Goal: Task Accomplishment & Management: Manage account settings

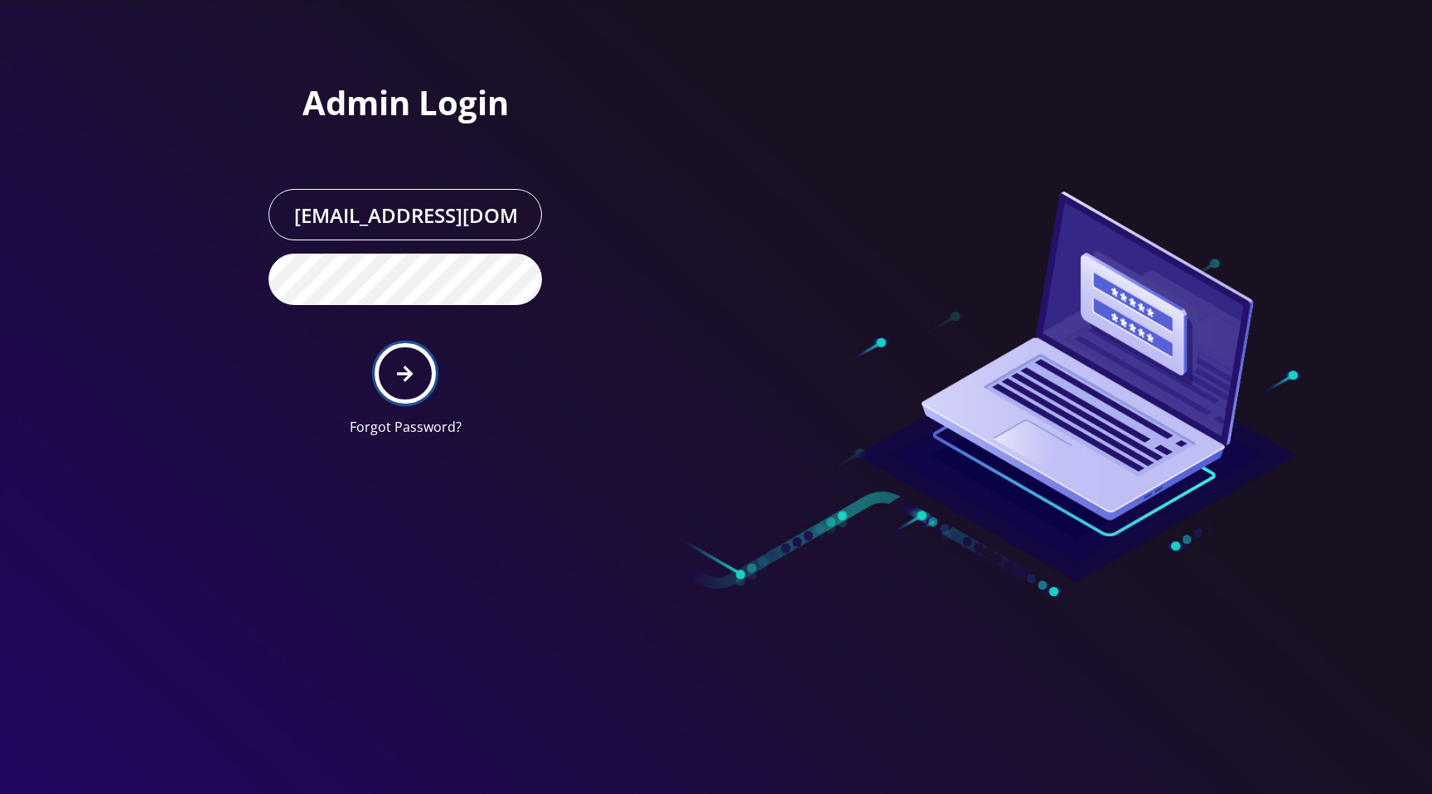
click at [395, 379] on button "submit" at bounding box center [404, 373] width 60 height 60
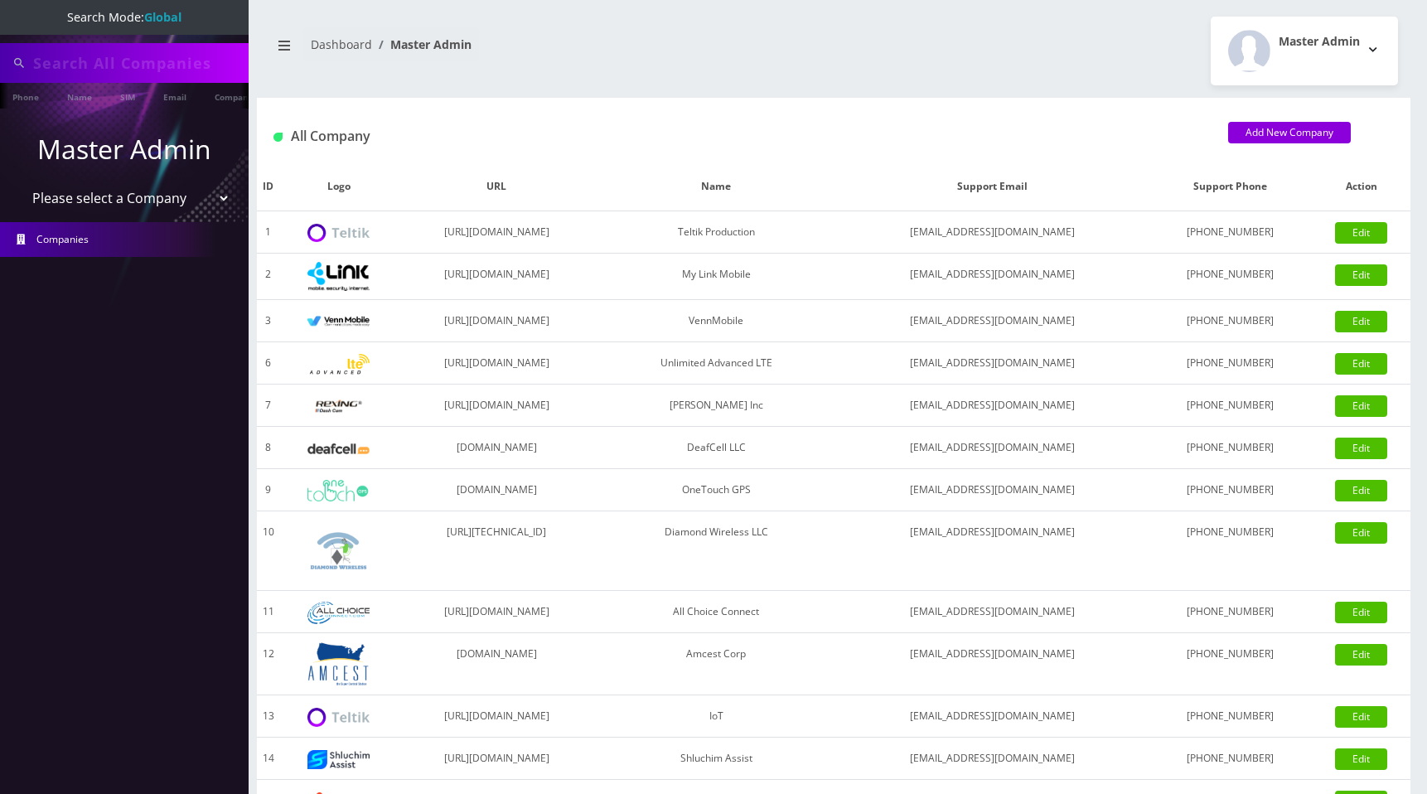
type input "123123"
click at [134, 197] on select "Please select a Company Teltik Production My Link Mobile VennMobile Unlimited A…" at bounding box center [124, 199] width 211 height 31
select select "13"
click at [19, 184] on select "Please select a Company Teltik Production My Link Mobile VennMobile Unlimited A…" at bounding box center [124, 199] width 211 height 31
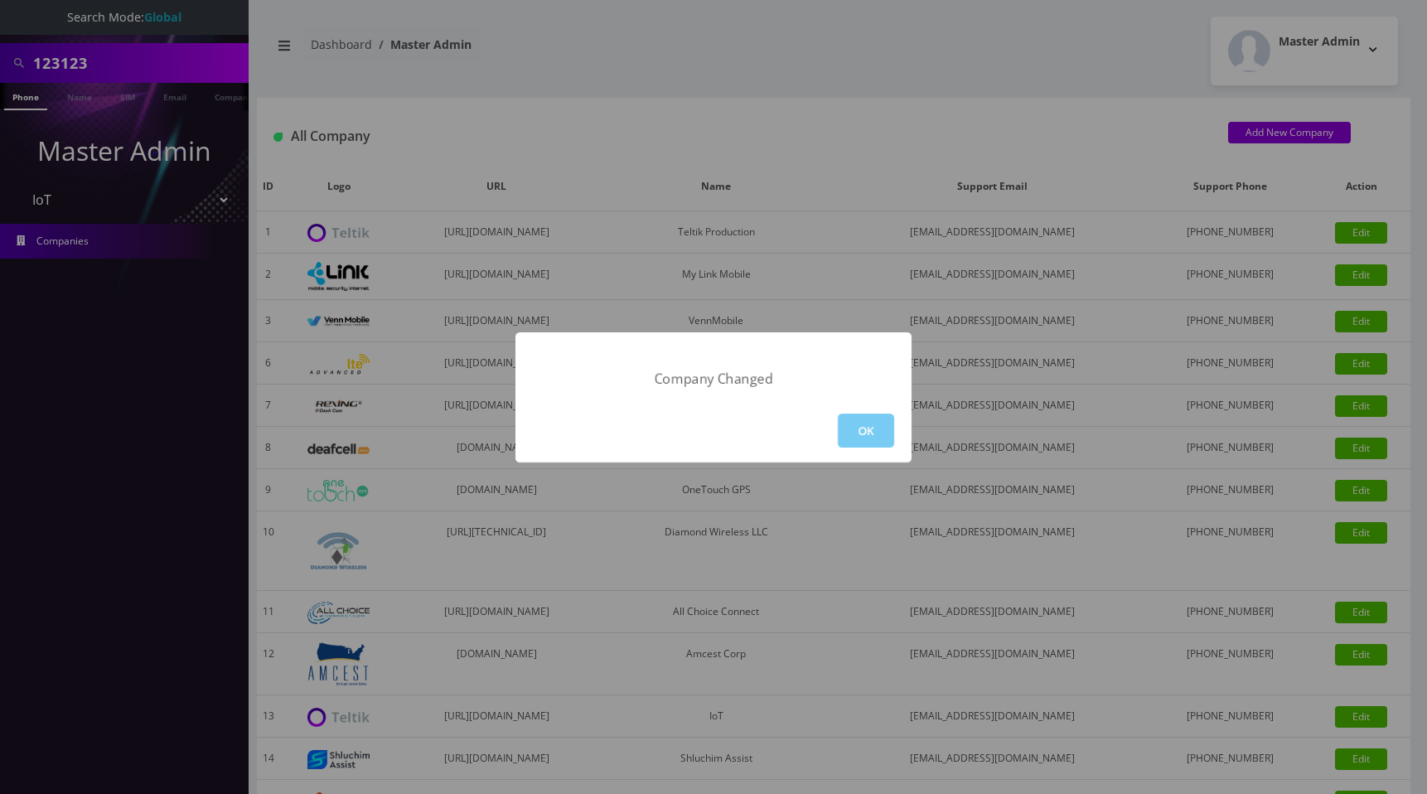
click at [872, 438] on button "OK" at bounding box center [866, 430] width 56 height 34
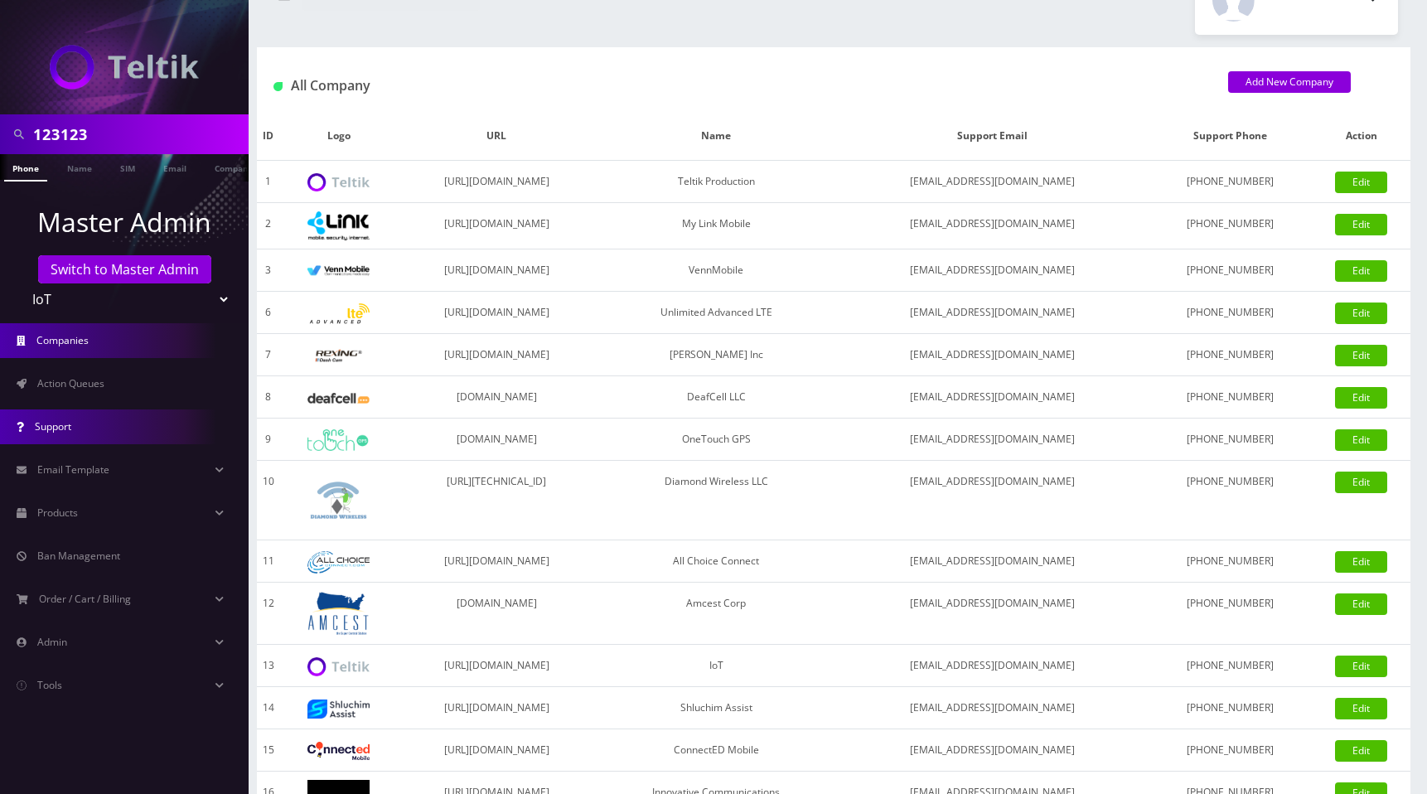
scroll to position [90, 0]
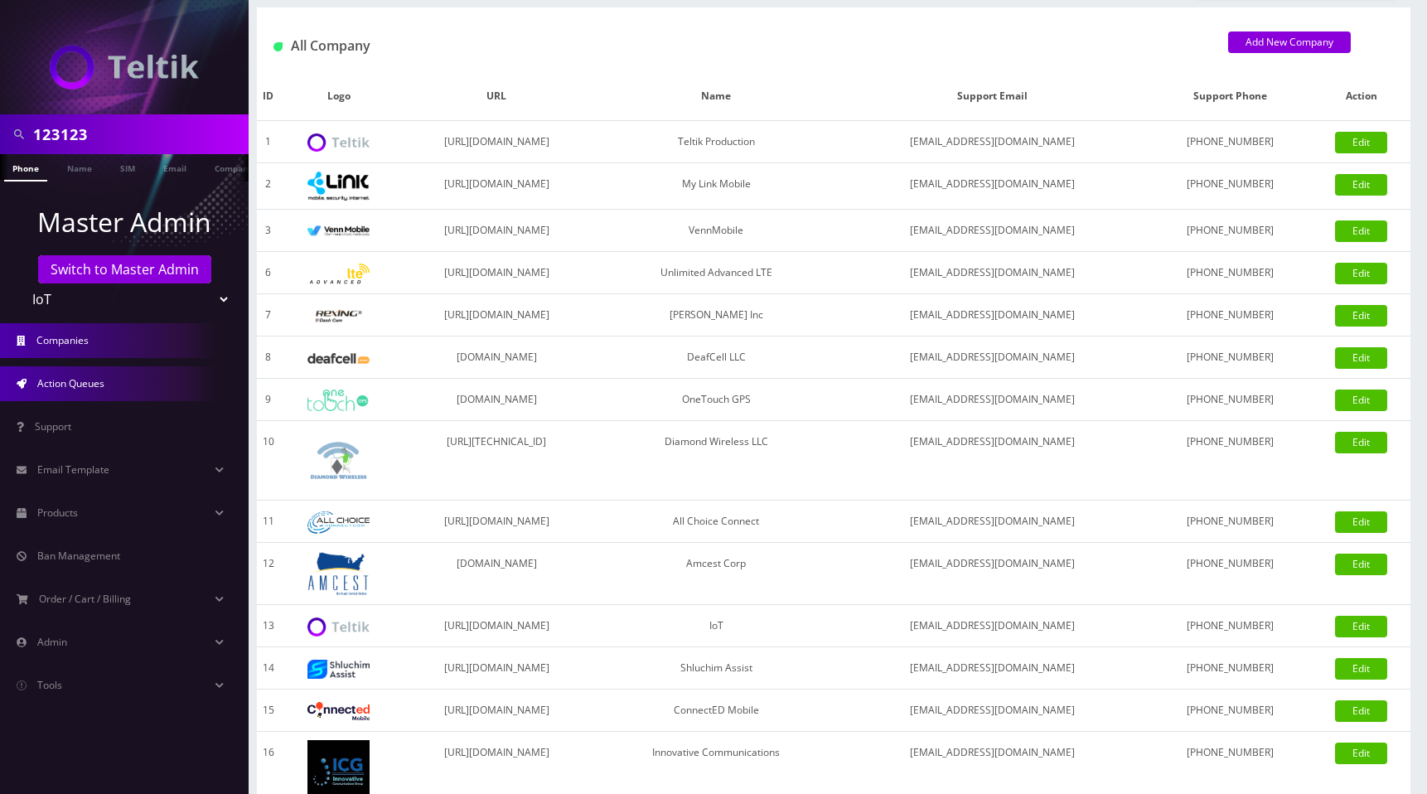
click at [113, 390] on link "Action Queues" at bounding box center [124, 383] width 249 height 35
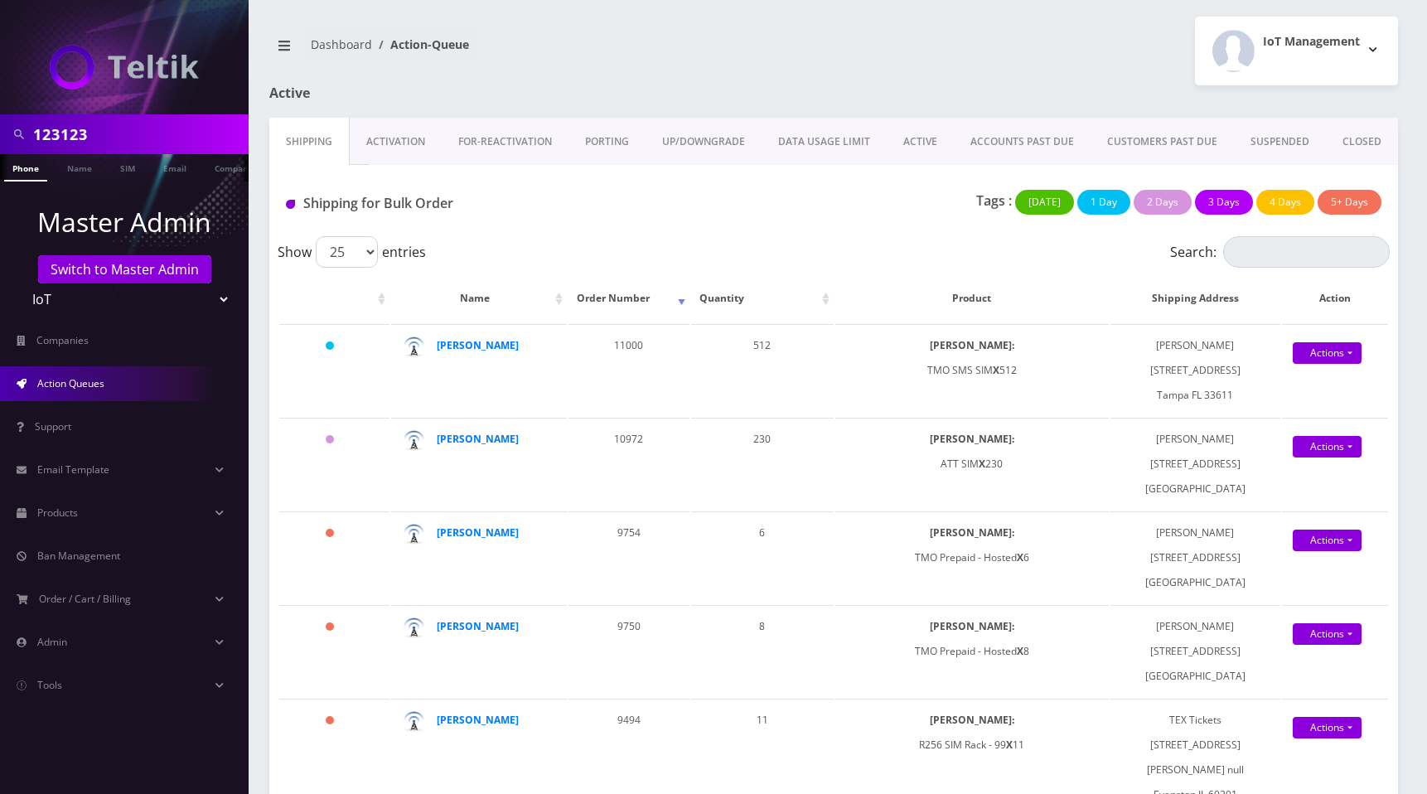
click at [884, 82] on div "IoT Management Logout" at bounding box center [1121, 51] width 577 height 69
click at [108, 474] on span "Email Template" at bounding box center [73, 469] width 72 height 14
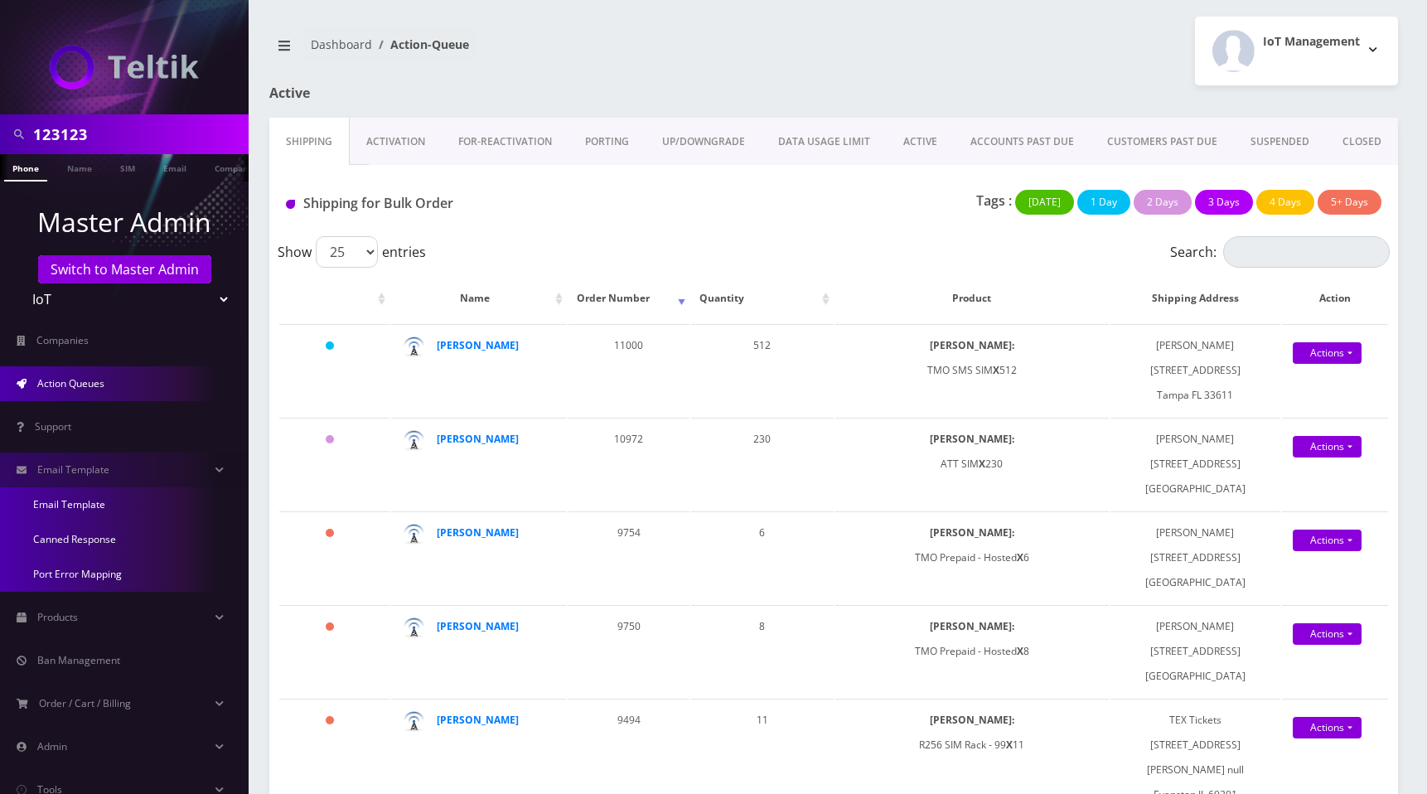
click at [99, 505] on link "Email Template" at bounding box center [124, 504] width 249 height 35
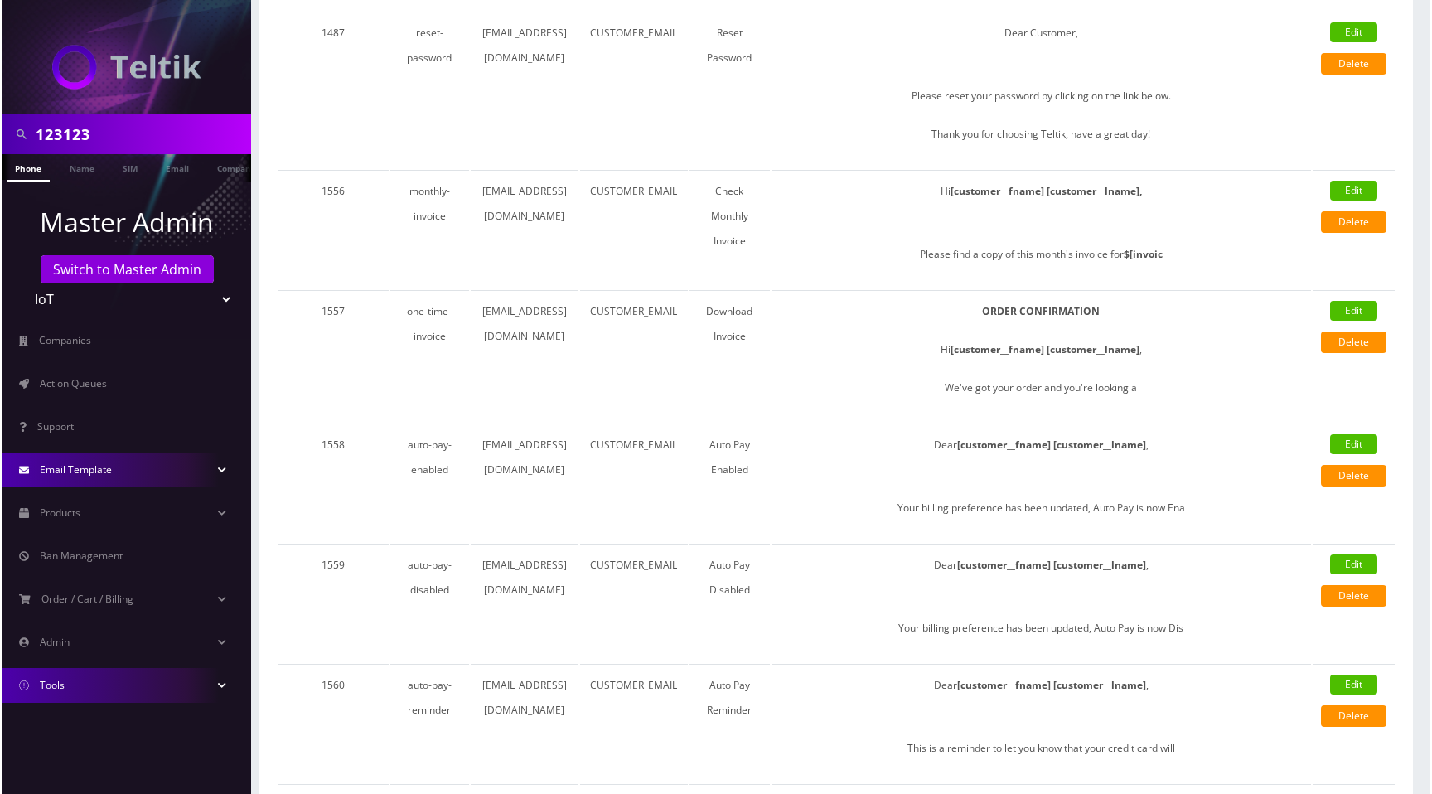
scroll to position [818, 0]
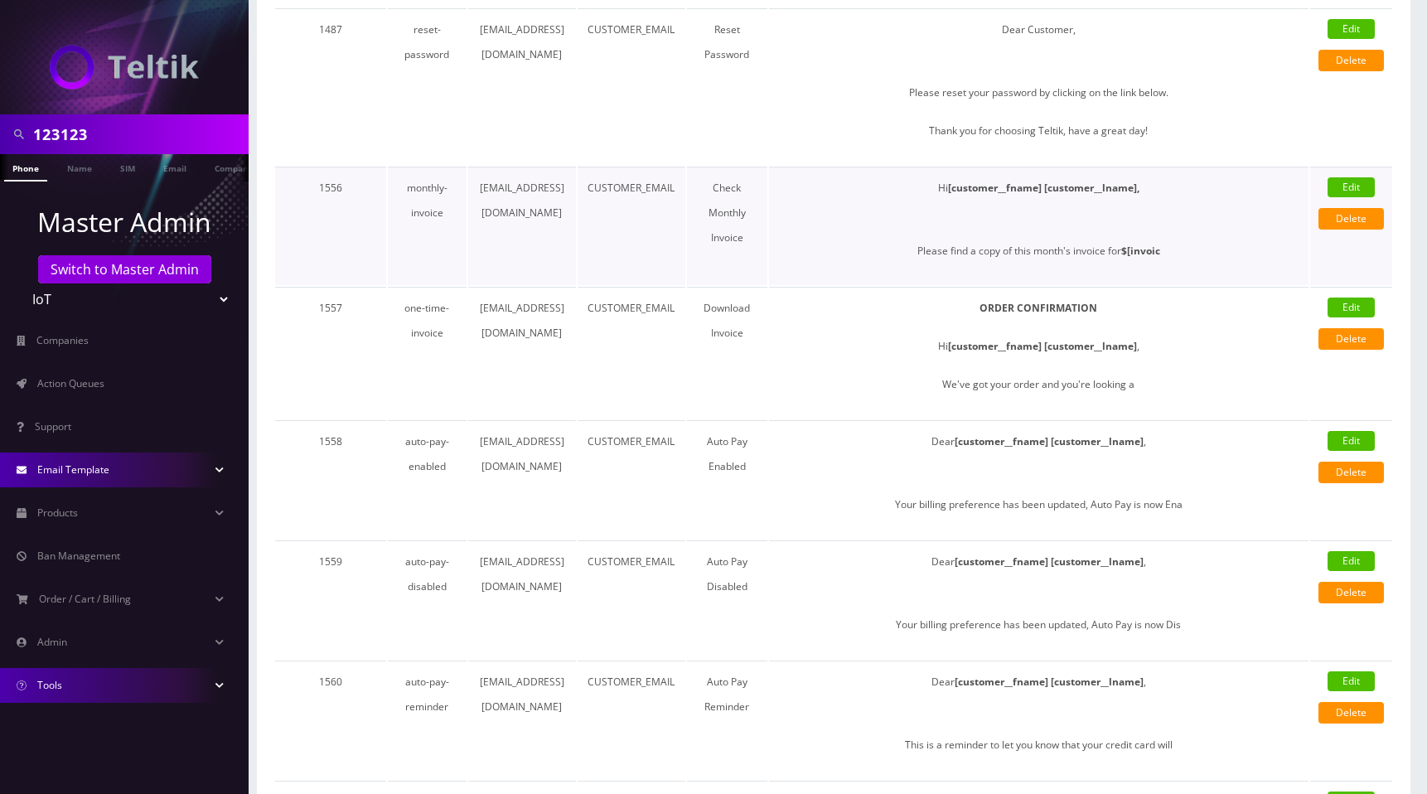
click at [1352, 191] on link "Edit" at bounding box center [1350, 187] width 47 height 20
select select "monthly-invoice"
type input "[EMAIL_ADDRESS][DOMAIN_NAME]"
type input "CUSTOMER_EMAIL"
type input "Check Monthly Invoice"
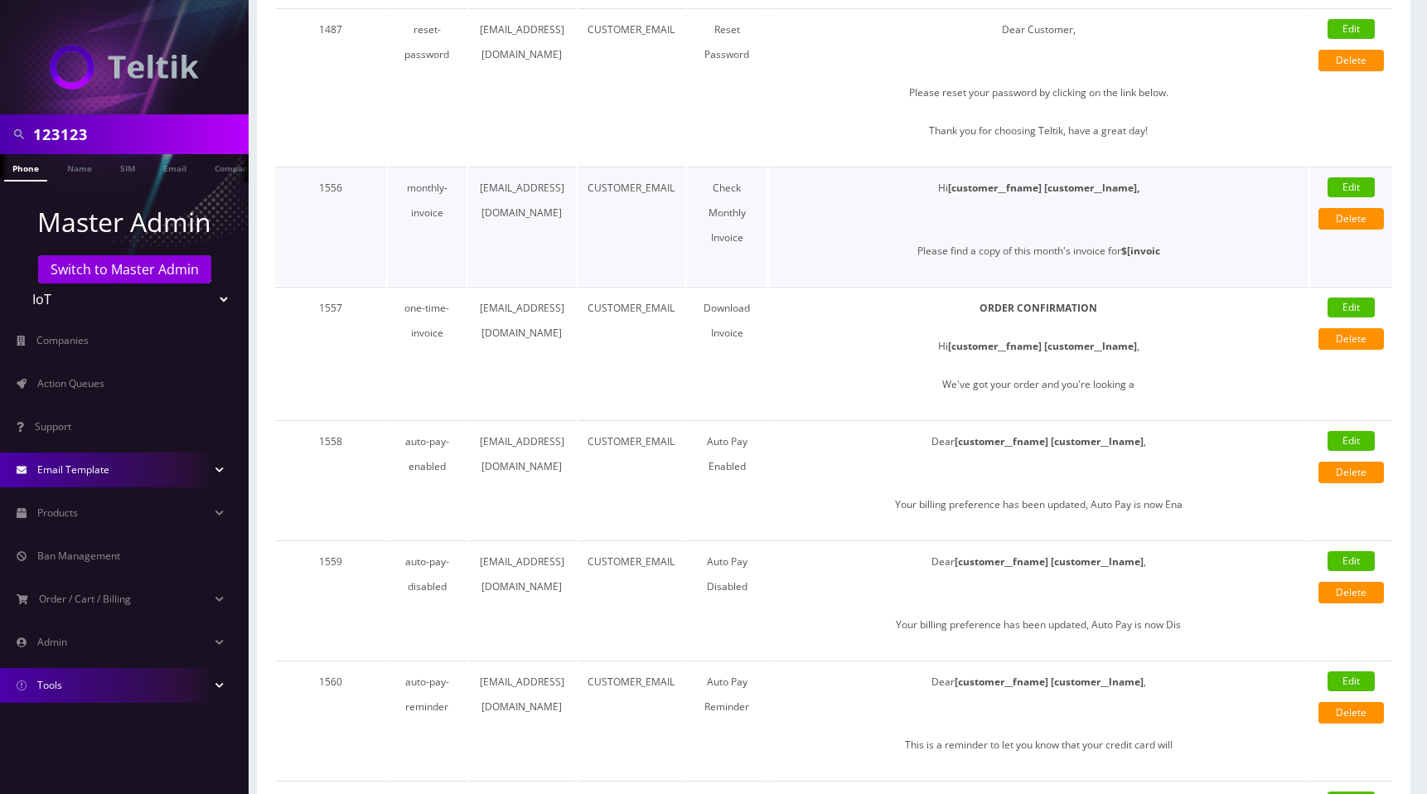
type input "billing@teltik.com"
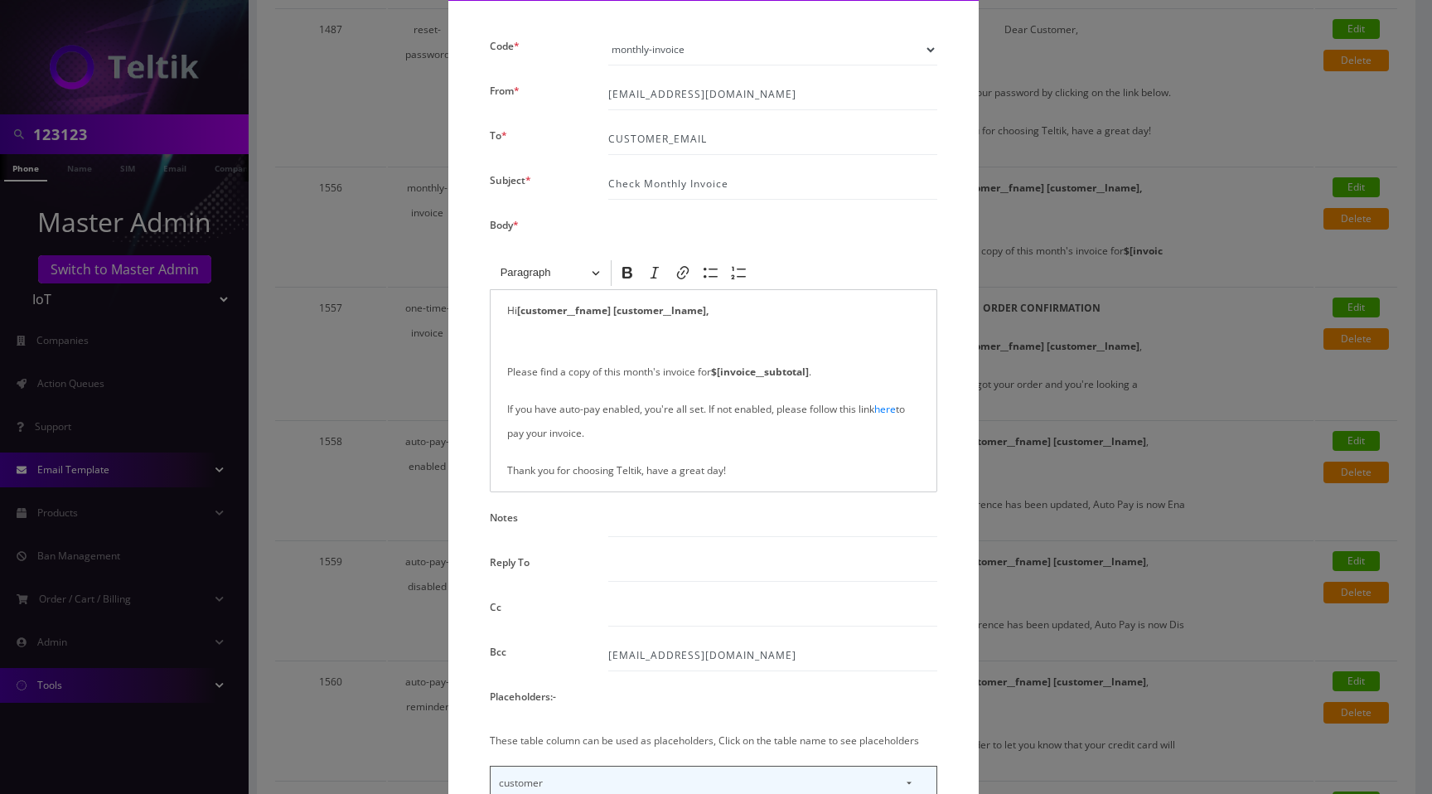
scroll to position [0, 0]
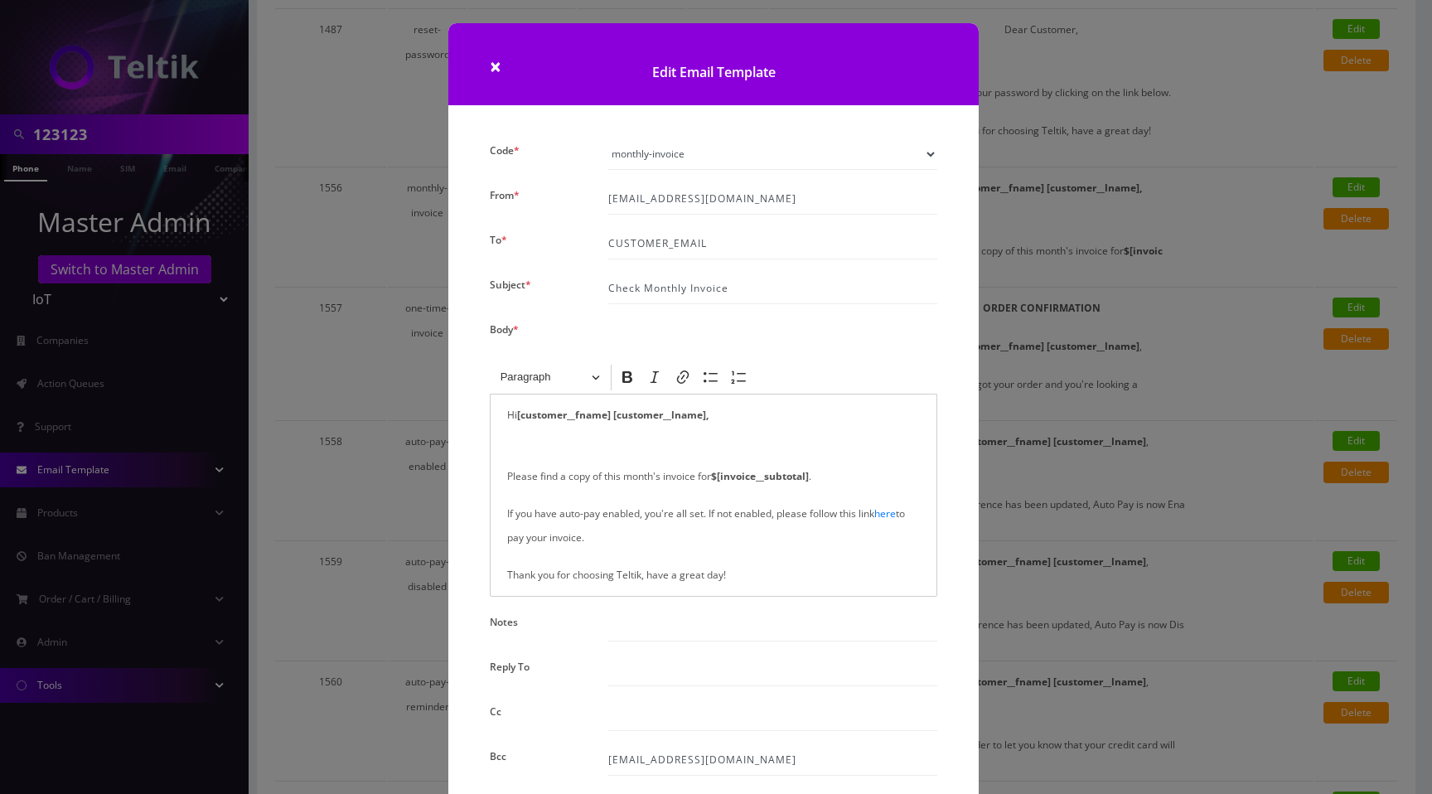
click at [500, 70] on h1 "Edit Email Template" at bounding box center [713, 64] width 530 height 82
click at [498, 68] on span "×" at bounding box center [496, 65] width 12 height 27
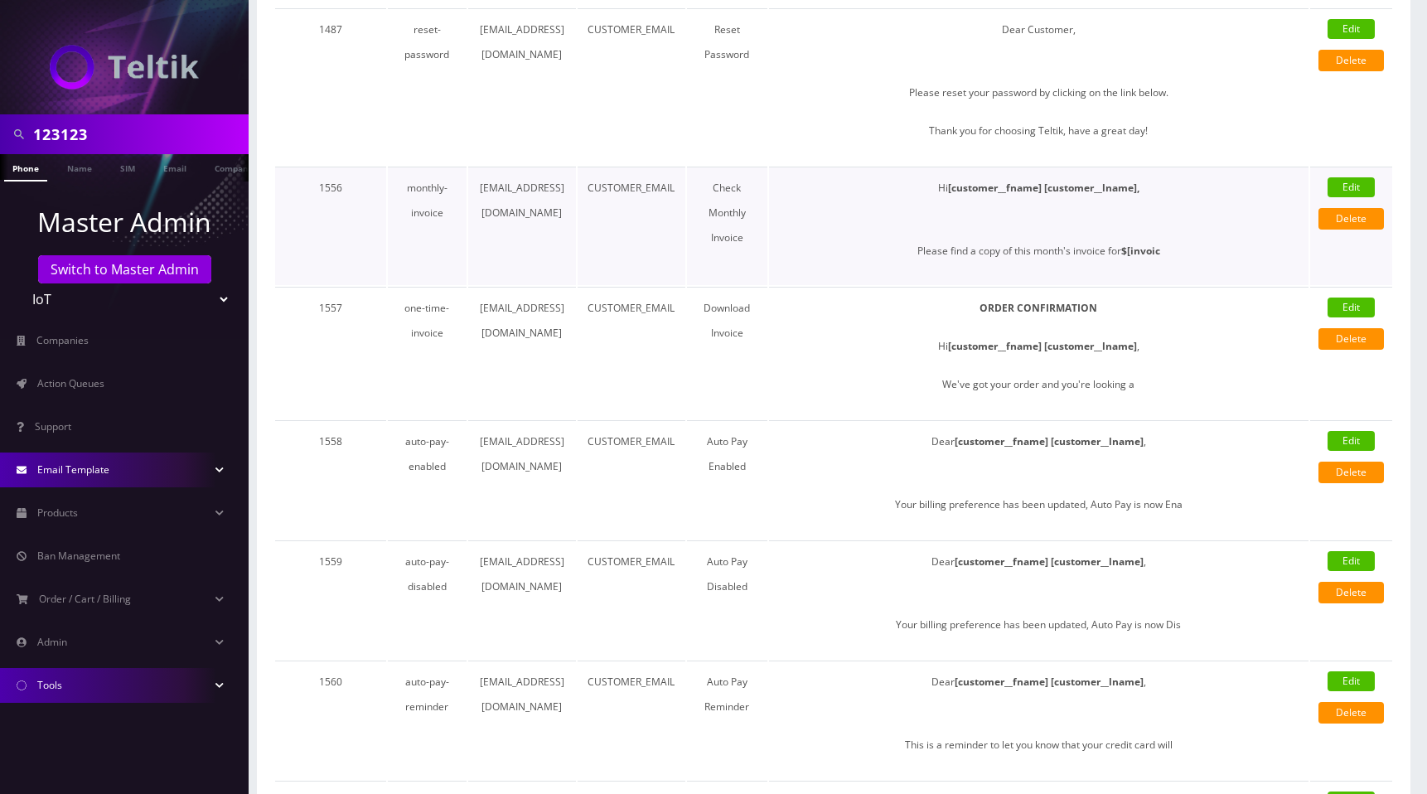
click at [1355, 188] on link "Edit" at bounding box center [1350, 187] width 47 height 20
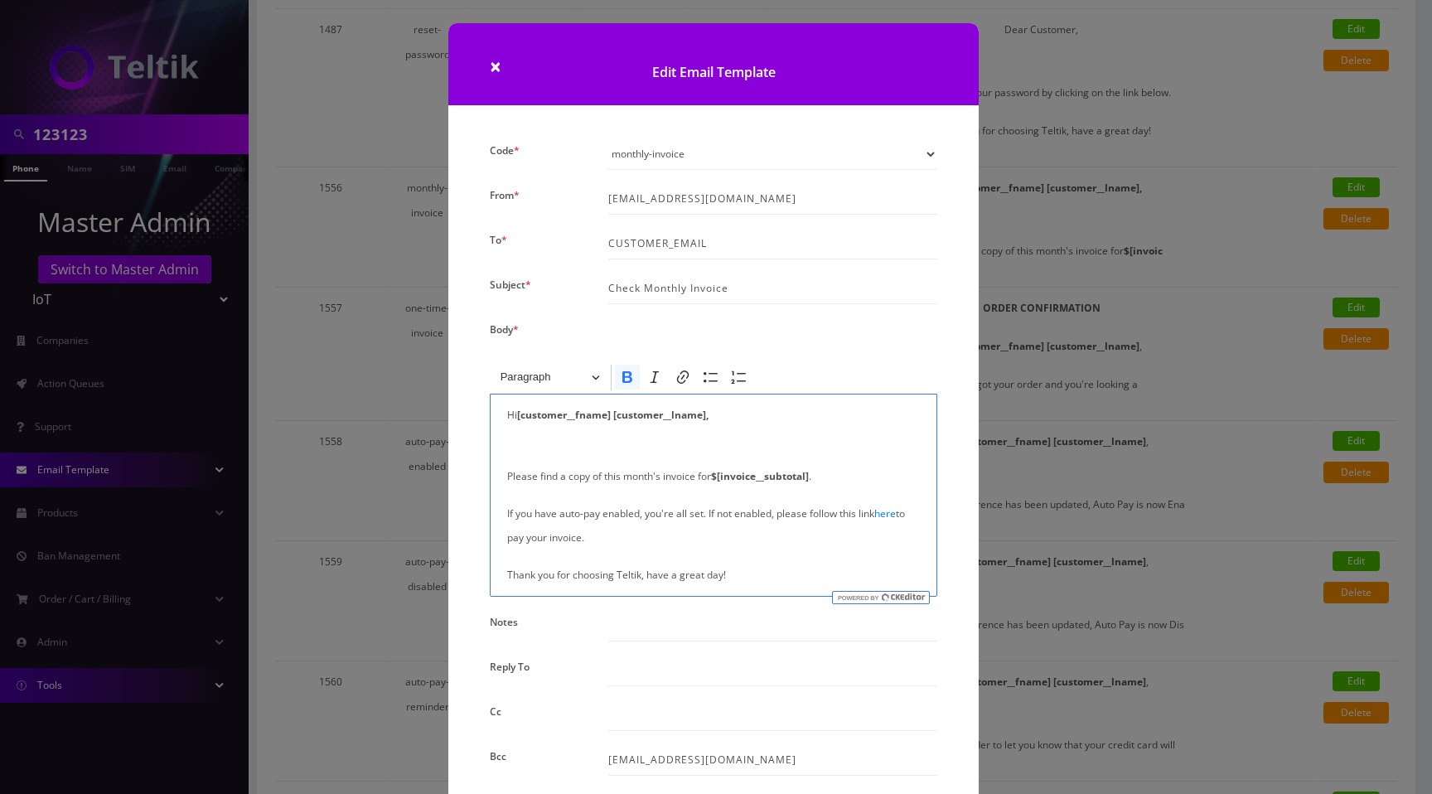
click at [763, 480] on strong "$[invoice__subtotal]" at bounding box center [760, 476] width 98 height 14
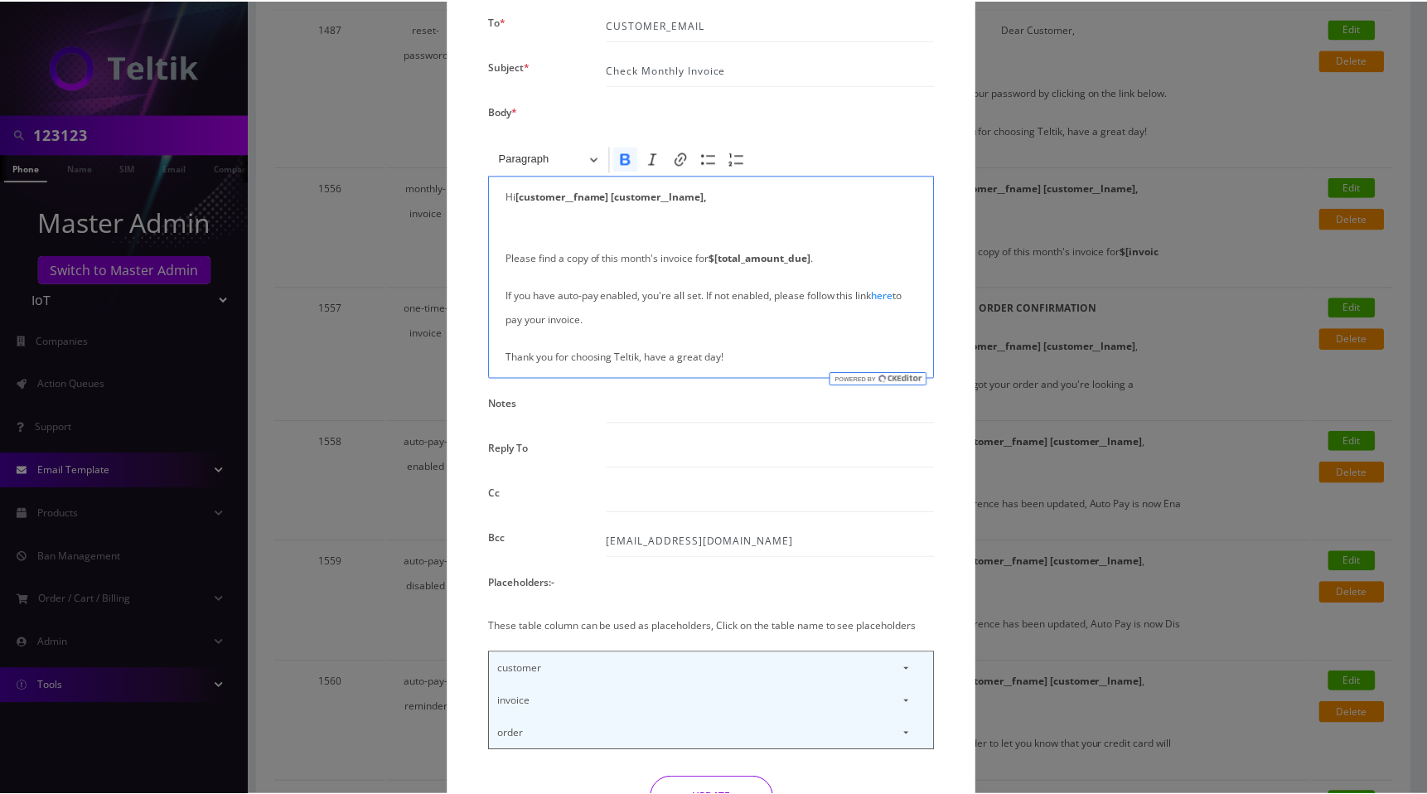
scroll to position [321, 0]
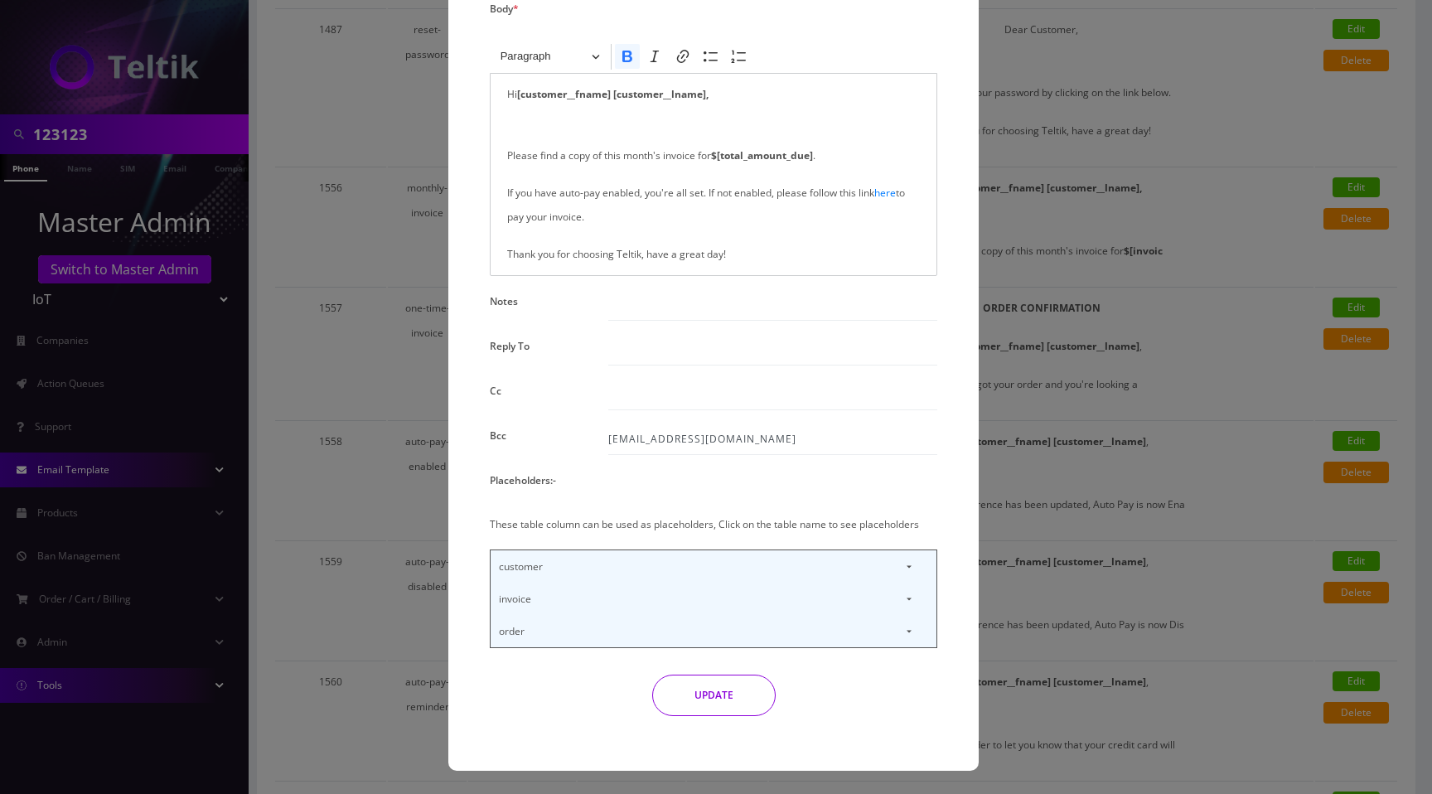
click at [722, 695] on button "UPDATE" at bounding box center [713, 694] width 123 height 41
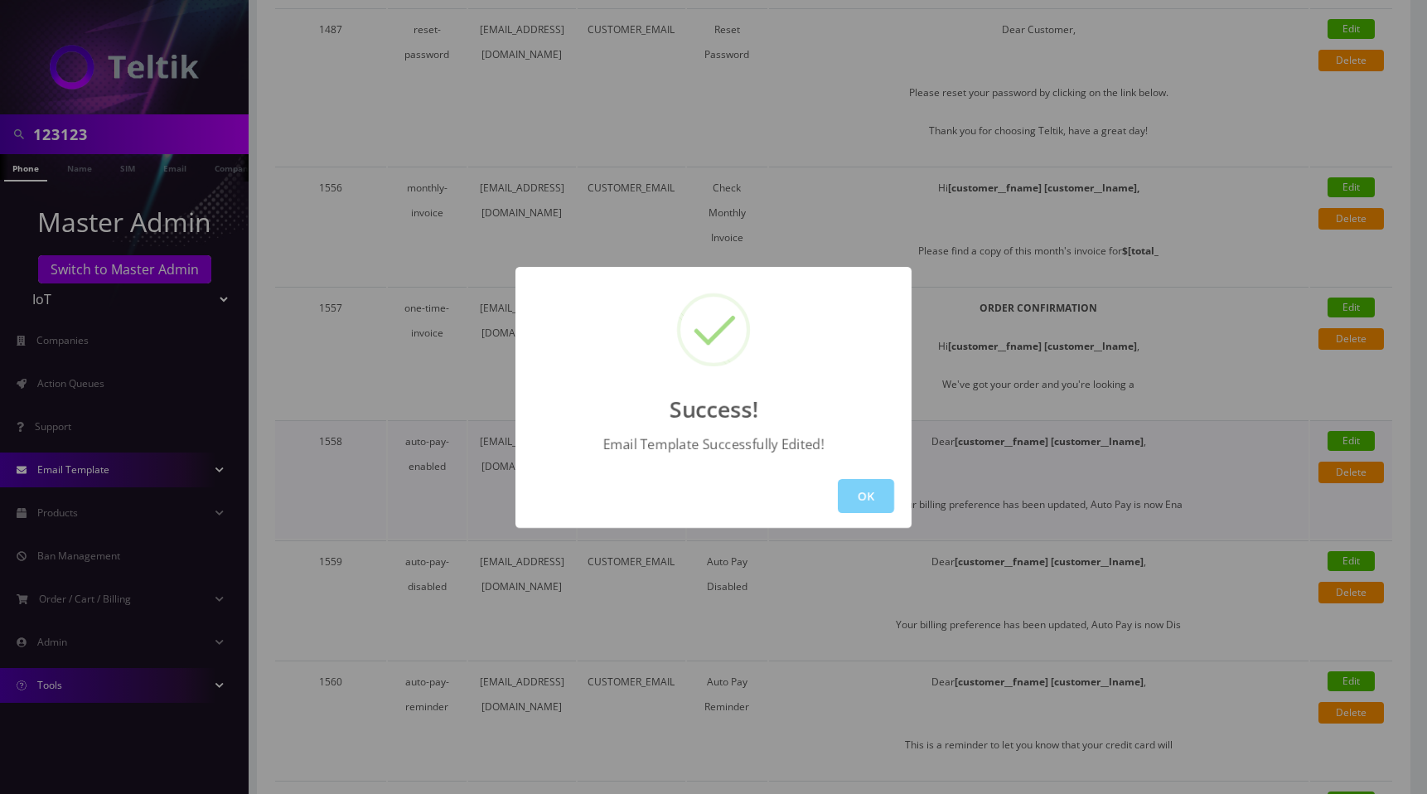
click at [881, 495] on button "OK" at bounding box center [866, 496] width 56 height 34
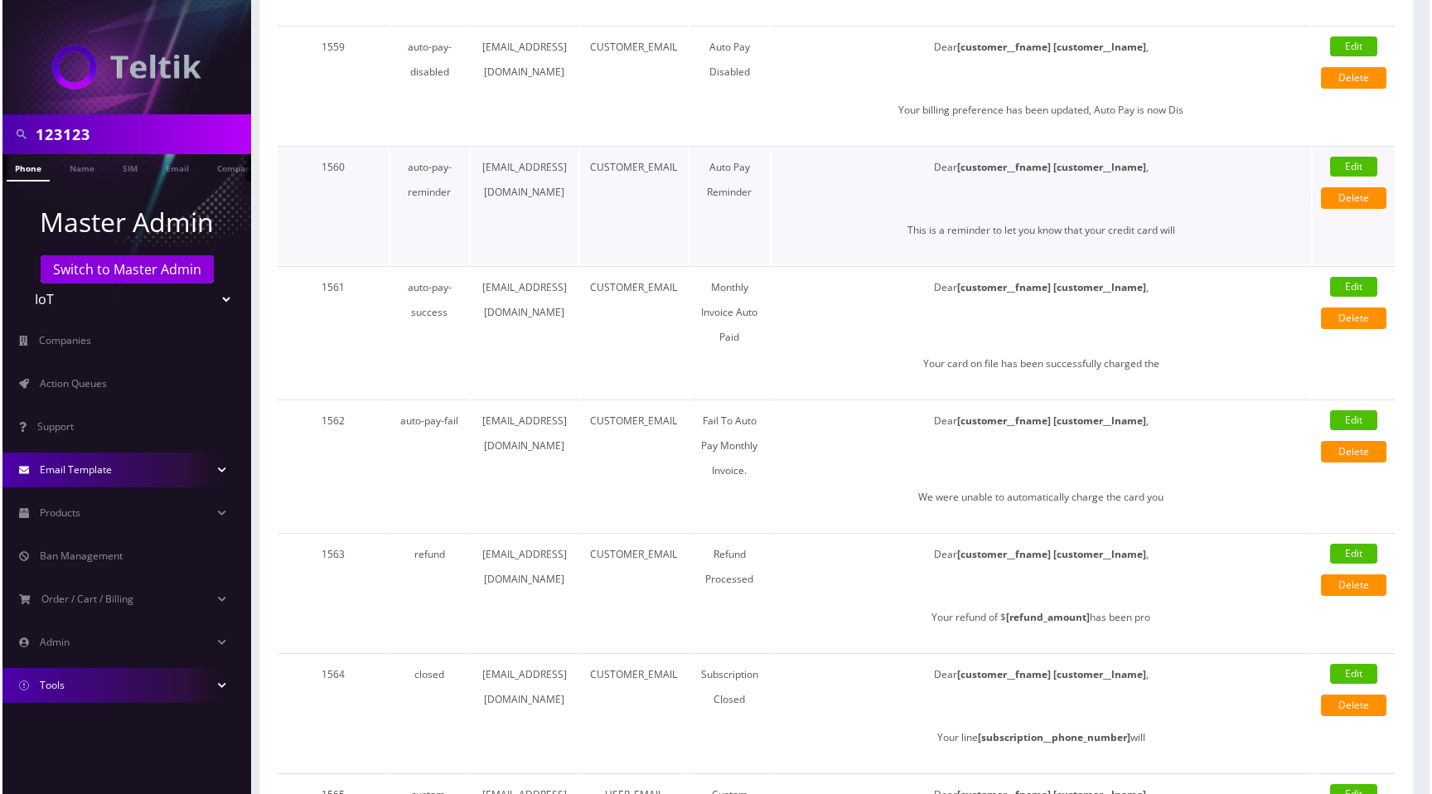
scroll to position [1416, 0]
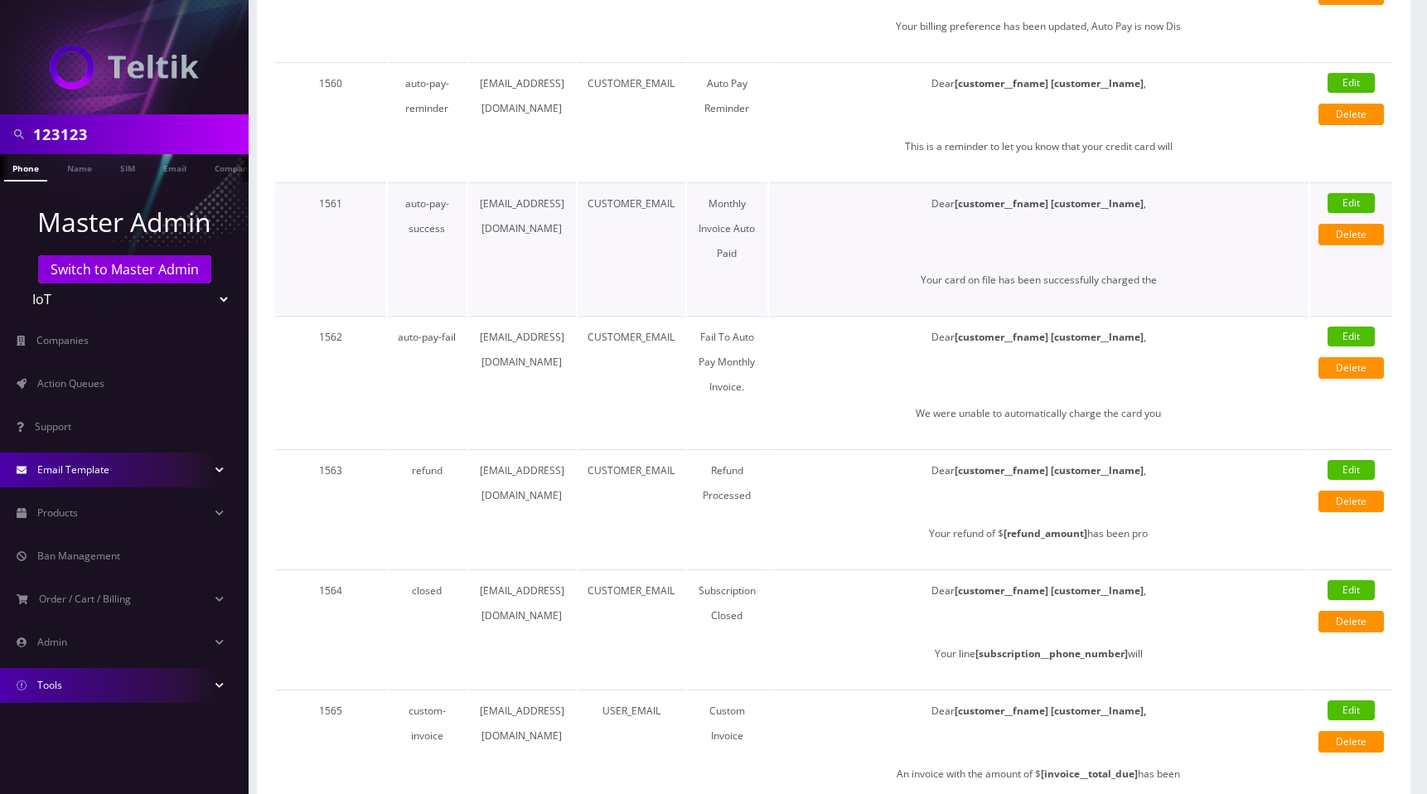
click at [1354, 206] on link "Edit" at bounding box center [1350, 203] width 47 height 20
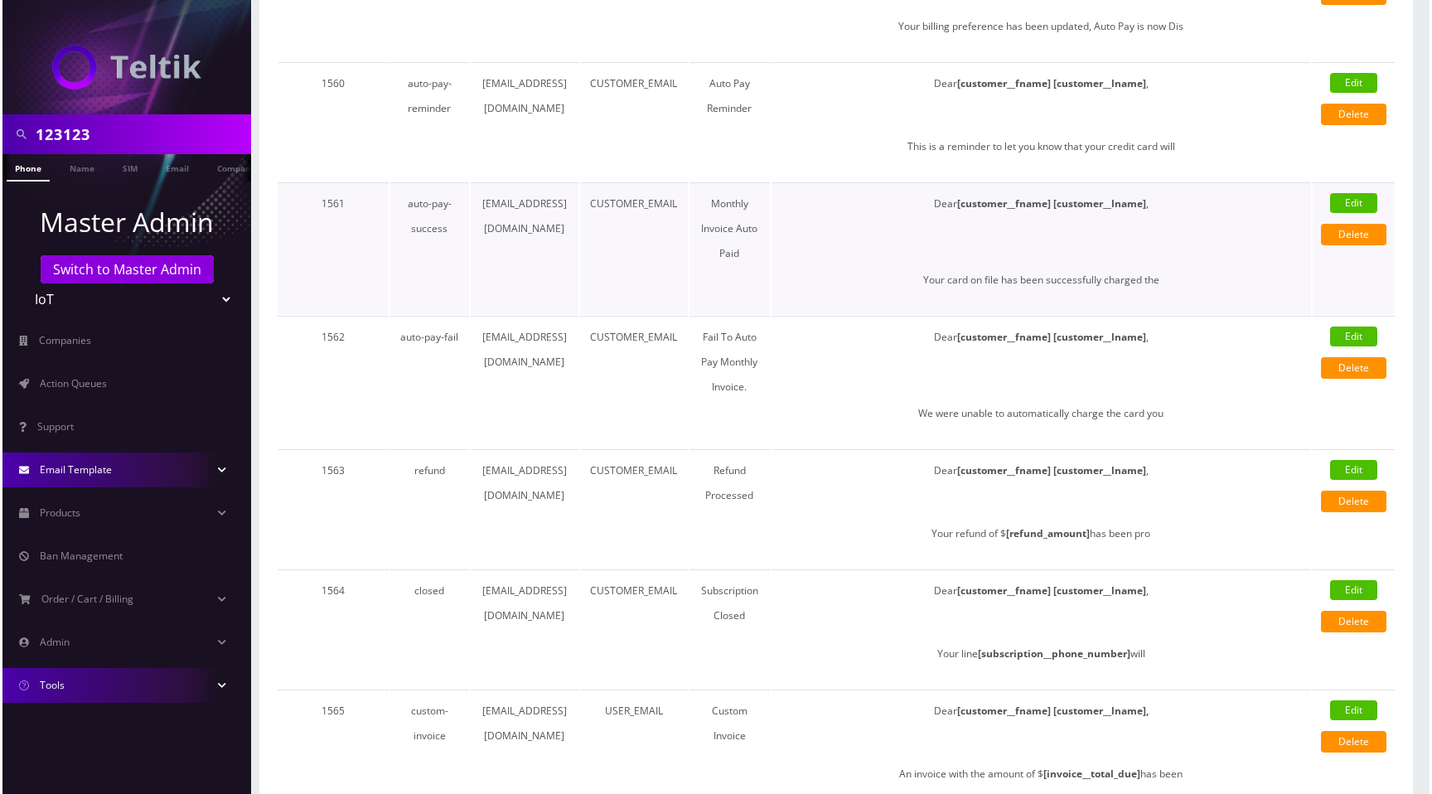
select select "auto-pay-success"
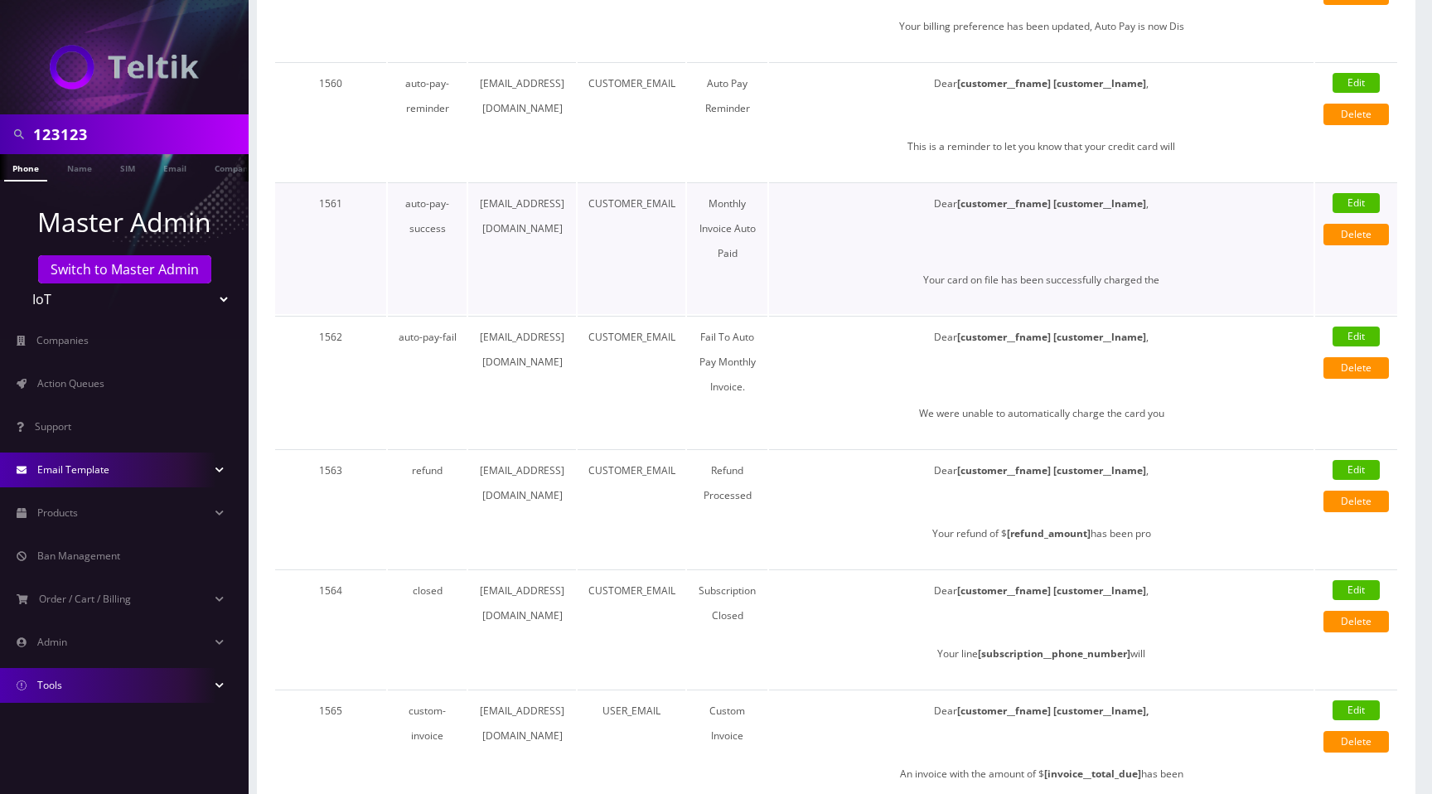
type input "Monthly Invoice Auto Paid"
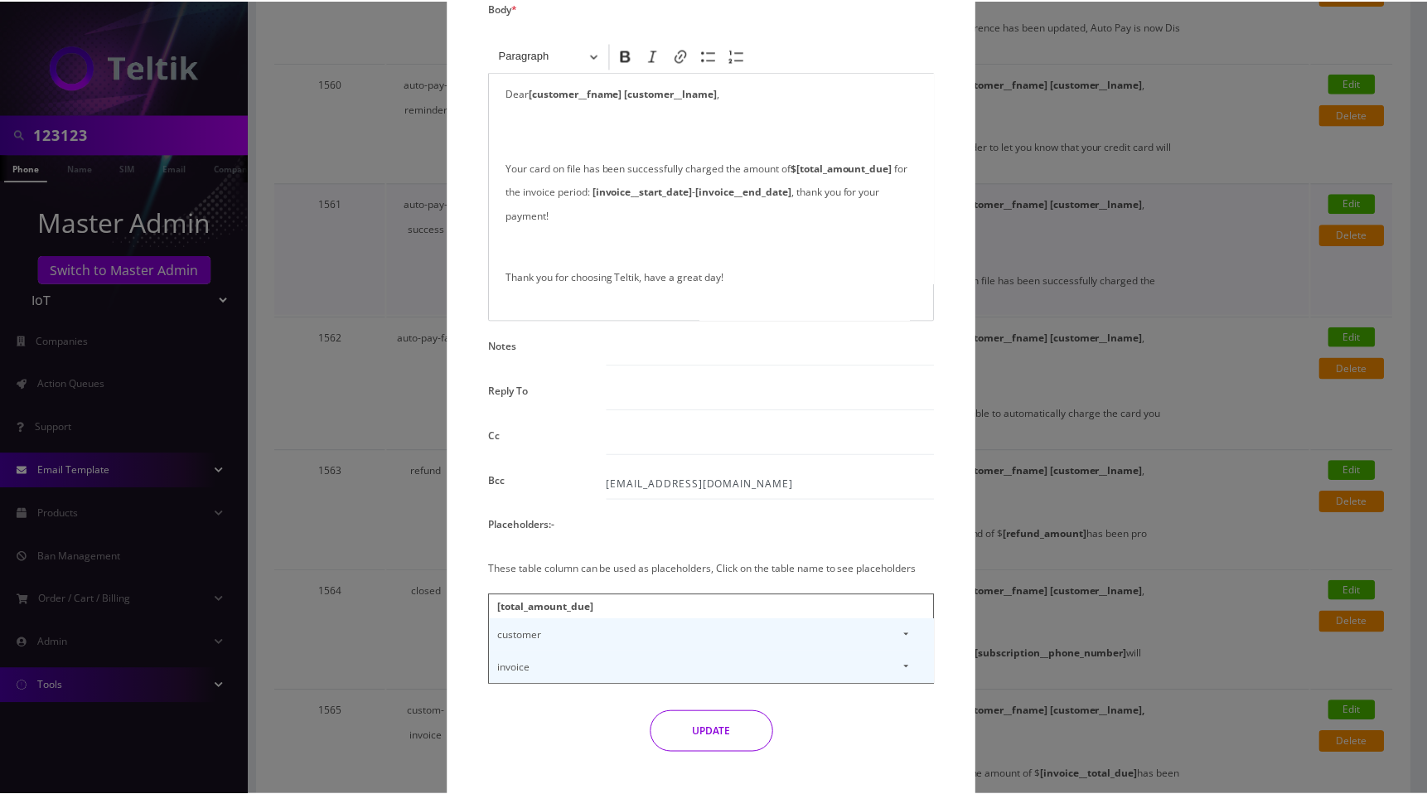
scroll to position [0, 0]
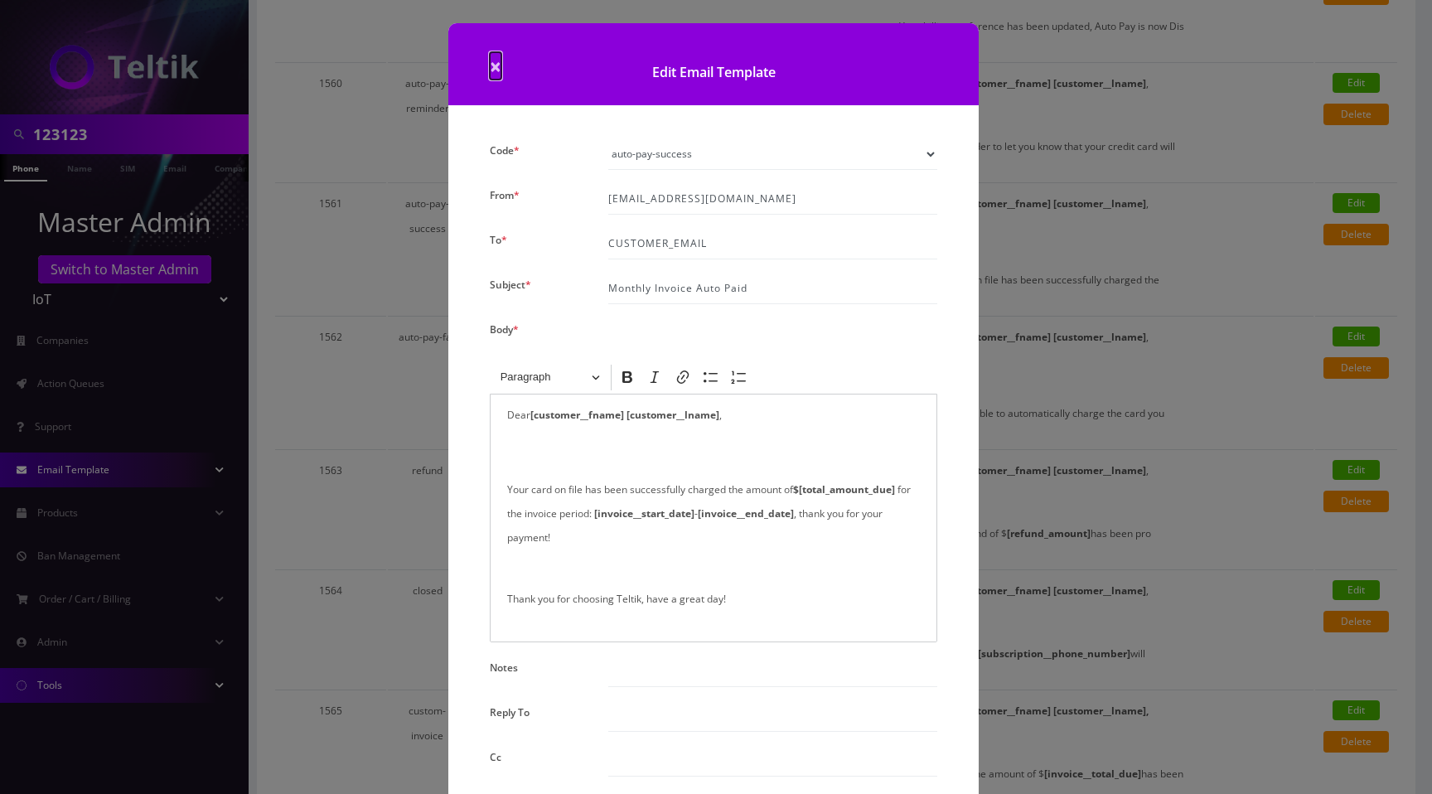
drag, startPoint x: 494, startPoint y: 68, endPoint x: 625, endPoint y: 159, distance: 159.5
click at [494, 68] on span "×" at bounding box center [496, 65] width 12 height 27
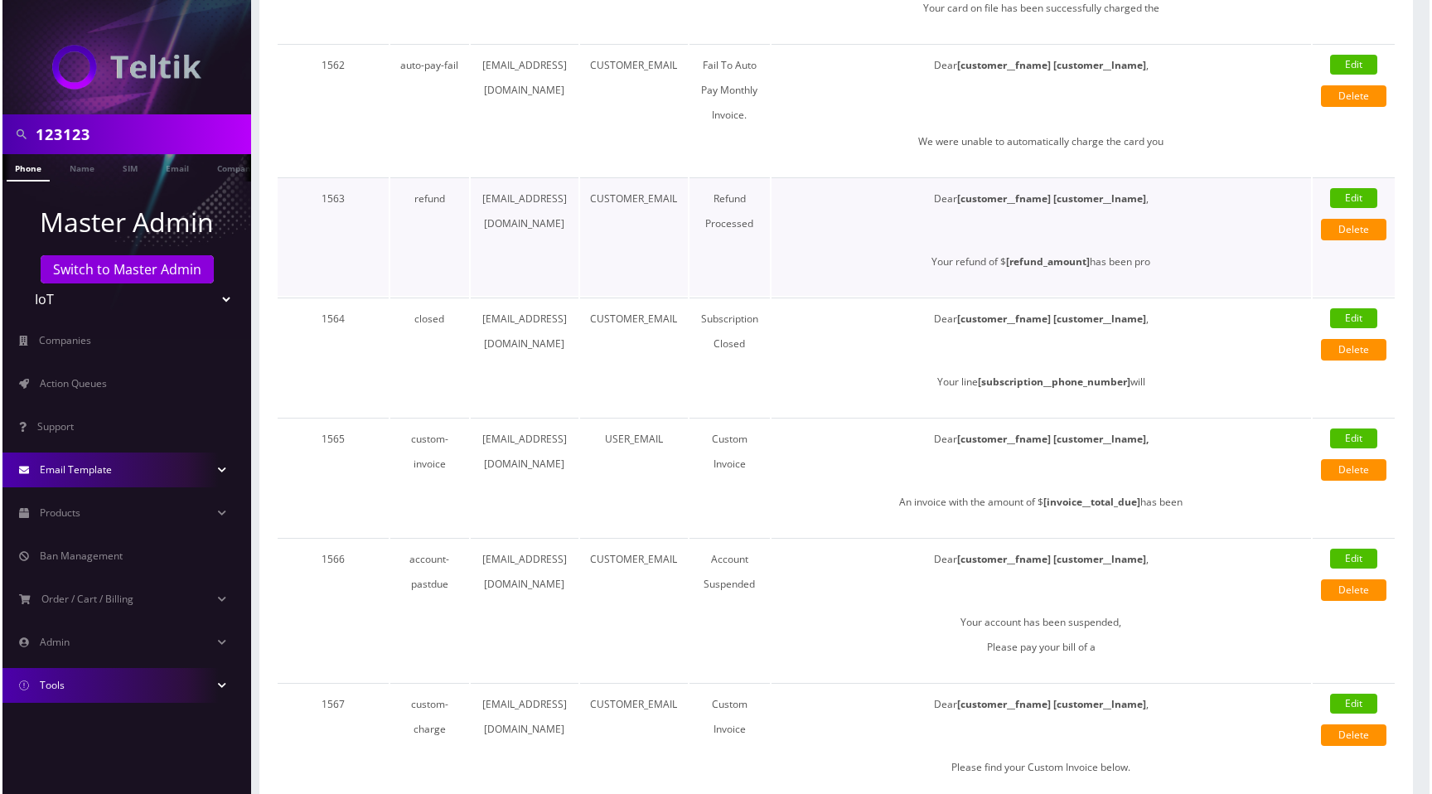
scroll to position [1764, 0]
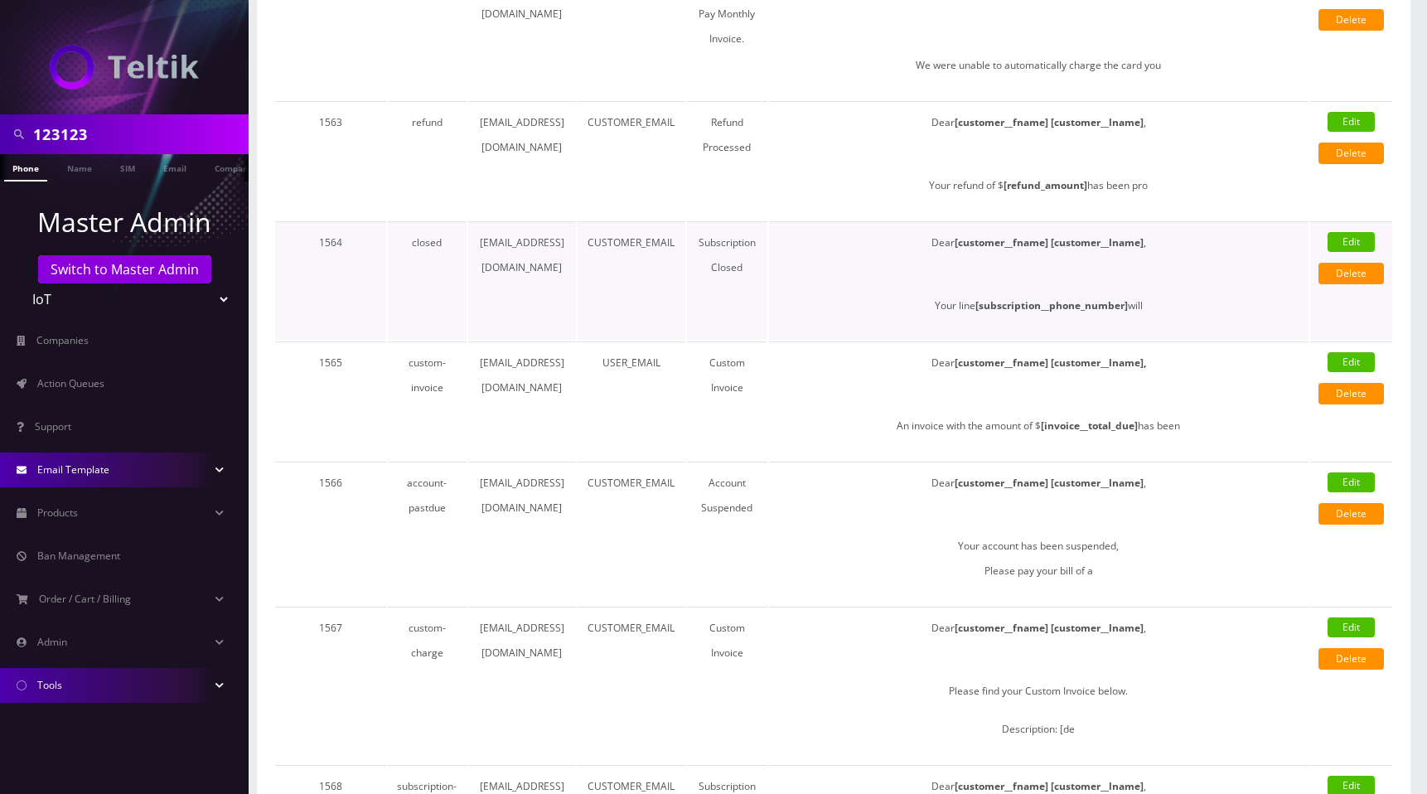
click at [1345, 243] on link "Edit" at bounding box center [1350, 242] width 47 height 20
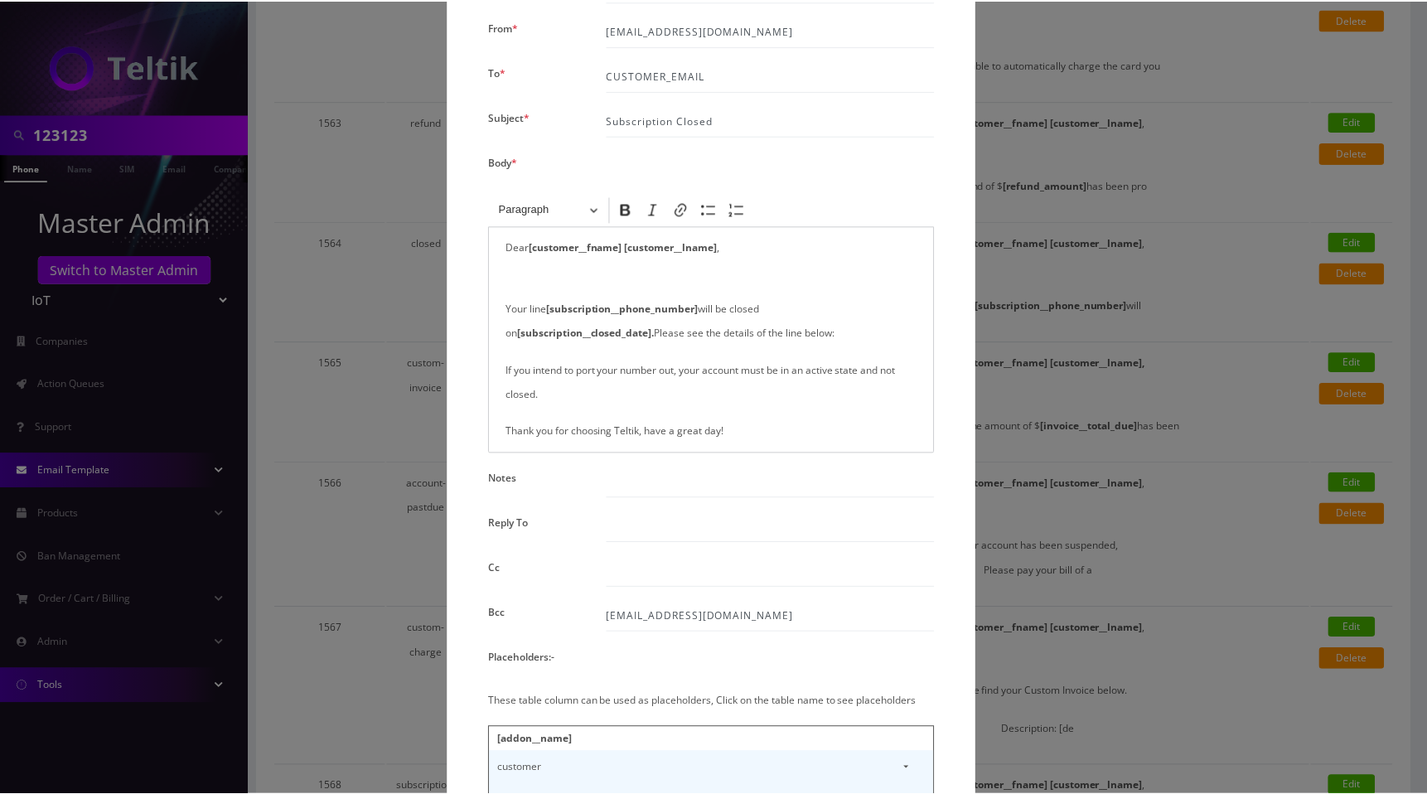
scroll to position [0, 0]
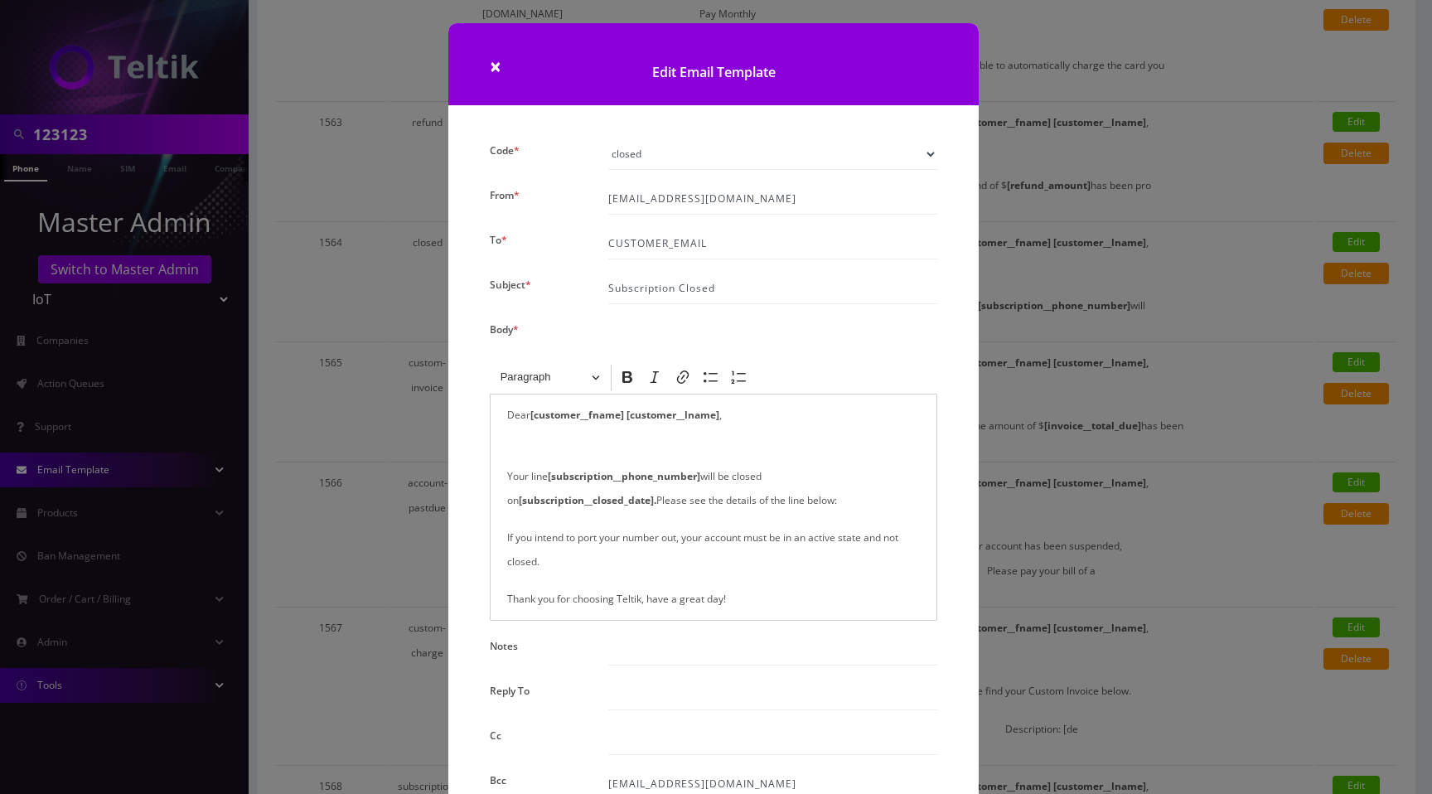
click at [486, 69] on h1 "Edit Email Template" at bounding box center [713, 64] width 530 height 82
click at [490, 65] on span "×" at bounding box center [496, 65] width 12 height 27
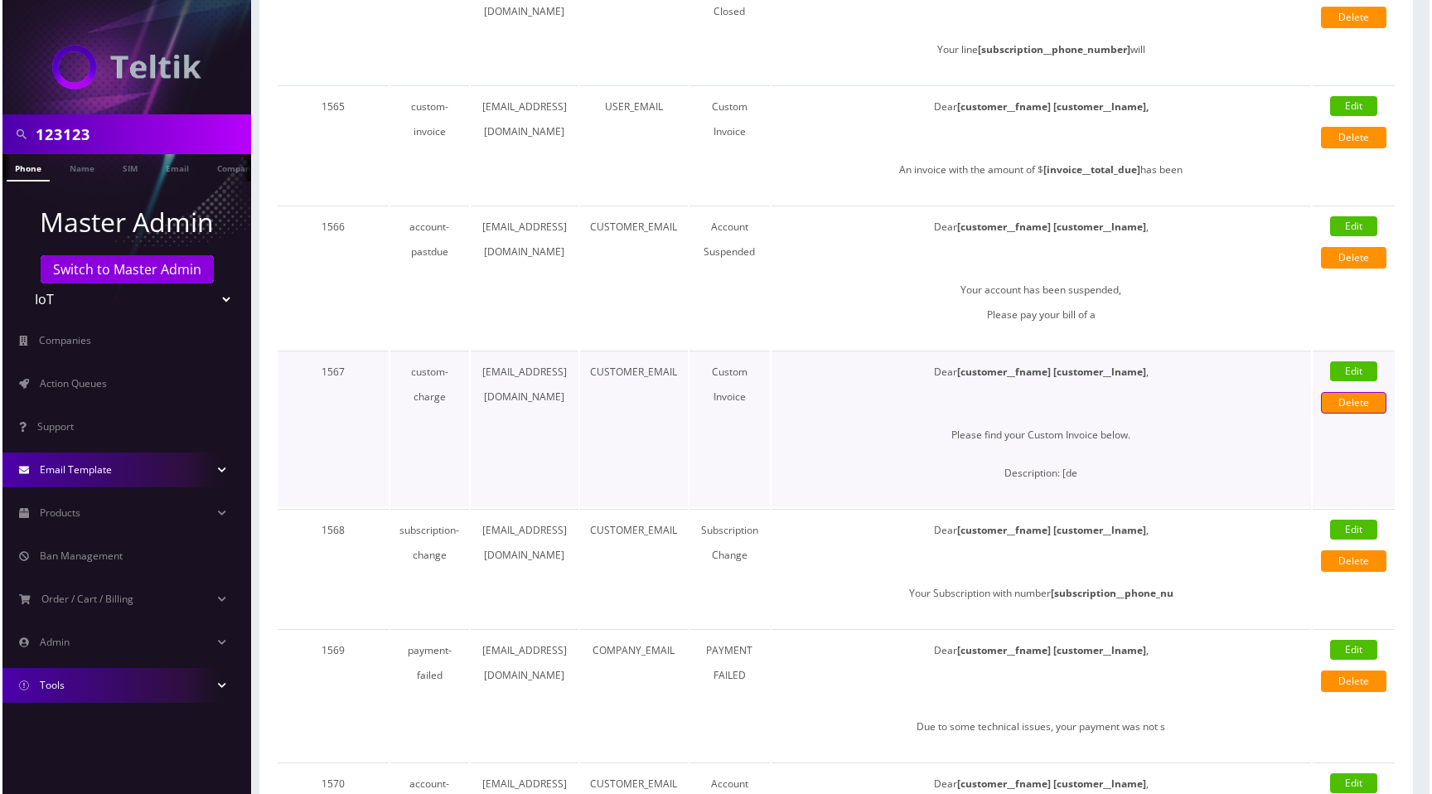
scroll to position [2023, 0]
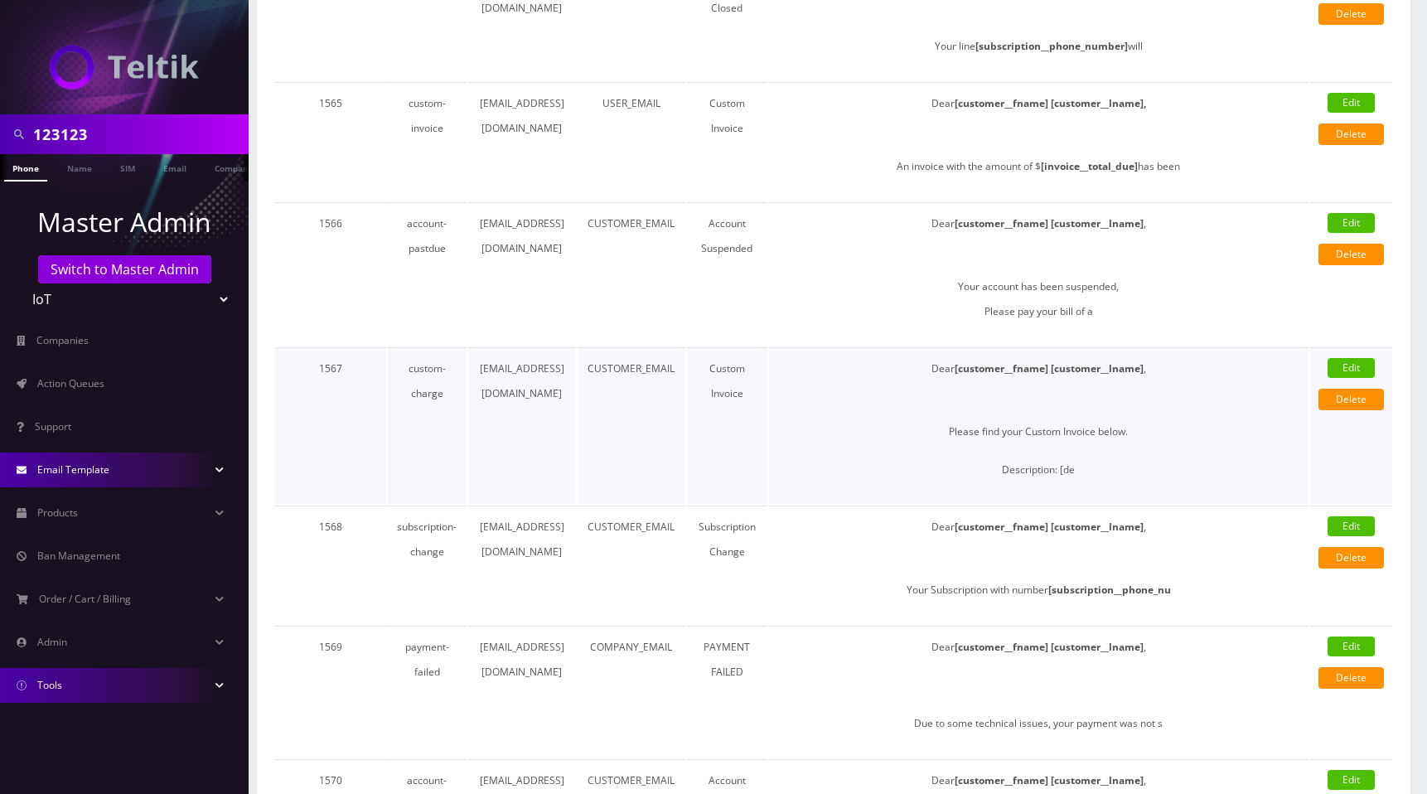
click at [1355, 365] on link "Edit" at bounding box center [1350, 368] width 47 height 20
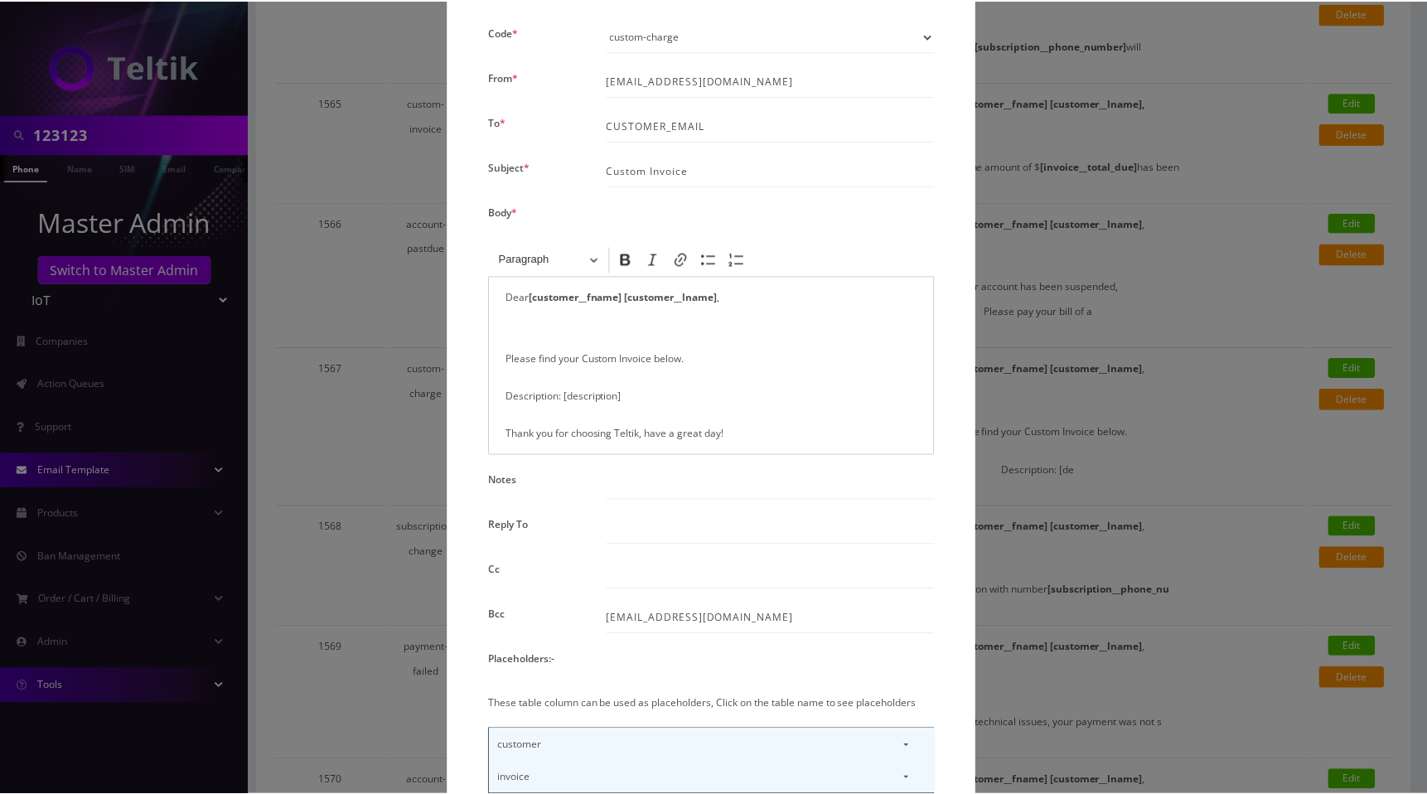
scroll to position [0, 0]
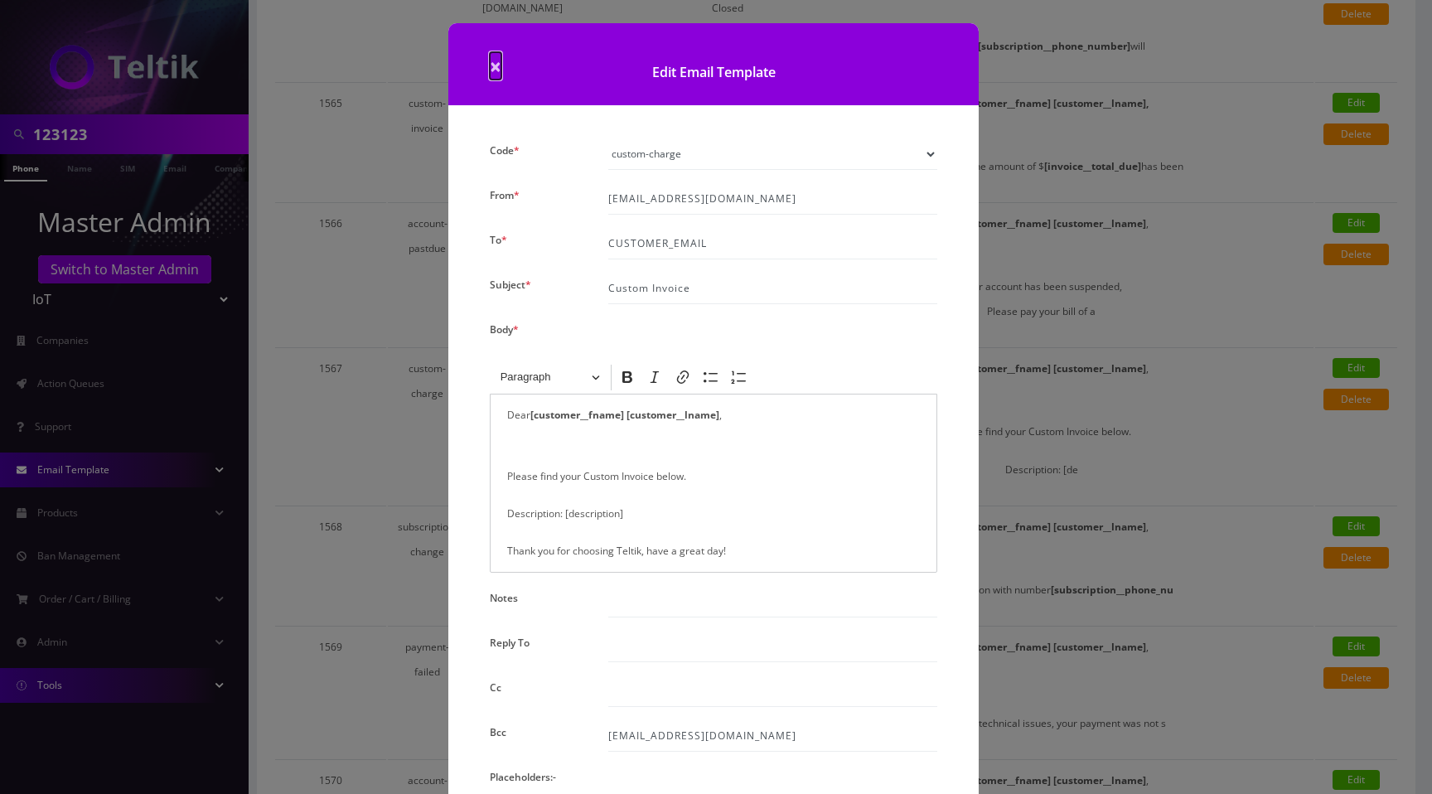
click at [491, 69] on span "×" at bounding box center [496, 65] width 12 height 27
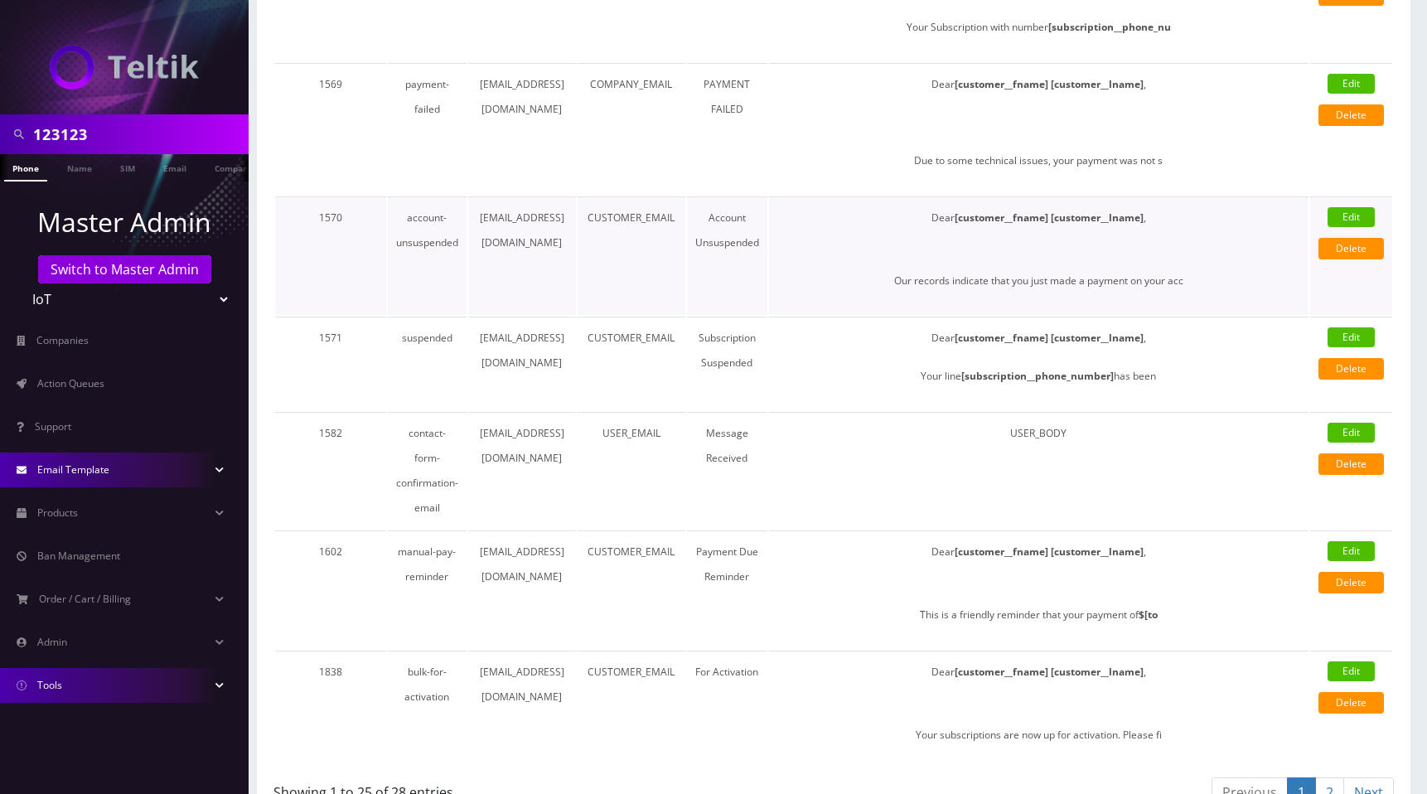
scroll to position [2594, 0]
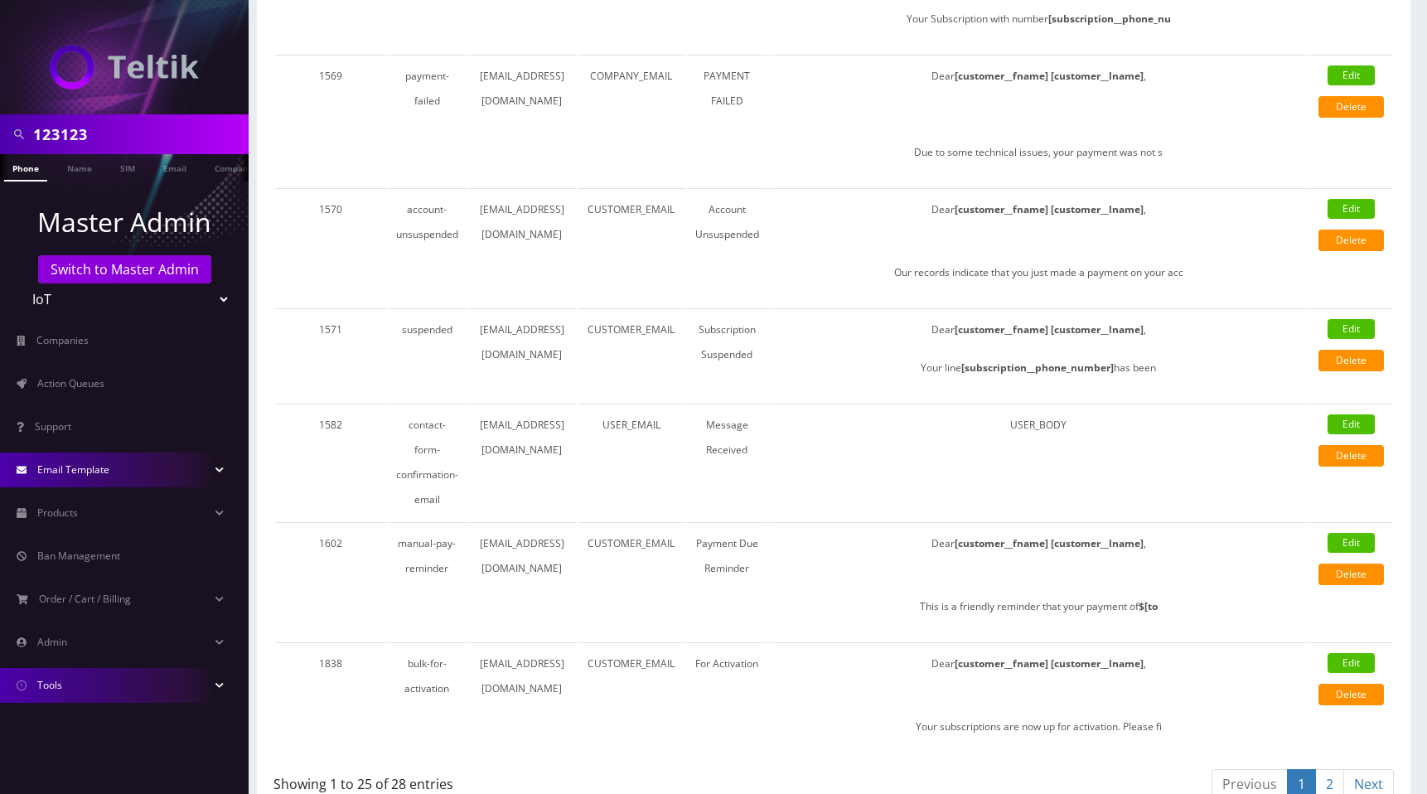
click at [1334, 769] on link "2" at bounding box center [1329, 784] width 29 height 31
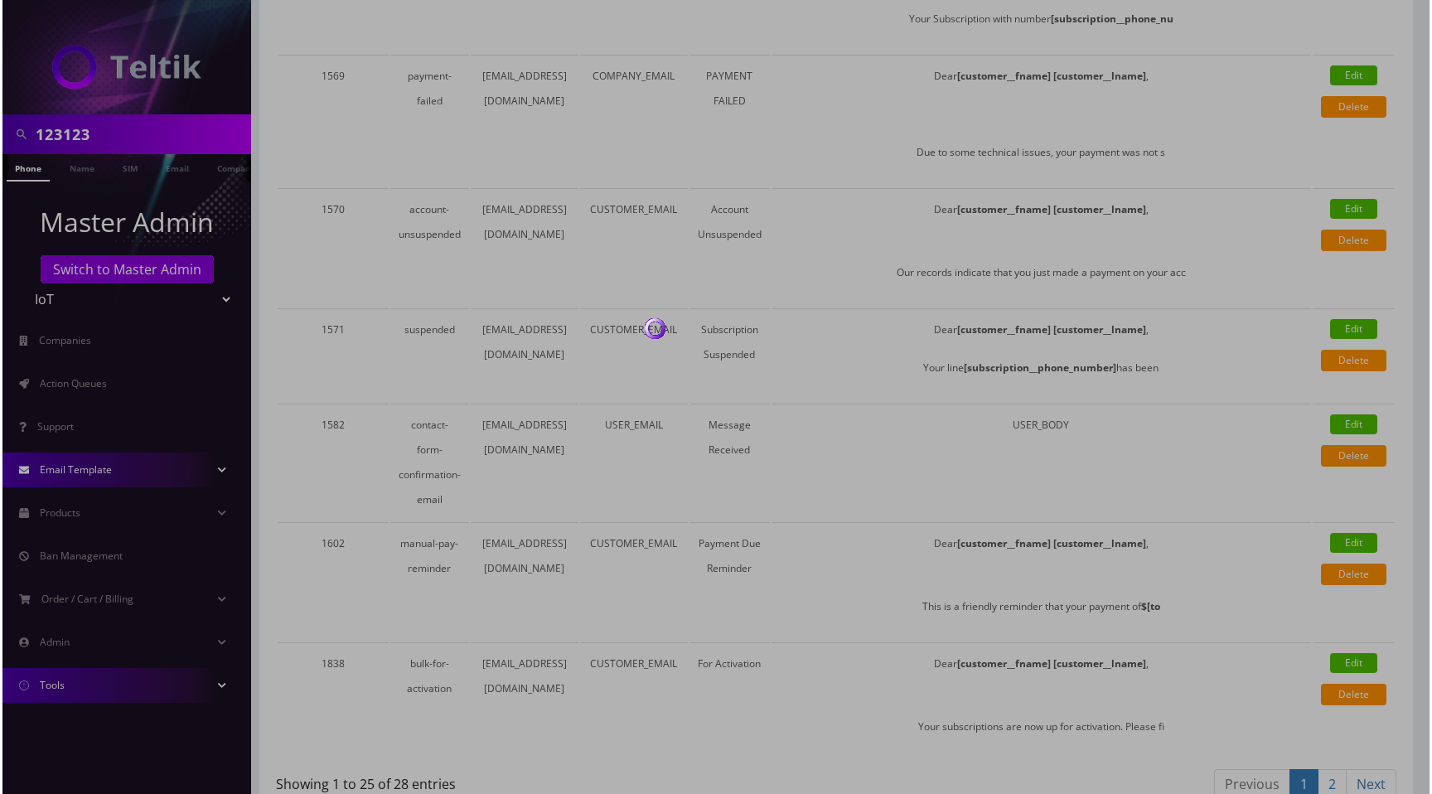
scroll to position [0, 0]
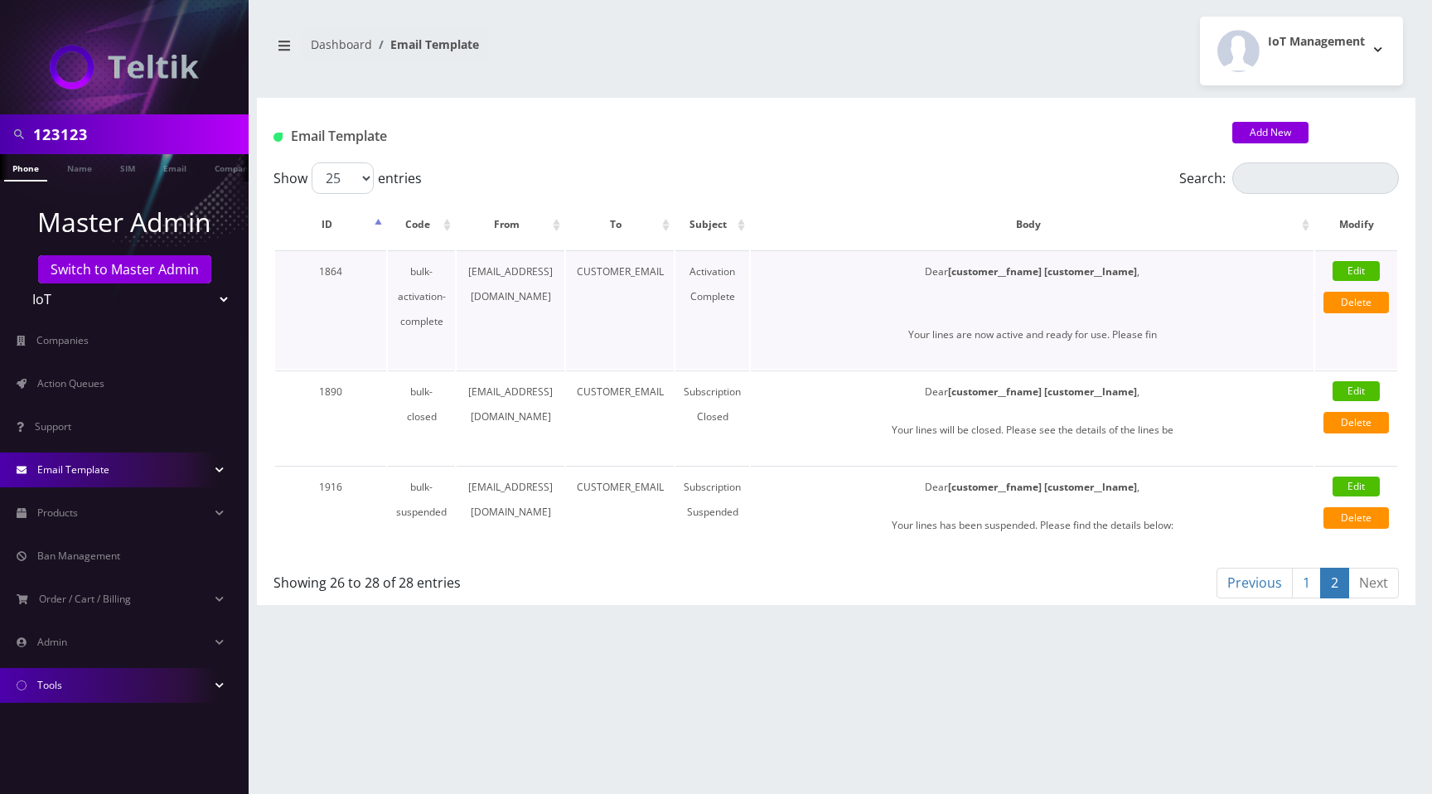
click at [1360, 276] on link "Edit" at bounding box center [1355, 271] width 47 height 20
select select "bulk-activation-complete"
type input "Activation Complete"
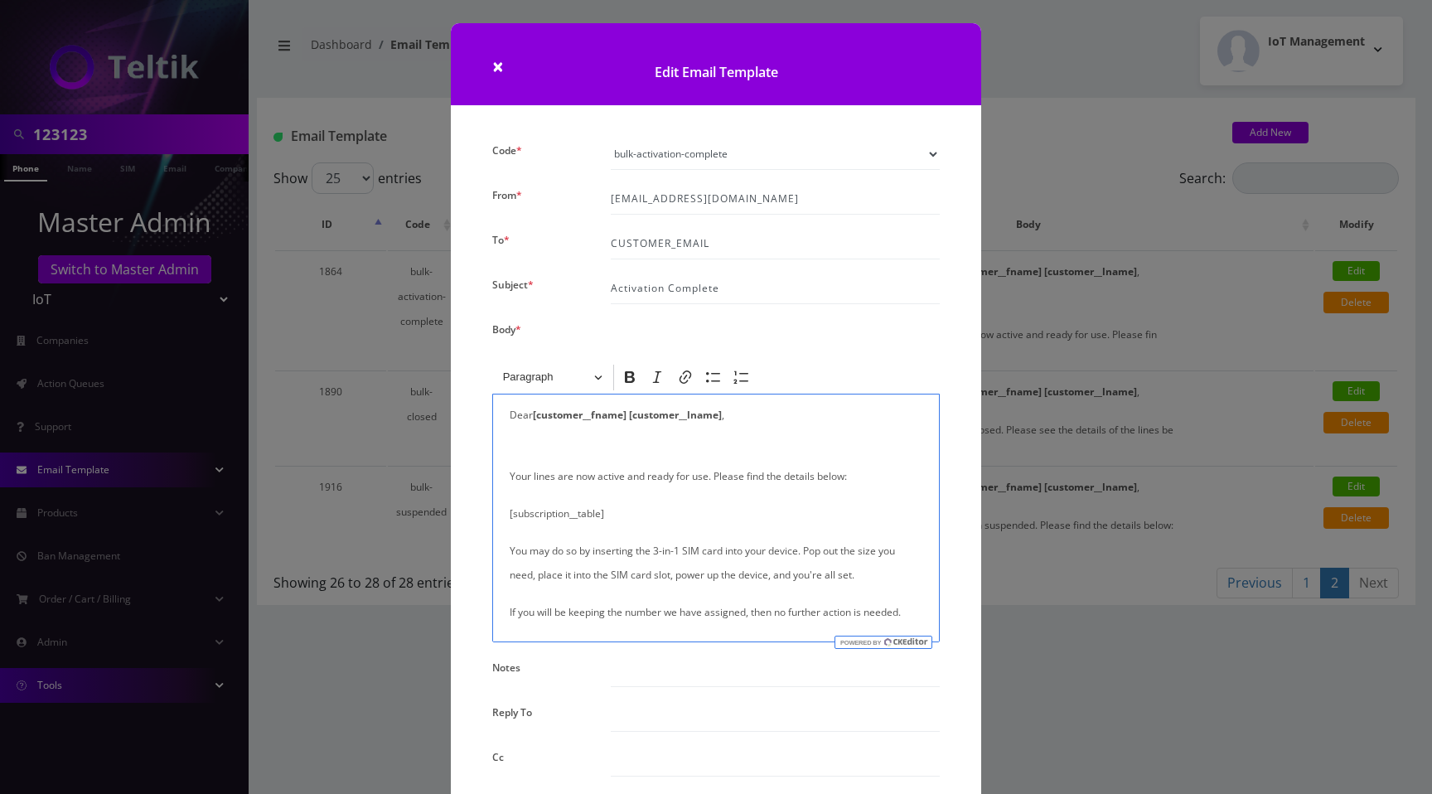
click at [506, 475] on div "Dear [customer__fname] [customer__lname] , Your lines are now active and ready …" at bounding box center [715, 518] width 447 height 249
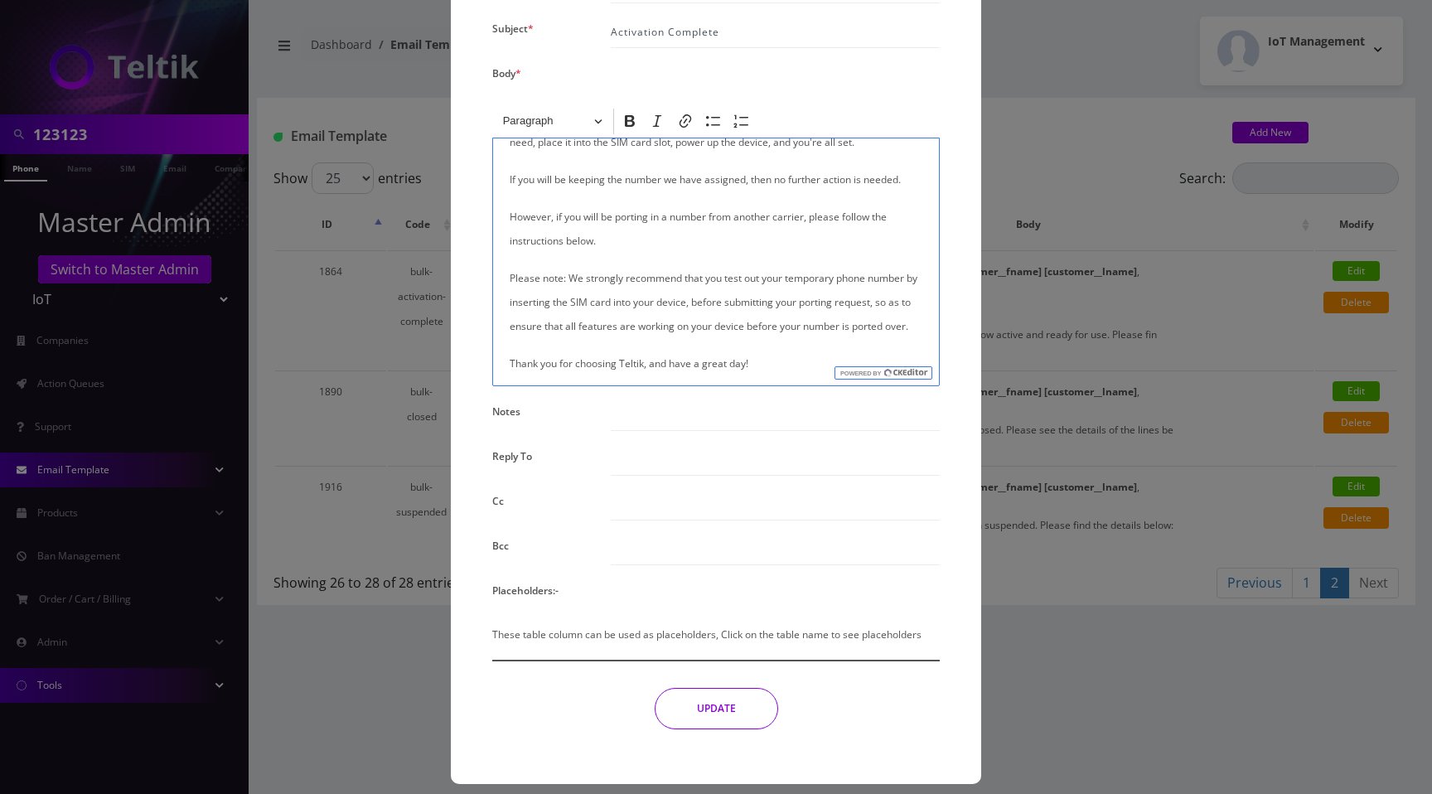
scroll to position [269, 0]
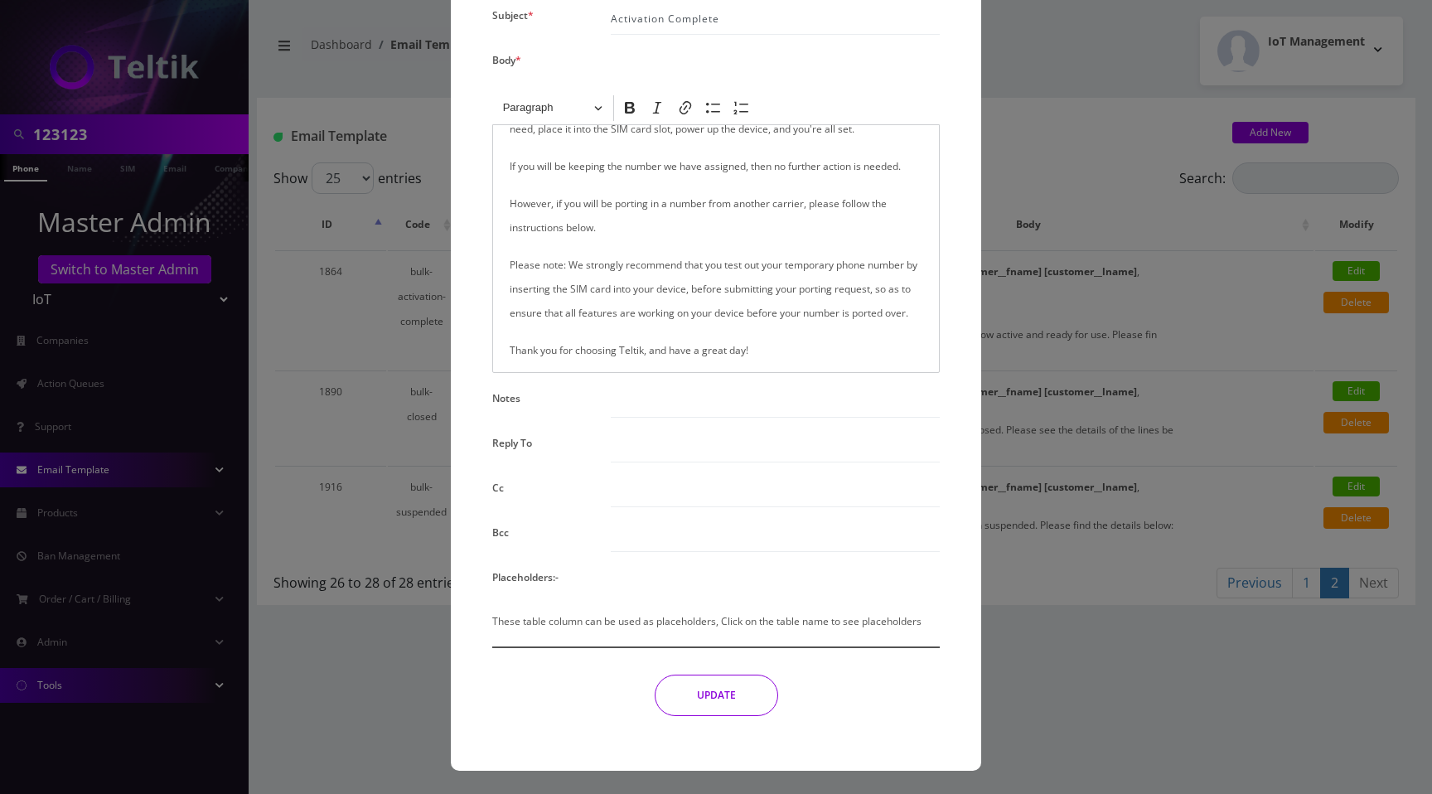
click at [704, 702] on button "UPDATE" at bounding box center [716, 694] width 123 height 41
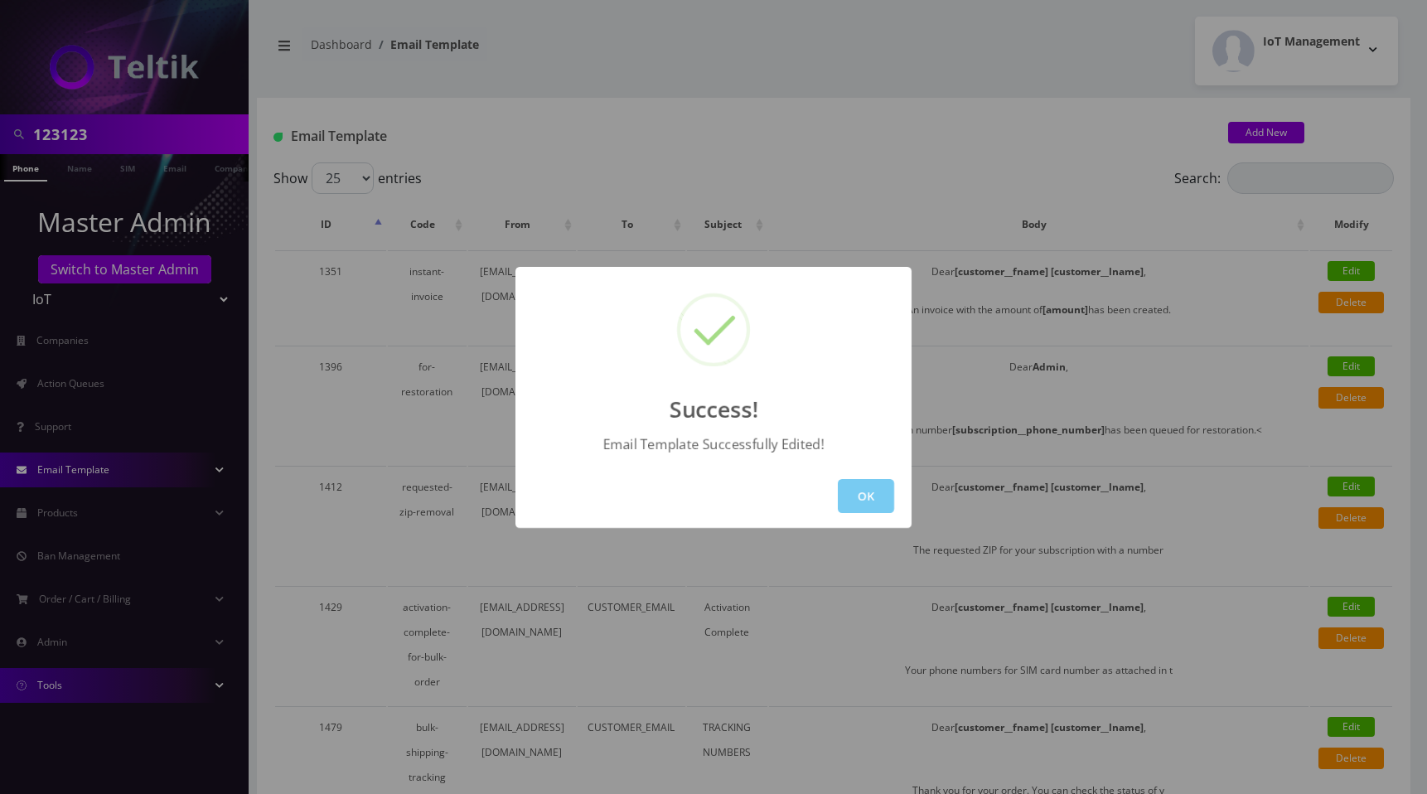
click at [865, 500] on button "OK" at bounding box center [866, 496] width 56 height 34
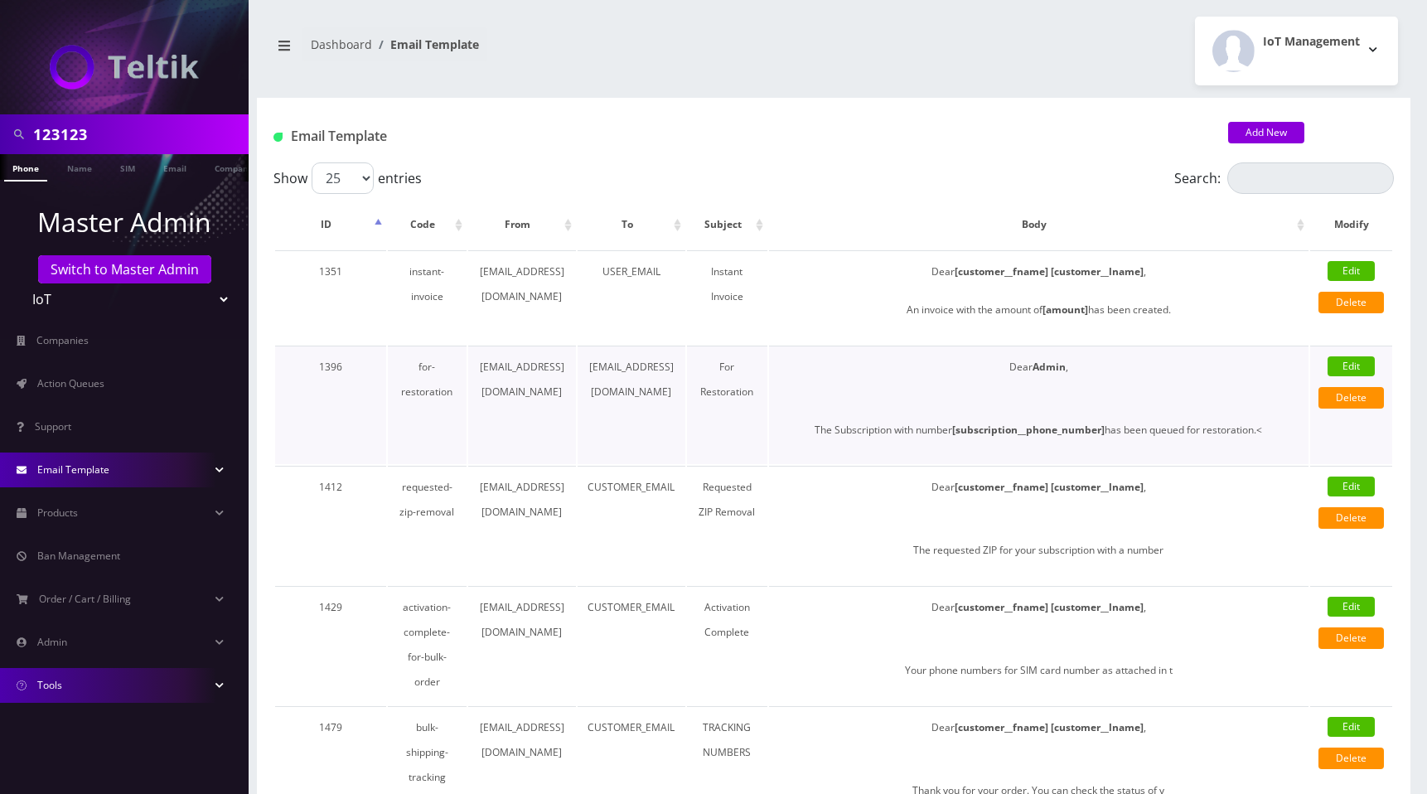
click at [1360, 369] on link "Edit" at bounding box center [1350, 366] width 47 height 20
select select "for-restoration"
type input "[EMAIL_ADDRESS][DOMAIN_NAME]"
type input "For Restoration"
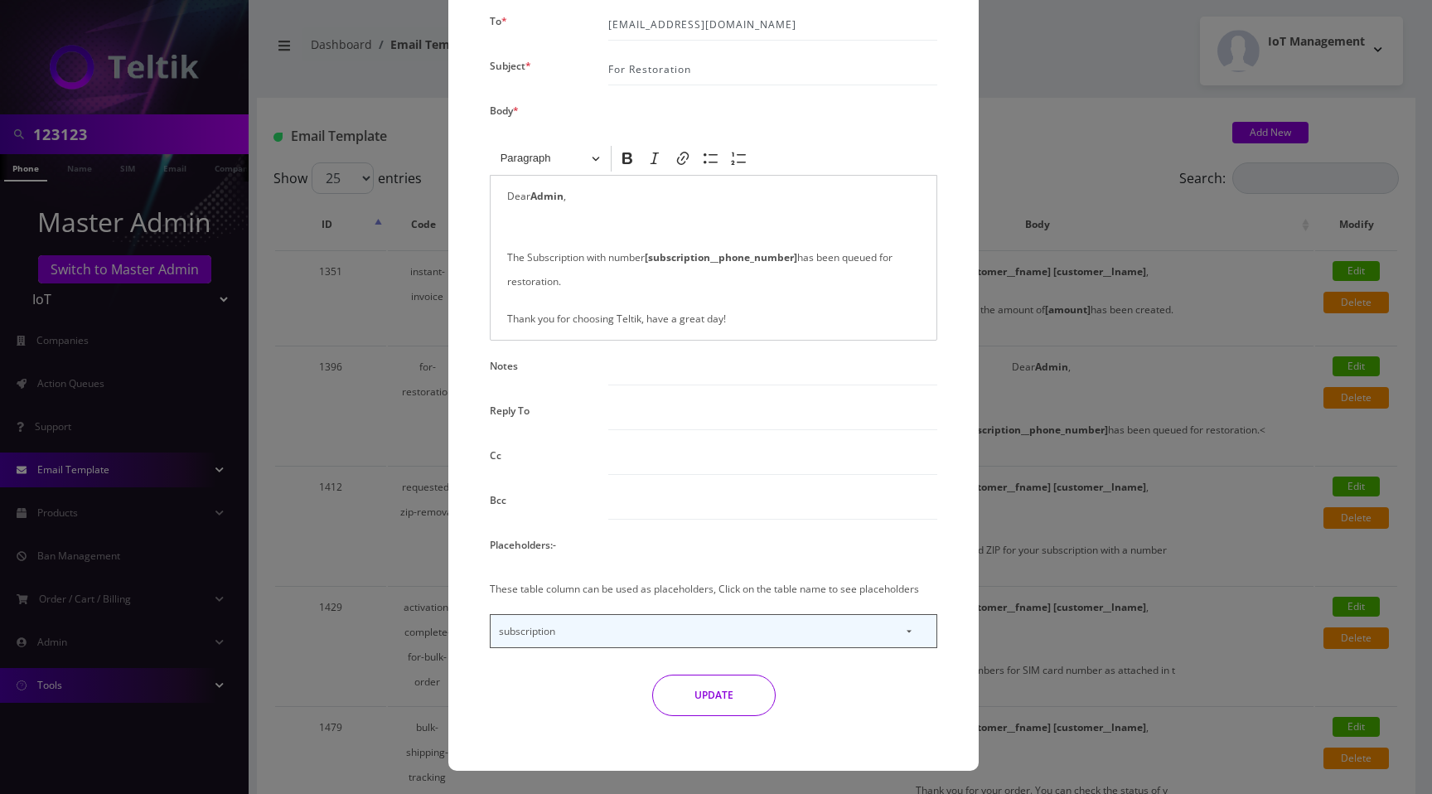
scroll to position [0, 0]
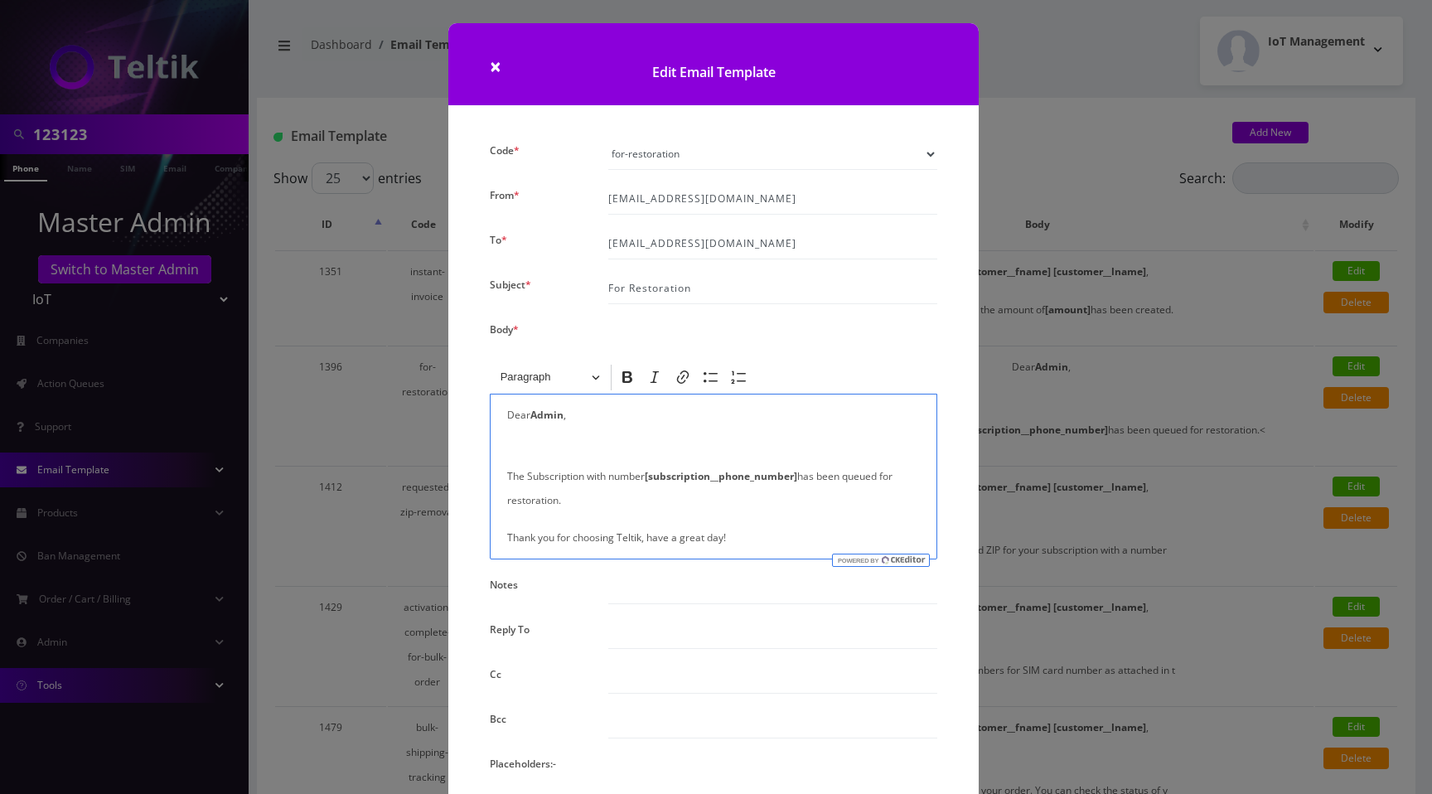
click at [507, 475] on p "The Subscription with number [subscription__phone_number] has been queued for r…" at bounding box center [713, 476] width 413 height 72
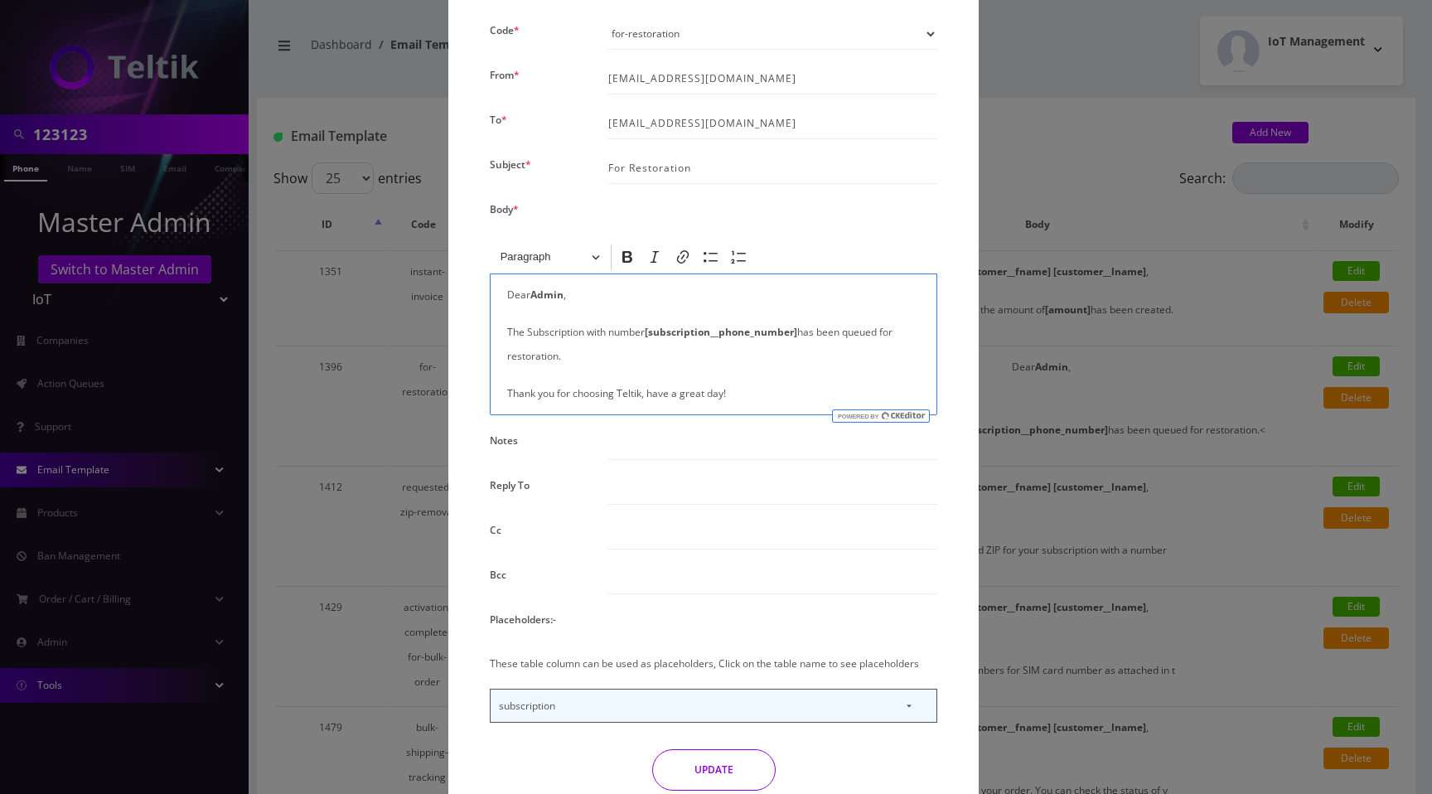
scroll to position [196, 0]
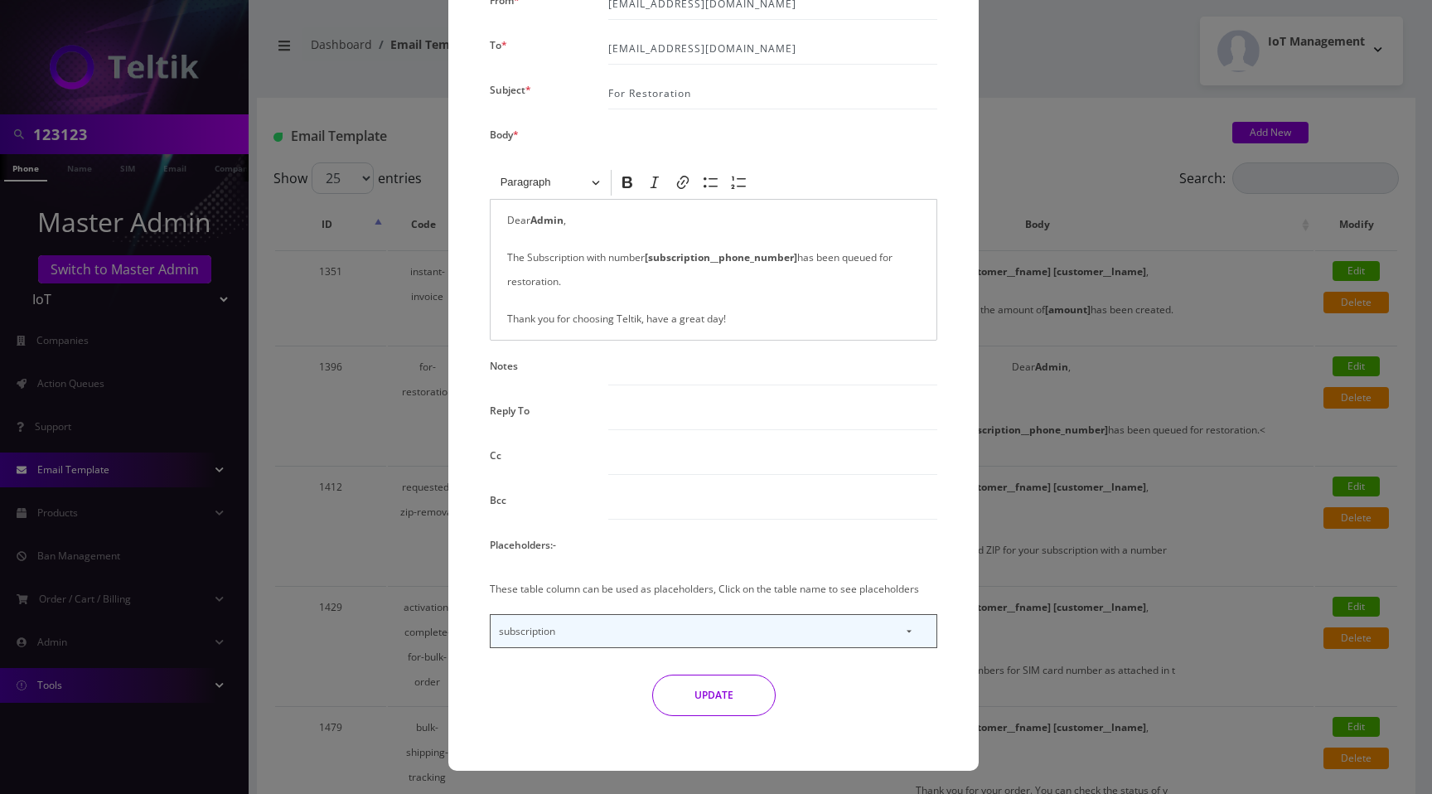
click at [705, 692] on button "UPDATE" at bounding box center [713, 694] width 123 height 41
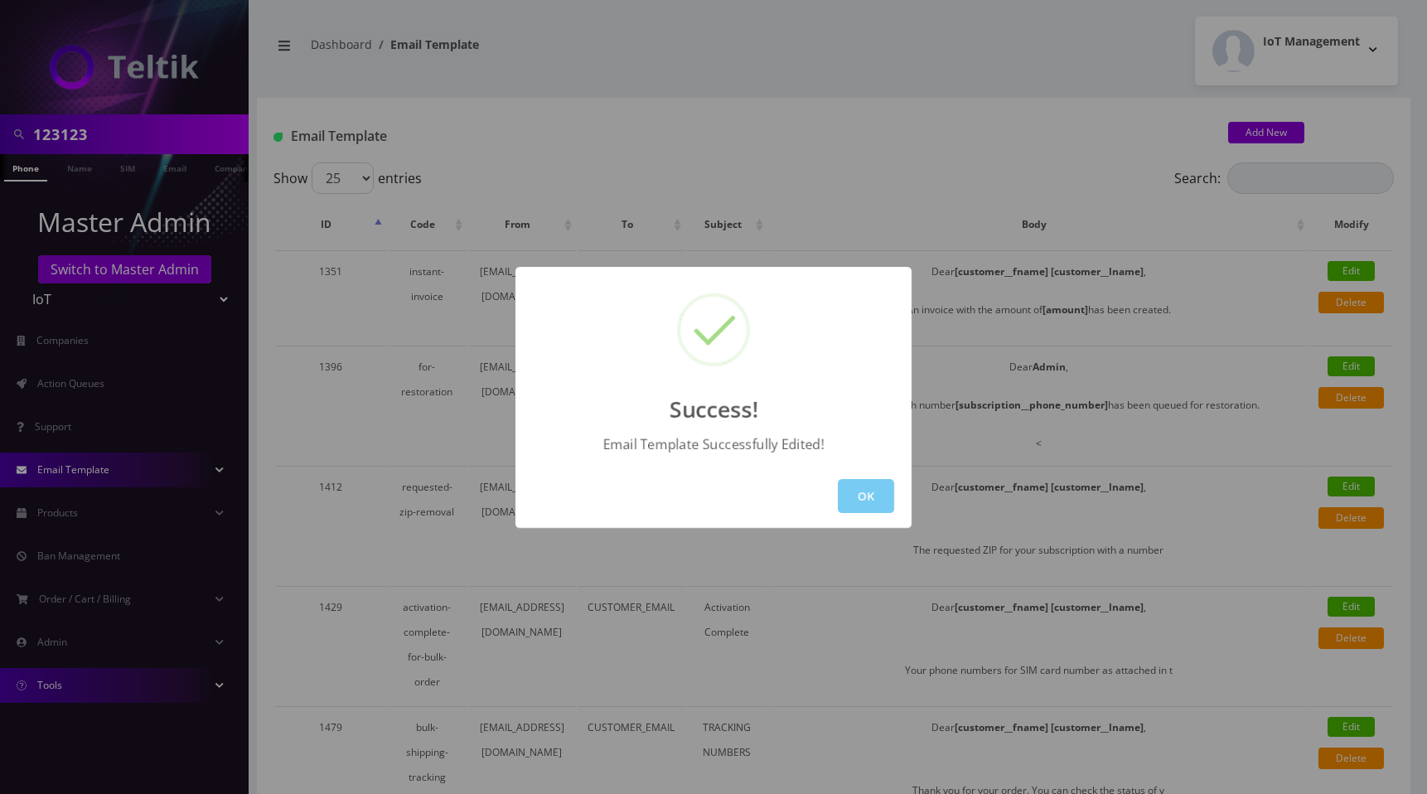
click at [859, 496] on button "OK" at bounding box center [866, 496] width 56 height 34
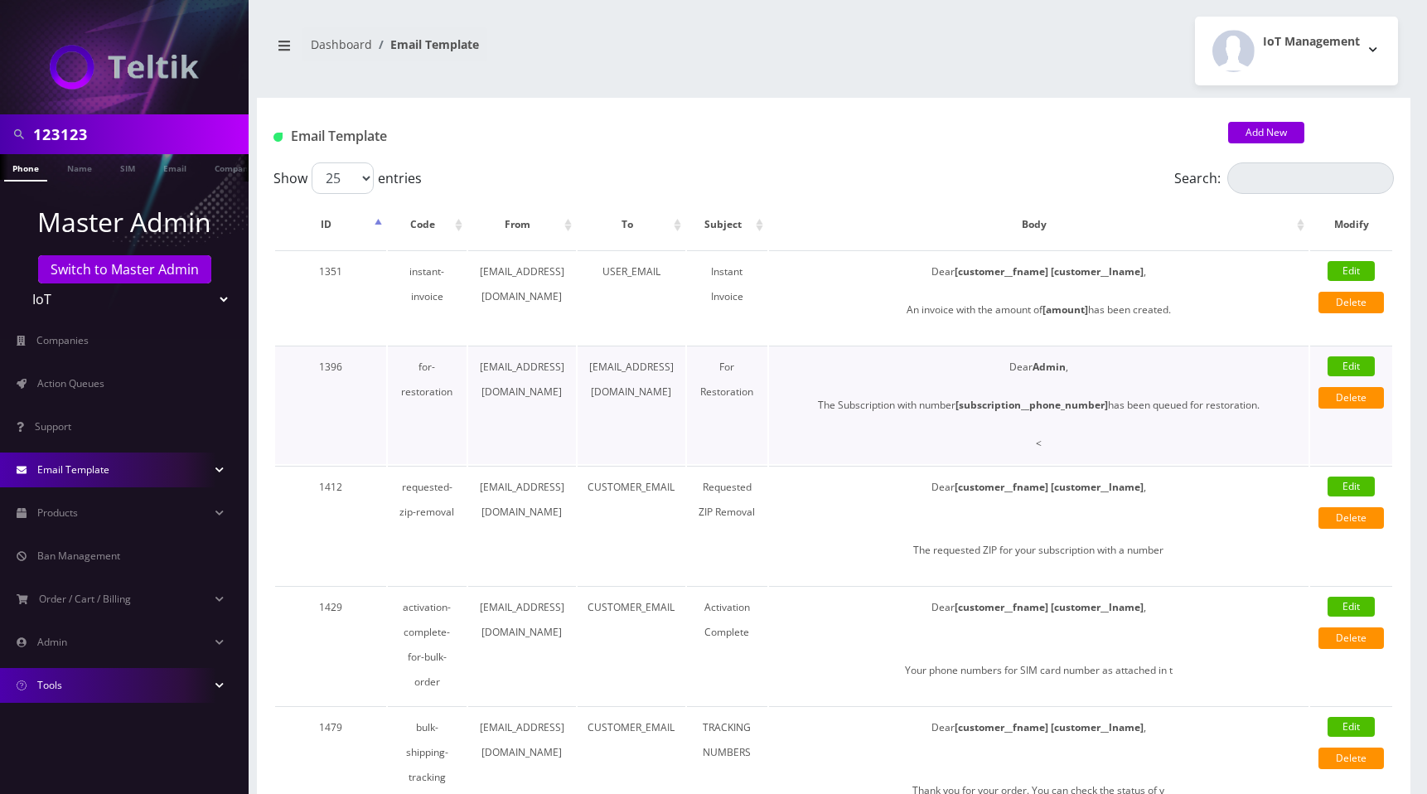
click at [1352, 370] on link "Edit" at bounding box center [1350, 366] width 47 height 20
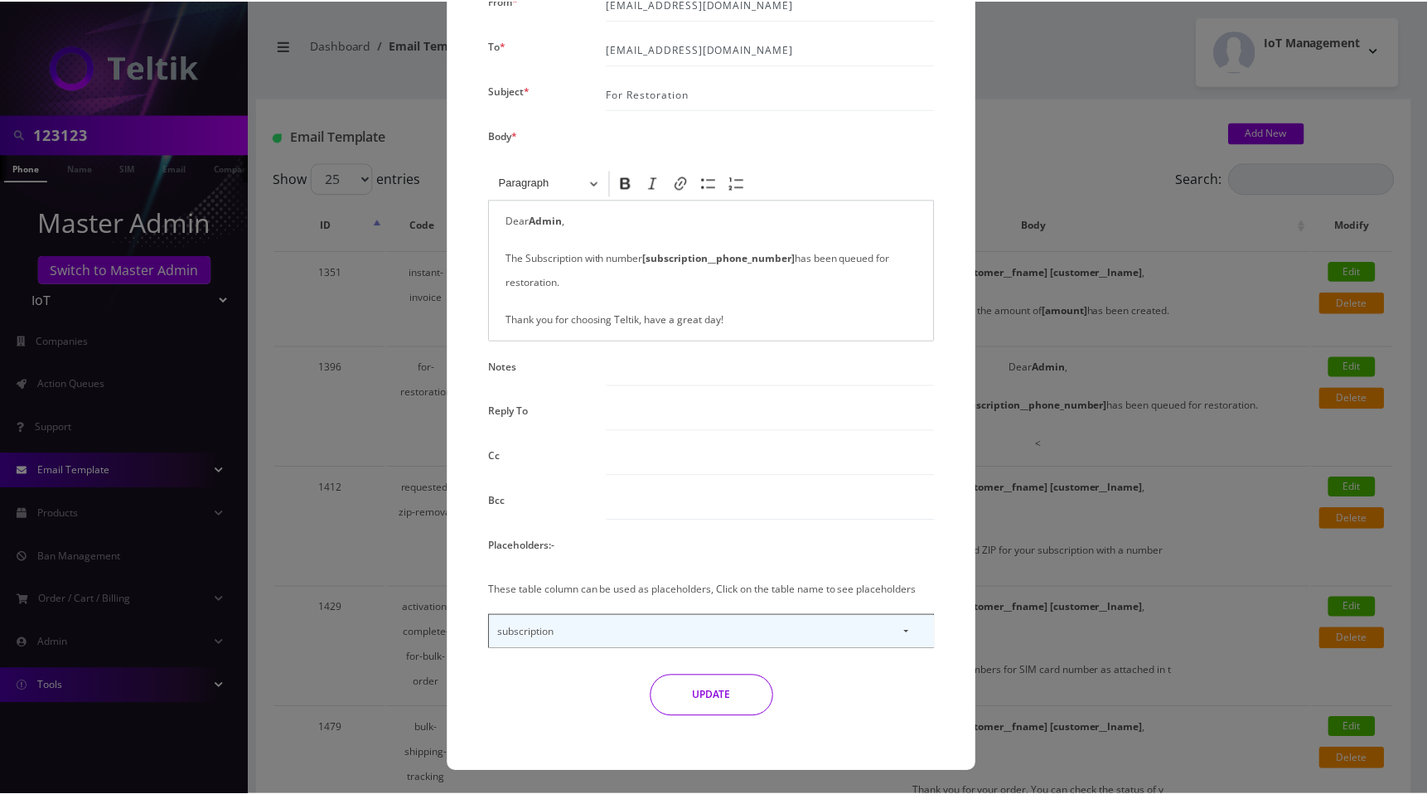
scroll to position [0, 0]
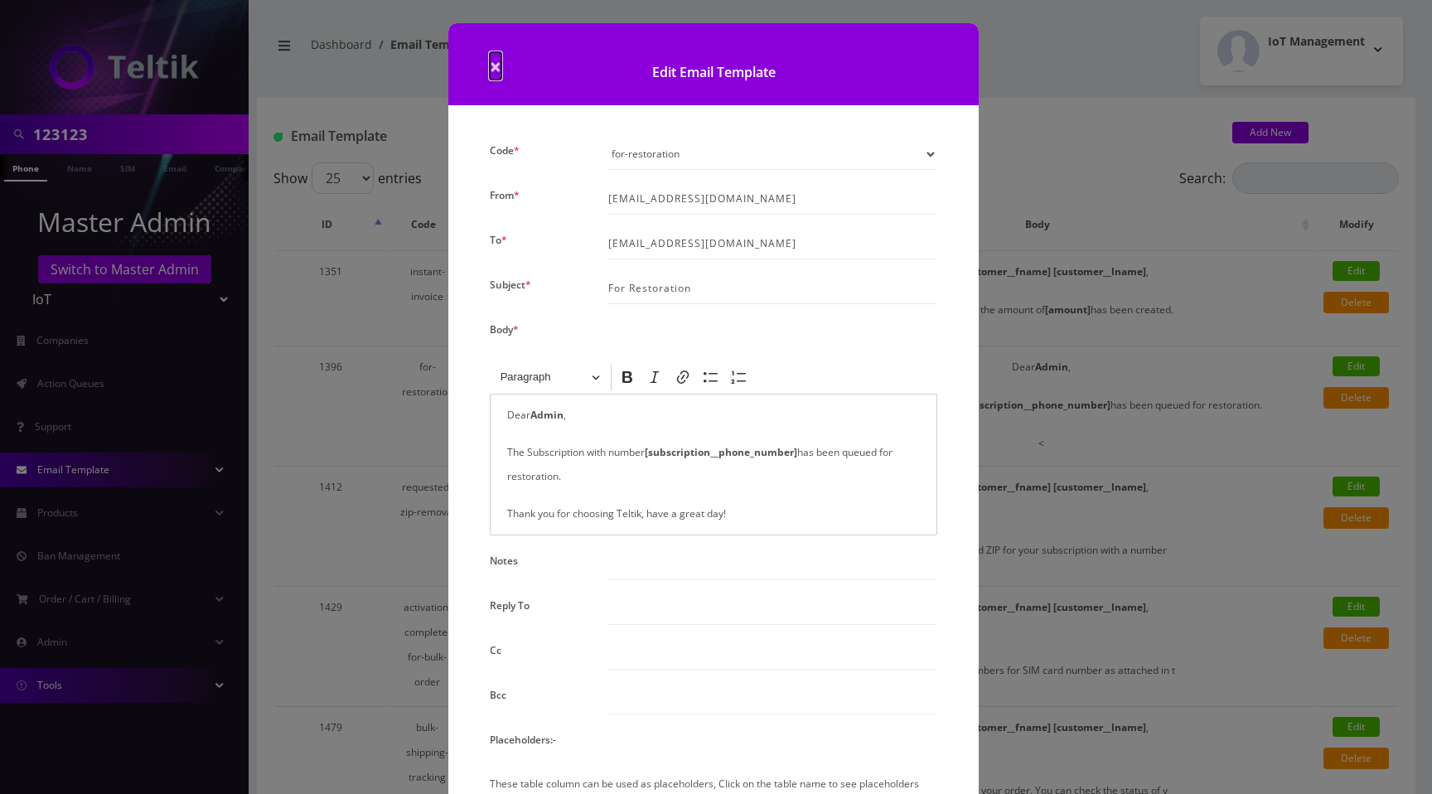
click at [490, 70] on span "×" at bounding box center [496, 65] width 12 height 27
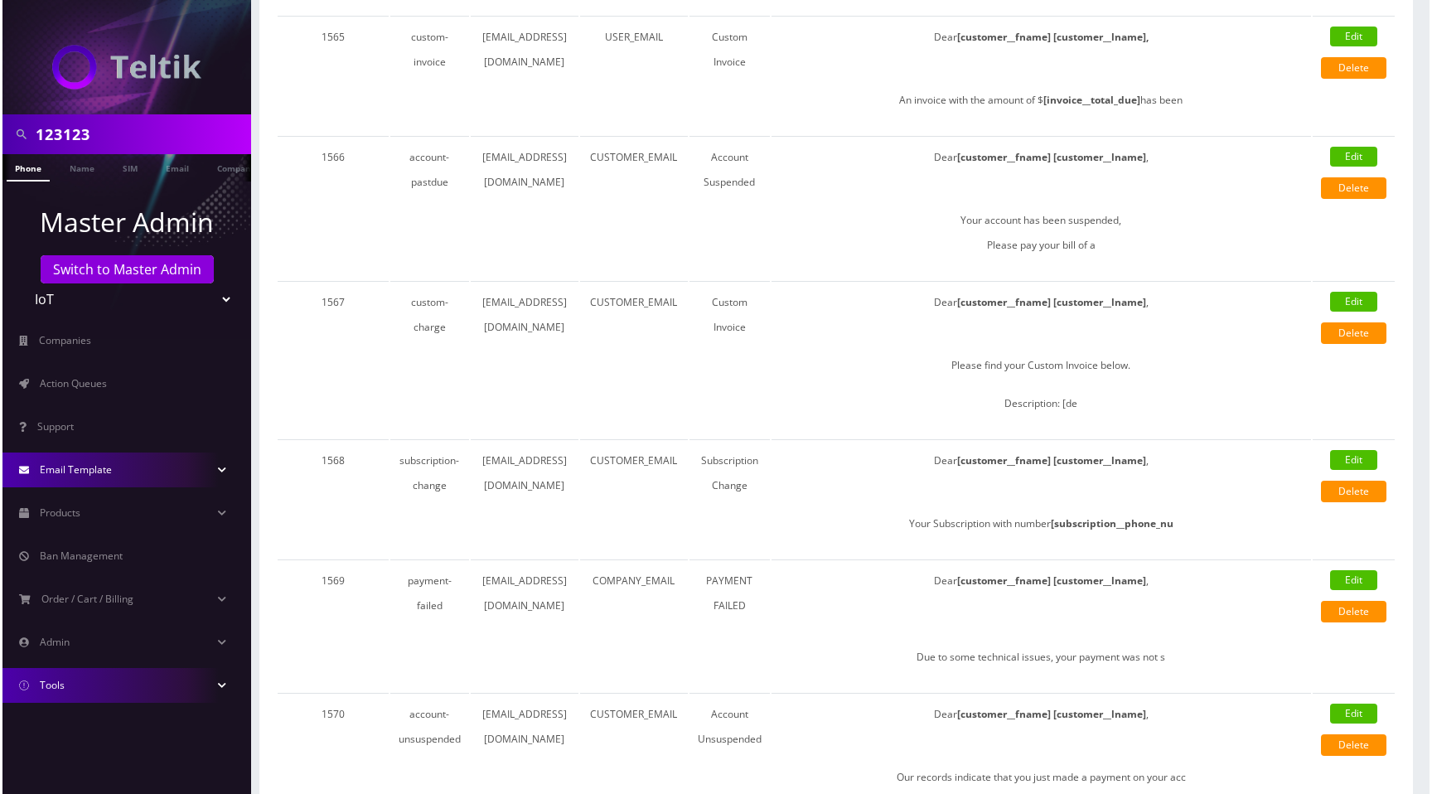
scroll to position [2100, 0]
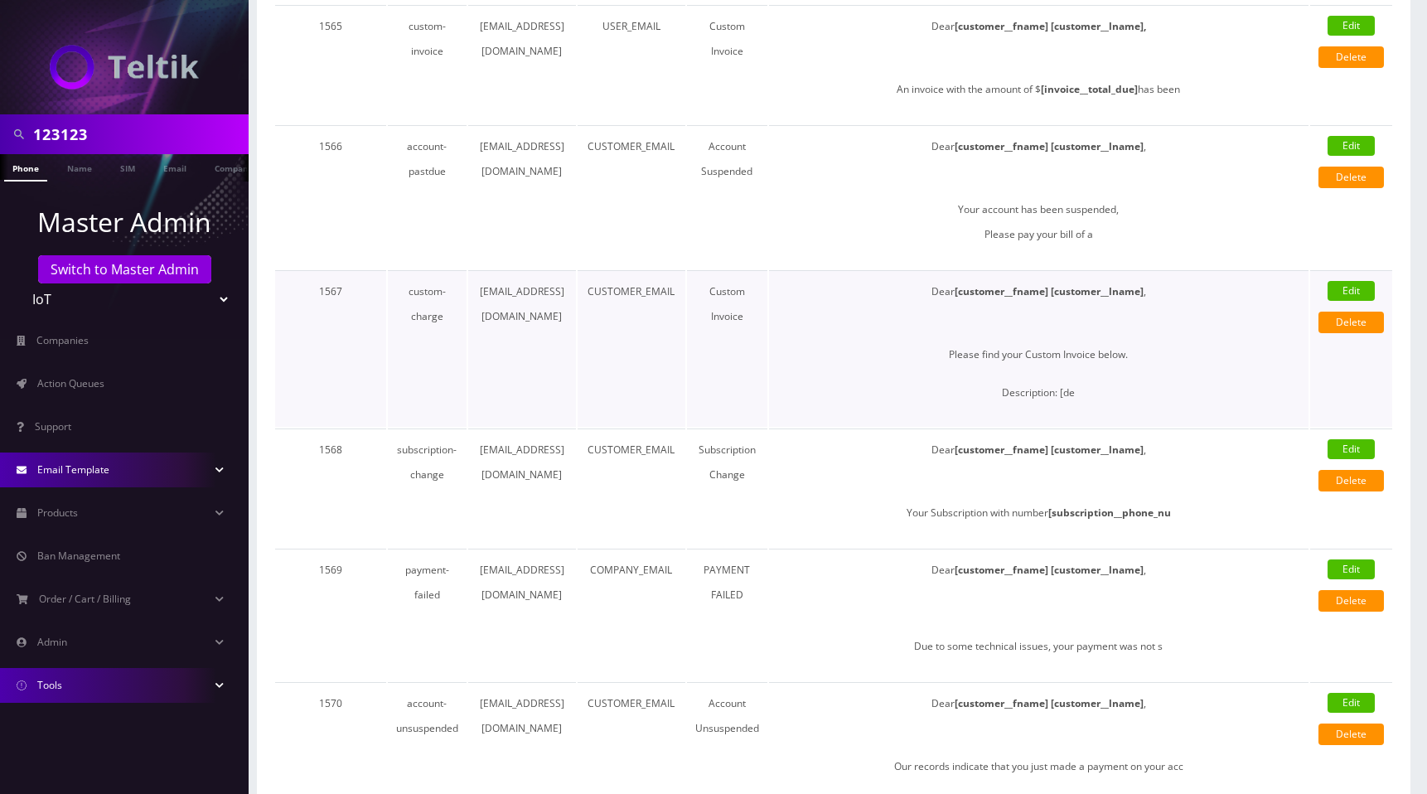
click at [1351, 289] on link "Edit" at bounding box center [1350, 291] width 47 height 20
select select "custom-charge"
type input "CUSTOMER_EMAIL"
type input "Custom Invoice"
type input "billing@teltik.com"
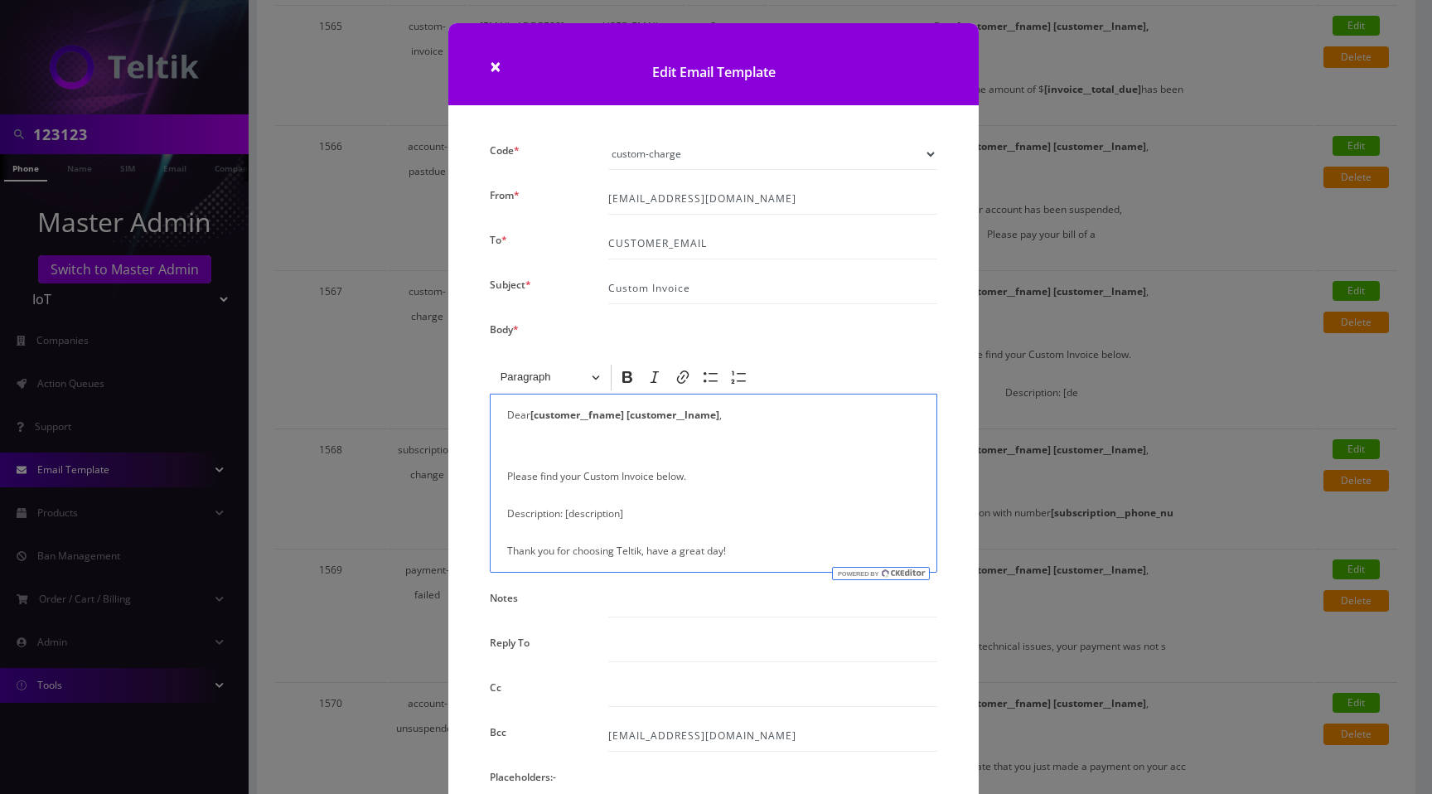
click at [500, 474] on div "Dear [customer__fname] [customer__lname] , Please find your Custom Invoice belo…" at bounding box center [713, 484] width 447 height 180
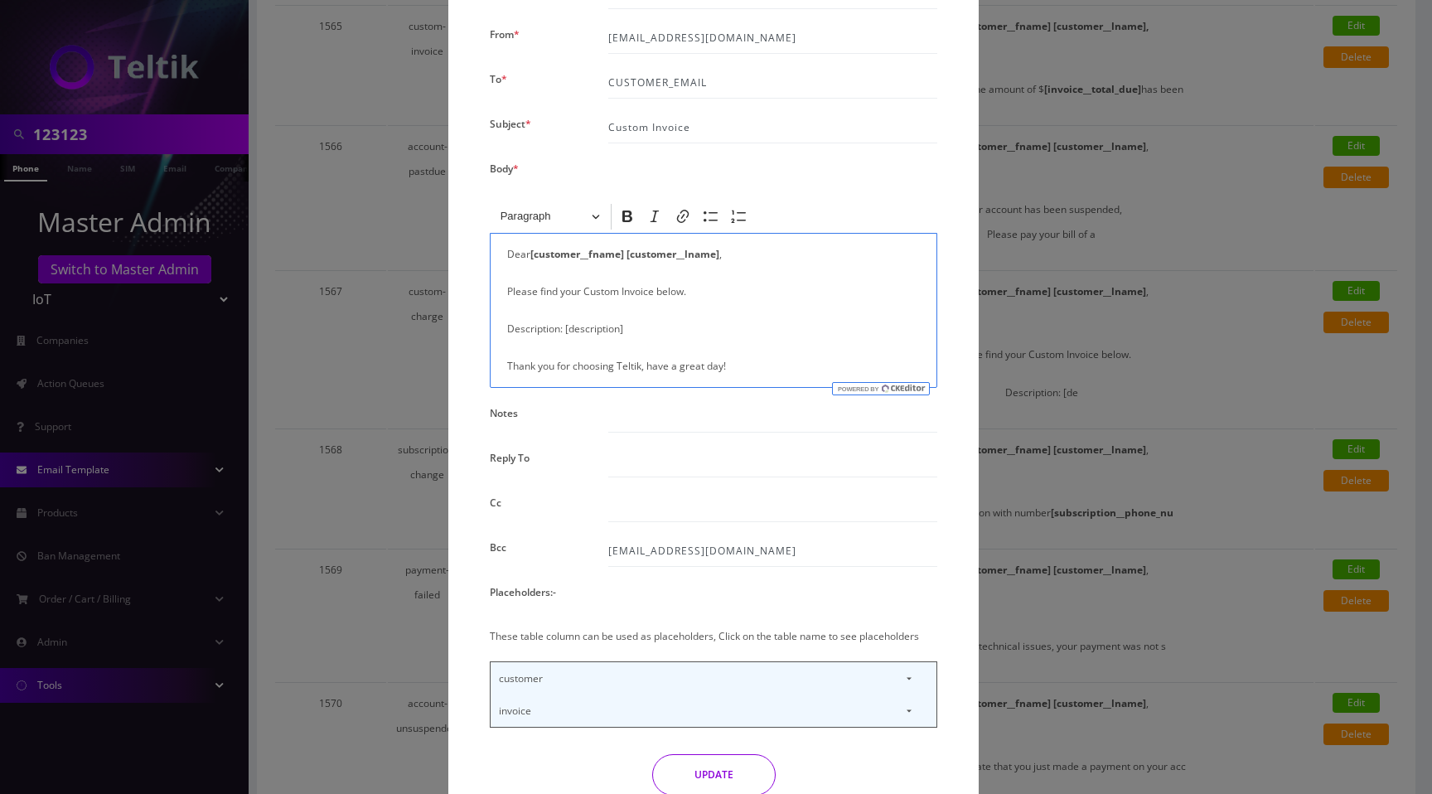
scroll to position [241, 0]
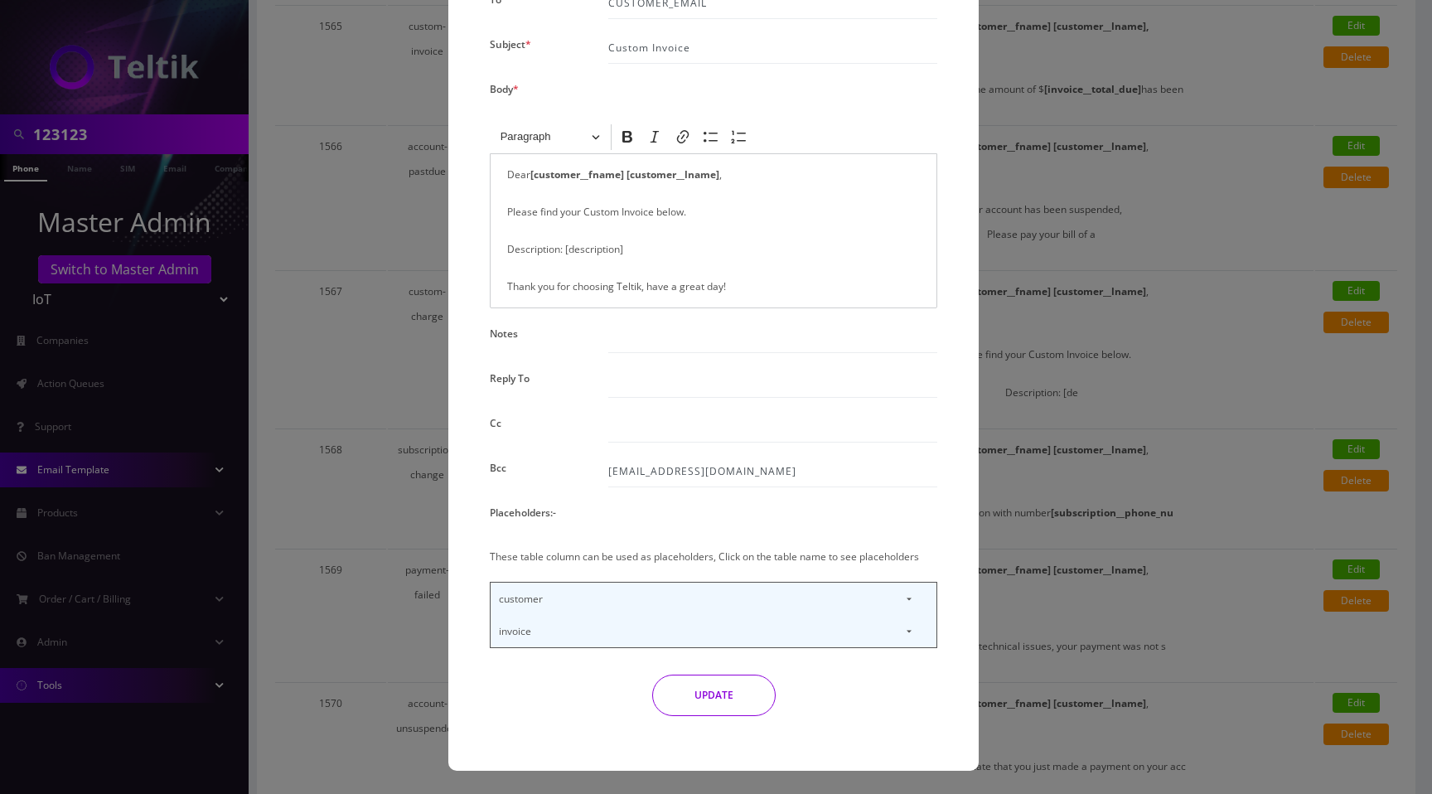
drag, startPoint x: 703, startPoint y: 701, endPoint x: 868, endPoint y: 671, distance: 168.4
click at [703, 701] on button "UPDATE" at bounding box center [713, 694] width 123 height 41
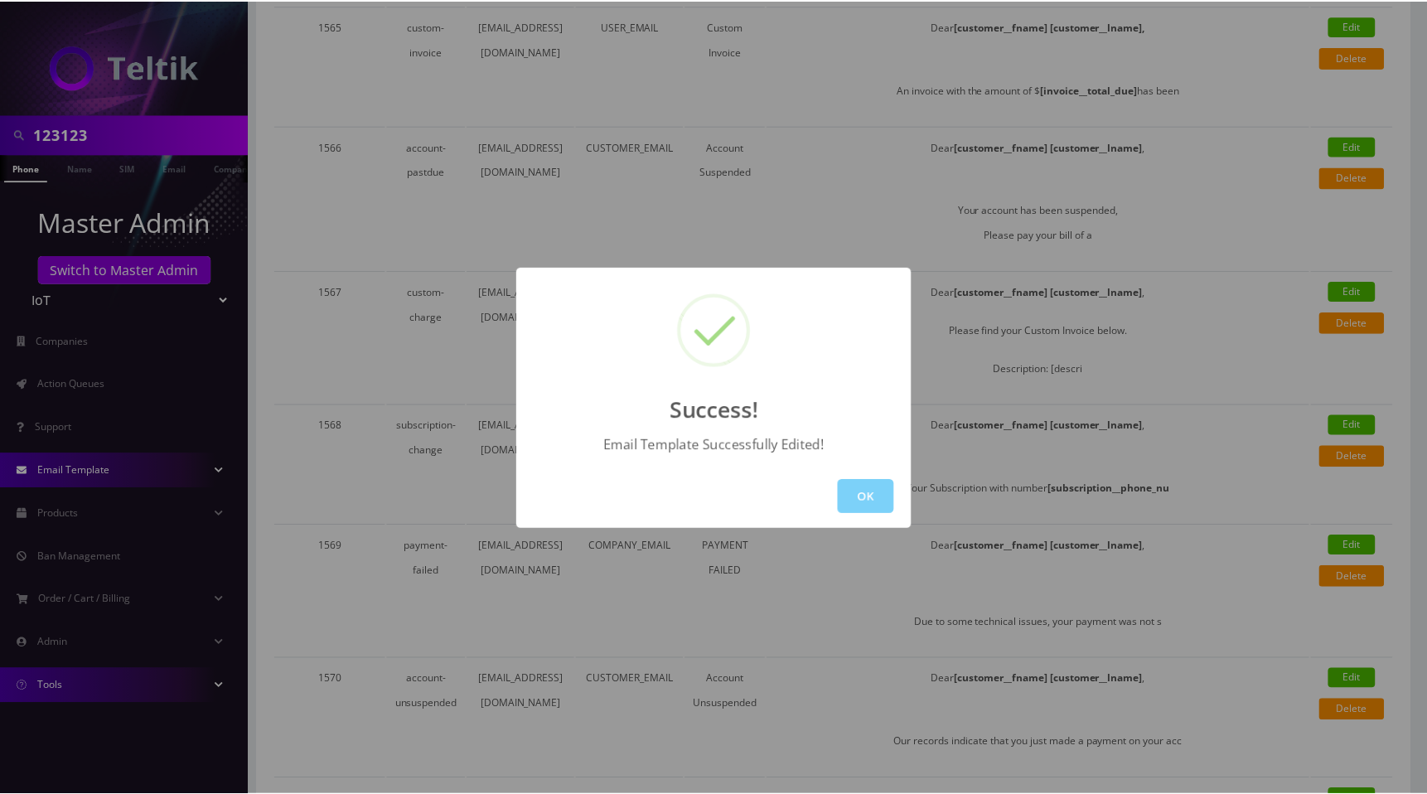
scroll to position [0, 0]
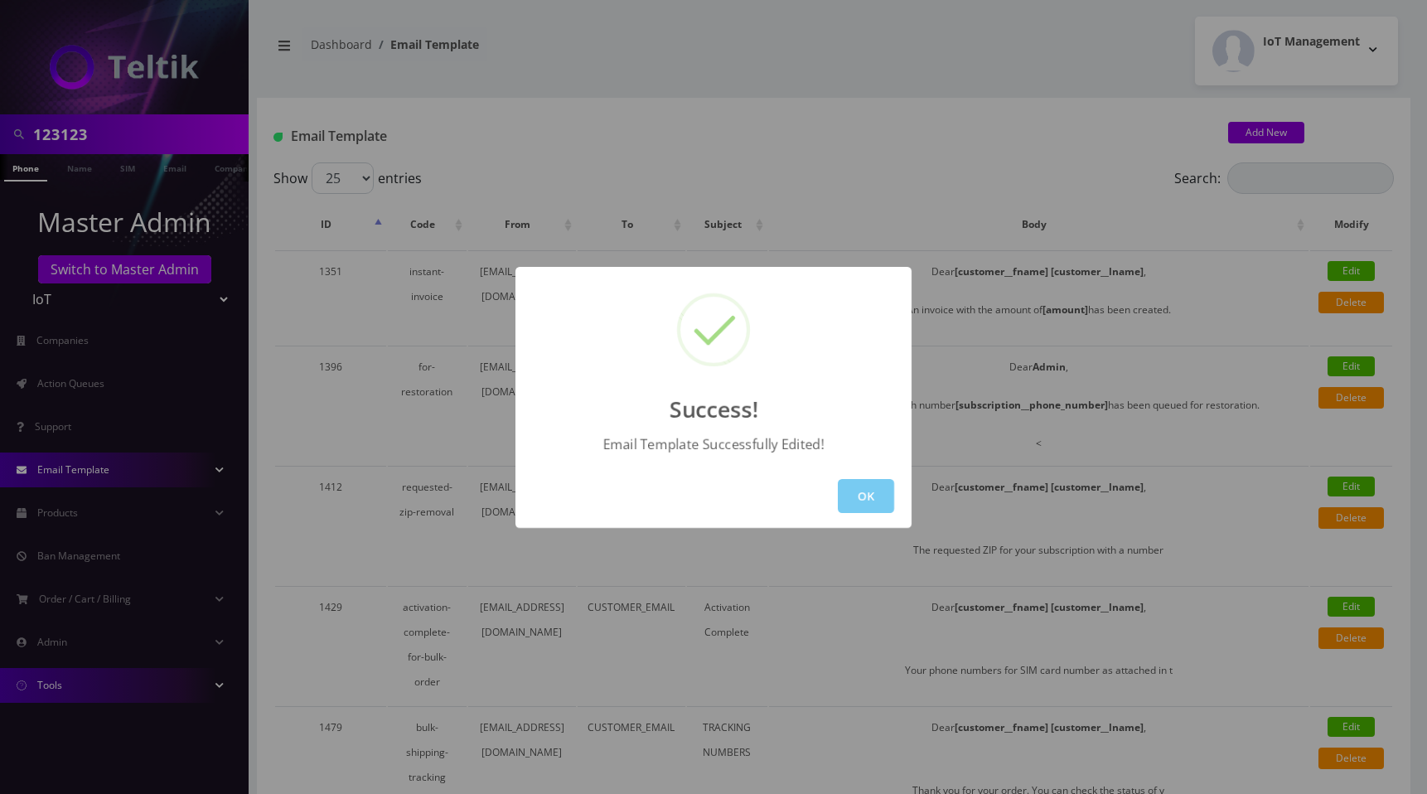
click at [879, 492] on button "OK" at bounding box center [866, 496] width 56 height 34
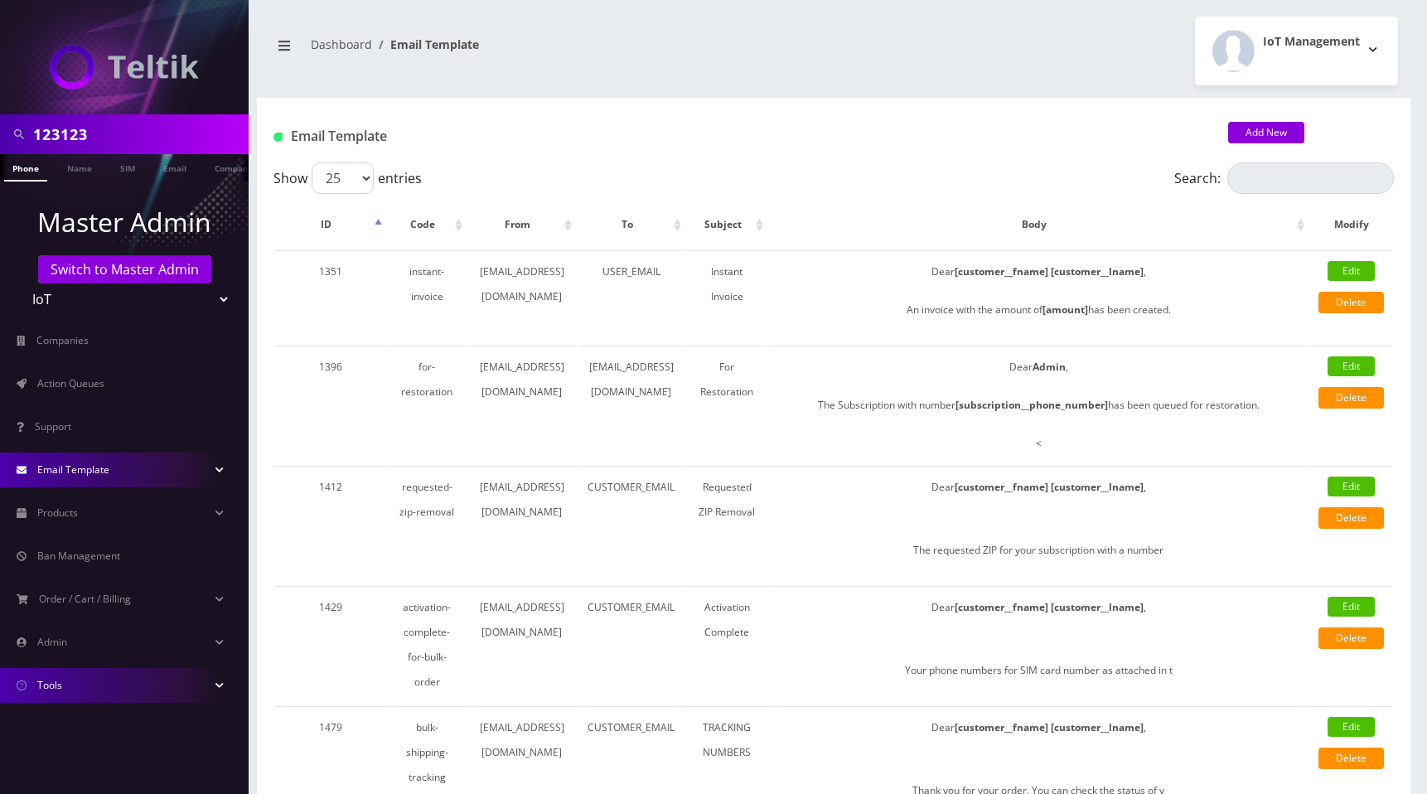
click at [62, 304] on select "Teltik Production My Link Mobile VennMobile Unlimited Advanced LTE Rexing Inc D…" at bounding box center [124, 298] width 211 height 31
select select "2"
click at [19, 283] on select "Teltik Production My Link Mobile VennMobile Unlimited Advanced LTE Rexing Inc D…" at bounding box center [124, 298] width 211 height 31
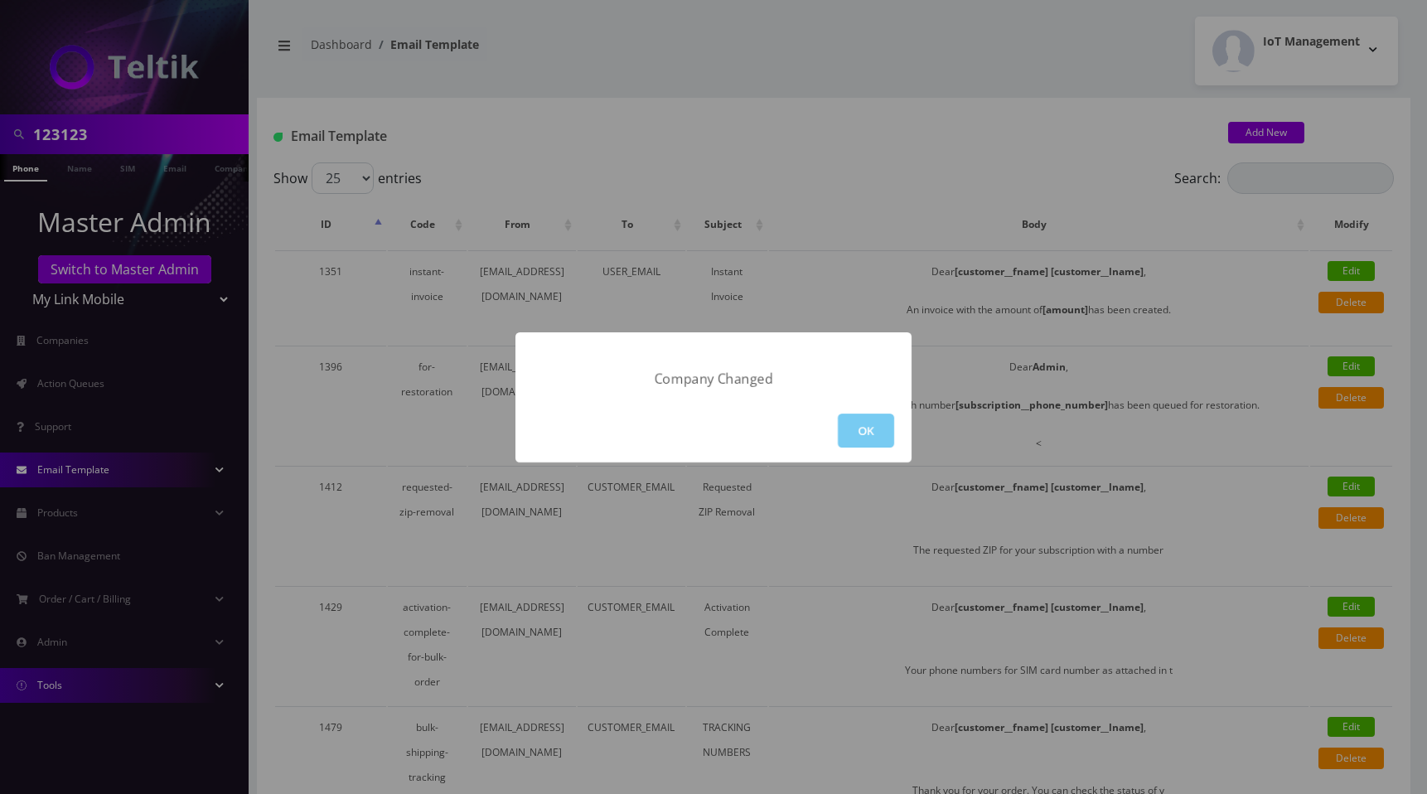
click at [872, 433] on button "OK" at bounding box center [866, 430] width 56 height 34
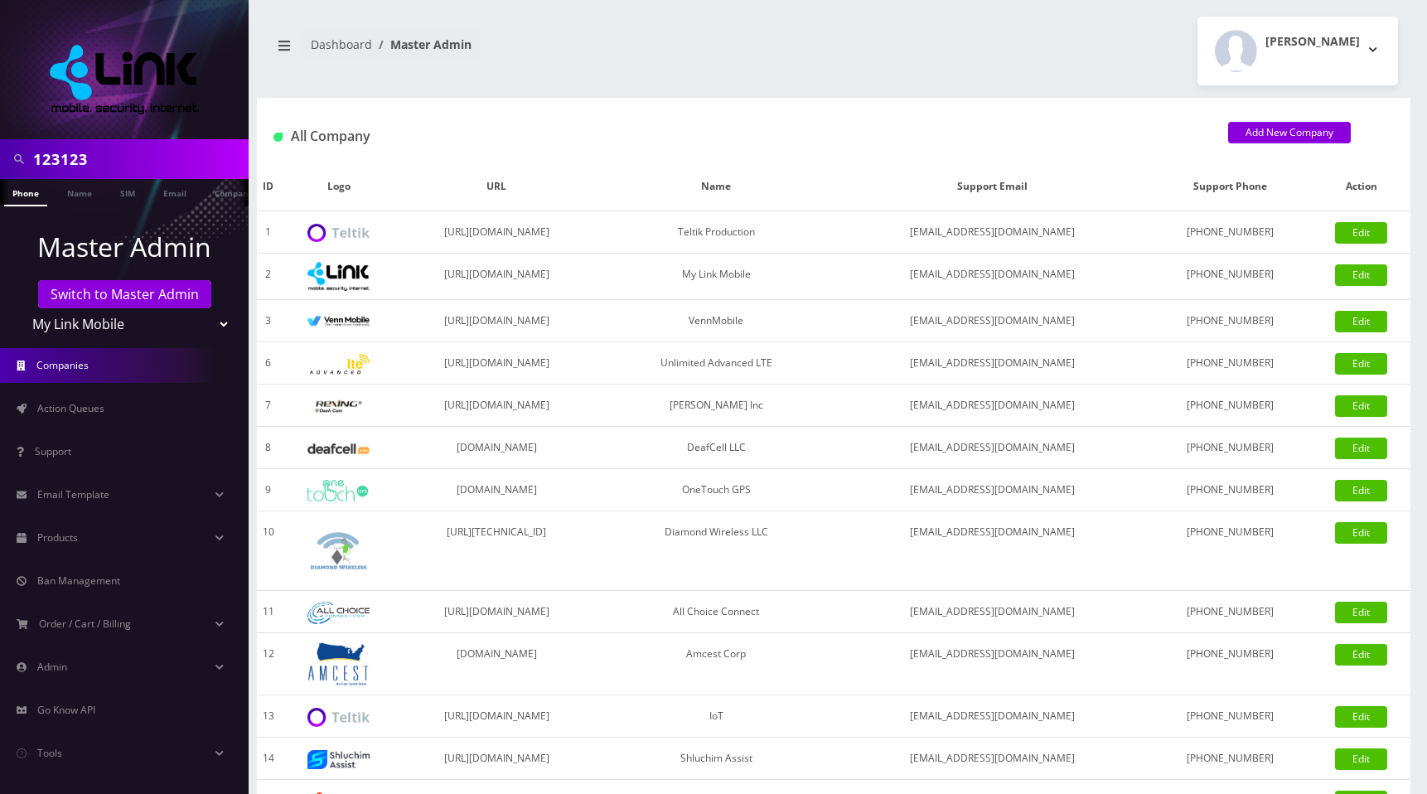
click at [114, 316] on select "Teltik Production My Link Mobile VennMobile Unlimited Advanced LTE [PERSON_NAME…" at bounding box center [124, 323] width 211 height 31
select select "1"
click at [19, 308] on select "Teltik Production My Link Mobile VennMobile Unlimited Advanced LTE [PERSON_NAME…" at bounding box center [124, 323] width 211 height 31
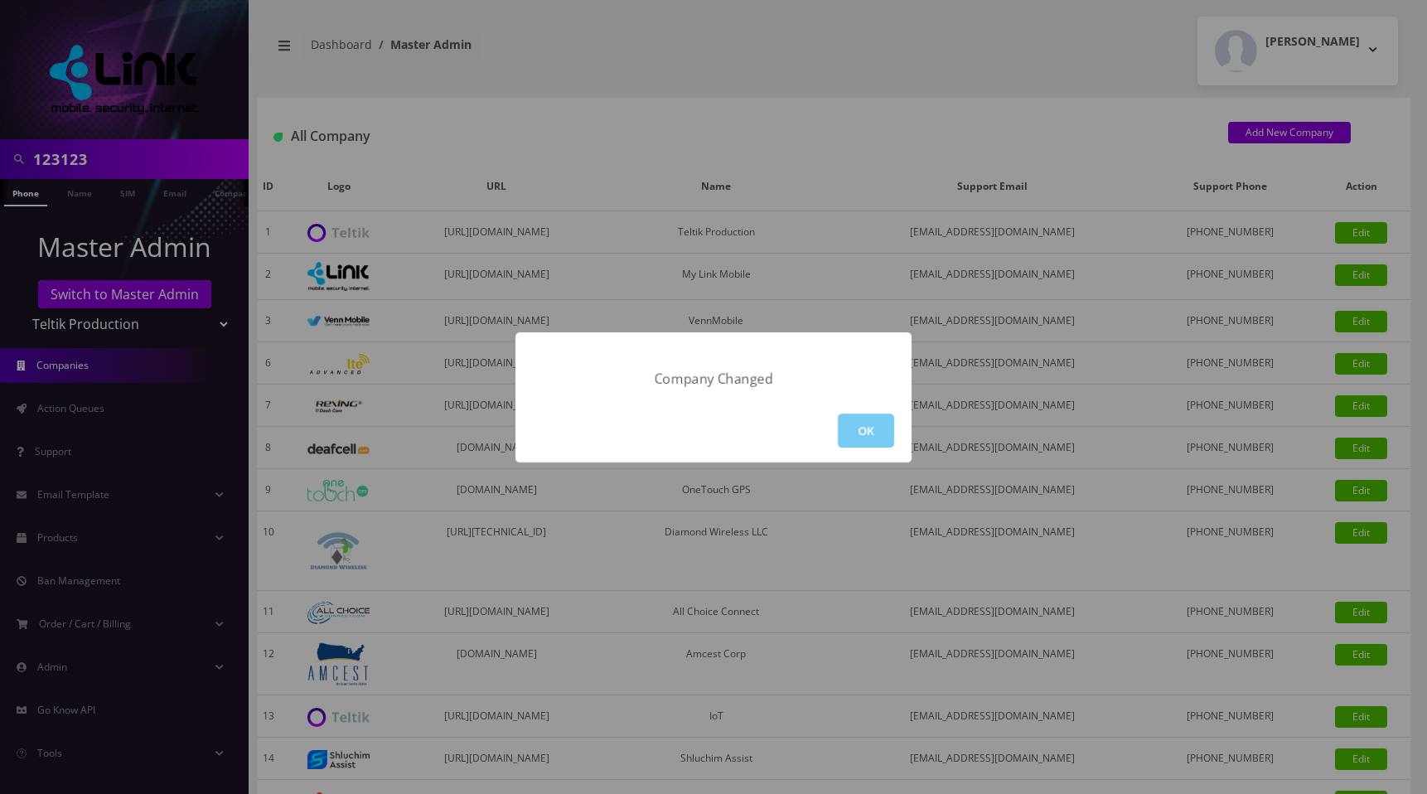
click at [871, 441] on button "OK" at bounding box center [866, 430] width 56 height 34
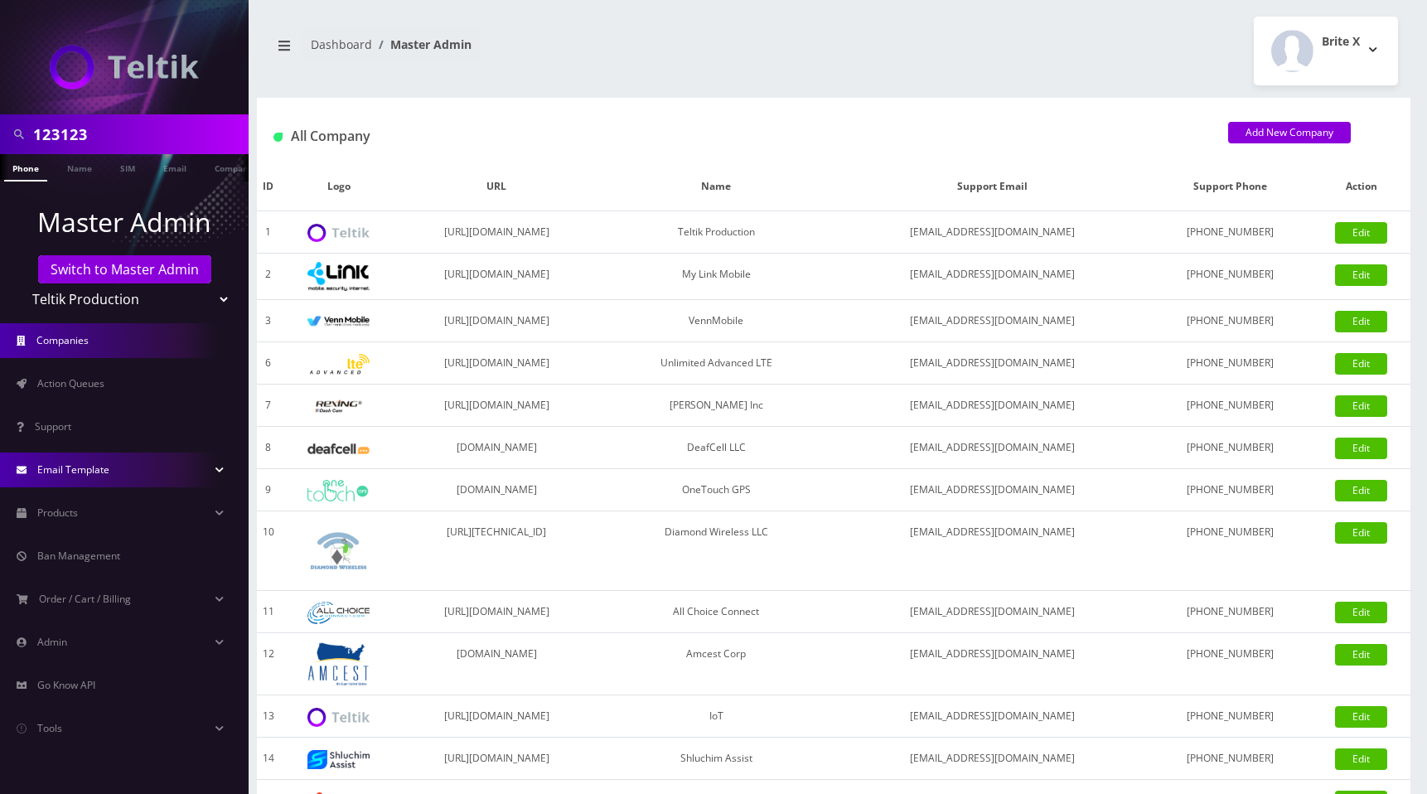
click at [78, 475] on span "Email Template" at bounding box center [73, 469] width 72 height 14
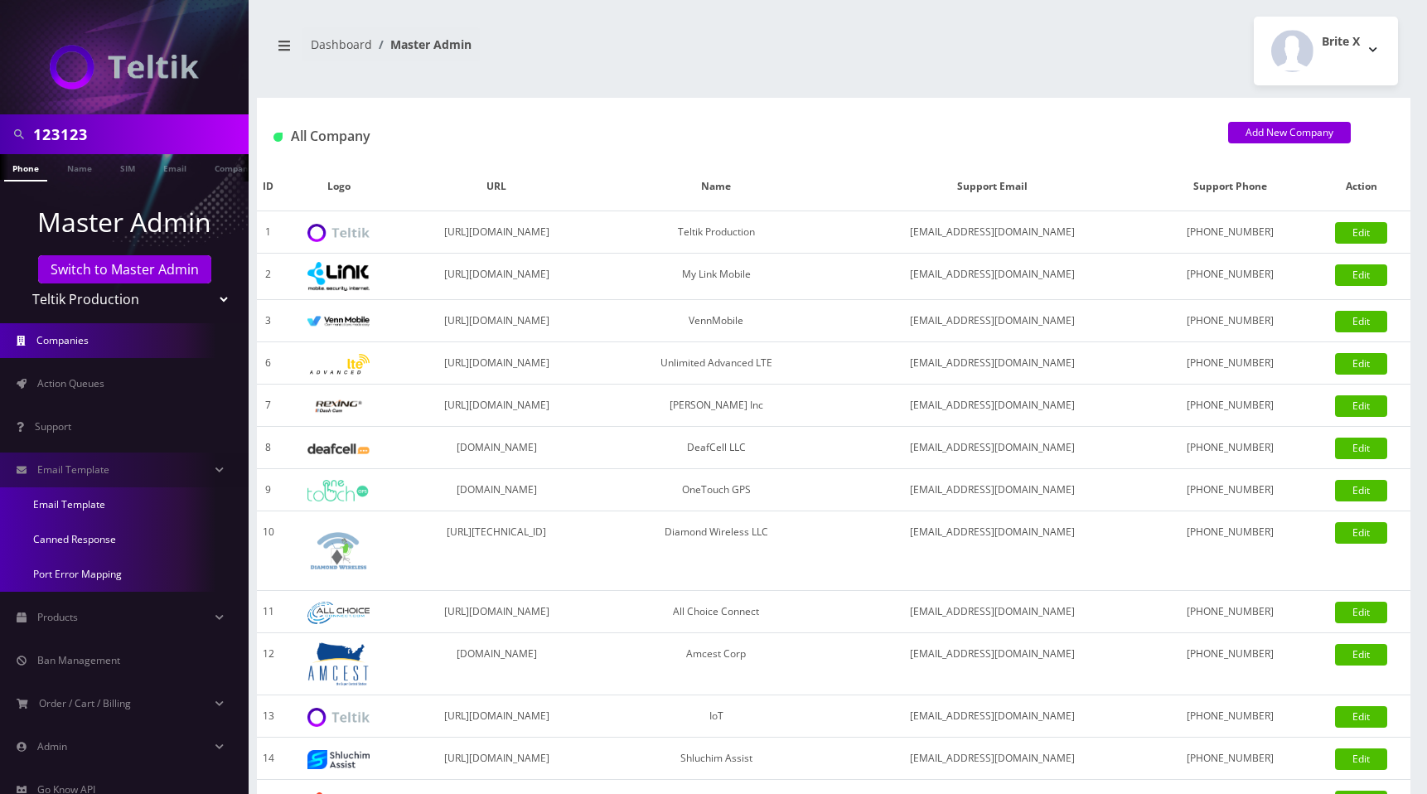
click at [71, 506] on link "Email Template" at bounding box center [124, 504] width 249 height 35
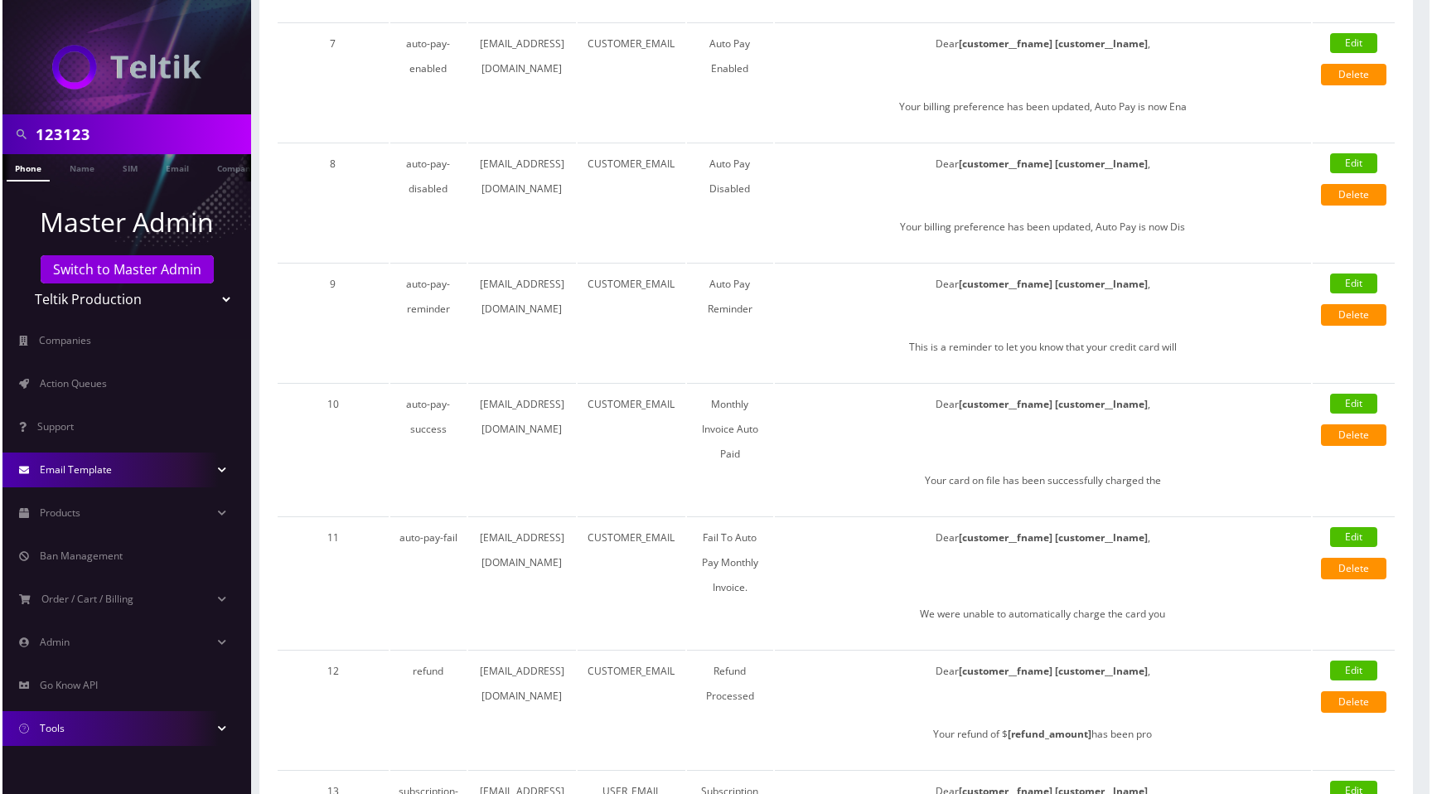
scroll to position [981, 0]
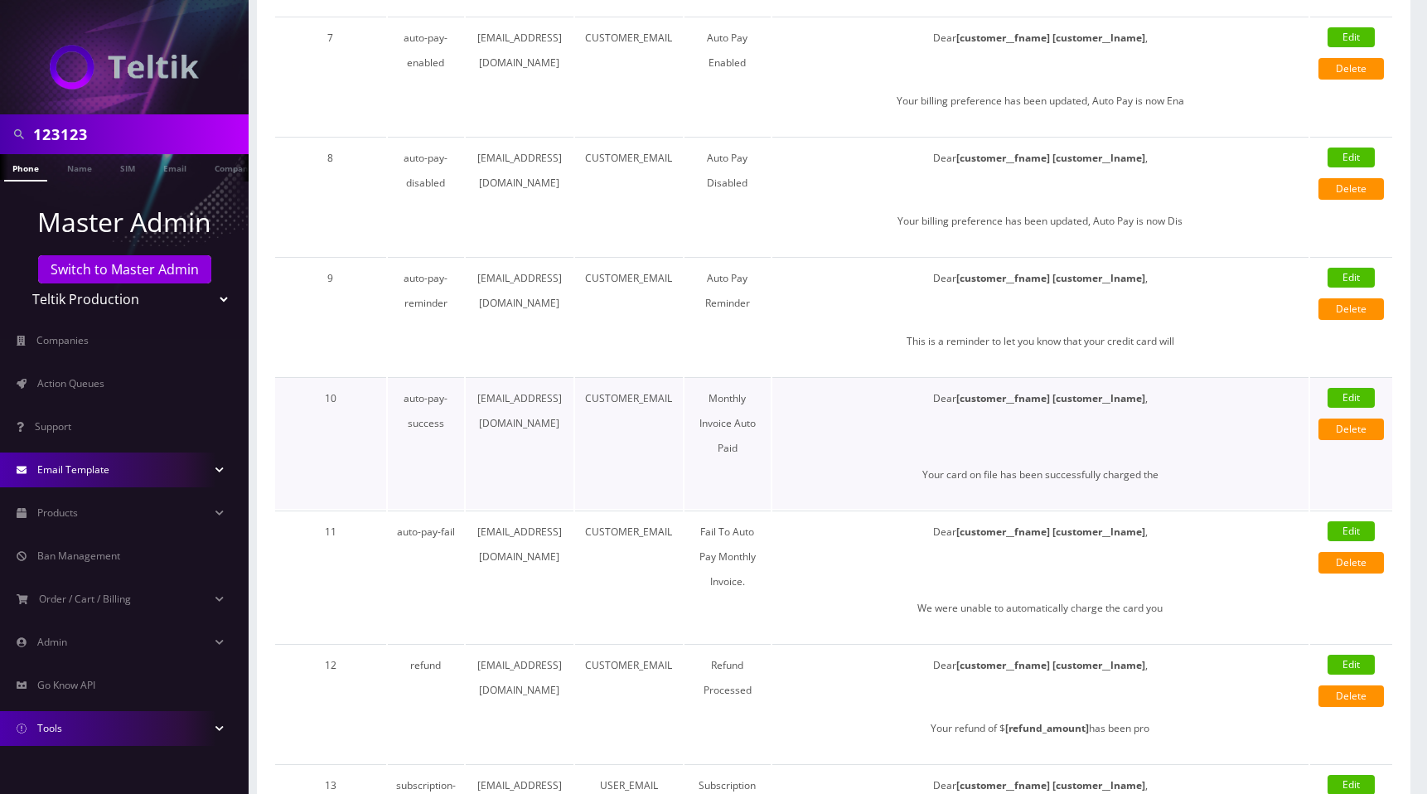
click at [1339, 396] on link "Edit" at bounding box center [1350, 398] width 47 height 20
select select "auto-pay-success"
type input "[EMAIL_ADDRESS][DOMAIN_NAME]"
type input "CUSTOMER_EMAIL"
type input "Monthly Invoice Auto Paid"
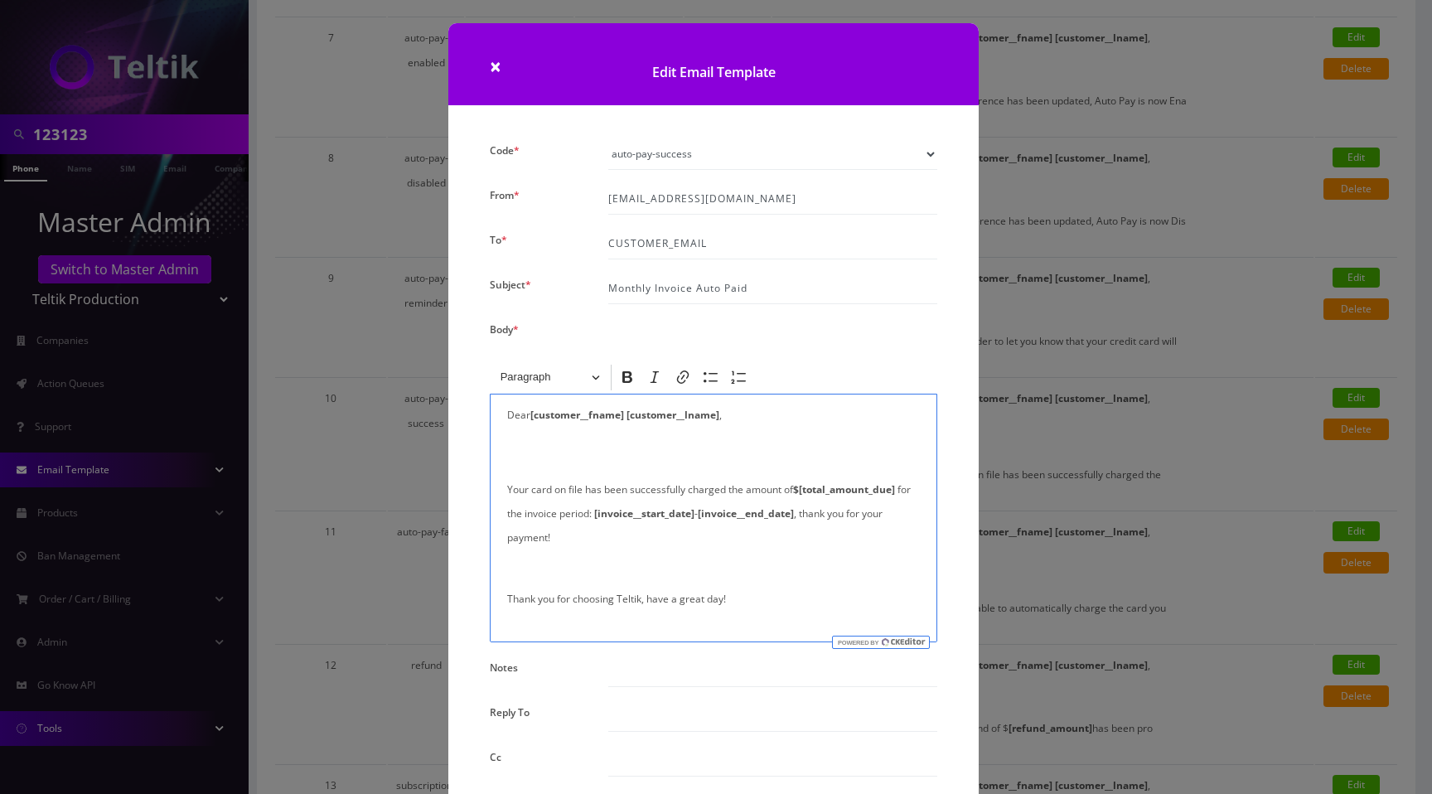
click at [507, 486] on p "Your card on file has been successfully charged the amount of $[total_amount_du…" at bounding box center [713, 513] width 413 height 72
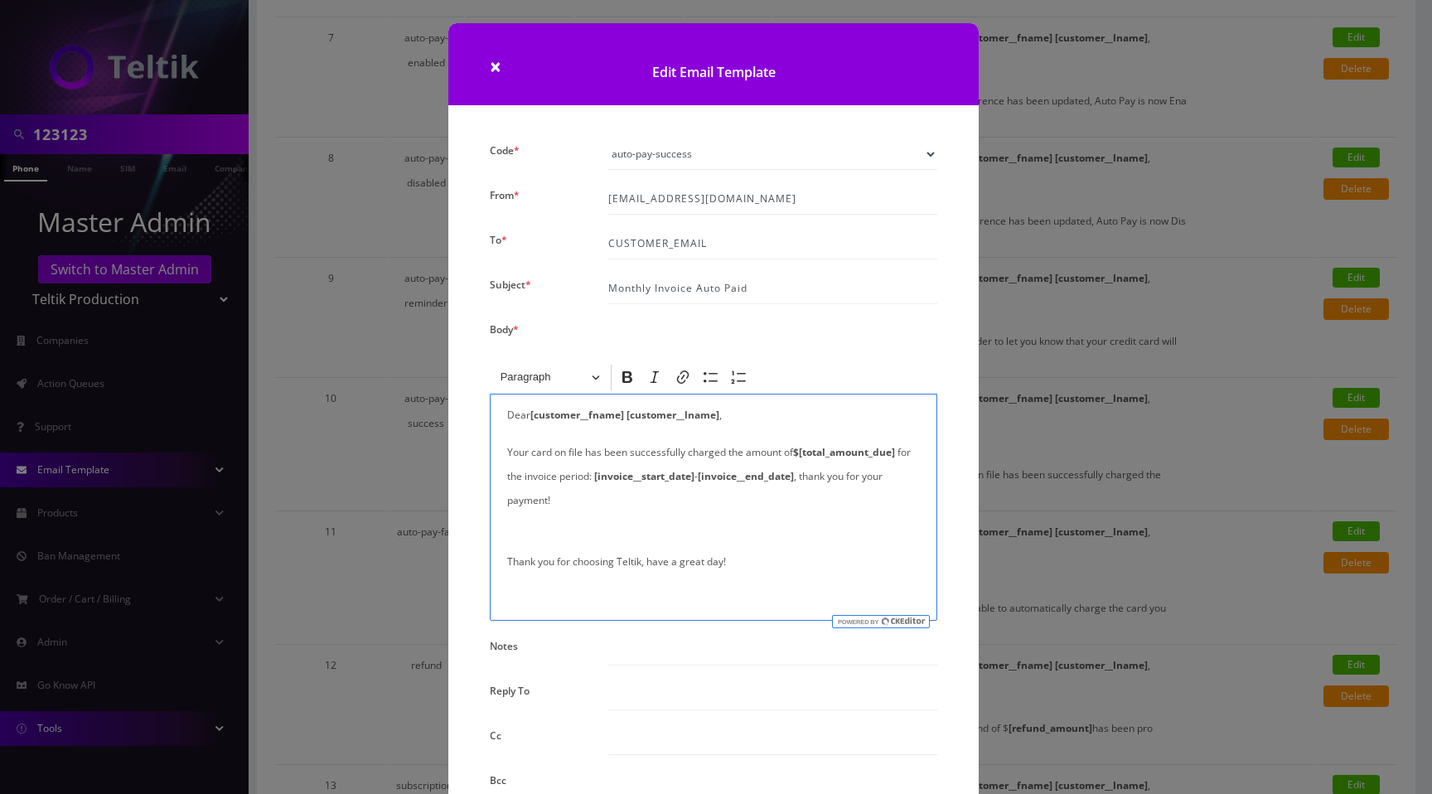
click at [507, 559] on p "Thank you for choosing Teltik, have a great day!" at bounding box center [713, 549] width 413 height 48
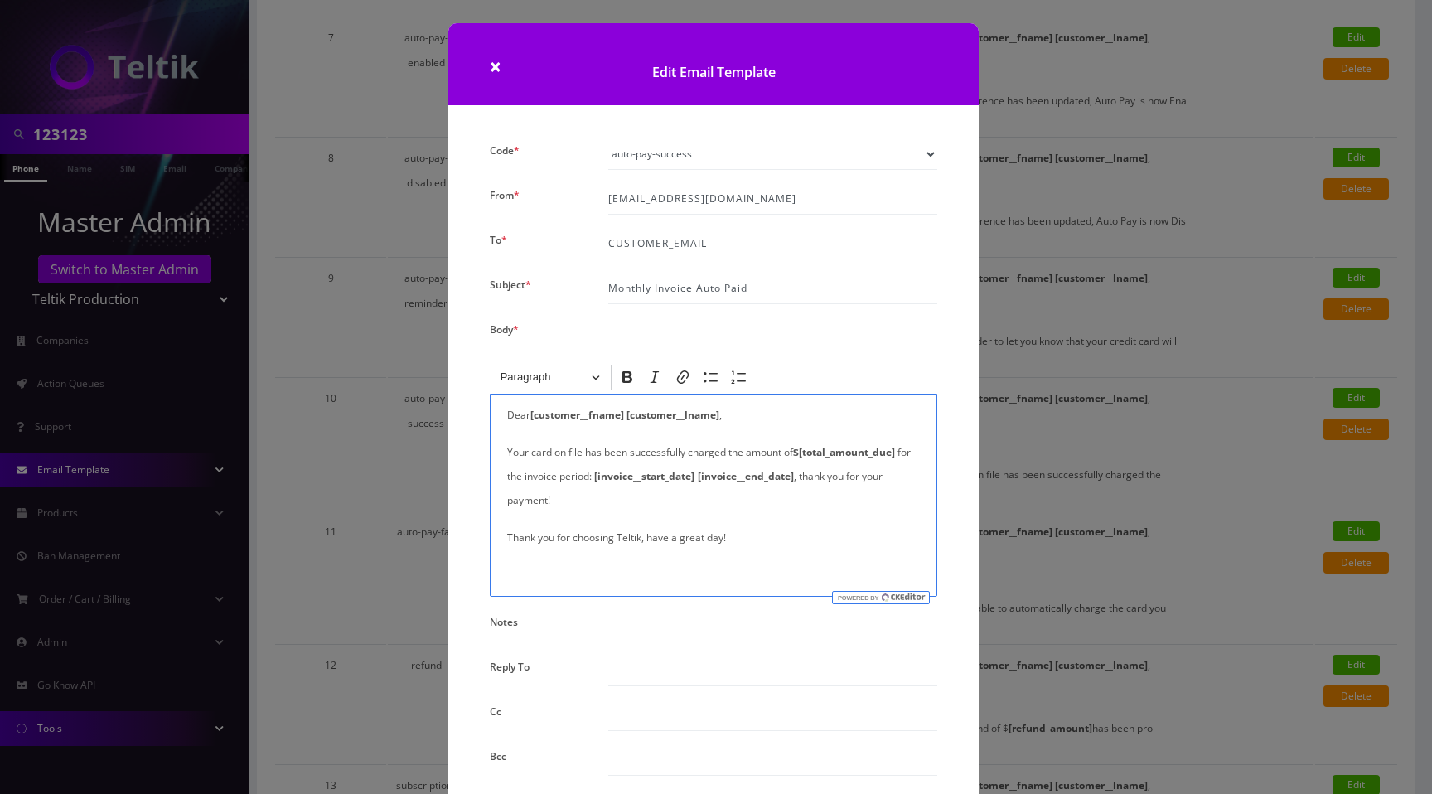
scroll to position [13, 0]
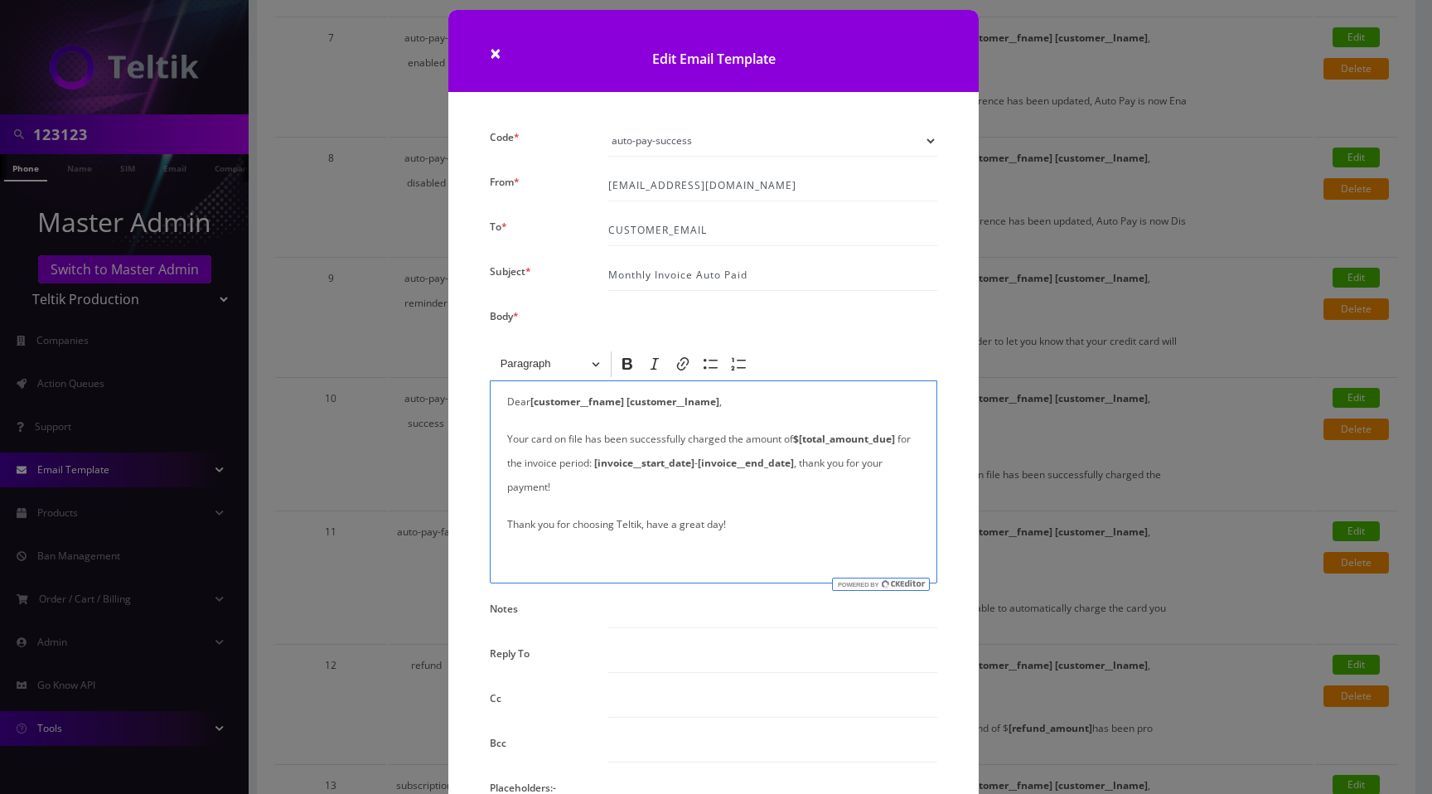
click at [556, 565] on p "Editor editing area: main. Press ⌥0 for help." at bounding box center [713, 561] width 413 height 24
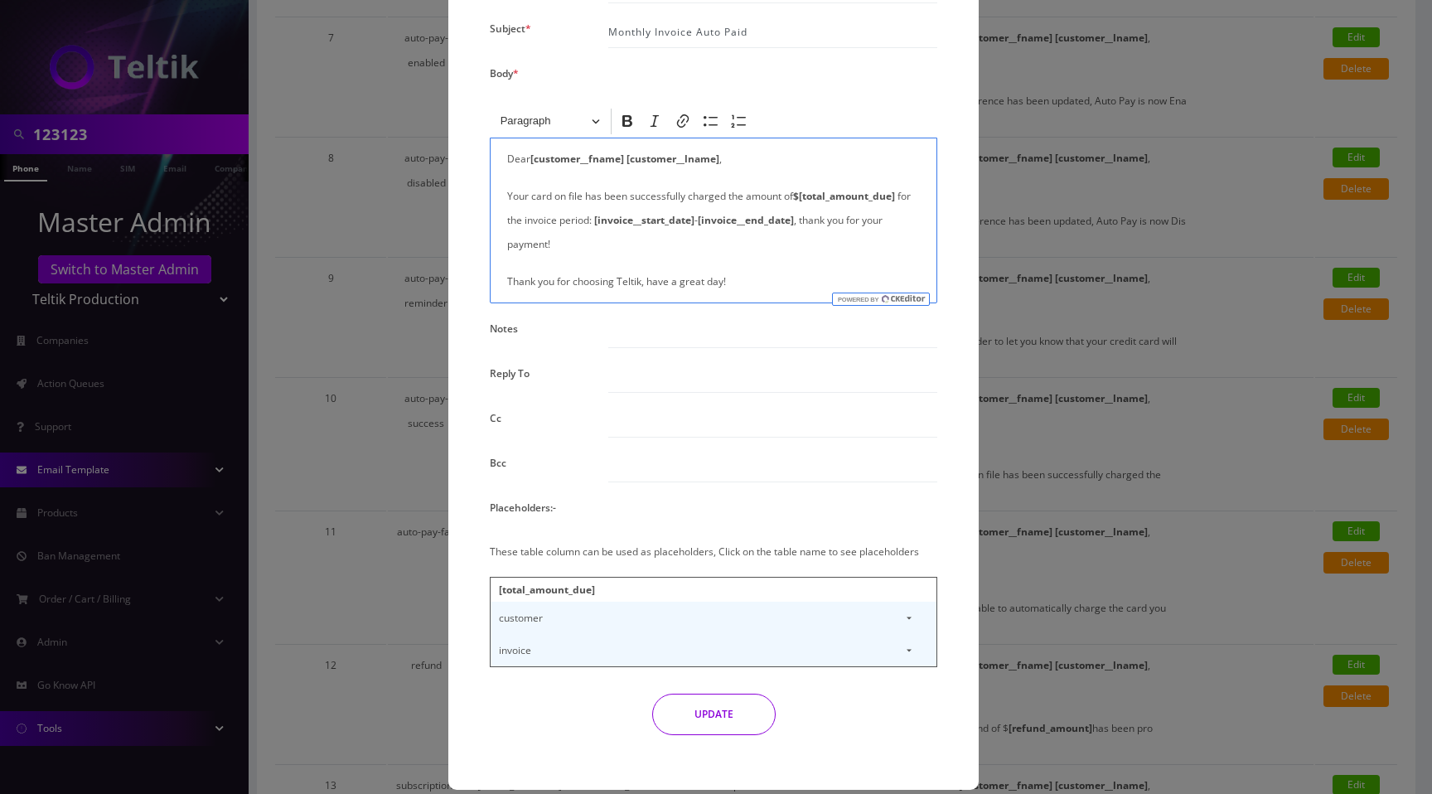
scroll to position [276, 0]
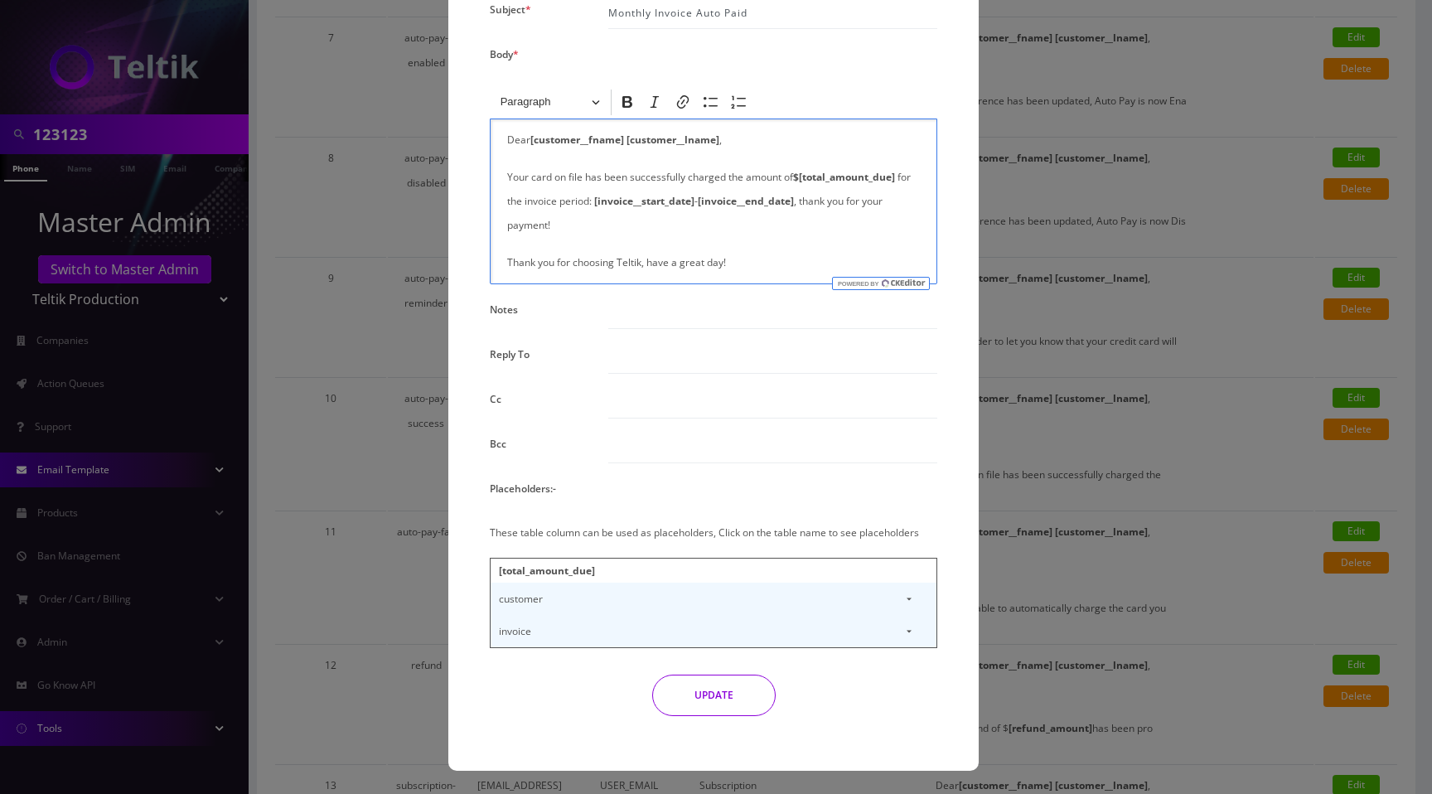
click at [722, 688] on button "UPDATE" at bounding box center [713, 694] width 123 height 41
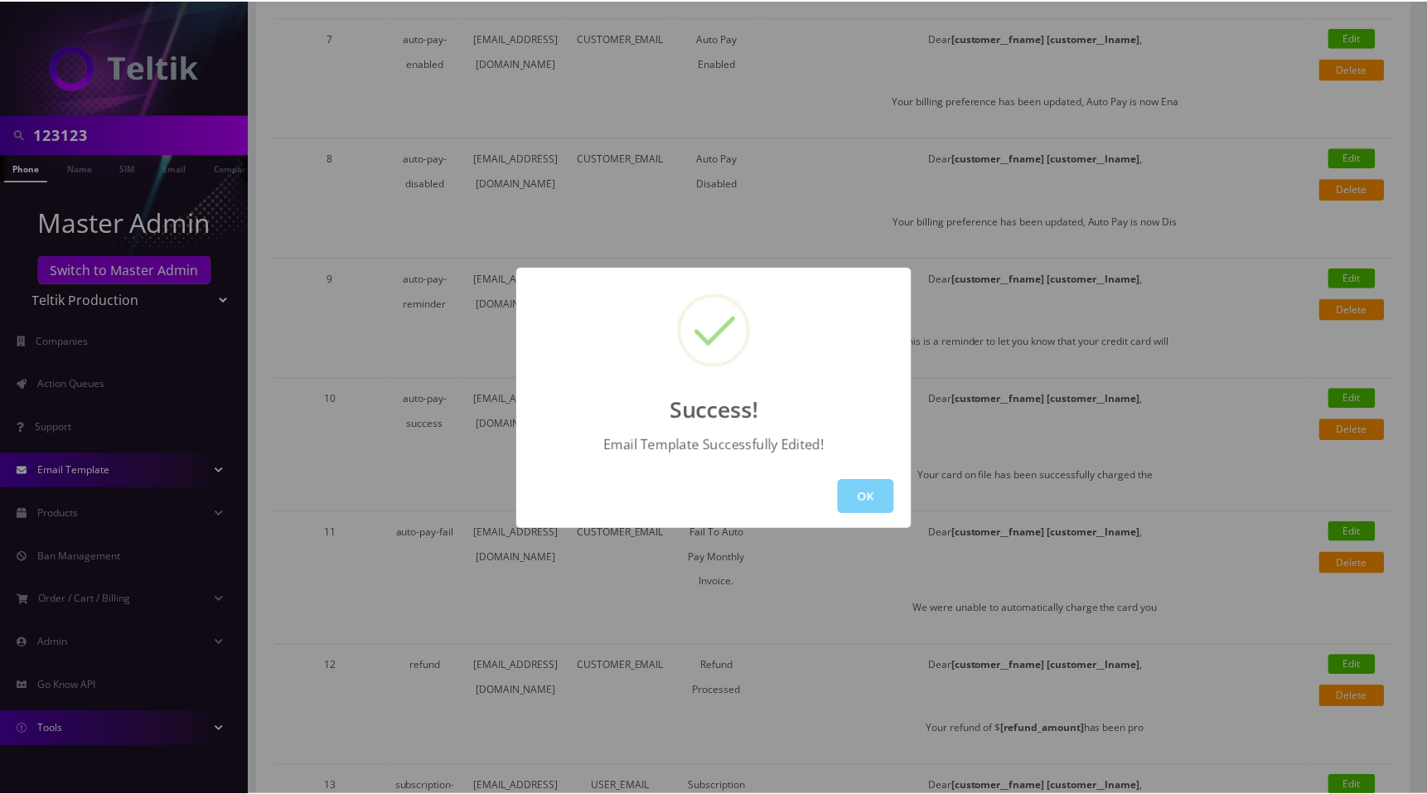
scroll to position [0, 0]
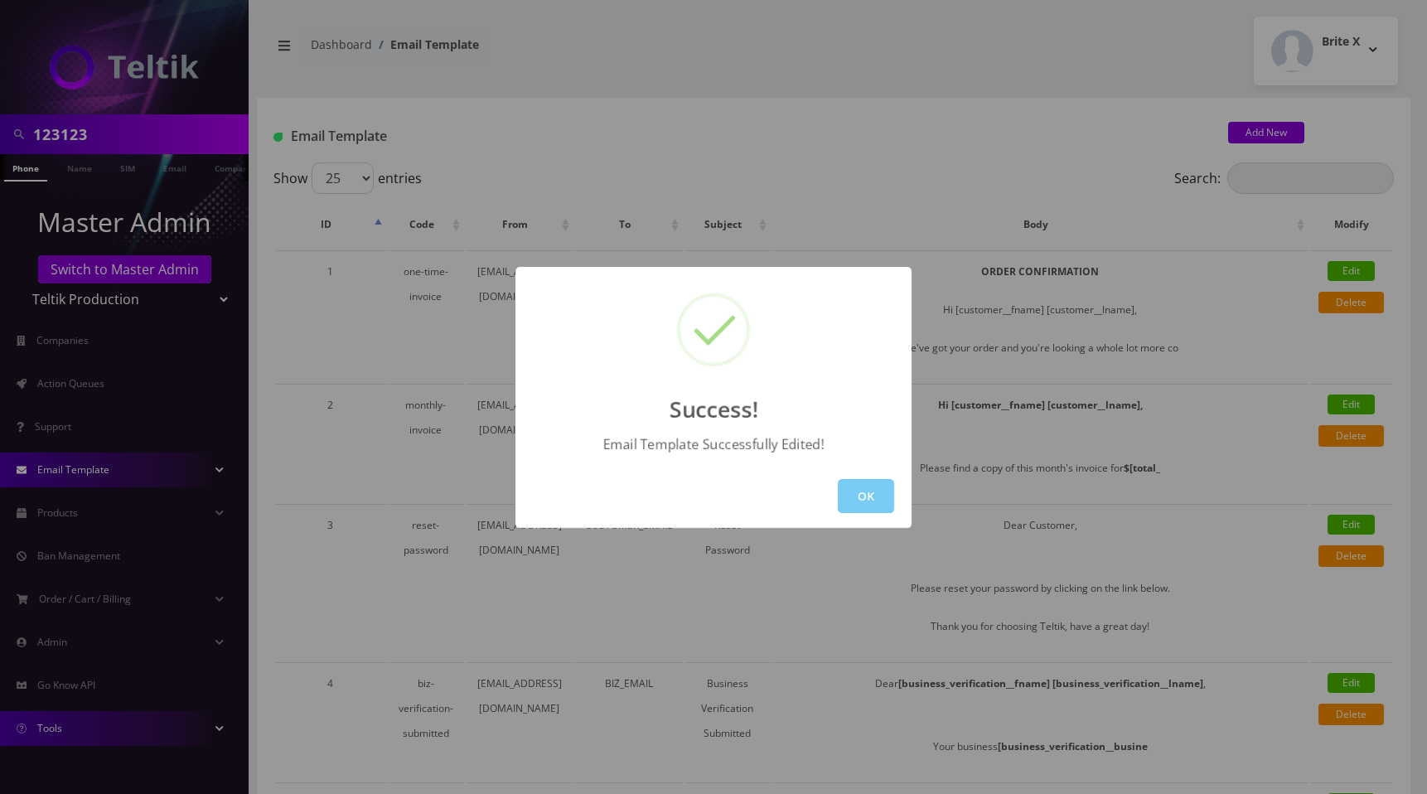
click at [880, 501] on button "OK" at bounding box center [866, 496] width 56 height 34
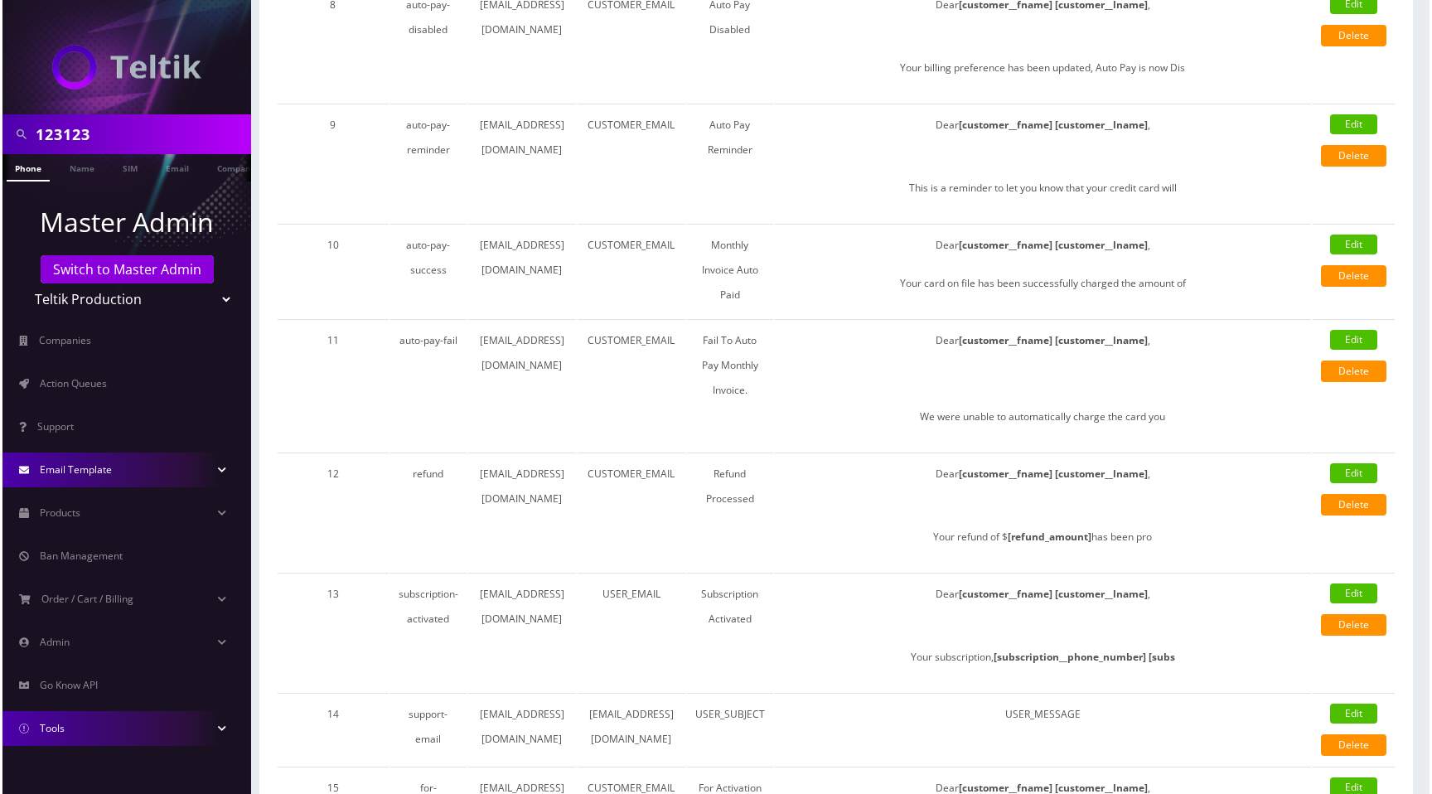
scroll to position [1155, 0]
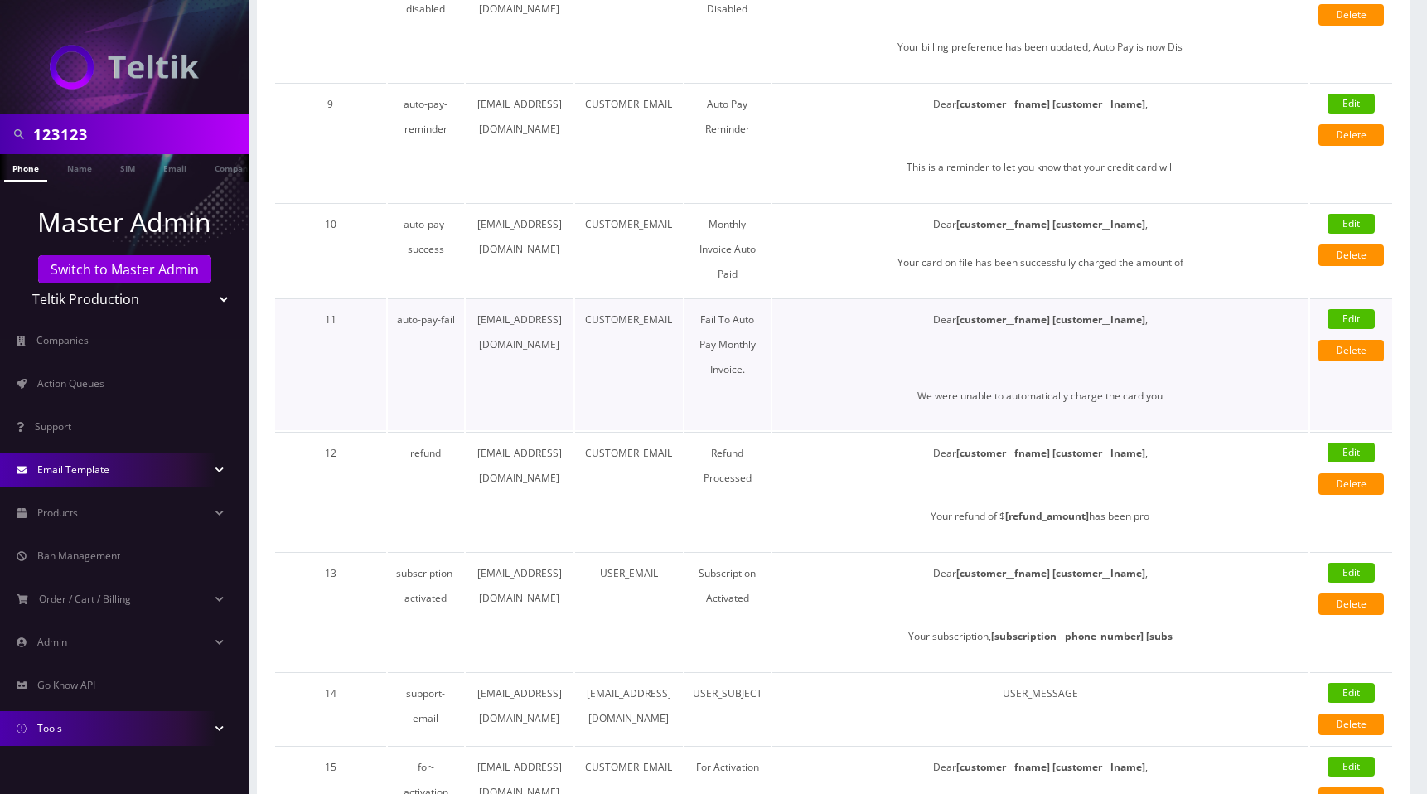
click at [1343, 318] on link "Edit" at bounding box center [1350, 319] width 47 height 20
select select "auto-pay-fail"
type input "Fail To Auto Pay Monthly Invoice."
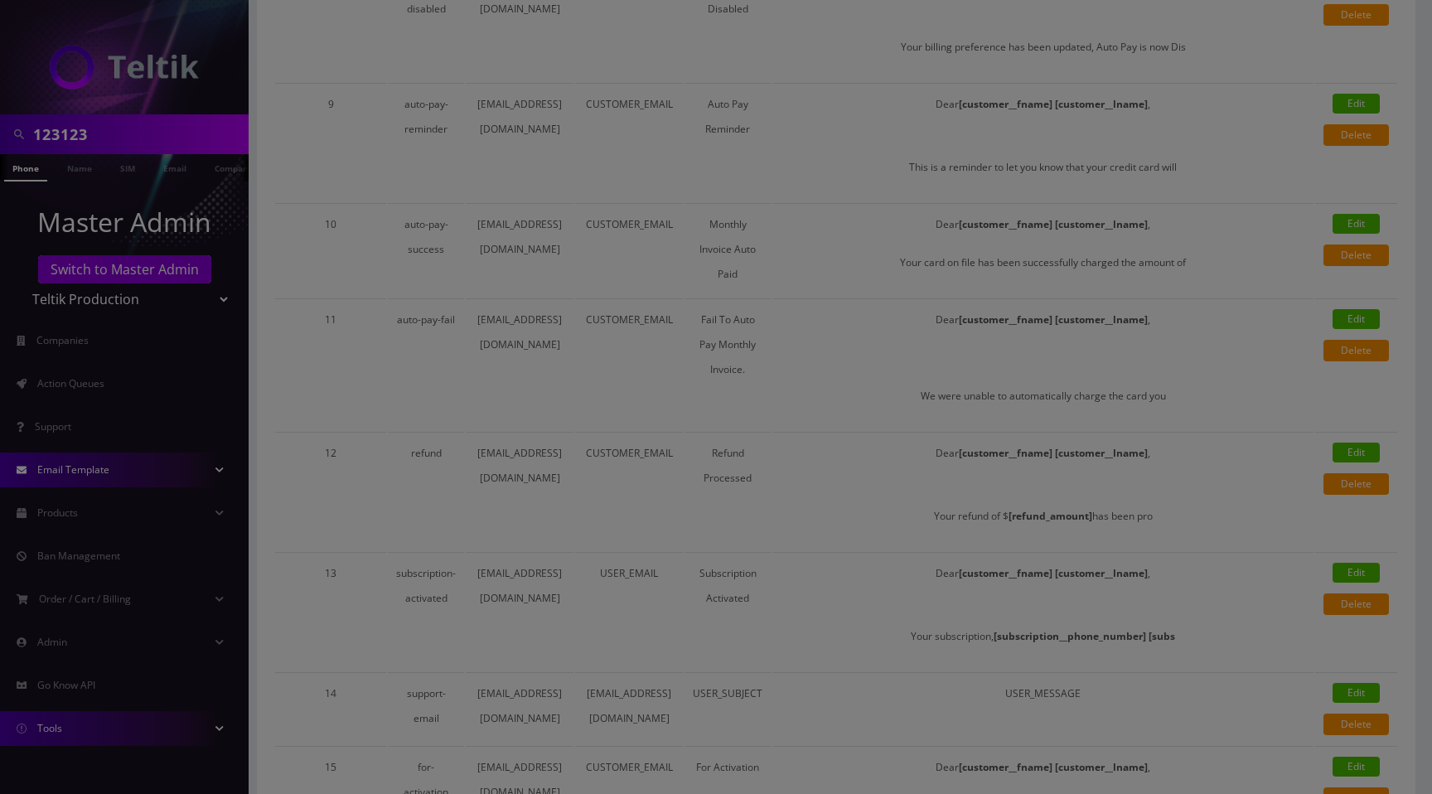
scroll to position [0, 0]
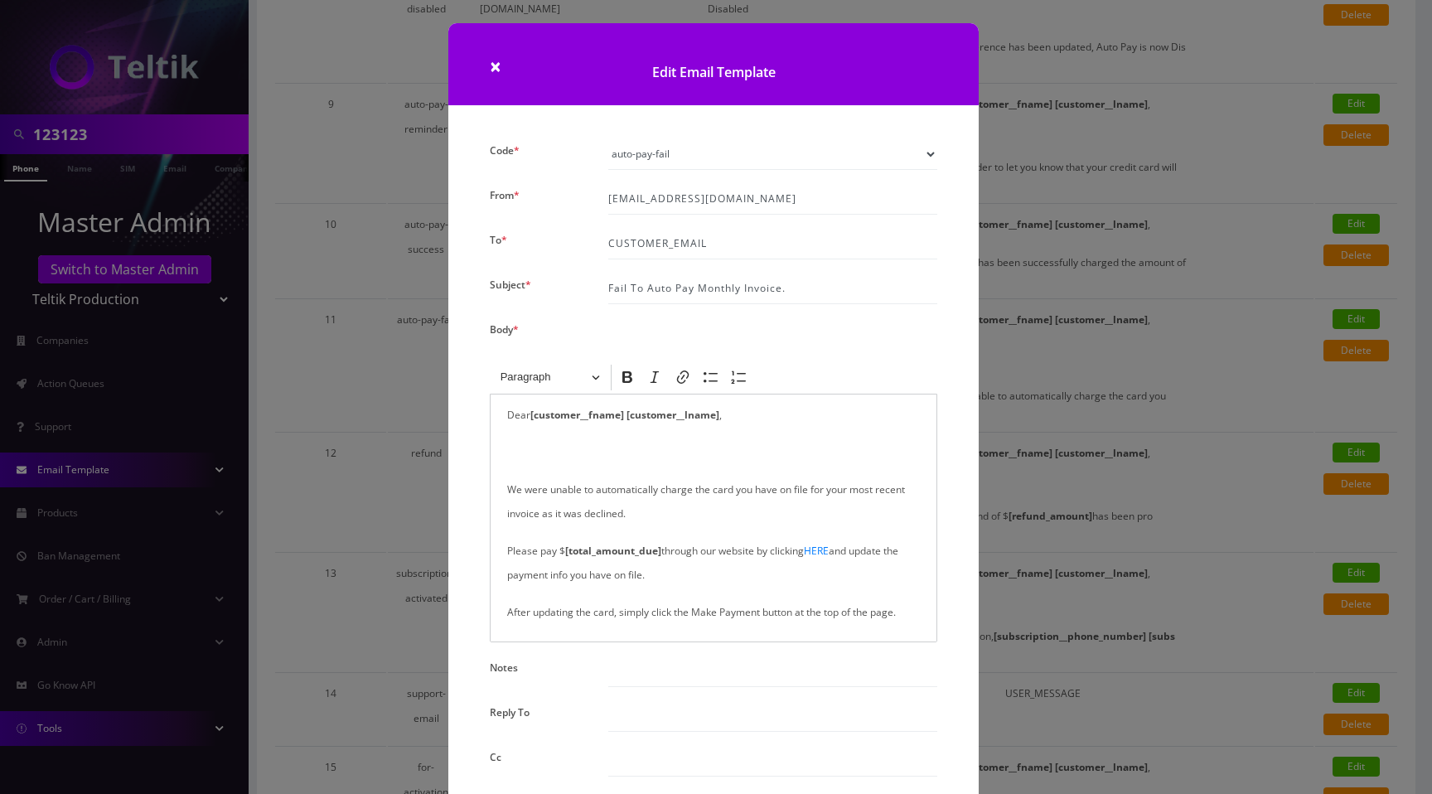
click at [507, 485] on p "We were unable to automatically charge the card you have on file for your most …" at bounding box center [713, 501] width 413 height 48
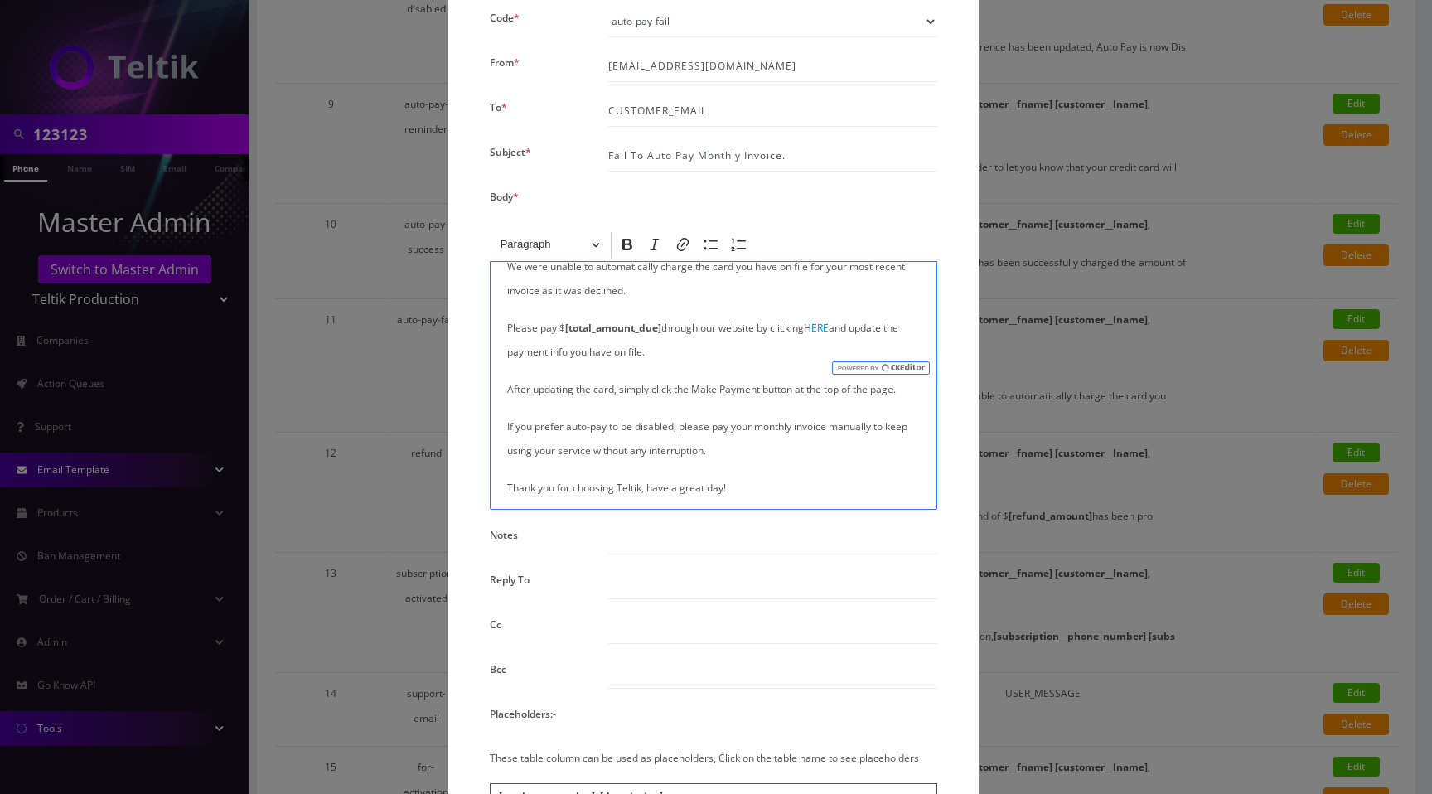
scroll to position [326, 0]
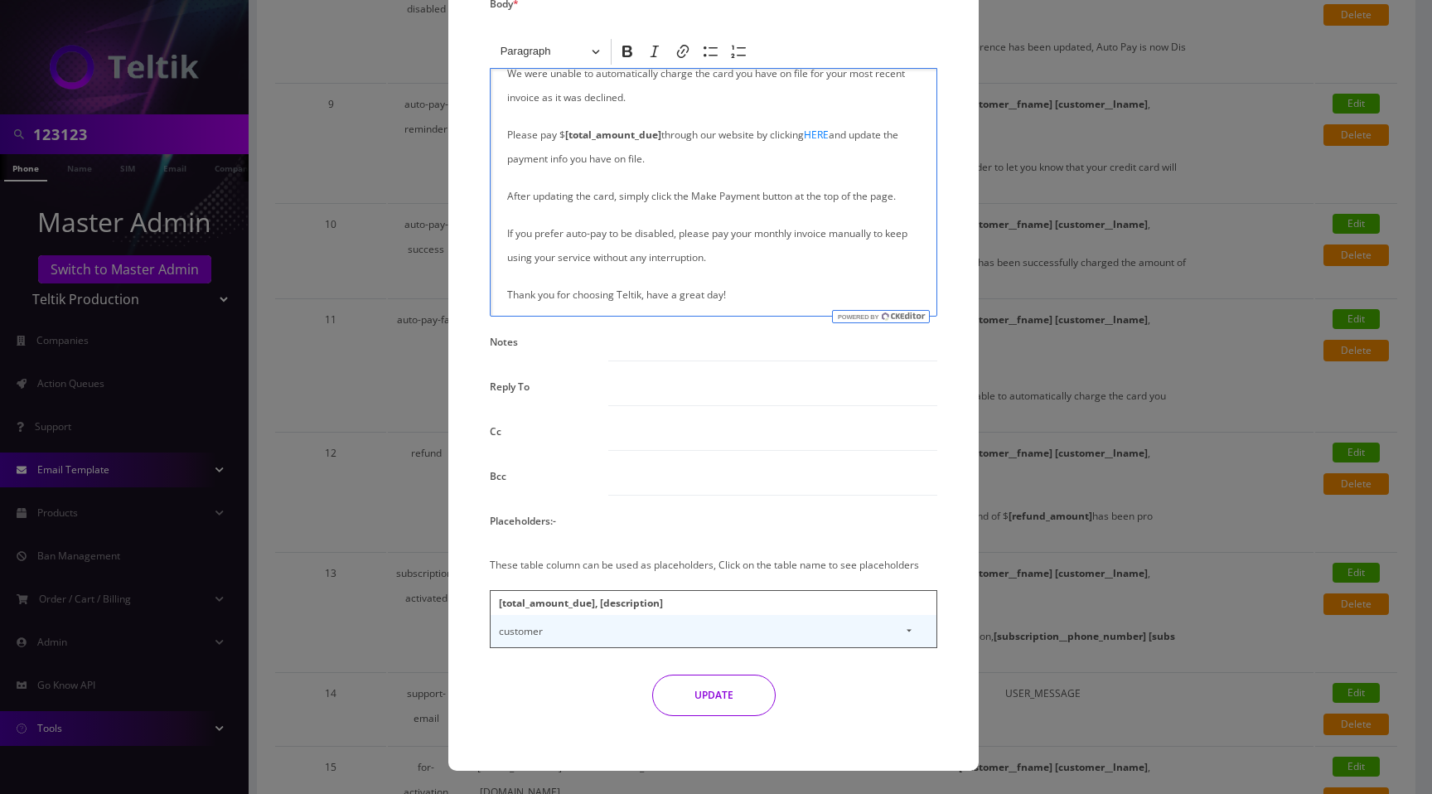
click at [698, 699] on button "UPDATE" at bounding box center [713, 694] width 123 height 41
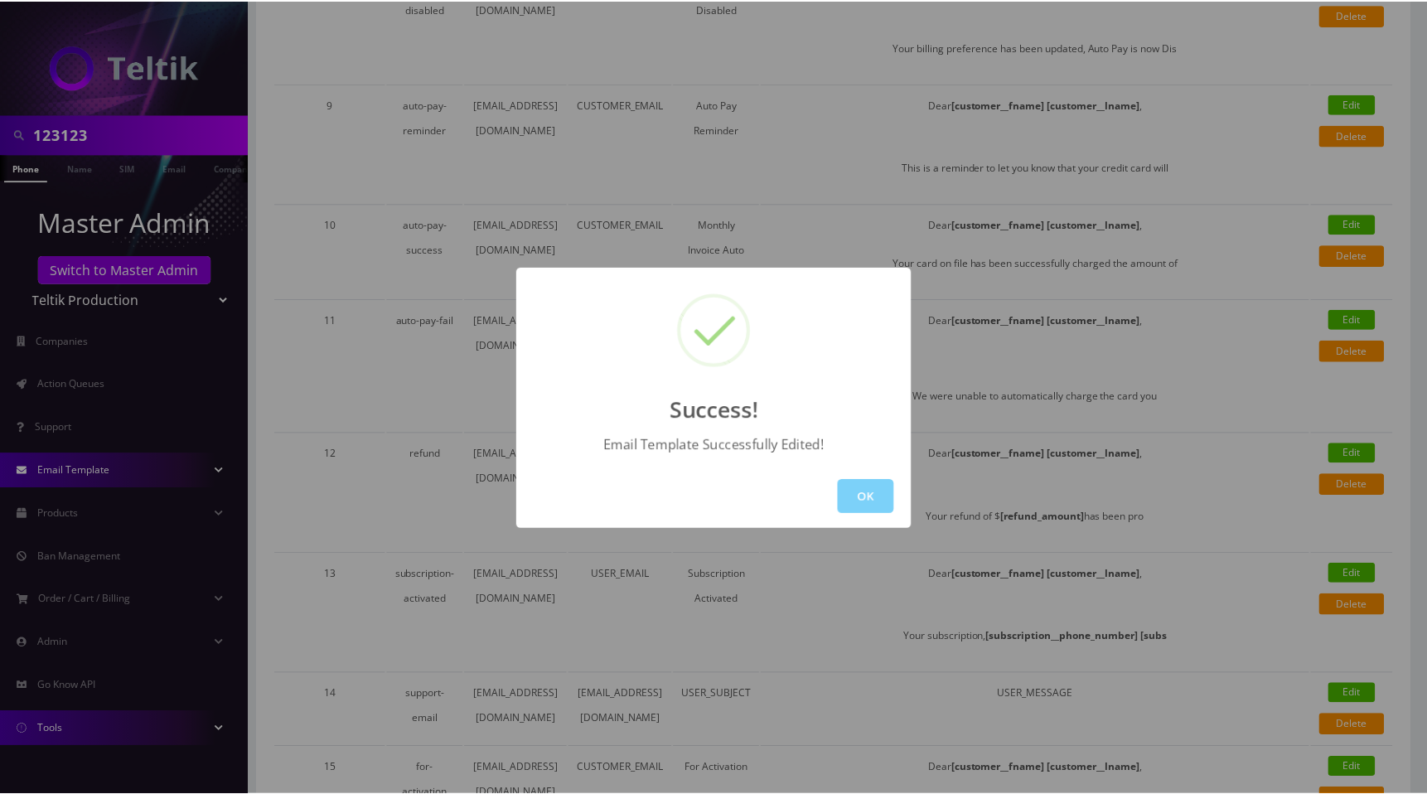
scroll to position [0, 0]
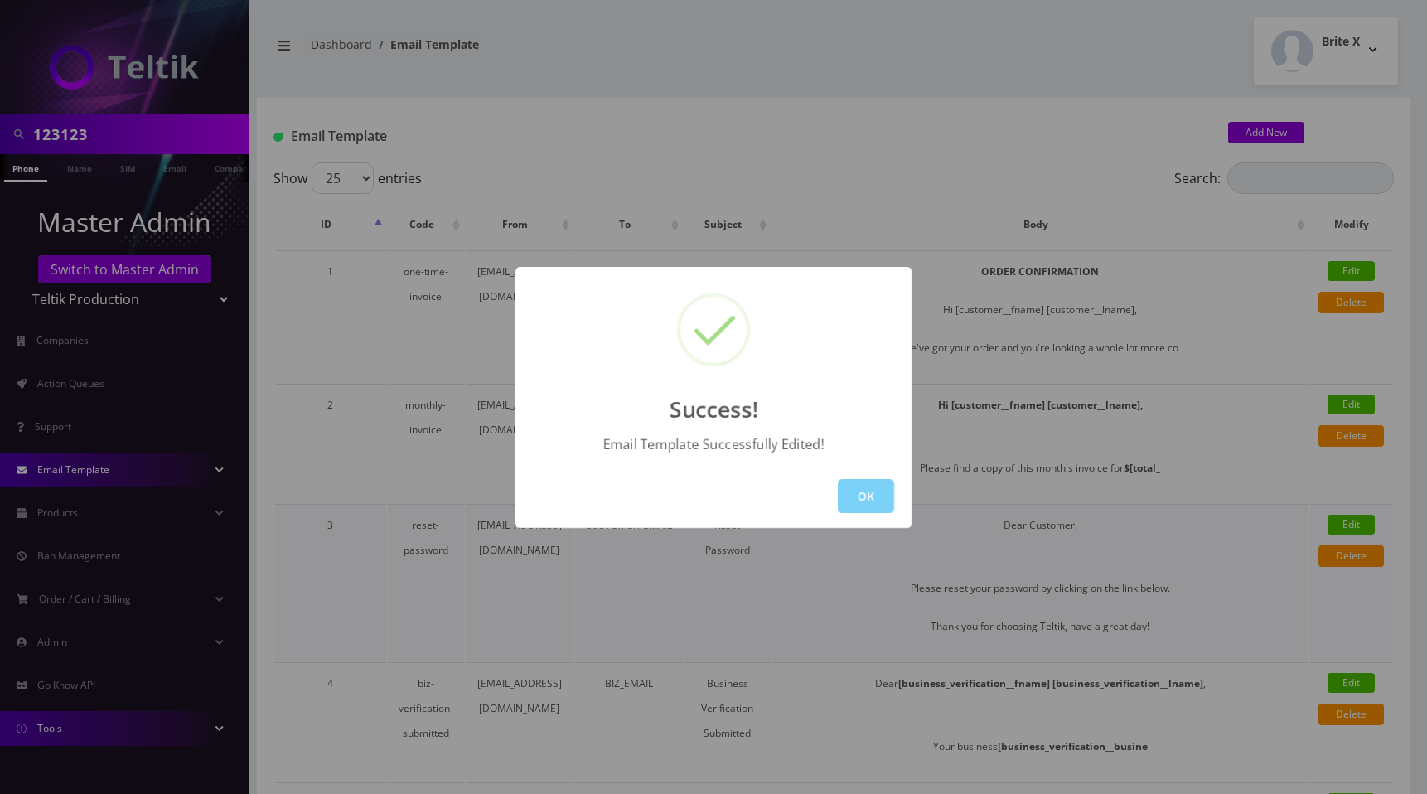
drag, startPoint x: 876, startPoint y: 501, endPoint x: 895, endPoint y: 525, distance: 30.7
click at [876, 501] on button "OK" at bounding box center [866, 496] width 56 height 34
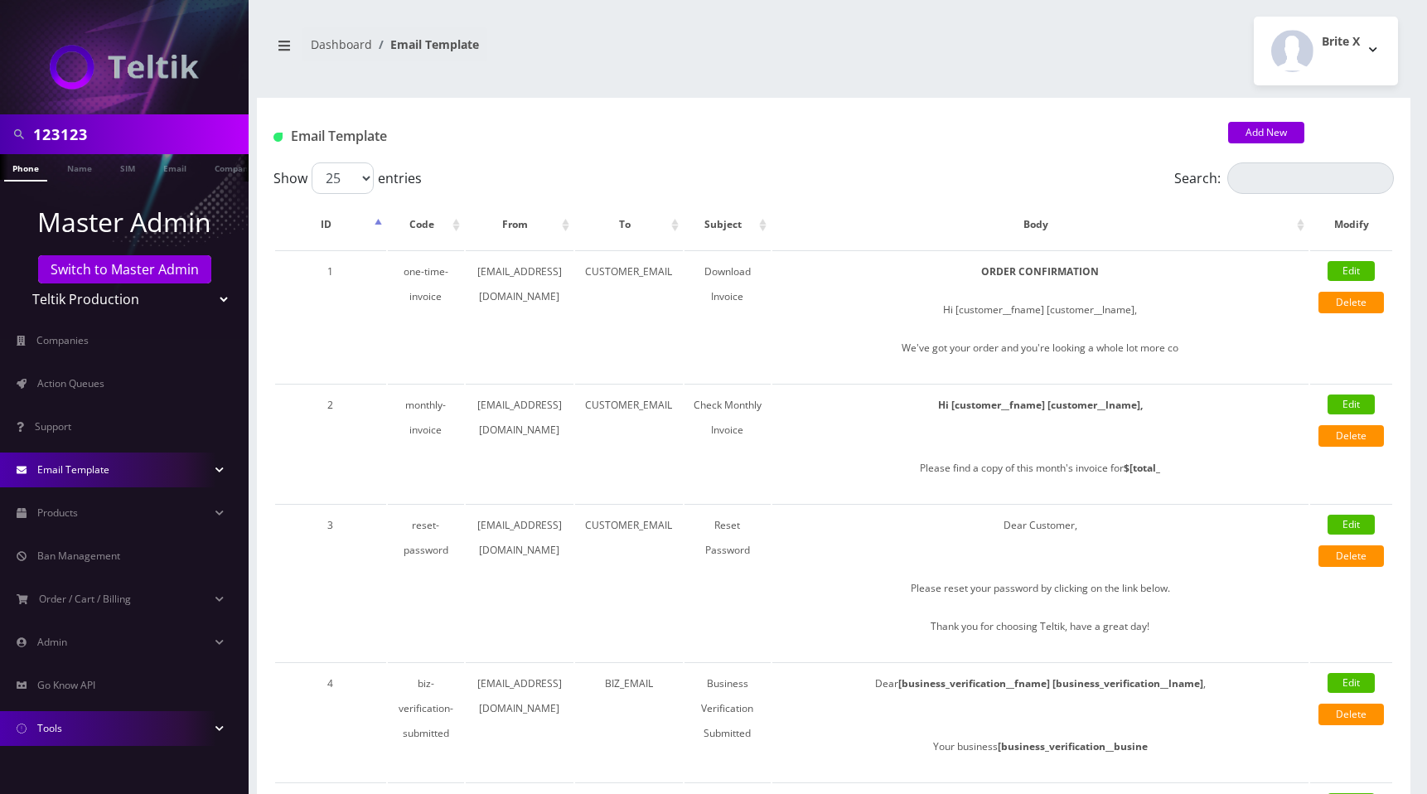
click at [116, 301] on select "Teltik Production My Link Mobile VennMobile Unlimited Advanced LTE [PERSON_NAME…" at bounding box center [124, 298] width 211 height 31
select select "2"
click at [19, 283] on select "Teltik Production My Link Mobile VennMobile Unlimited Advanced LTE [PERSON_NAME…" at bounding box center [124, 298] width 211 height 31
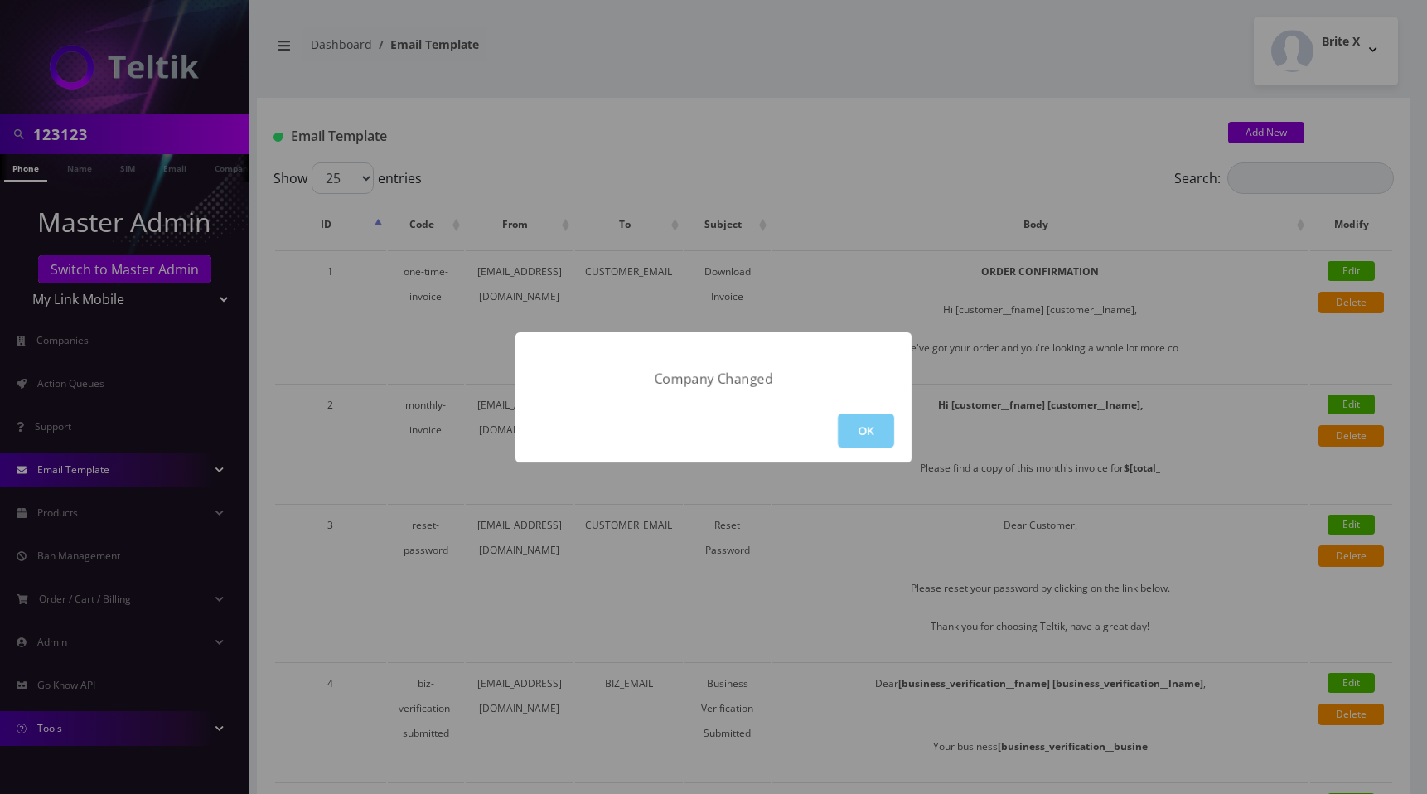
click at [862, 427] on button "OK" at bounding box center [866, 430] width 56 height 34
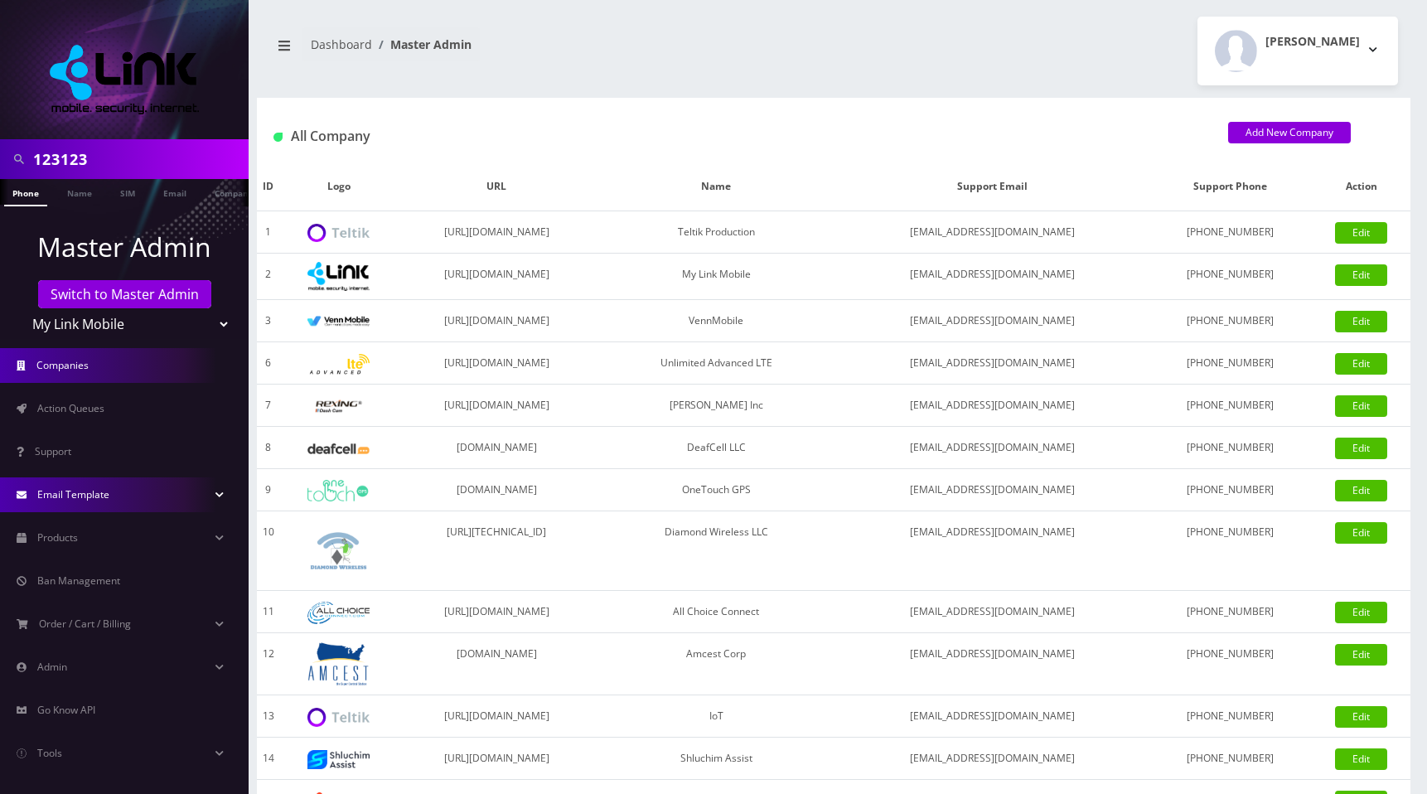
click at [121, 491] on link "Email Template" at bounding box center [124, 494] width 249 height 35
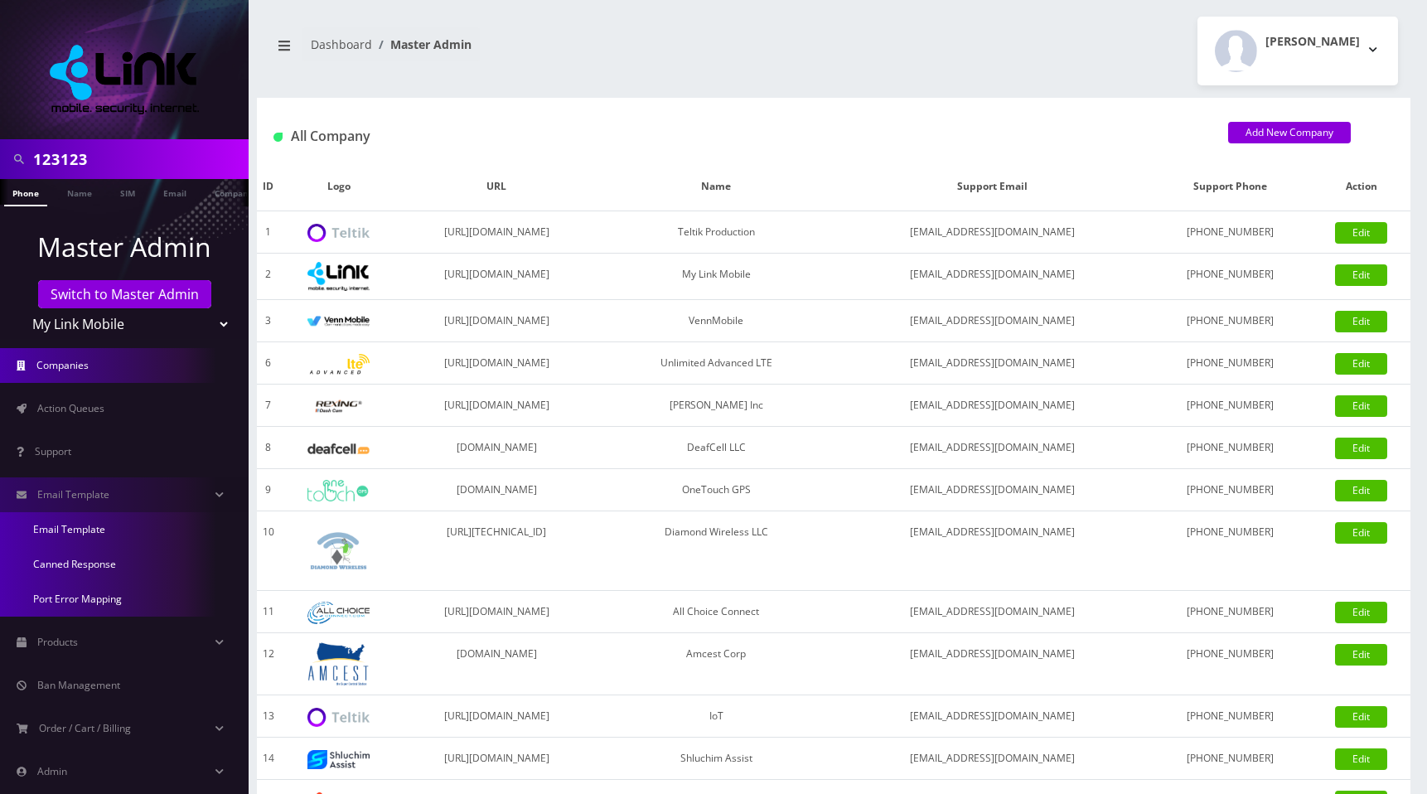
click at [92, 529] on link "Email Template" at bounding box center [124, 529] width 249 height 35
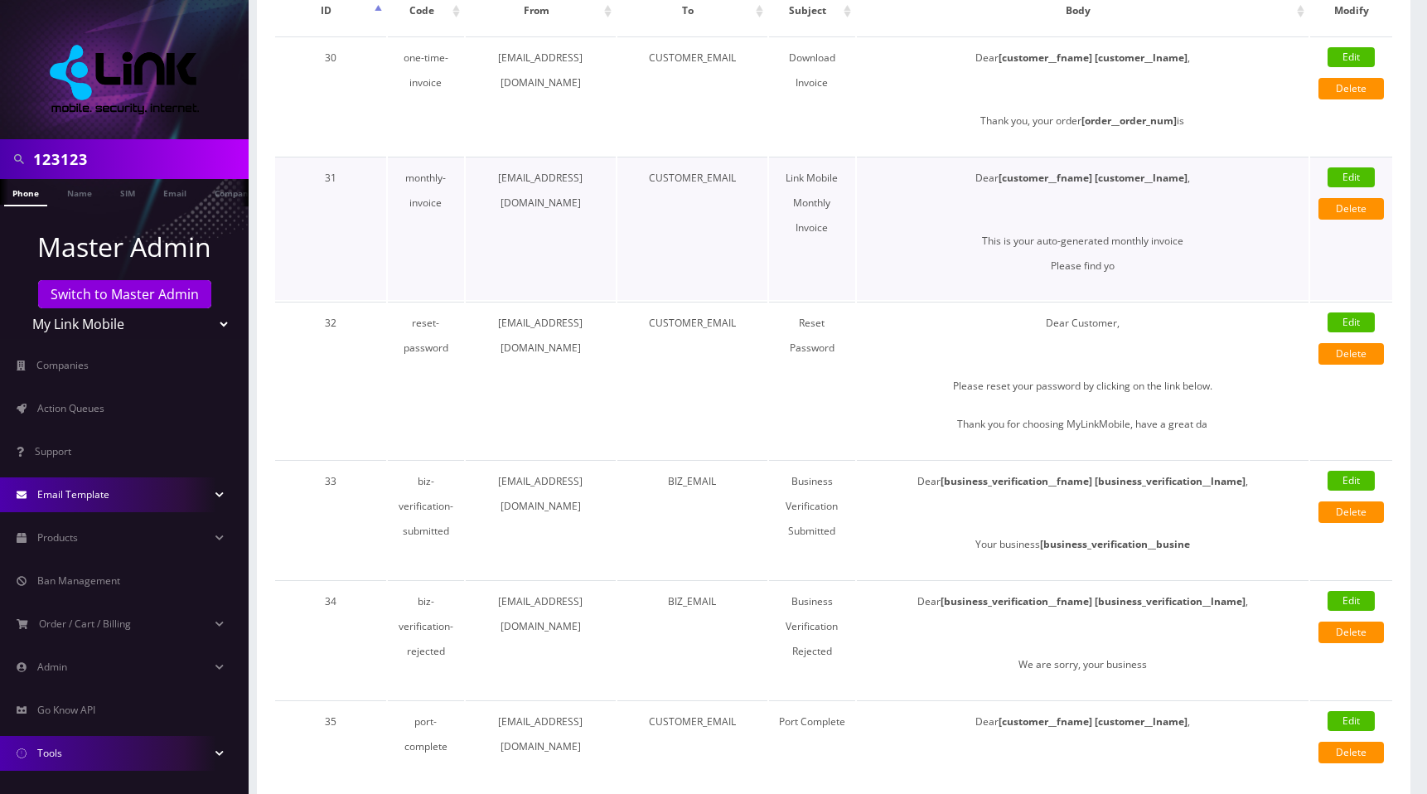
scroll to position [215, 0]
click at [1354, 180] on link "Edit" at bounding box center [1350, 177] width 47 height 20
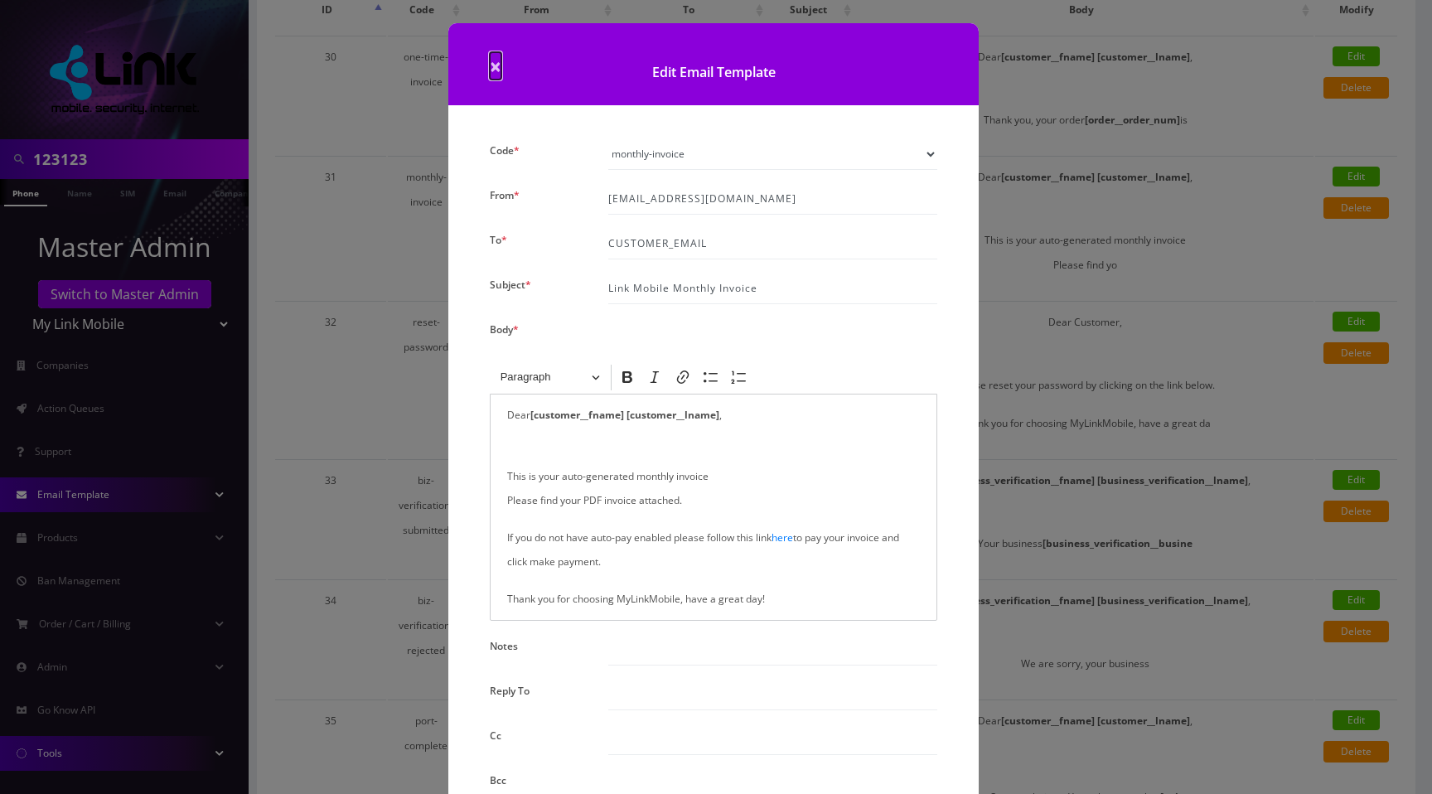
click at [493, 65] on span "×" at bounding box center [496, 65] width 12 height 27
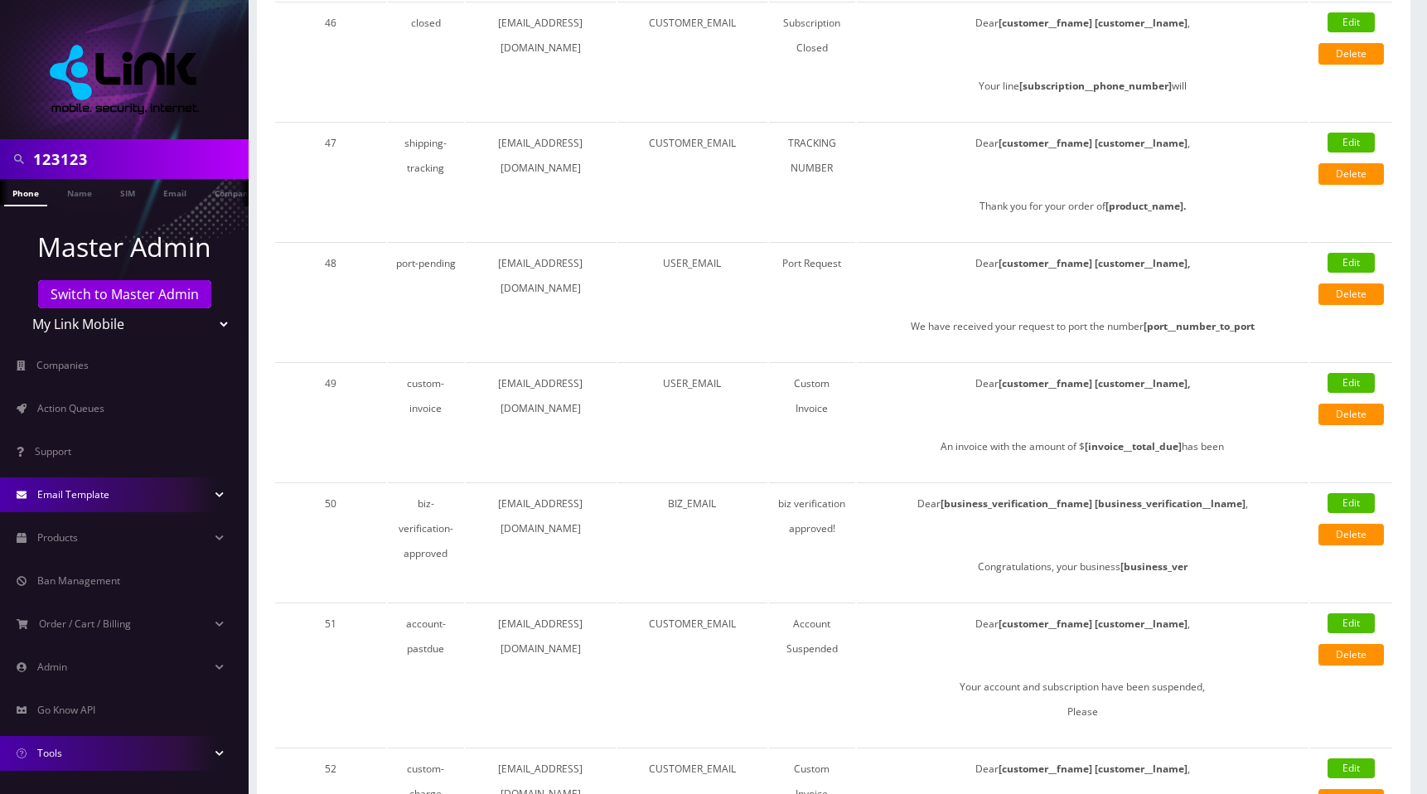
scroll to position [2674, 0]
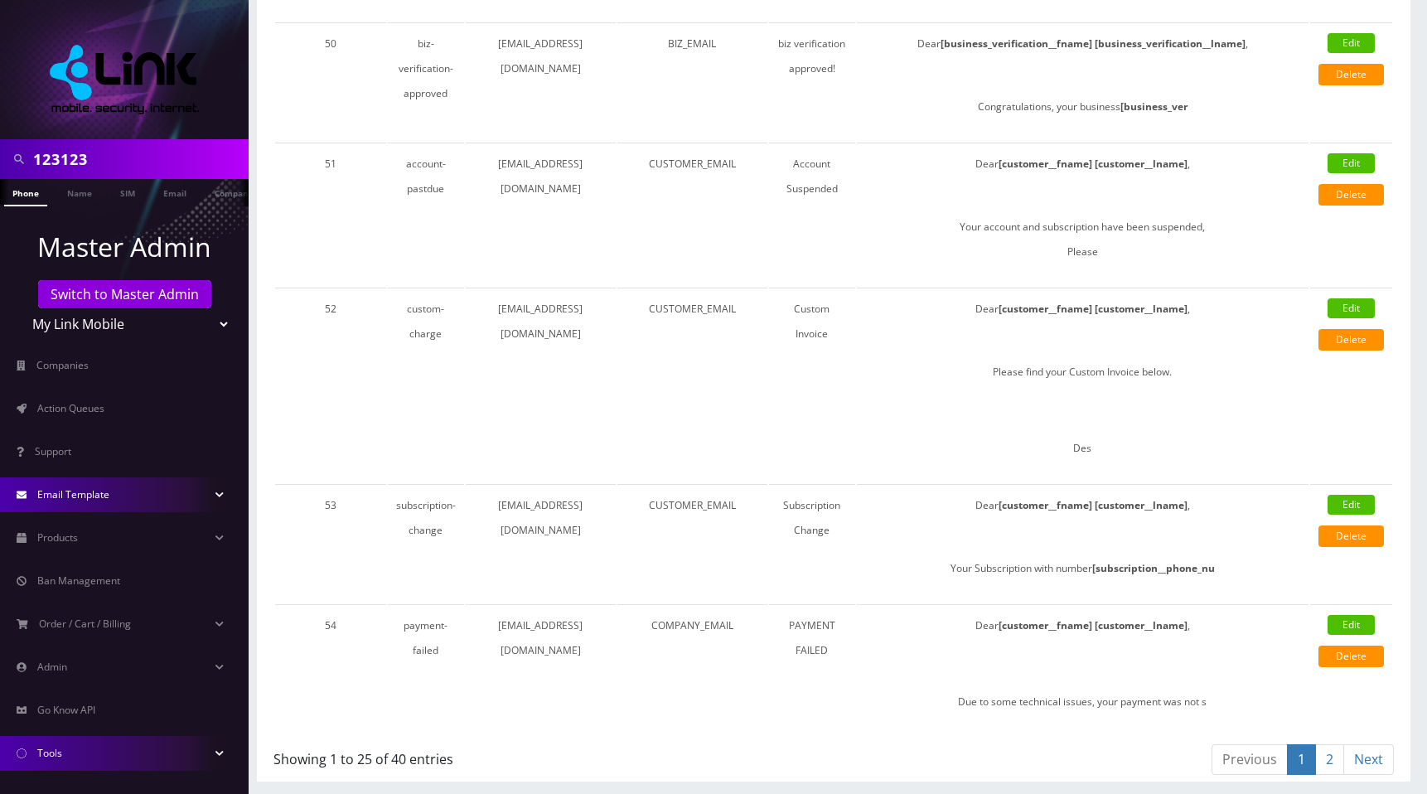
click at [97, 325] on select "Teltik Production My Link Mobile VennMobile Unlimited Advanced LTE Rexing Inc D…" at bounding box center [124, 323] width 211 height 31
select select "3"
click at [19, 308] on select "Teltik Production My Link Mobile VennMobile Unlimited Advanced LTE [PERSON_NAME…" at bounding box center [124, 323] width 211 height 31
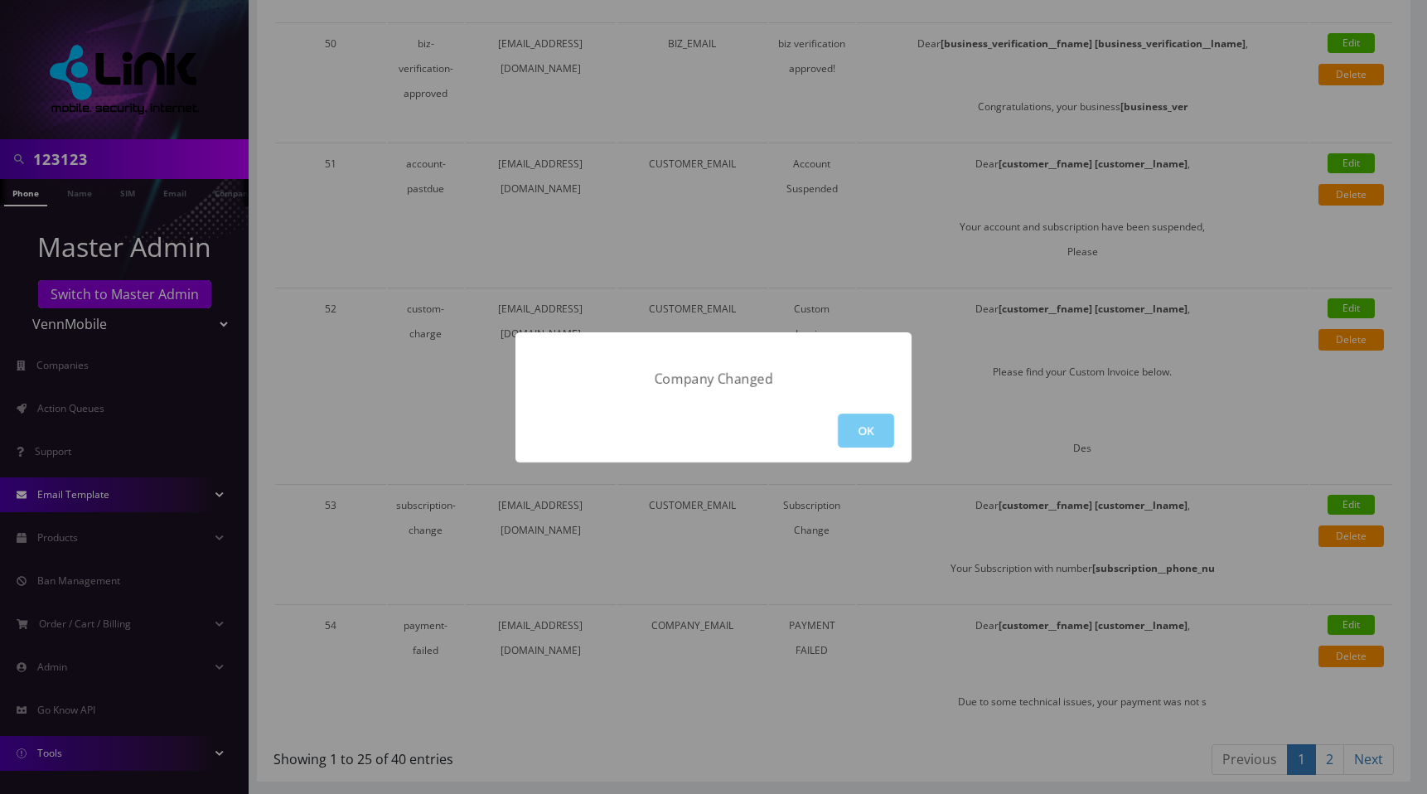
click at [878, 429] on button "OK" at bounding box center [866, 430] width 56 height 34
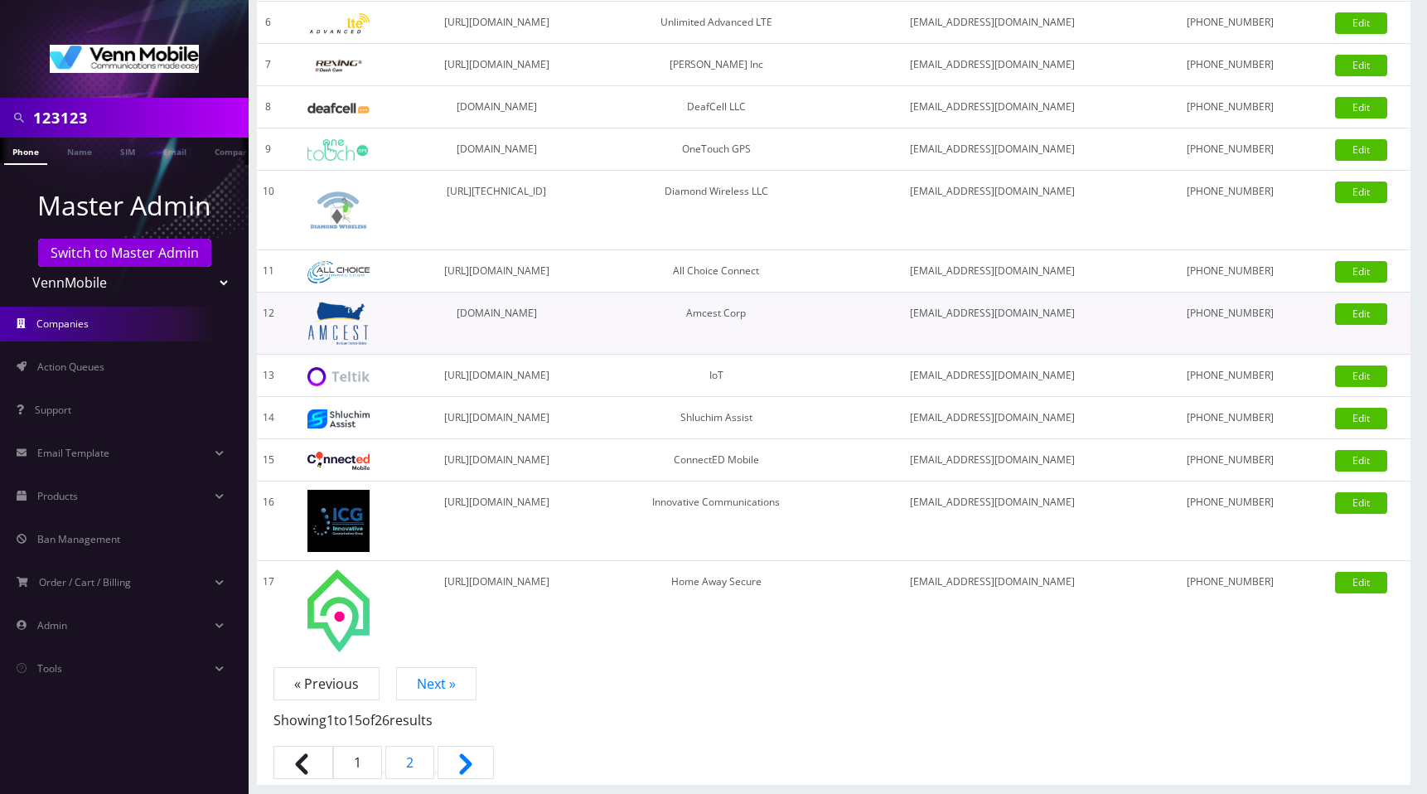
scroll to position [344, 0]
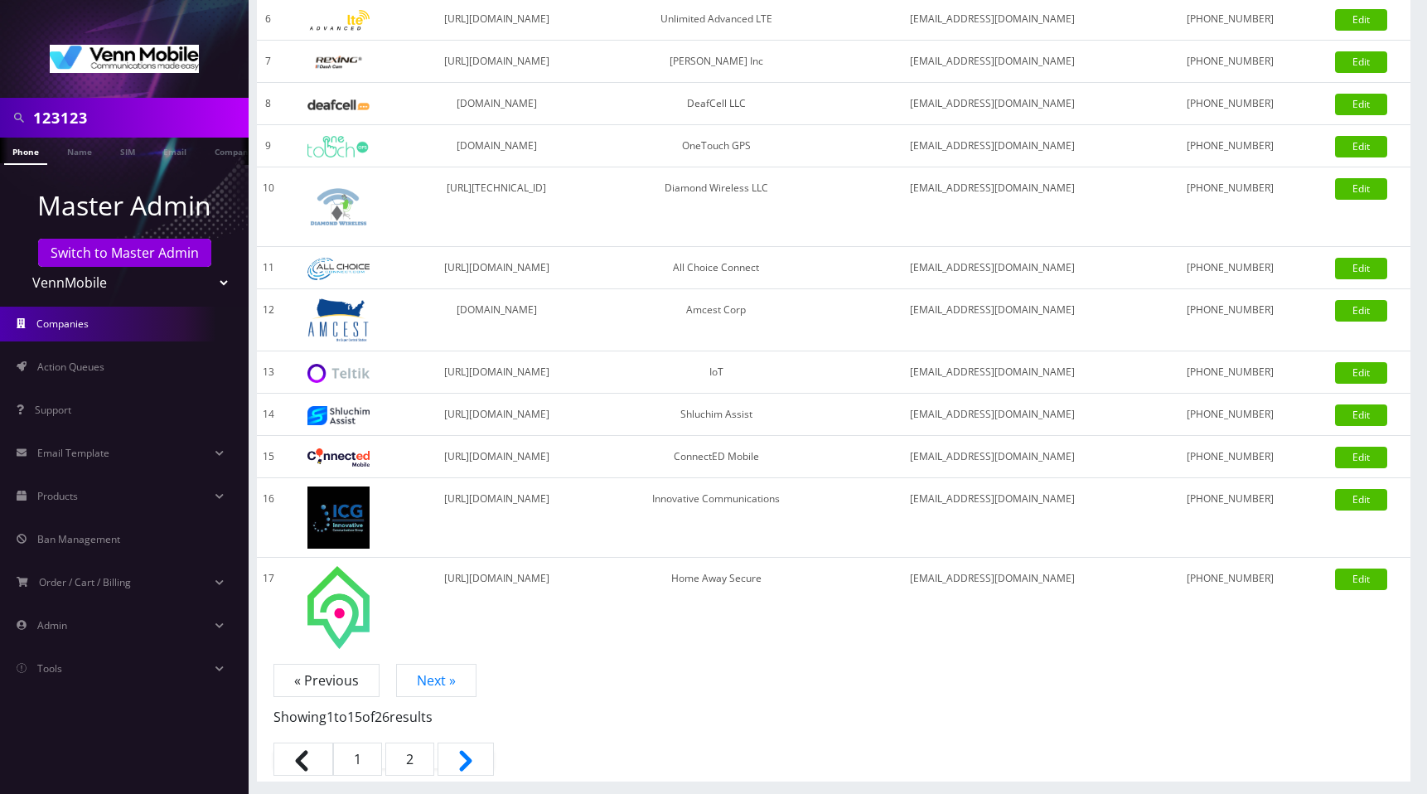
click at [409, 756] on link "2" at bounding box center [409, 758] width 49 height 33
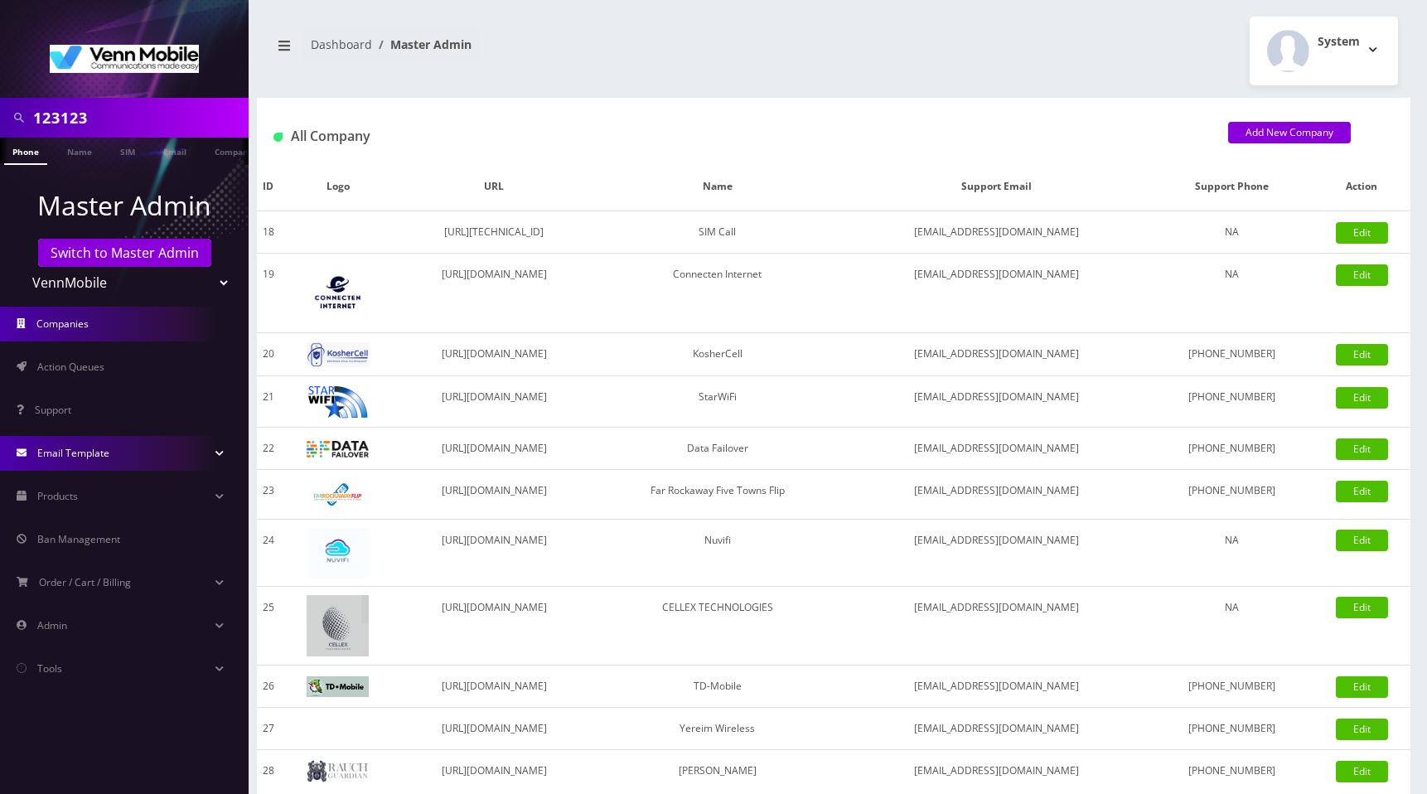
click at [137, 452] on link "Email Template" at bounding box center [124, 453] width 249 height 35
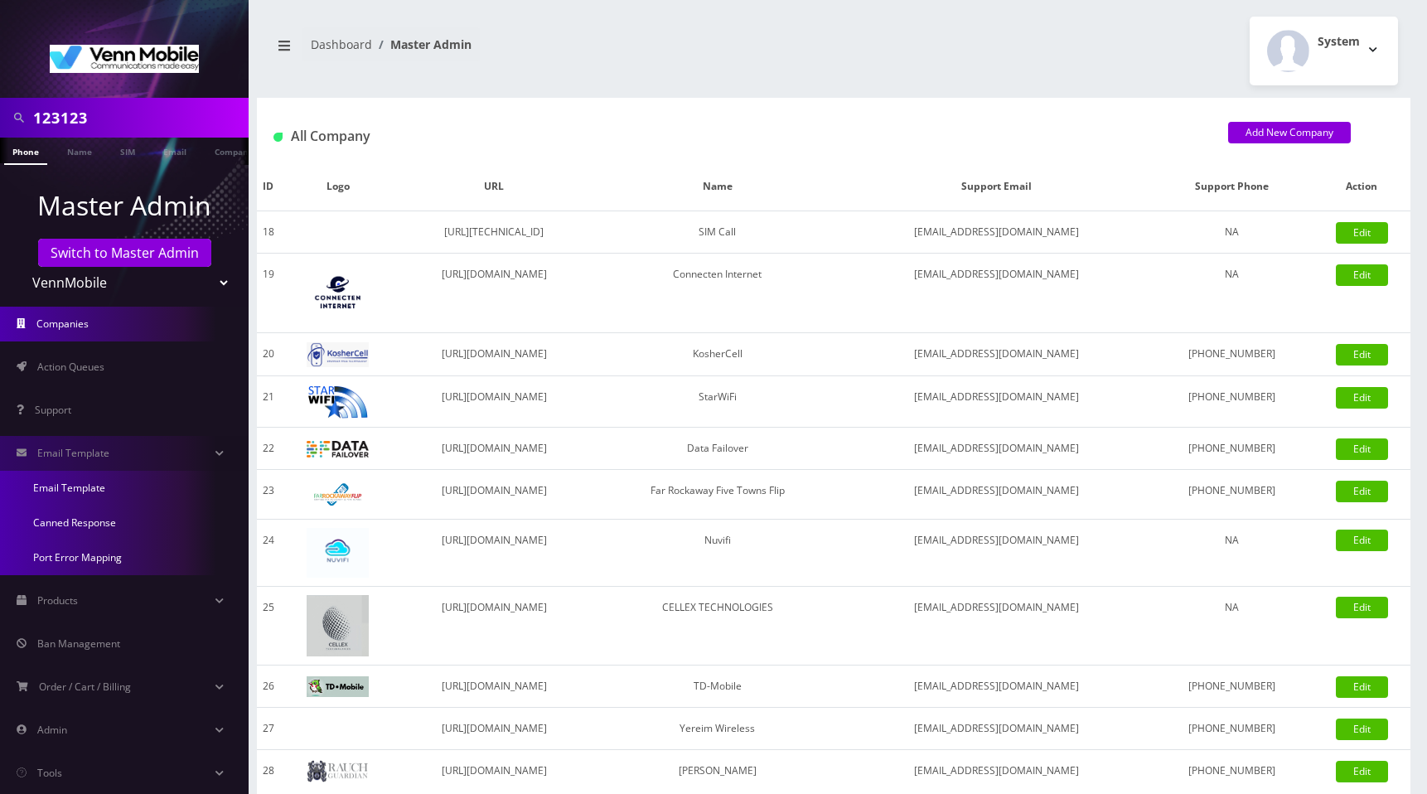
click at [102, 489] on link "Email Template" at bounding box center [124, 488] width 249 height 35
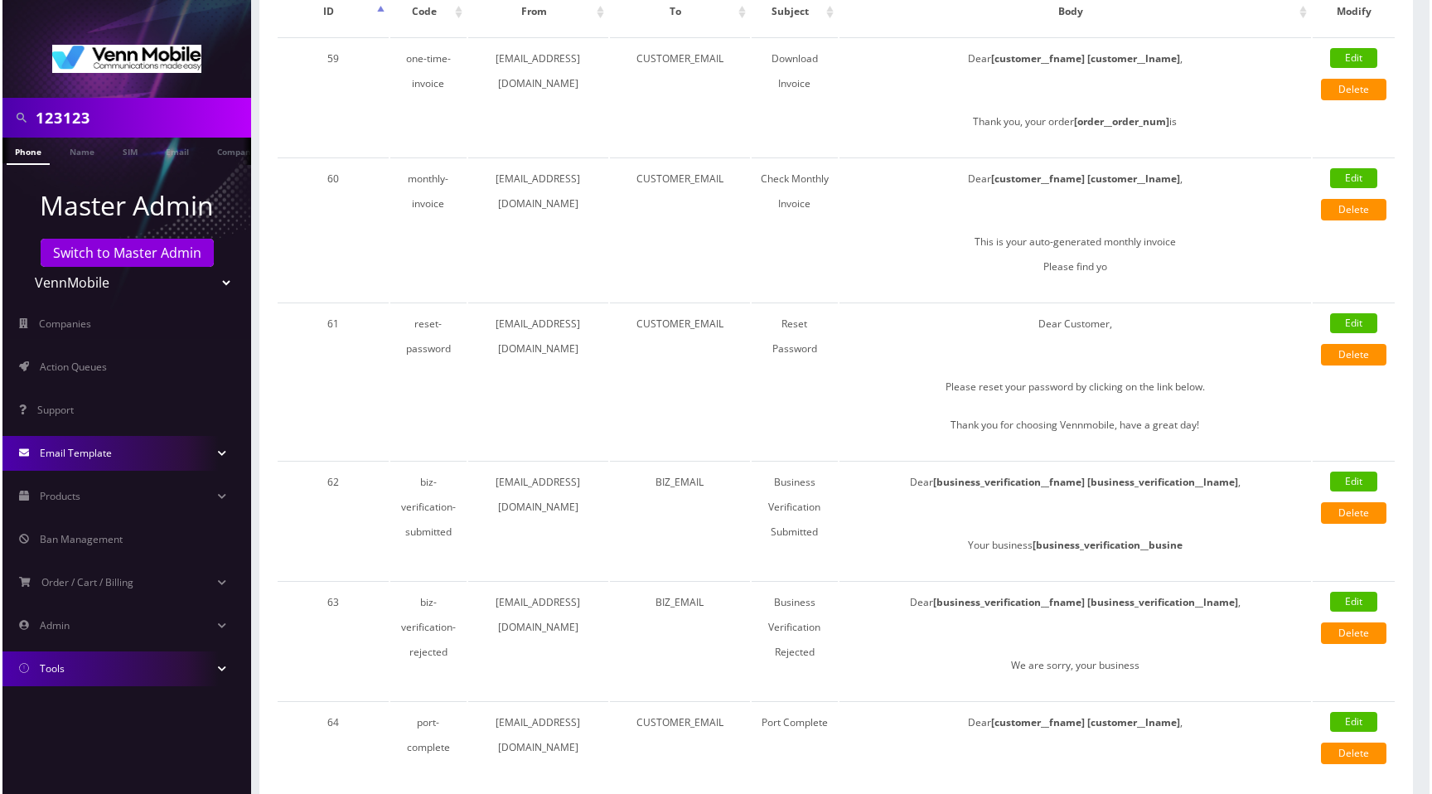
scroll to position [216, 0]
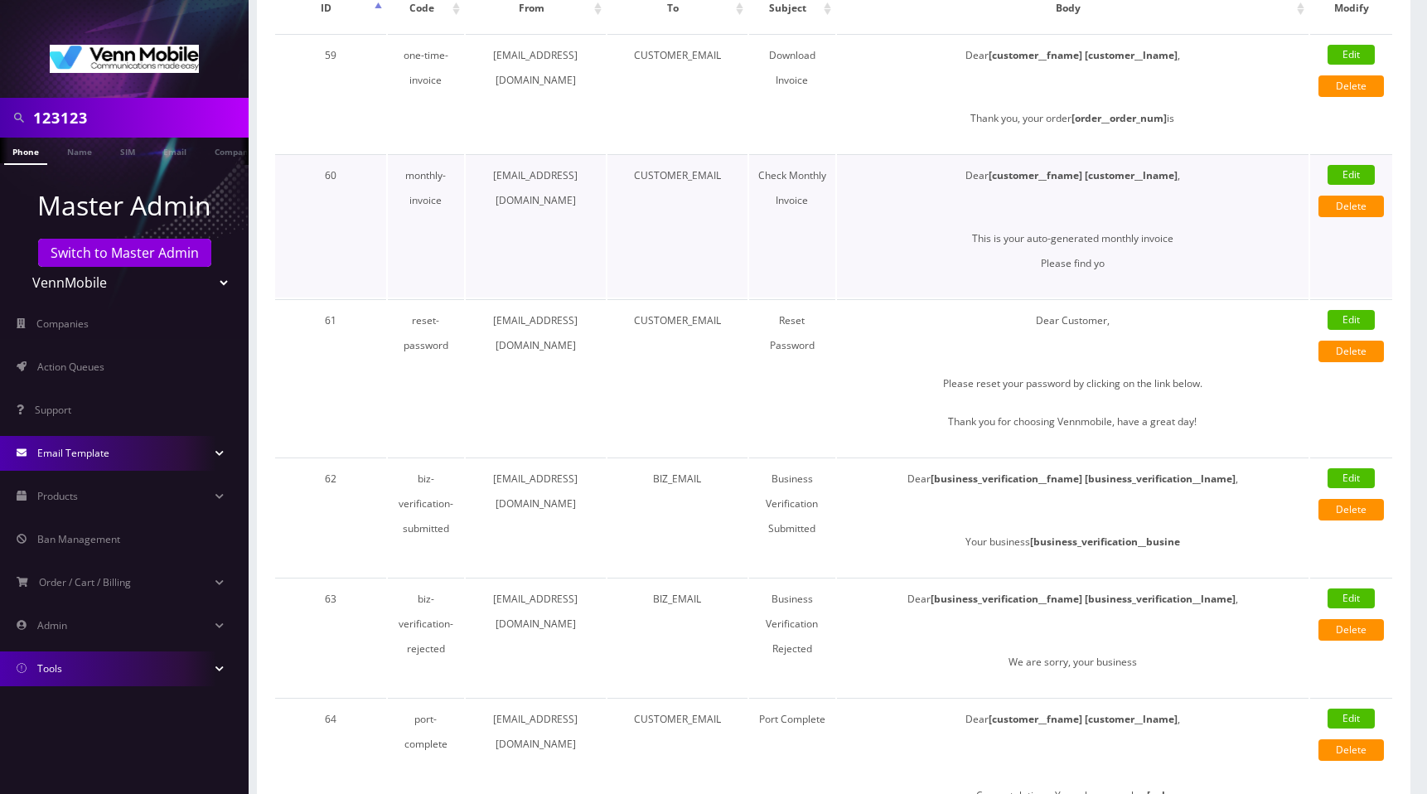
click at [1341, 171] on link "Edit" at bounding box center [1350, 175] width 47 height 20
select select "monthly-invoice"
type input "[EMAIL_ADDRESS][DOMAIN_NAME]"
type input "CUSTOMER_EMAIL"
type input "Check Monthly Invoice"
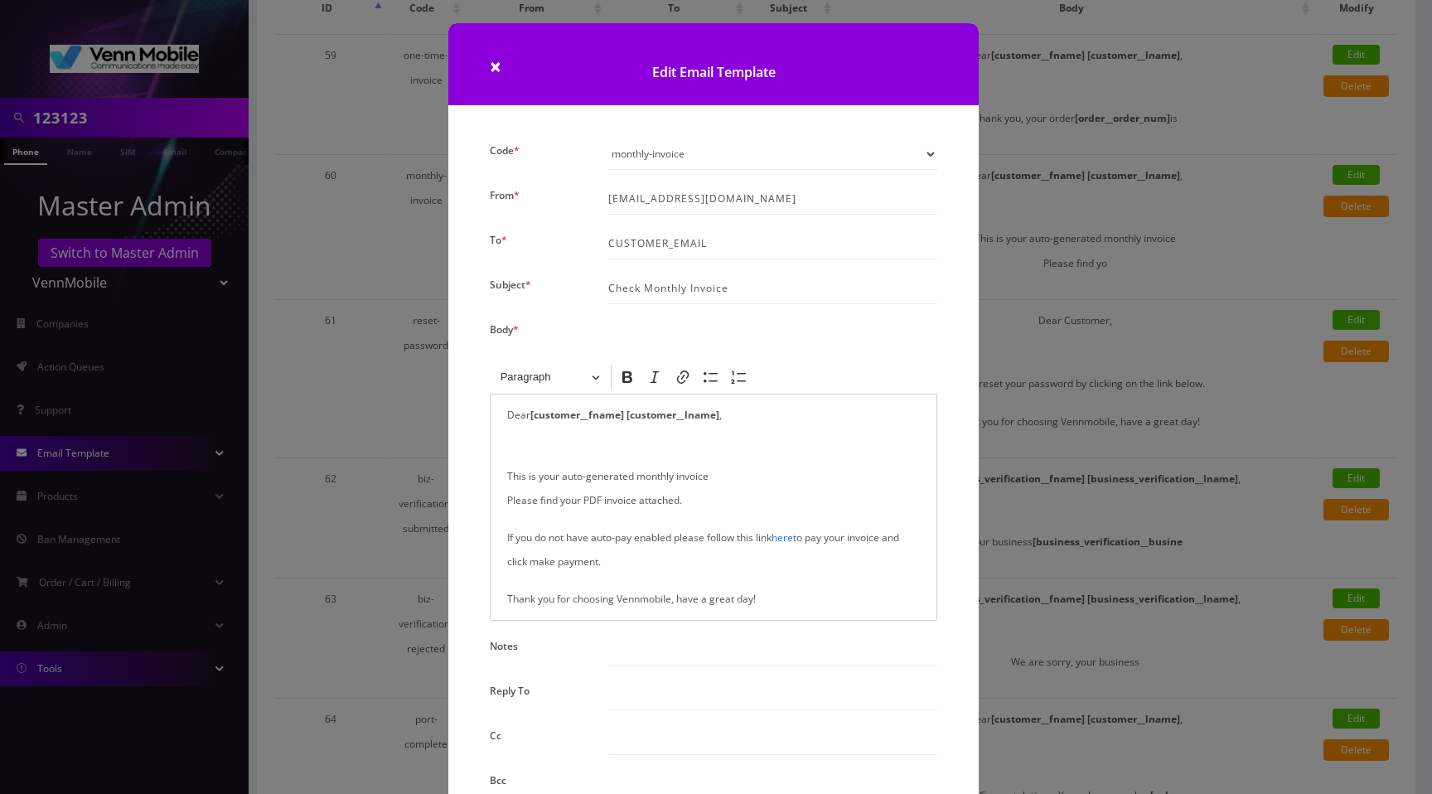
click at [507, 474] on p "This is your auto-generated monthly invoice Please find your PDF invoice attach…" at bounding box center [713, 476] width 413 height 72
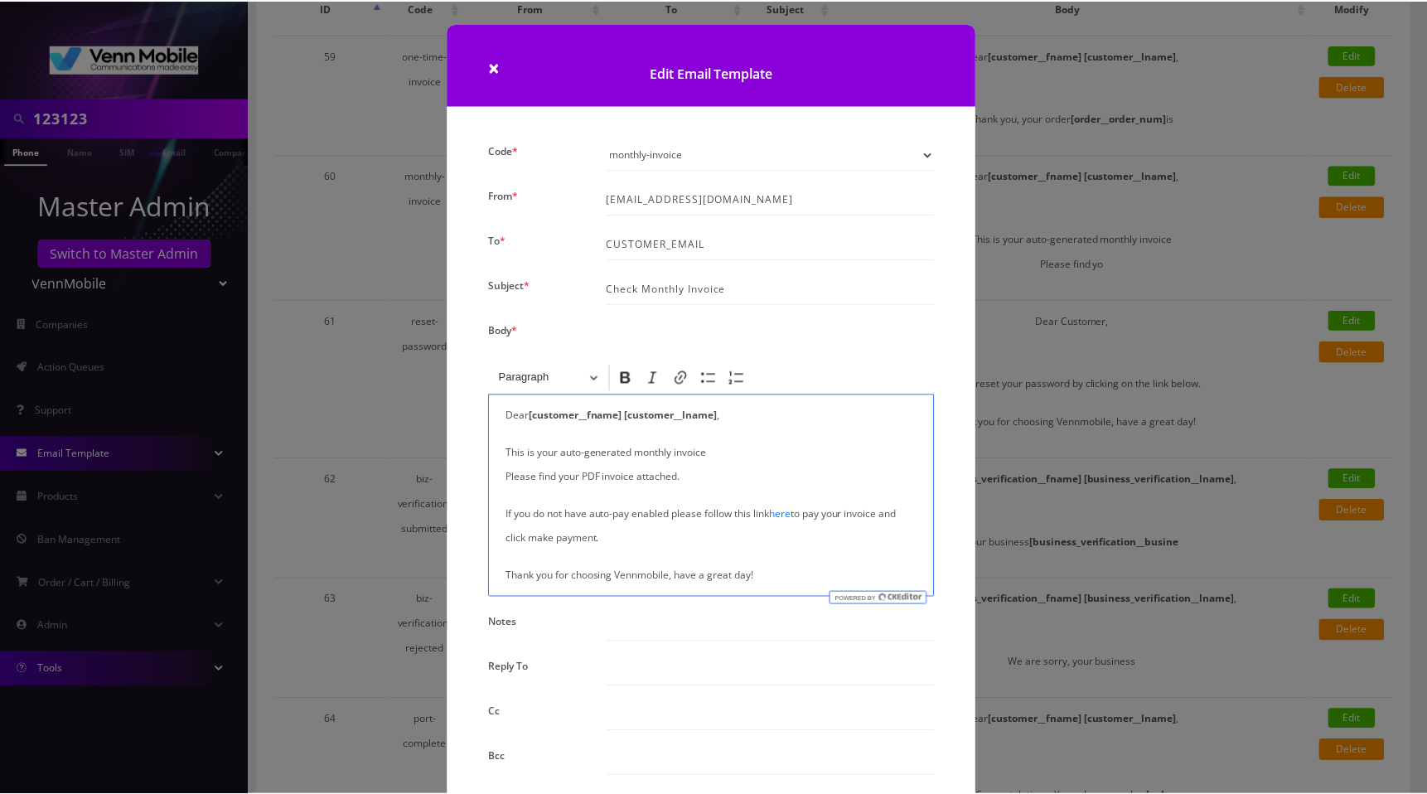
scroll to position [321, 0]
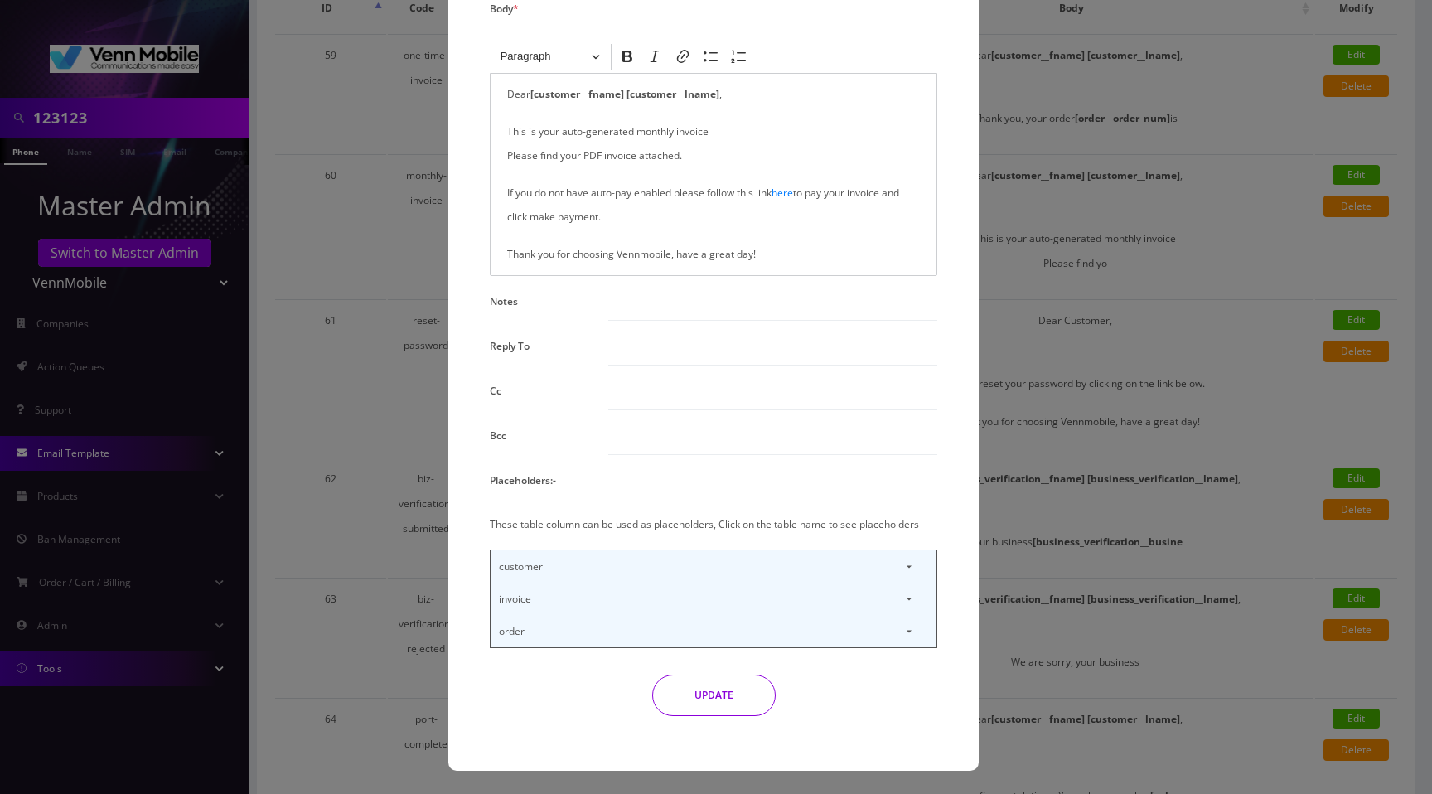
click at [723, 693] on button "UPDATE" at bounding box center [713, 694] width 123 height 41
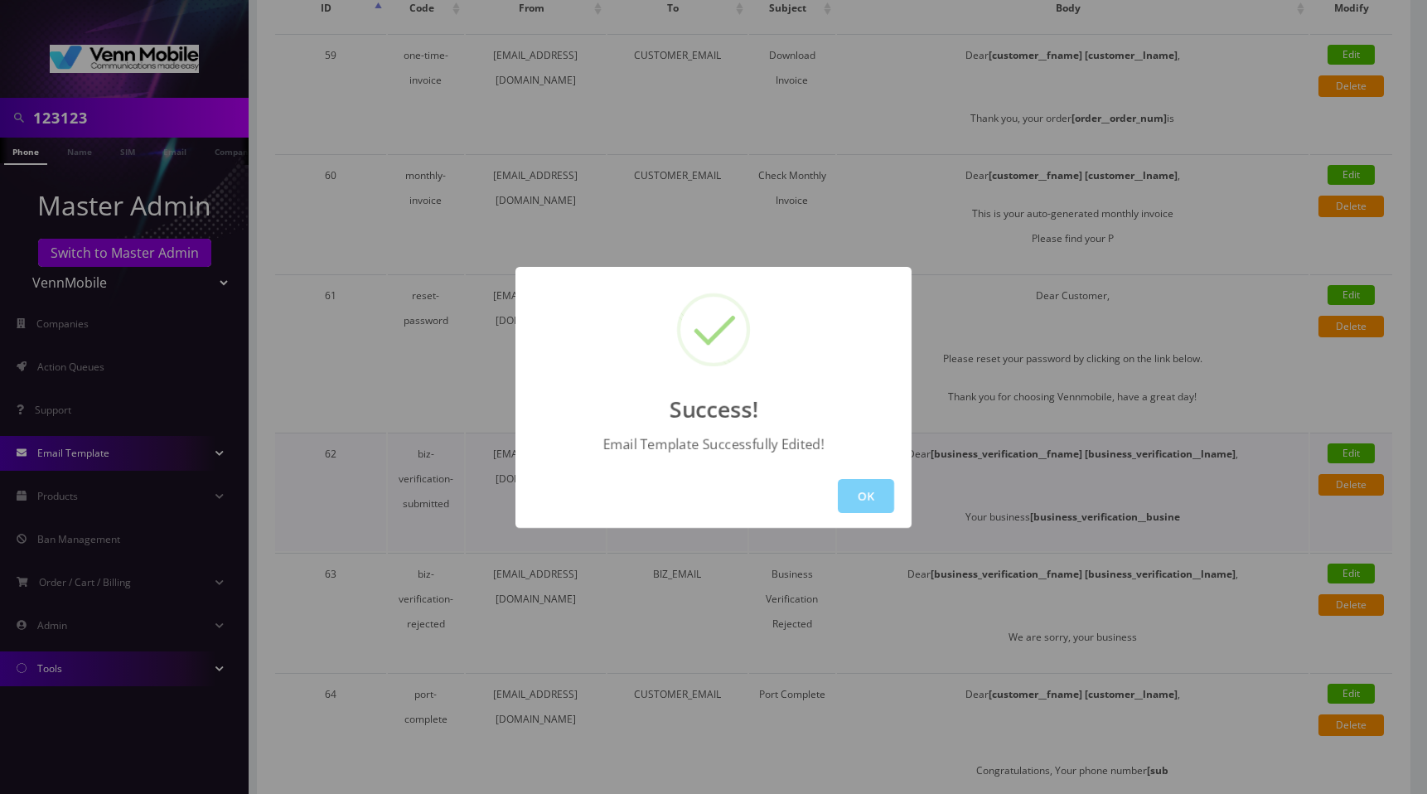
click at [850, 502] on button "OK" at bounding box center [866, 496] width 56 height 34
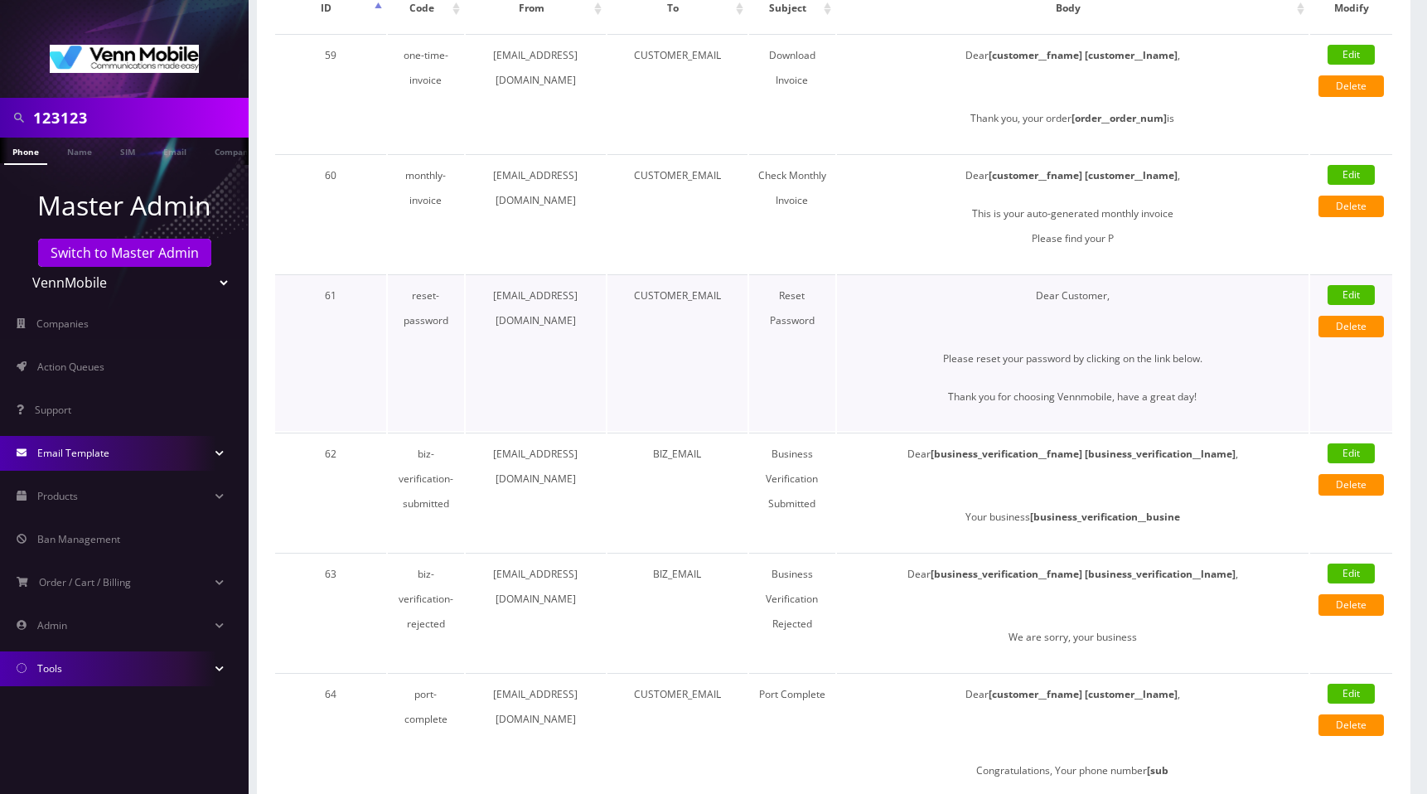
scroll to position [0, 0]
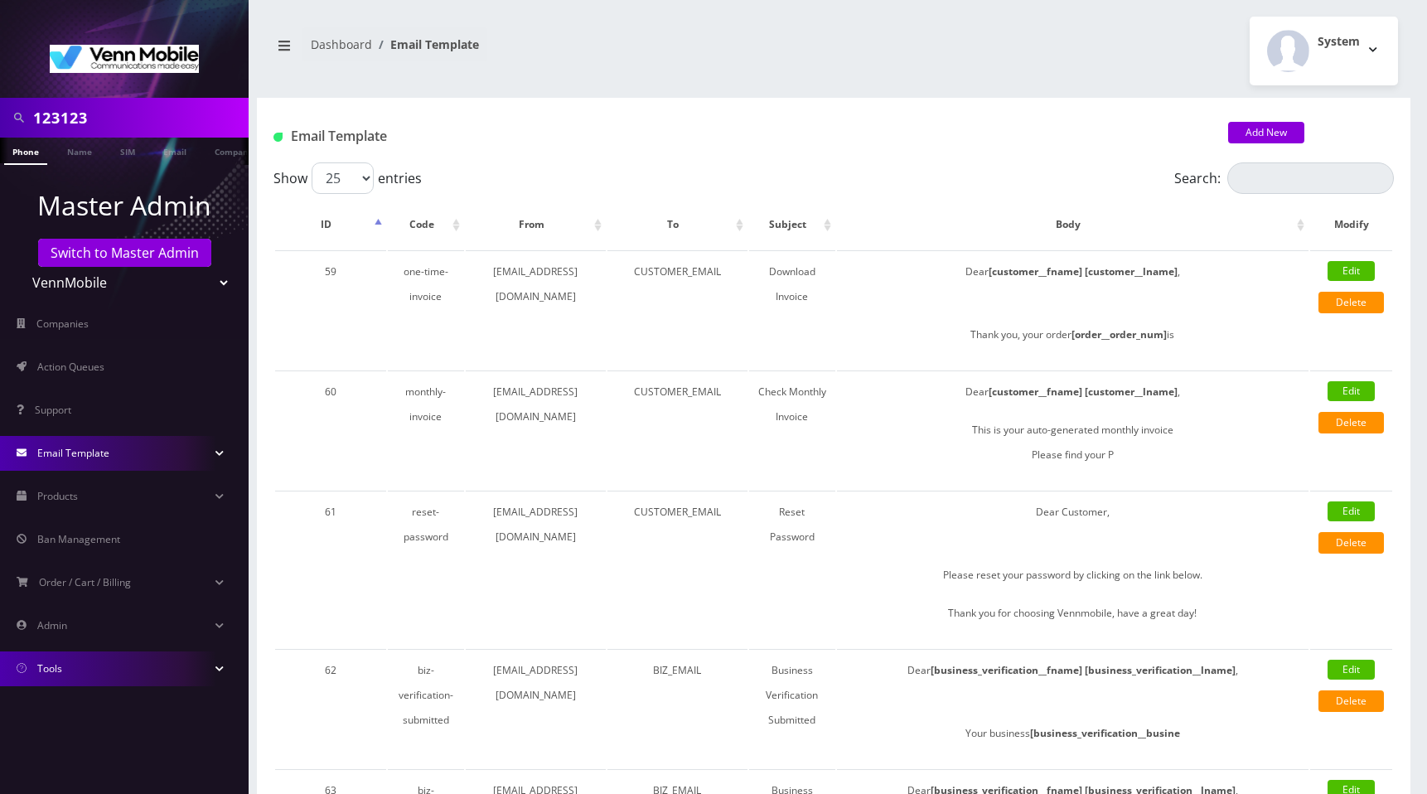
click at [96, 280] on select "Teltik Production My Link Mobile VennMobile Unlimited Advanced LTE Rexing Inc D…" at bounding box center [124, 282] width 211 height 31
select select "20"
click at [19, 267] on select "Teltik Production My Link Mobile VennMobile Unlimited Advanced LTE Rexing Inc D…" at bounding box center [124, 282] width 211 height 31
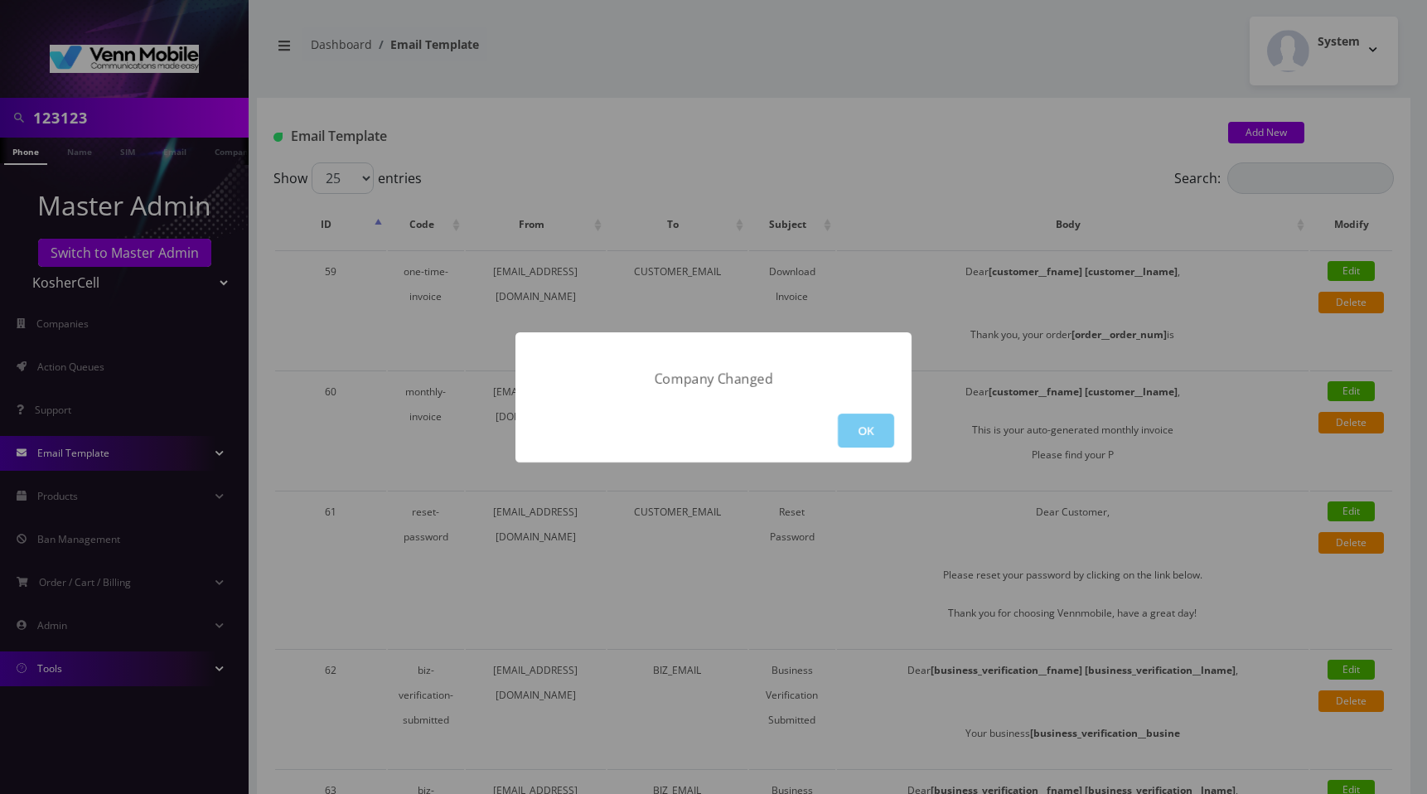
click at [862, 426] on button "OK" at bounding box center [866, 430] width 56 height 34
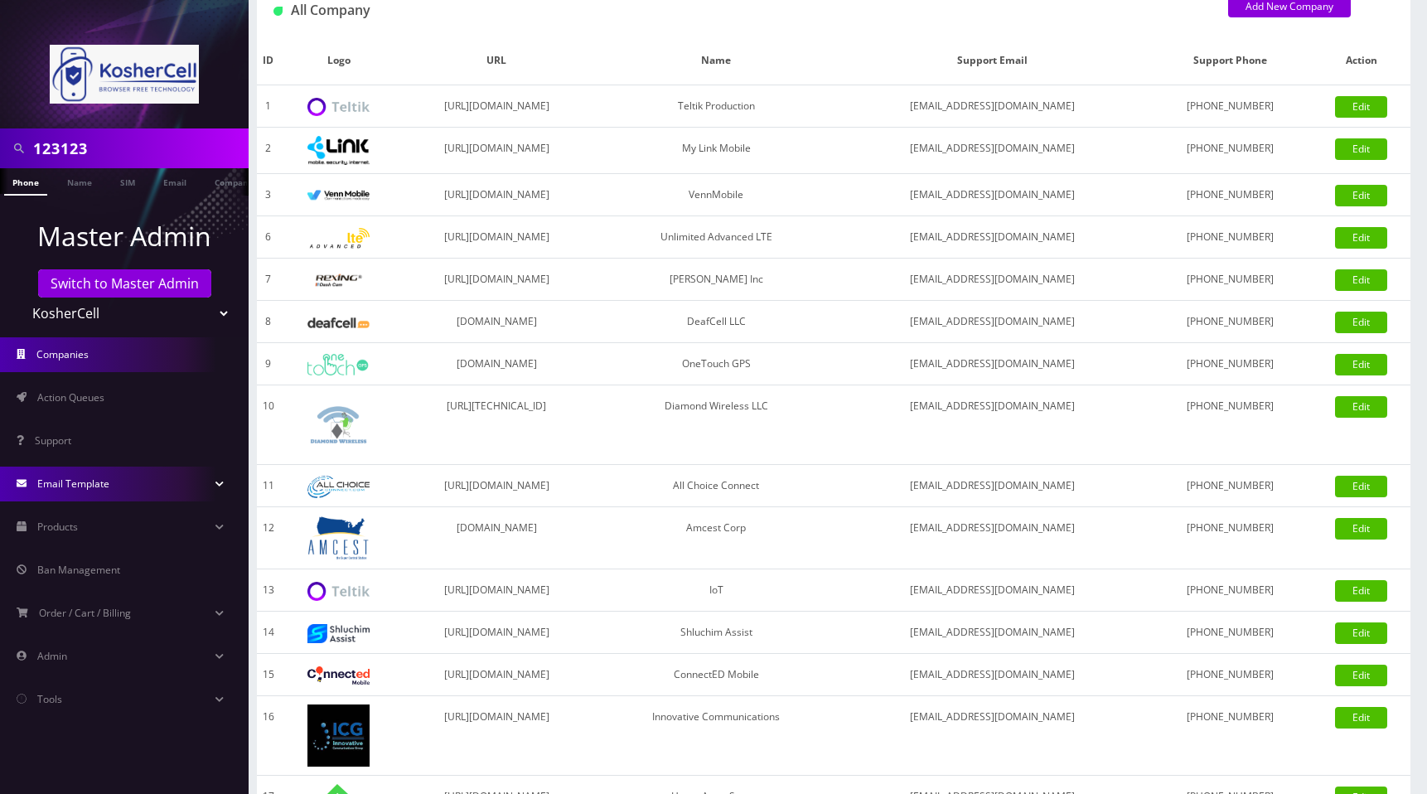
scroll to position [132, 0]
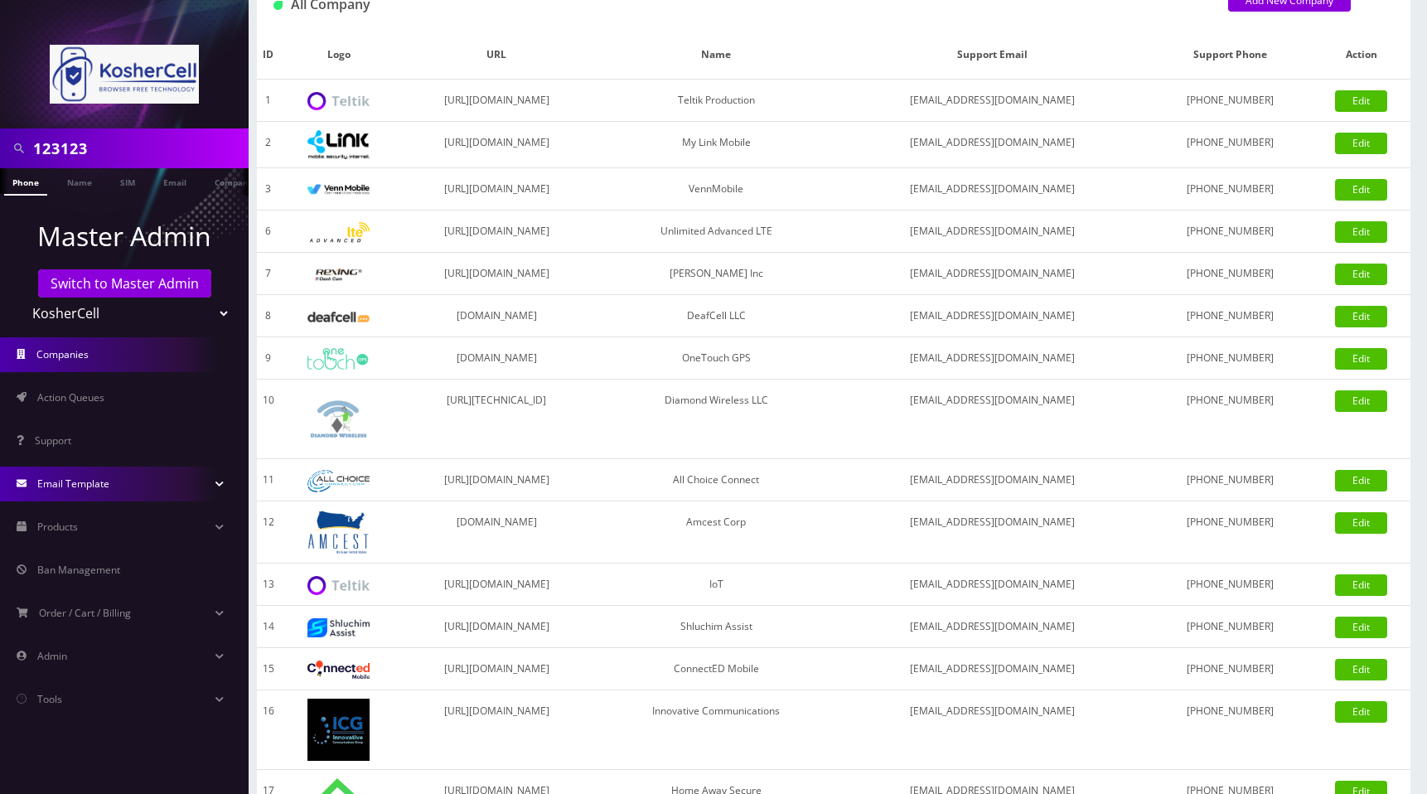
click at [101, 486] on span "Email Template" at bounding box center [73, 483] width 72 height 14
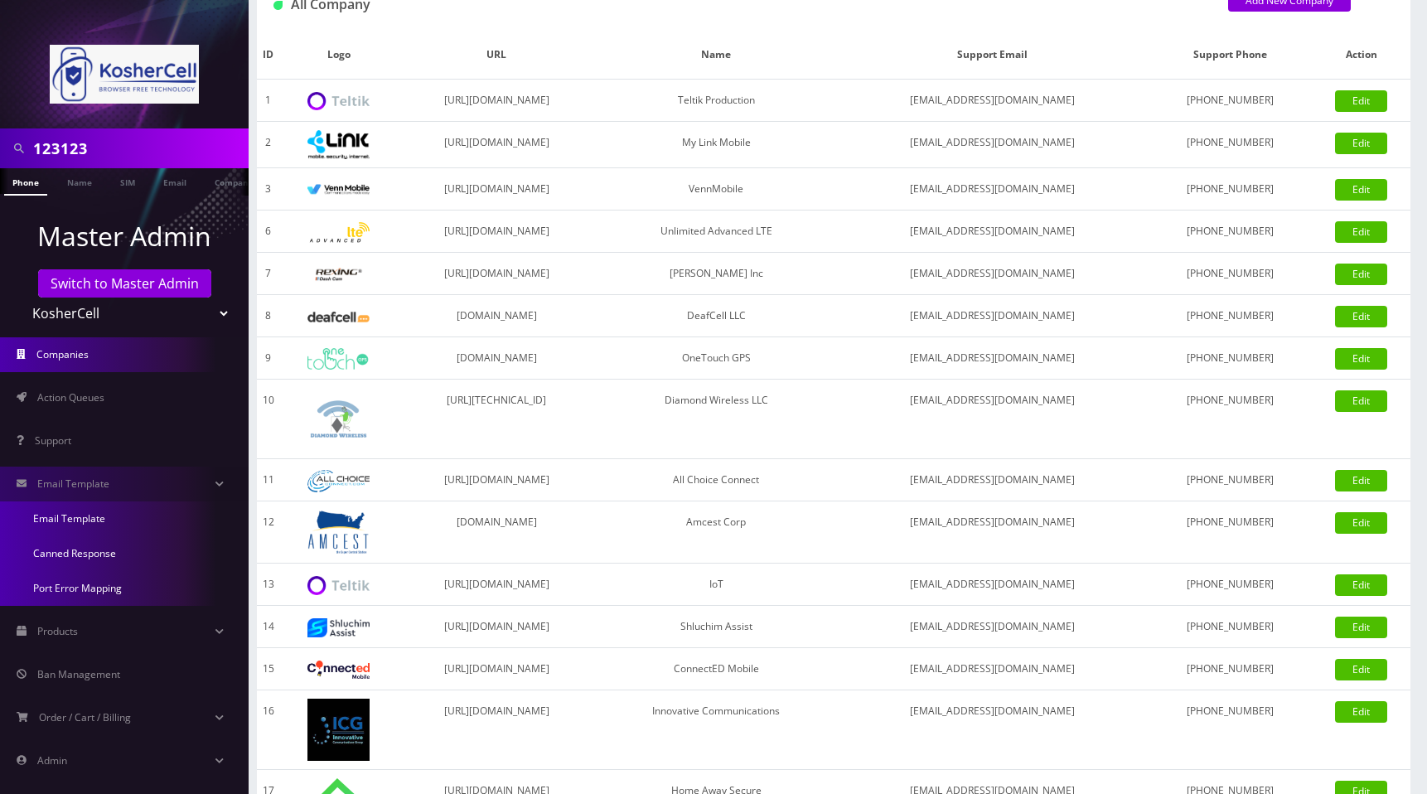
click at [87, 521] on link "Email Template" at bounding box center [124, 518] width 249 height 35
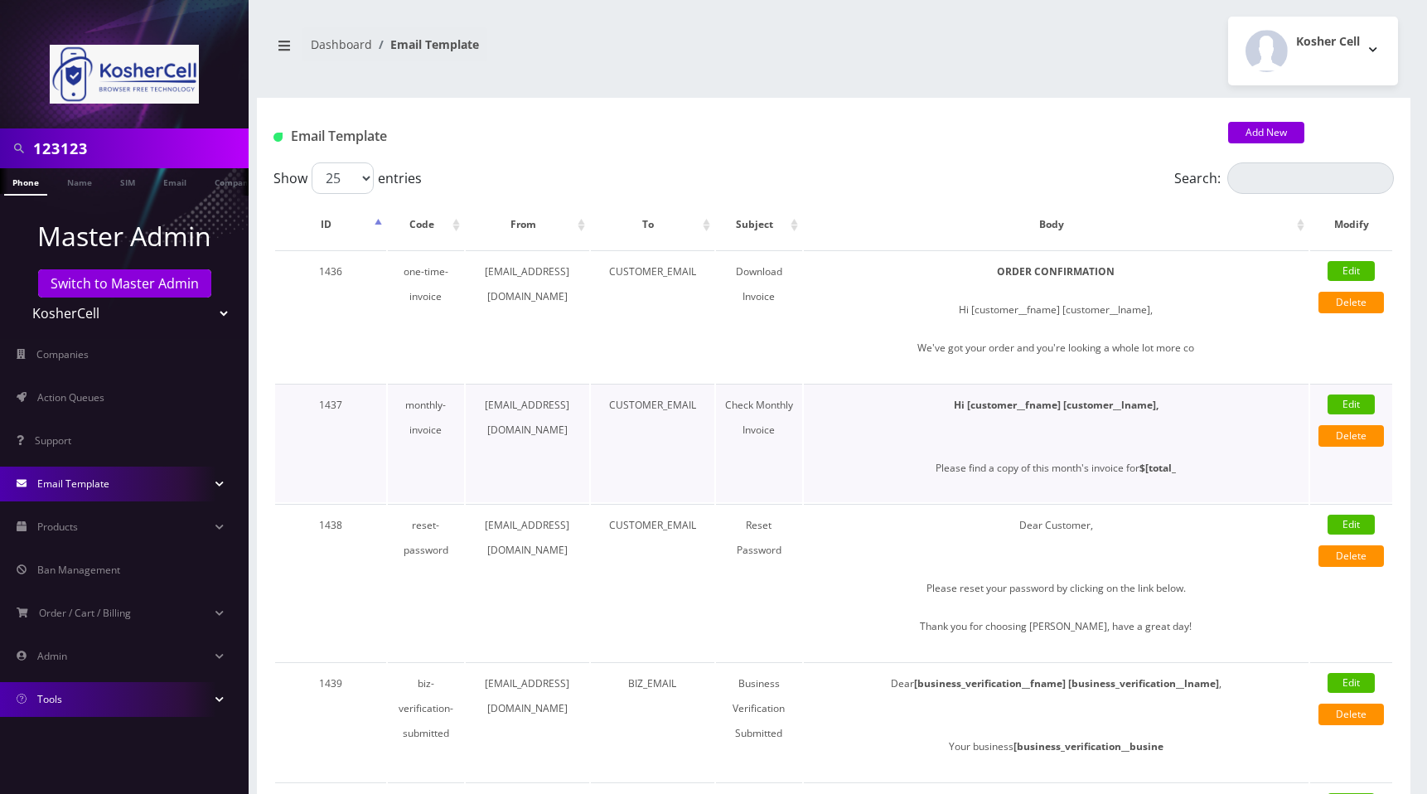
click at [1345, 401] on link "Edit" at bounding box center [1350, 404] width 47 height 20
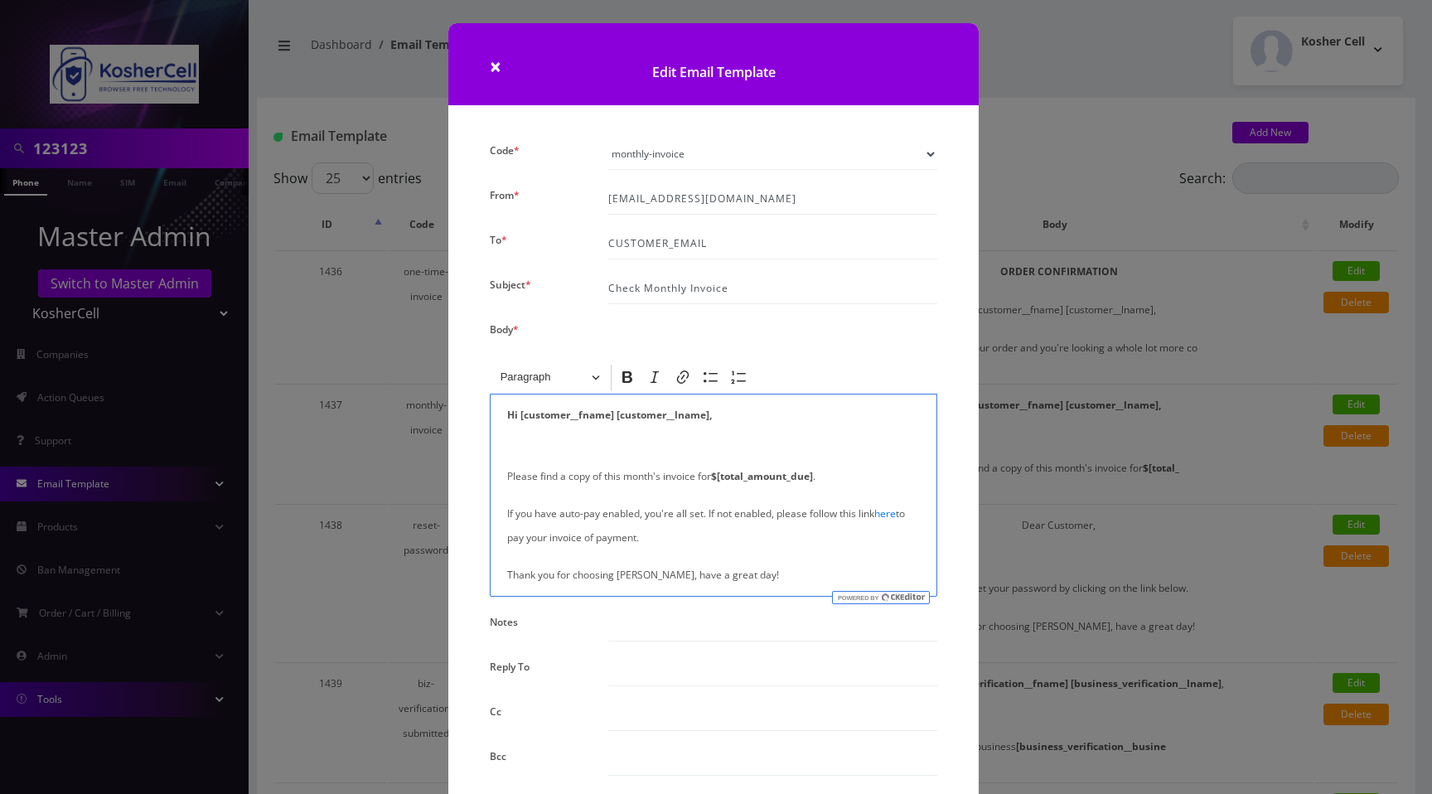
click at [507, 476] on p "Please find a copy of this month's invoice for $[total_amount_due] ." at bounding box center [713, 464] width 413 height 48
click at [490, 67] on span "×" at bounding box center [496, 65] width 12 height 27
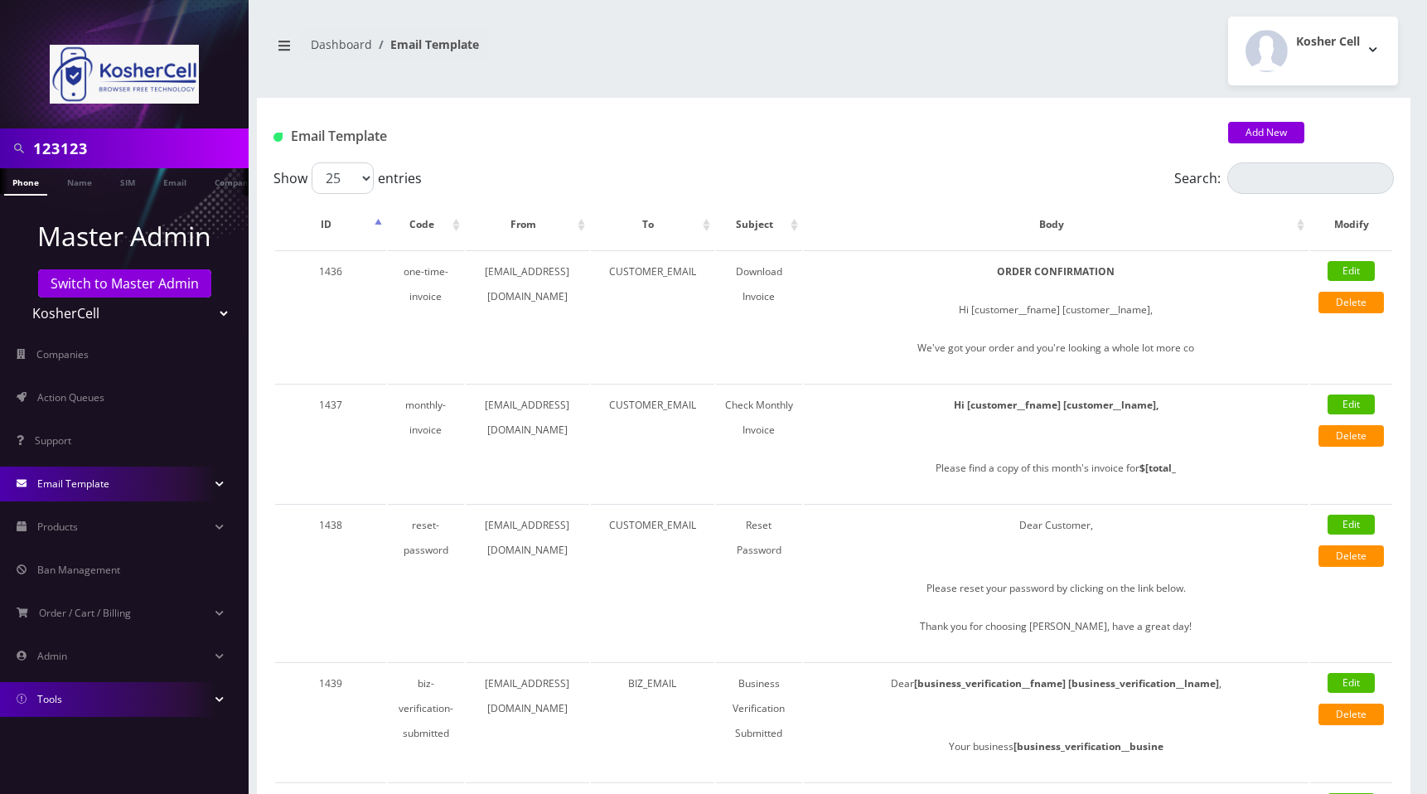
click at [106, 313] on select "Teltik Production My Link Mobile VennMobile Unlimited Advanced LTE [PERSON_NAME…" at bounding box center [124, 312] width 211 height 31
select select "21"
click at [19, 297] on select "Teltik Production My Link Mobile VennMobile Unlimited Advanced LTE [PERSON_NAME…" at bounding box center [124, 312] width 211 height 31
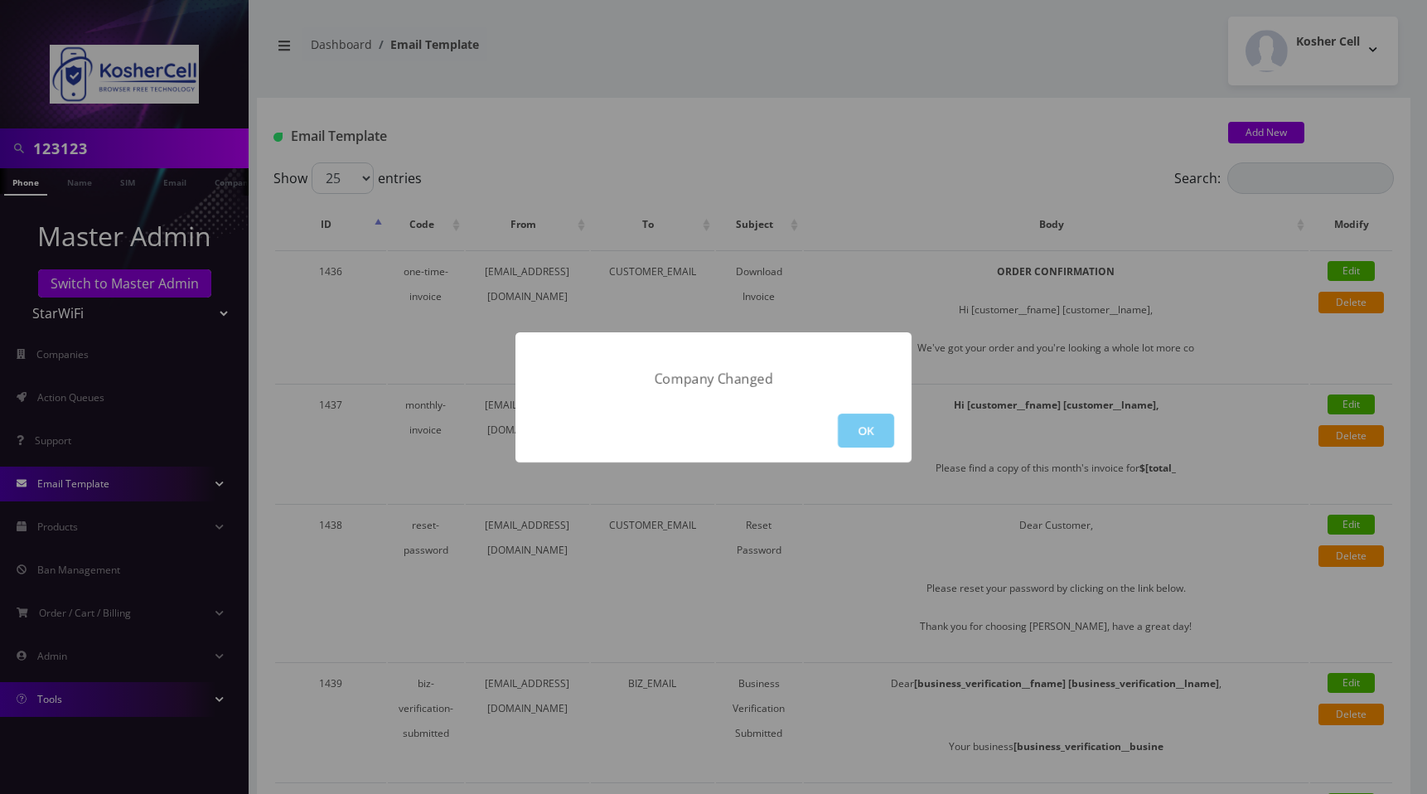
click at [862, 432] on button "OK" at bounding box center [866, 430] width 56 height 34
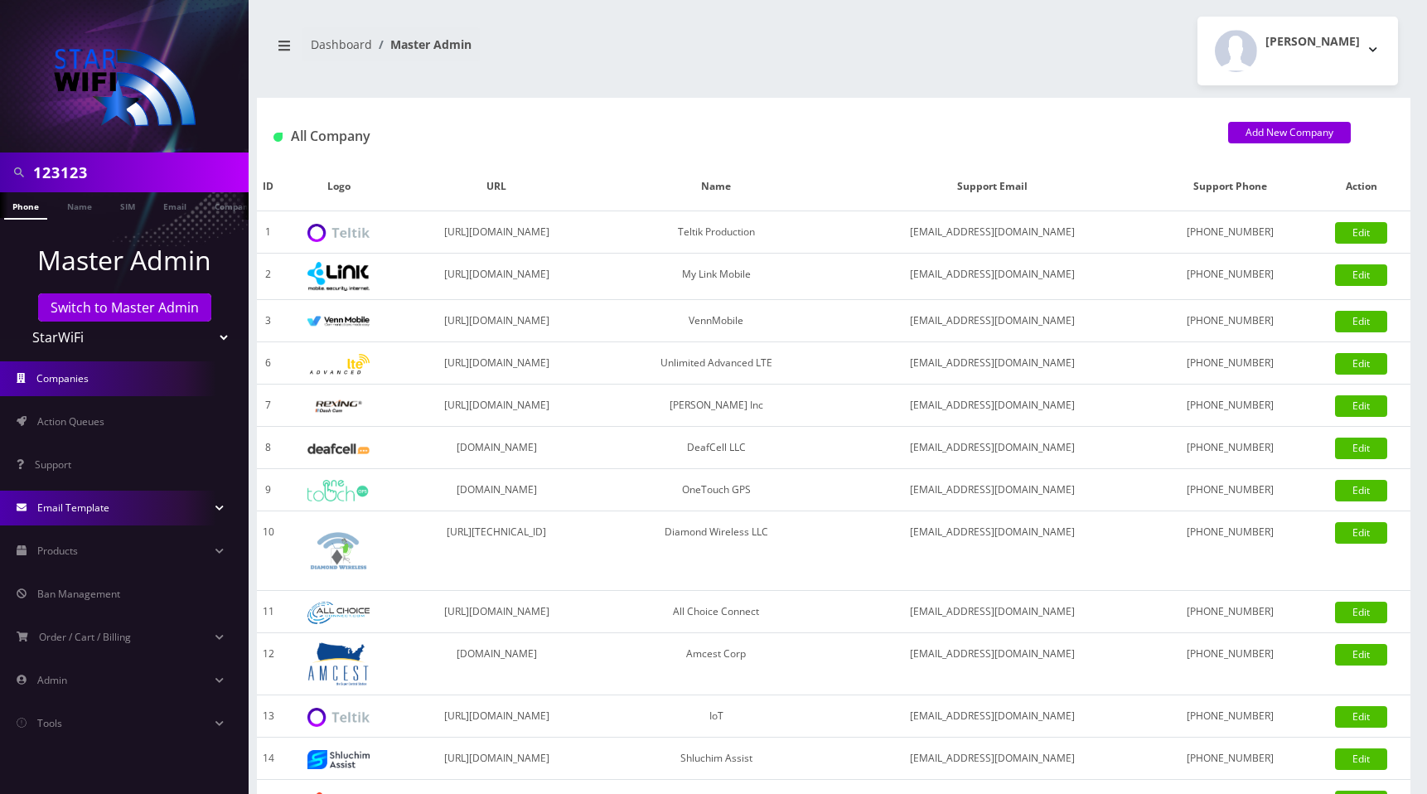
click at [85, 505] on span "Email Template" at bounding box center [73, 507] width 72 height 14
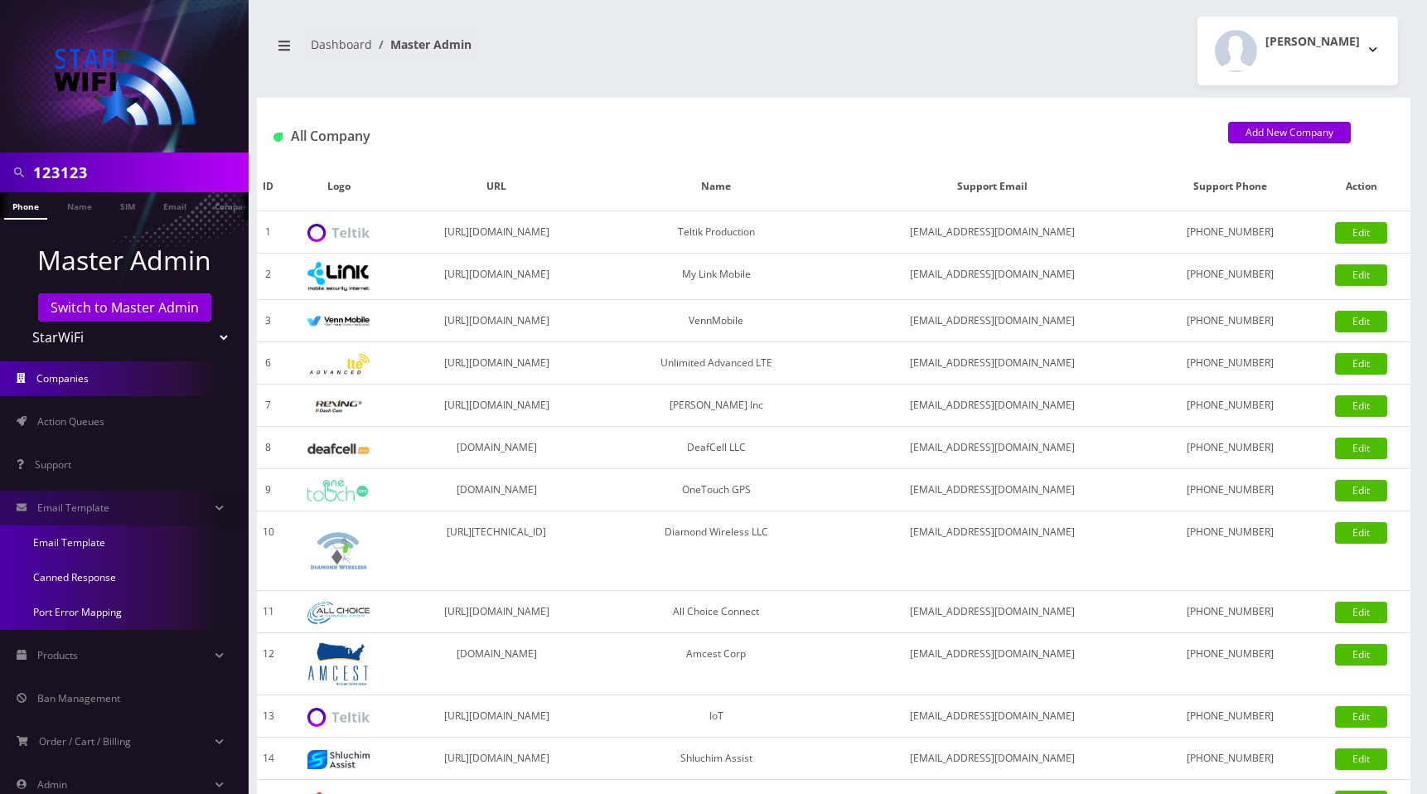
drag, startPoint x: 91, startPoint y: 543, endPoint x: 115, endPoint y: 544, distance: 24.0
click at [91, 543] on link "Email Template" at bounding box center [124, 542] width 249 height 35
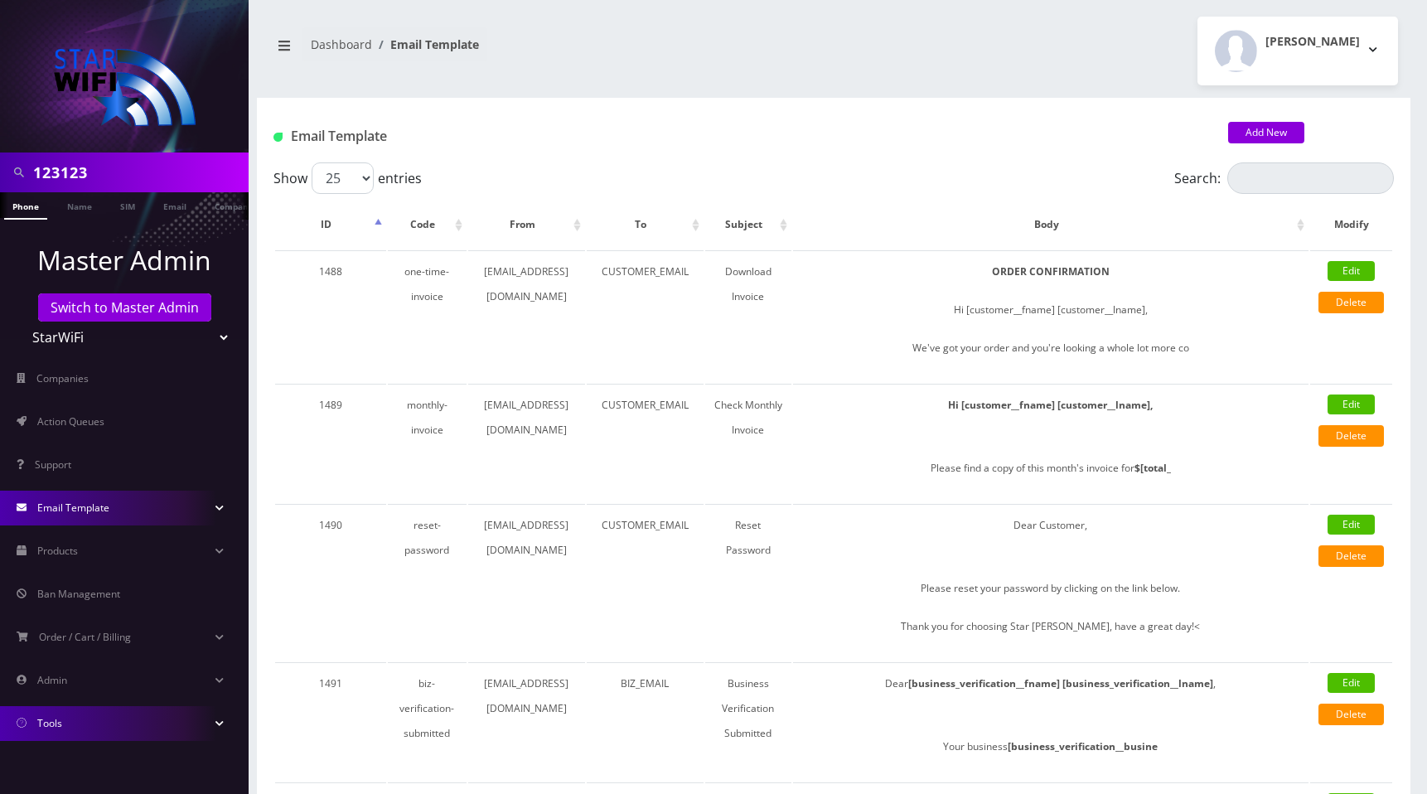
click at [123, 335] on select "Teltik Production My Link Mobile VennMobile Unlimited Advanced LTE [PERSON_NAME…" at bounding box center [124, 336] width 211 height 31
select select "22"
click at [19, 321] on select "Teltik Production My Link Mobile VennMobile Unlimited Advanced LTE [PERSON_NAME…" at bounding box center [124, 336] width 211 height 31
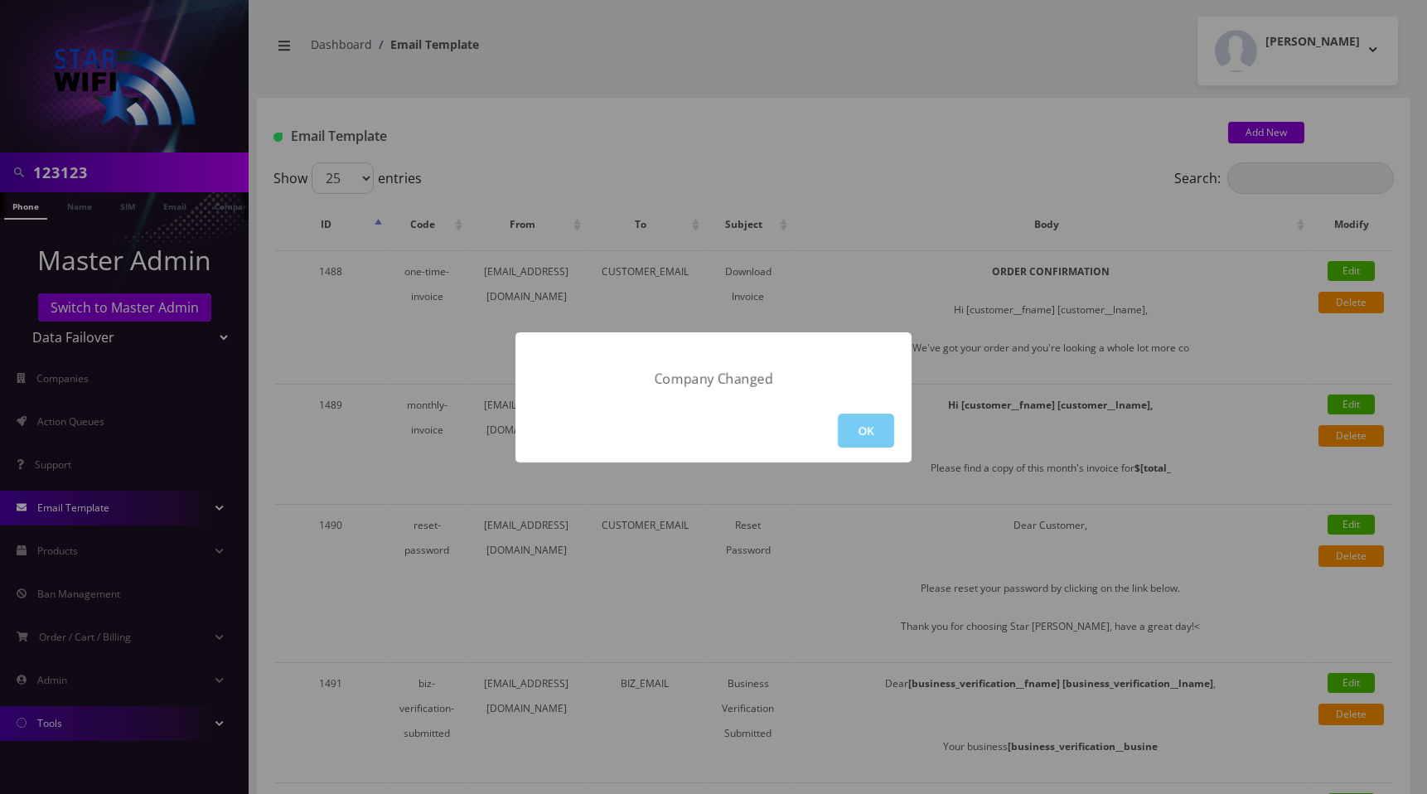
click at [863, 420] on button "OK" at bounding box center [866, 430] width 56 height 34
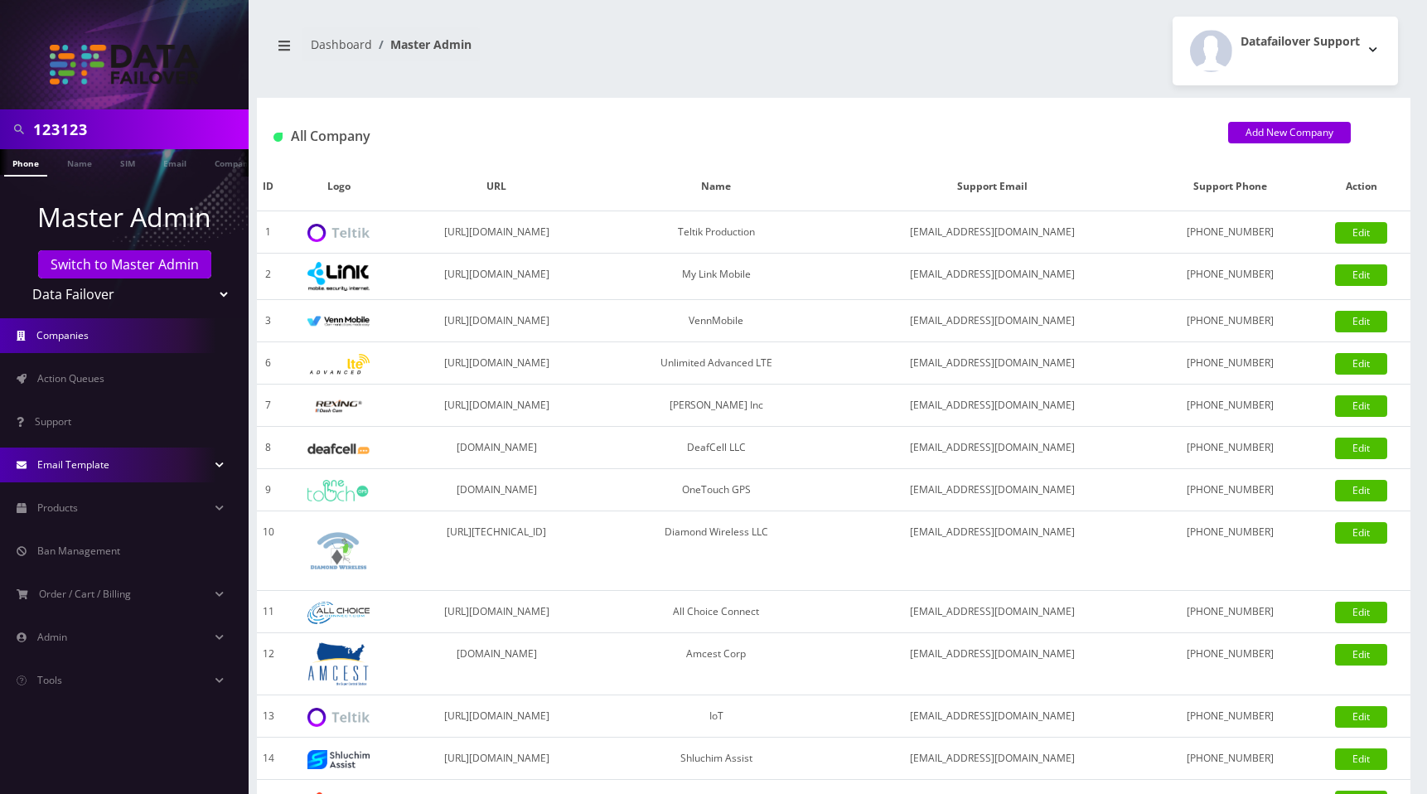
click at [73, 466] on span "Email Template" at bounding box center [73, 464] width 72 height 14
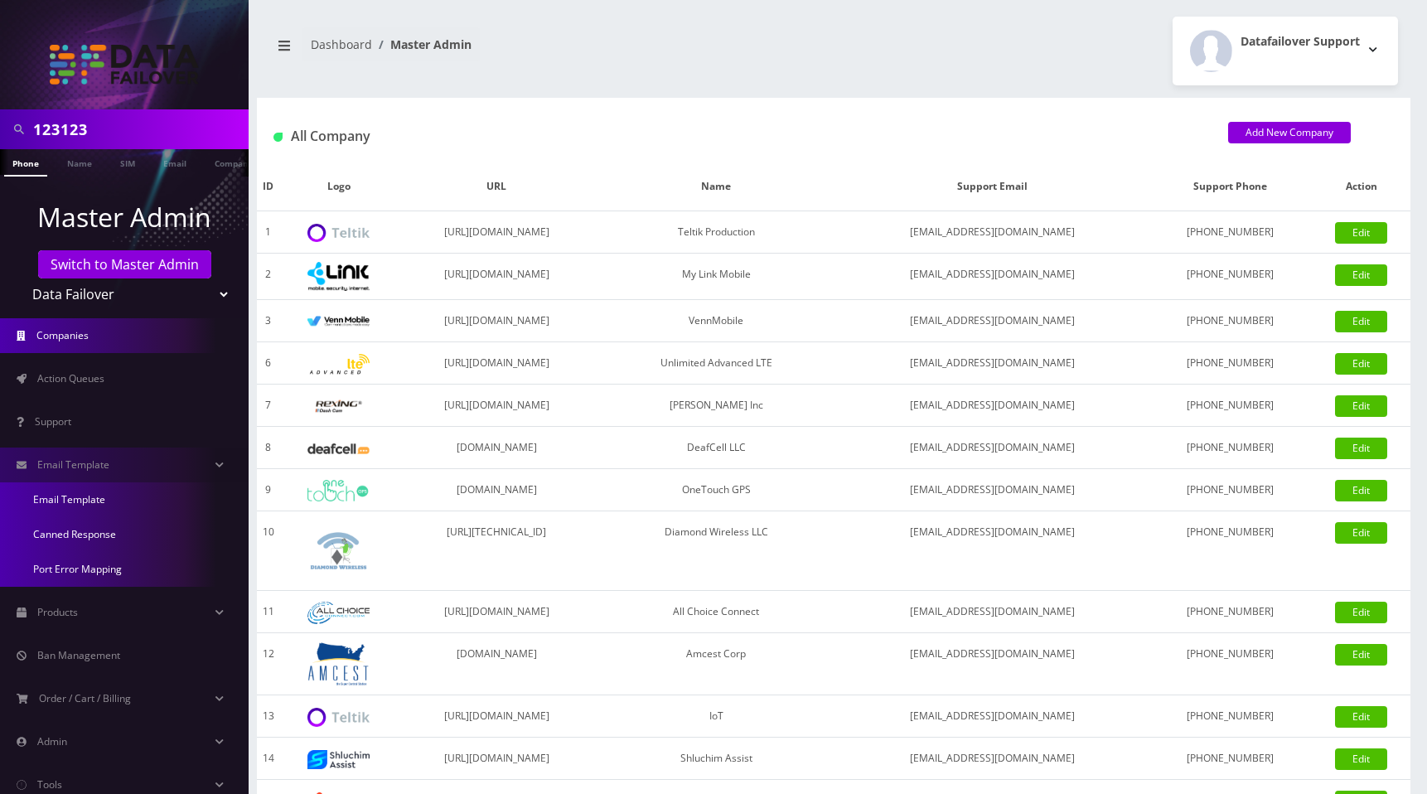
click at [69, 496] on link "Email Template" at bounding box center [124, 499] width 249 height 35
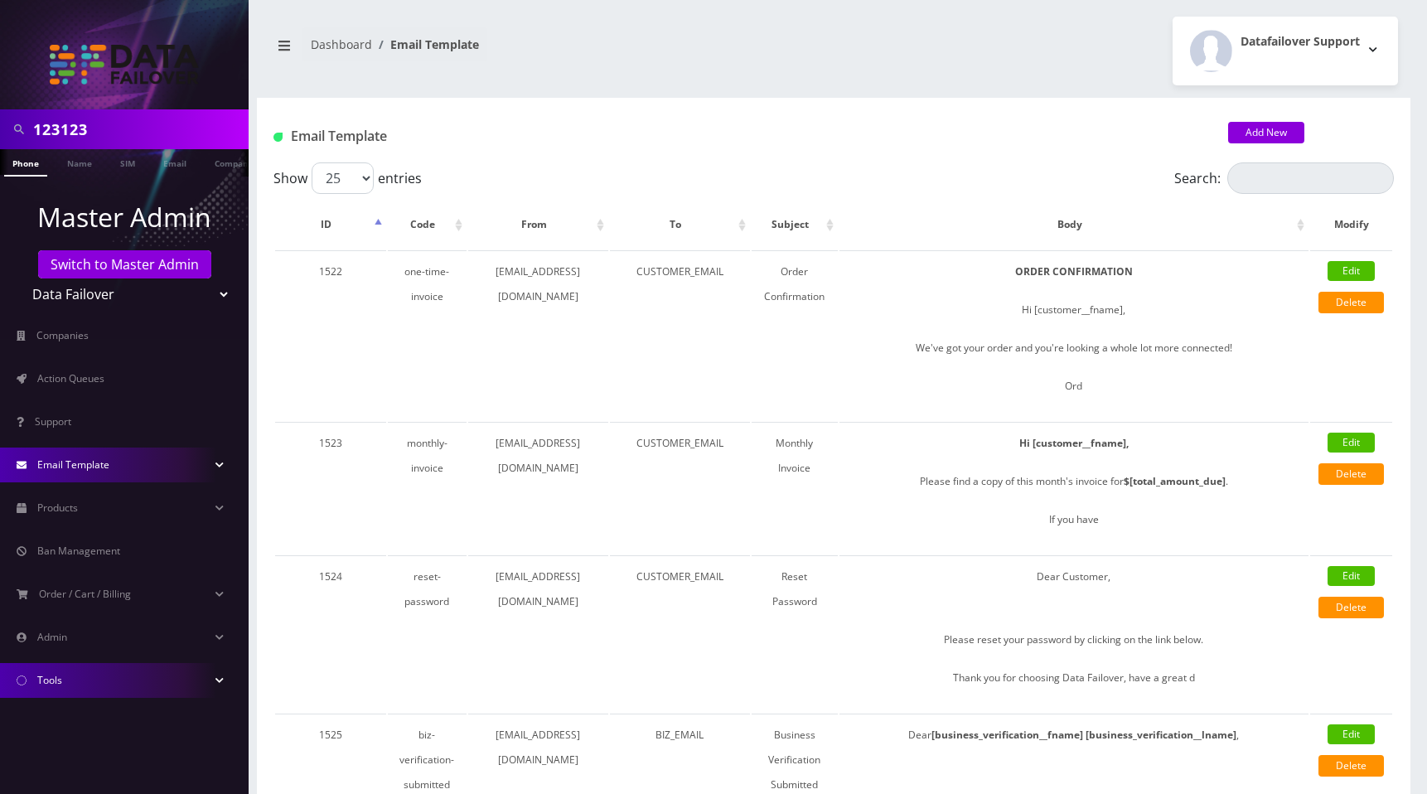
click at [109, 293] on select "Teltik Production My Link Mobile VennMobile Unlimited Advanced LTE [PERSON_NAME…" at bounding box center [124, 293] width 211 height 31
select select "23"
click at [19, 278] on select "Teltik Production My Link Mobile VennMobile Unlimited Advanced LTE [PERSON_NAME…" at bounding box center [124, 293] width 211 height 31
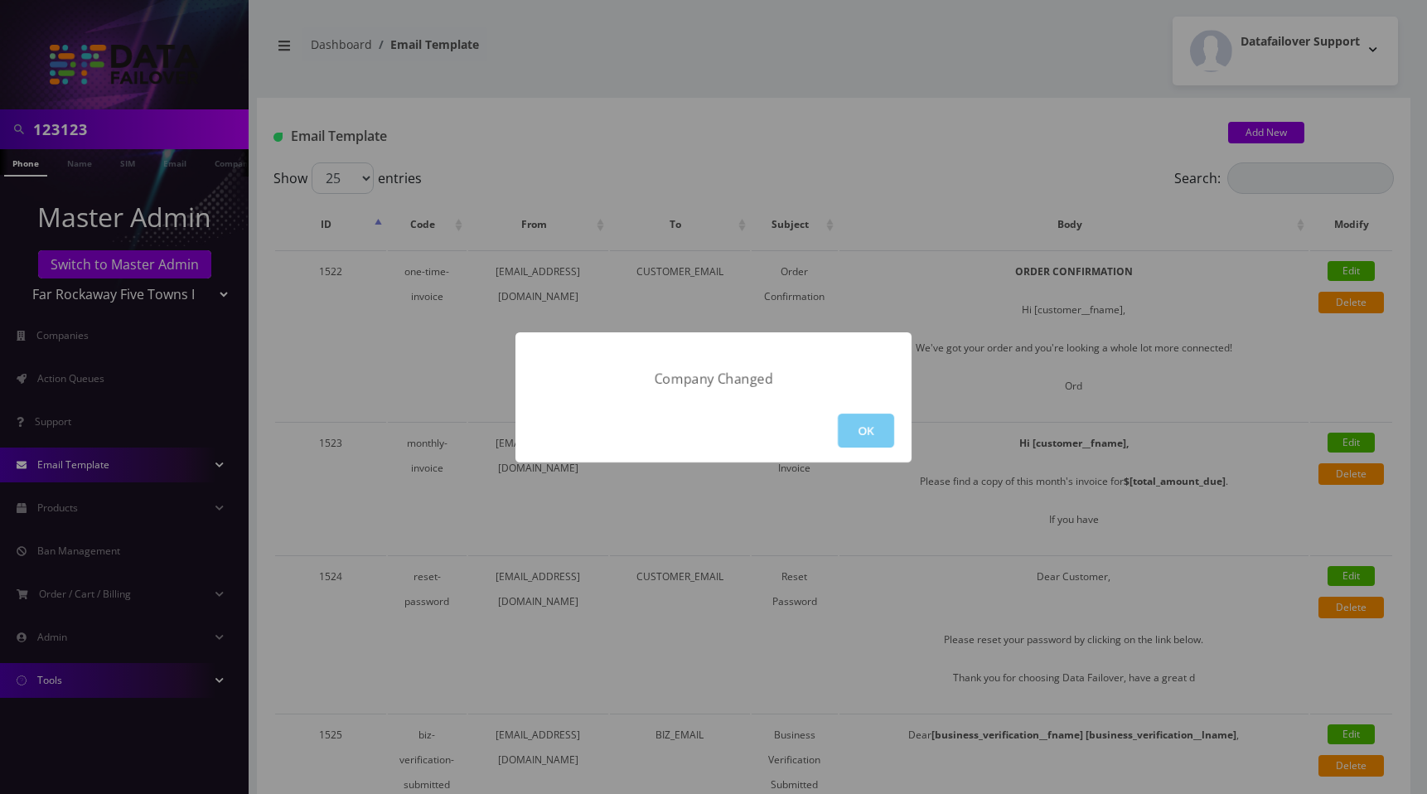
click at [853, 431] on button "OK" at bounding box center [866, 430] width 56 height 34
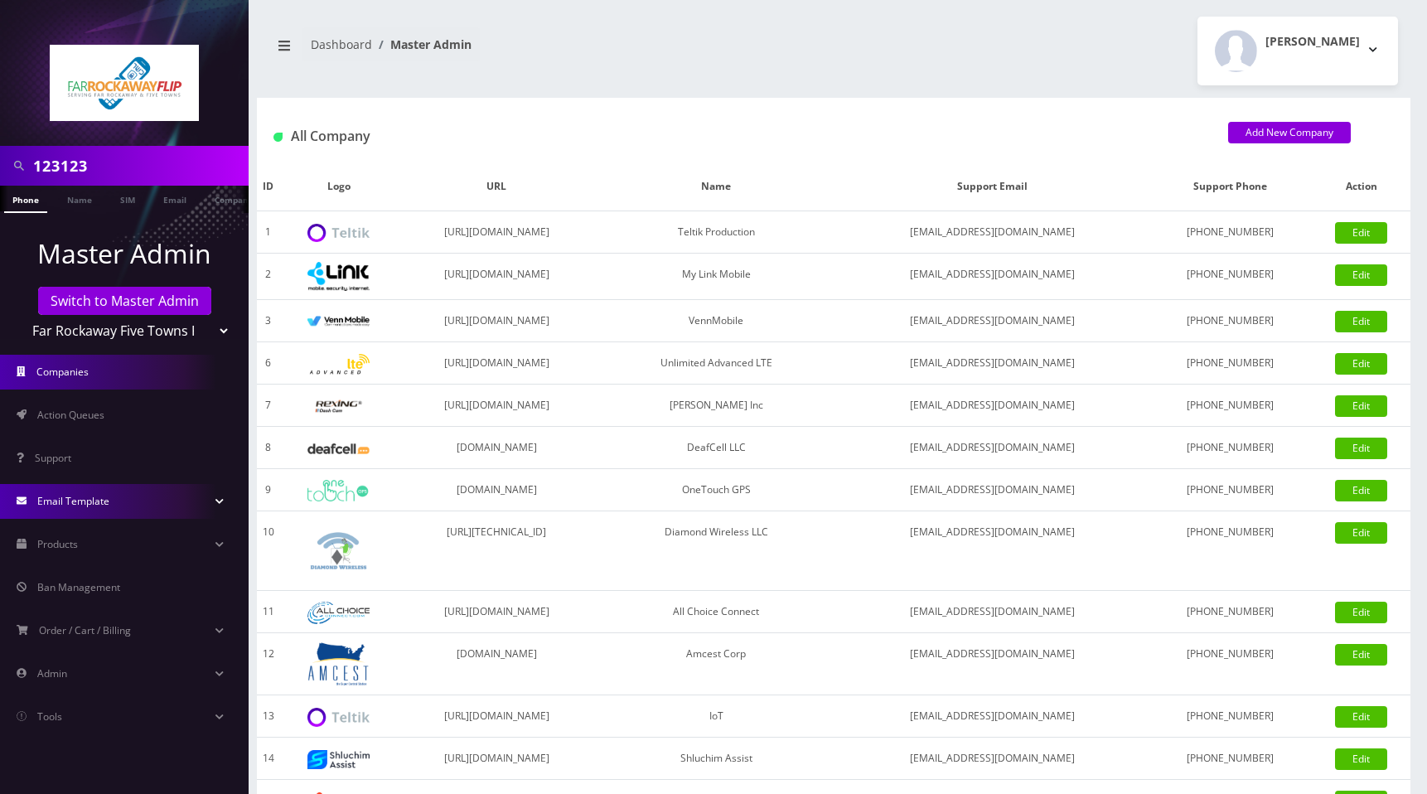
click at [112, 495] on link "Email Template" at bounding box center [124, 501] width 249 height 35
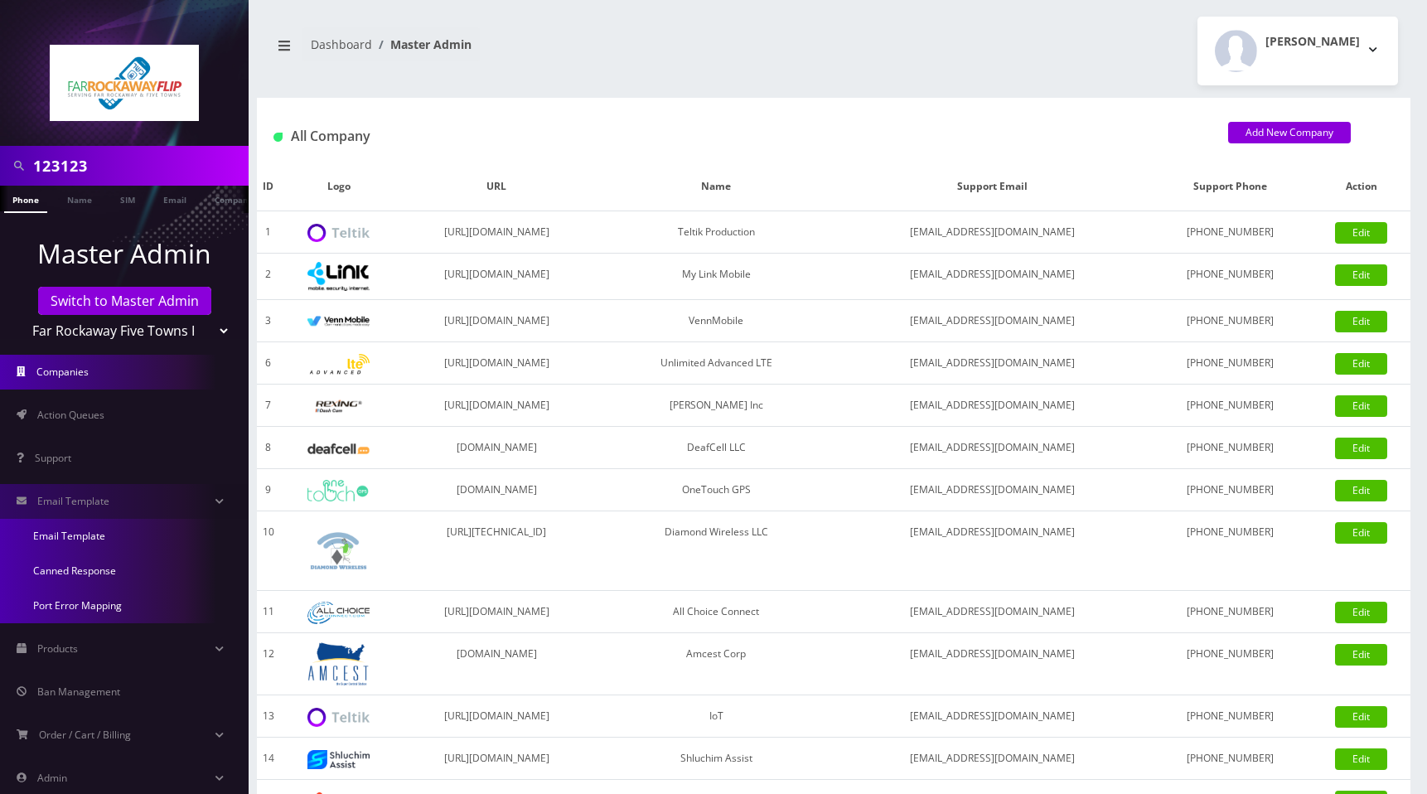
click at [95, 531] on link "Email Template" at bounding box center [124, 536] width 249 height 35
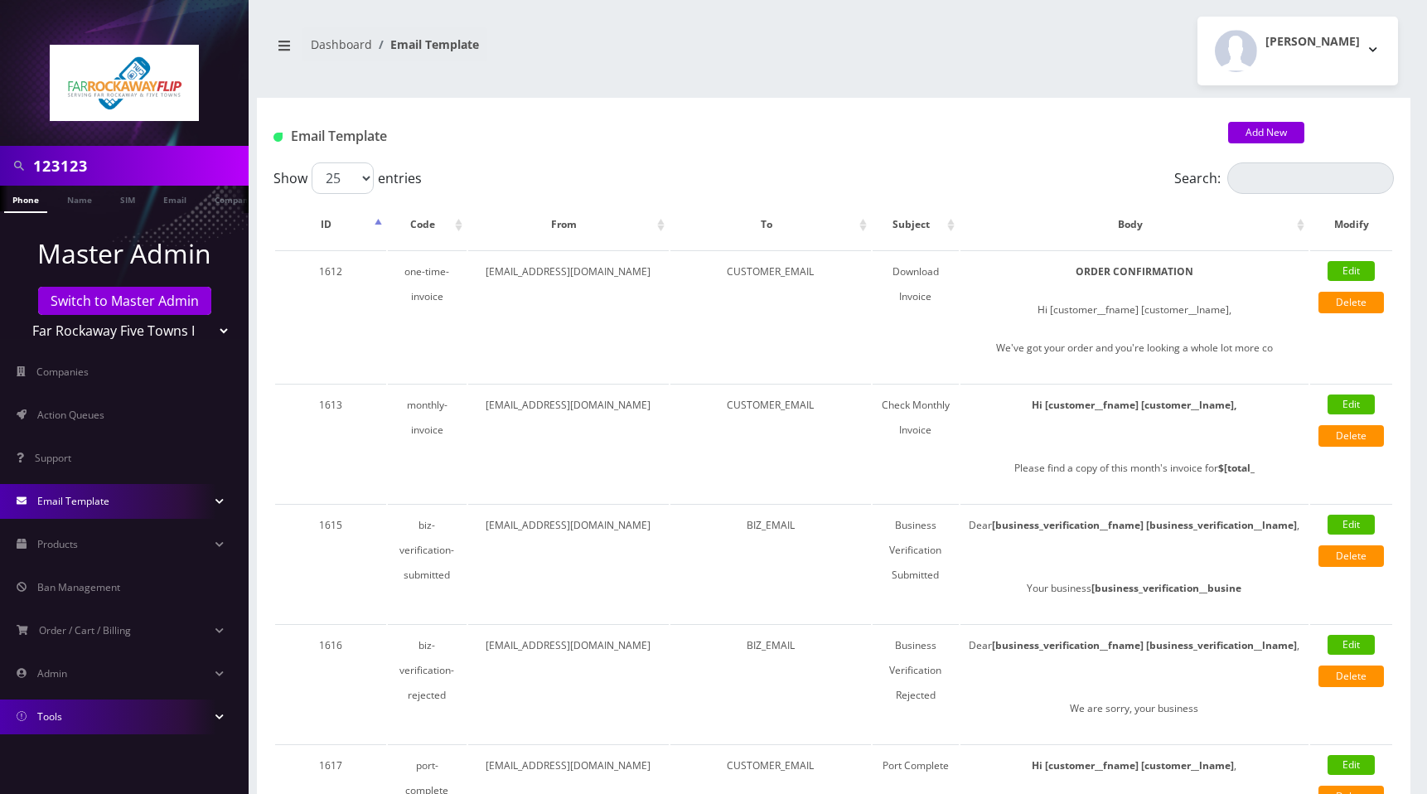
click at [107, 338] on select "Teltik Production My Link Mobile VennMobile Unlimited Advanced LTE [PERSON_NAME…" at bounding box center [124, 330] width 211 height 31
select select "24"
click at [19, 315] on select "Teltik Production My Link Mobile VennMobile Unlimited Advanced LTE [PERSON_NAME…" at bounding box center [124, 330] width 211 height 31
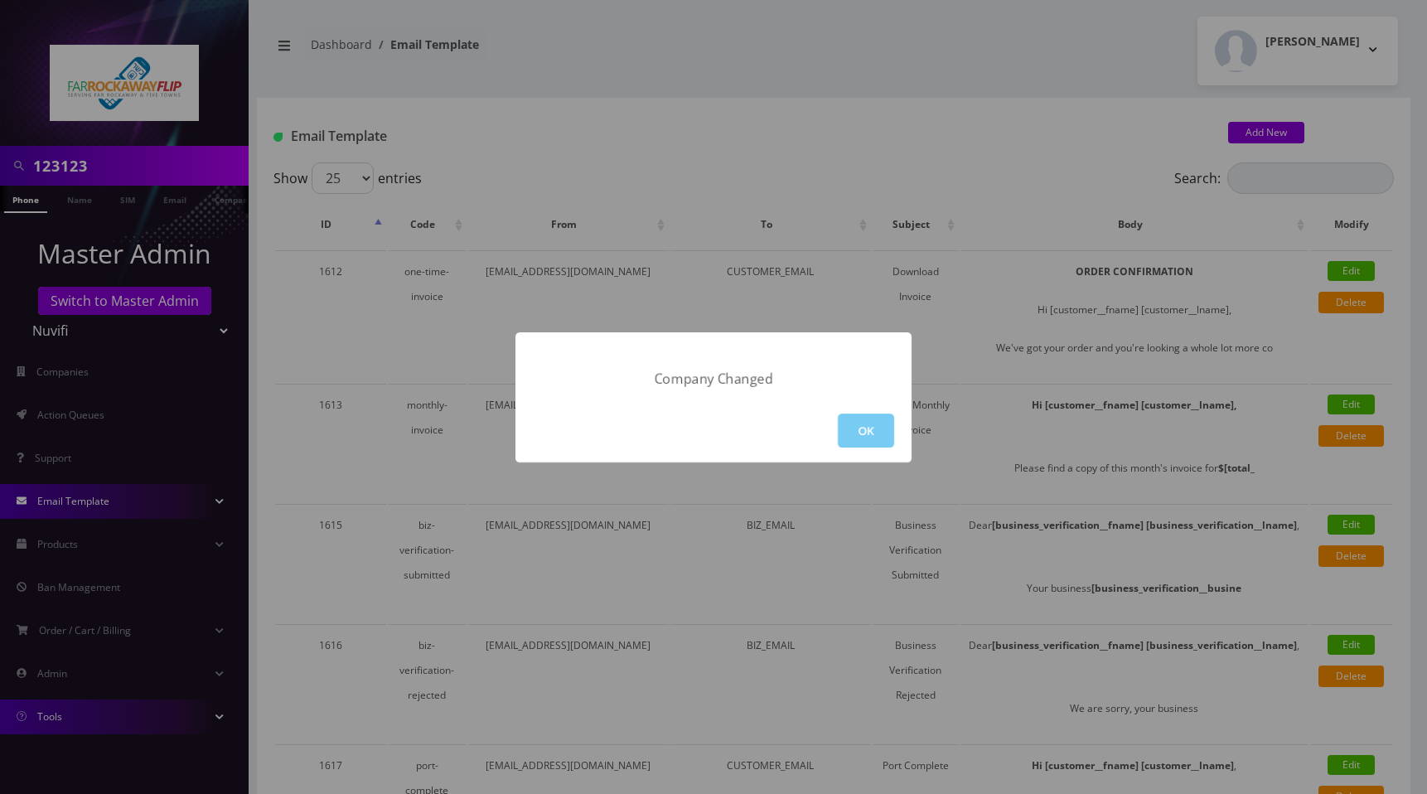
click at [876, 426] on button "OK" at bounding box center [866, 430] width 56 height 34
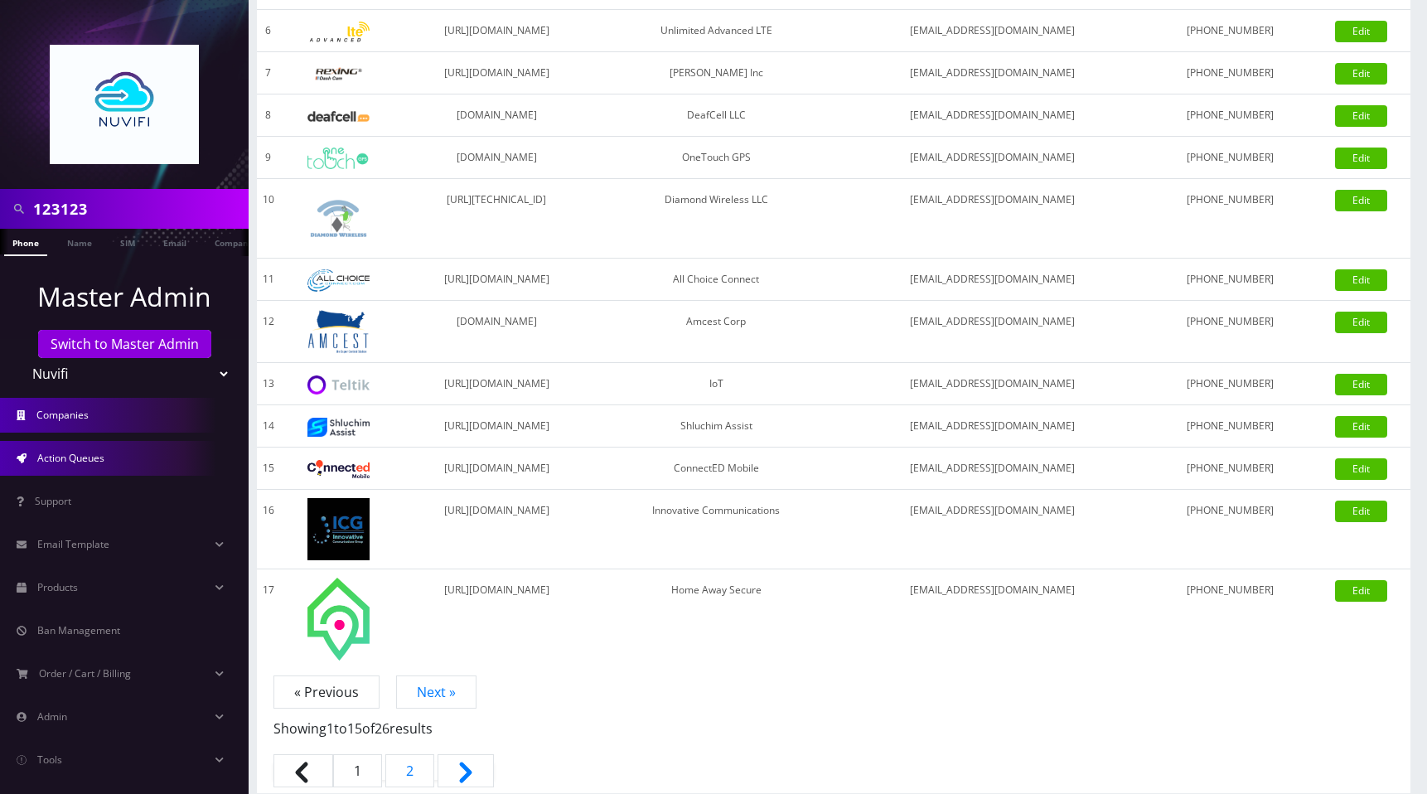
scroll to position [344, 0]
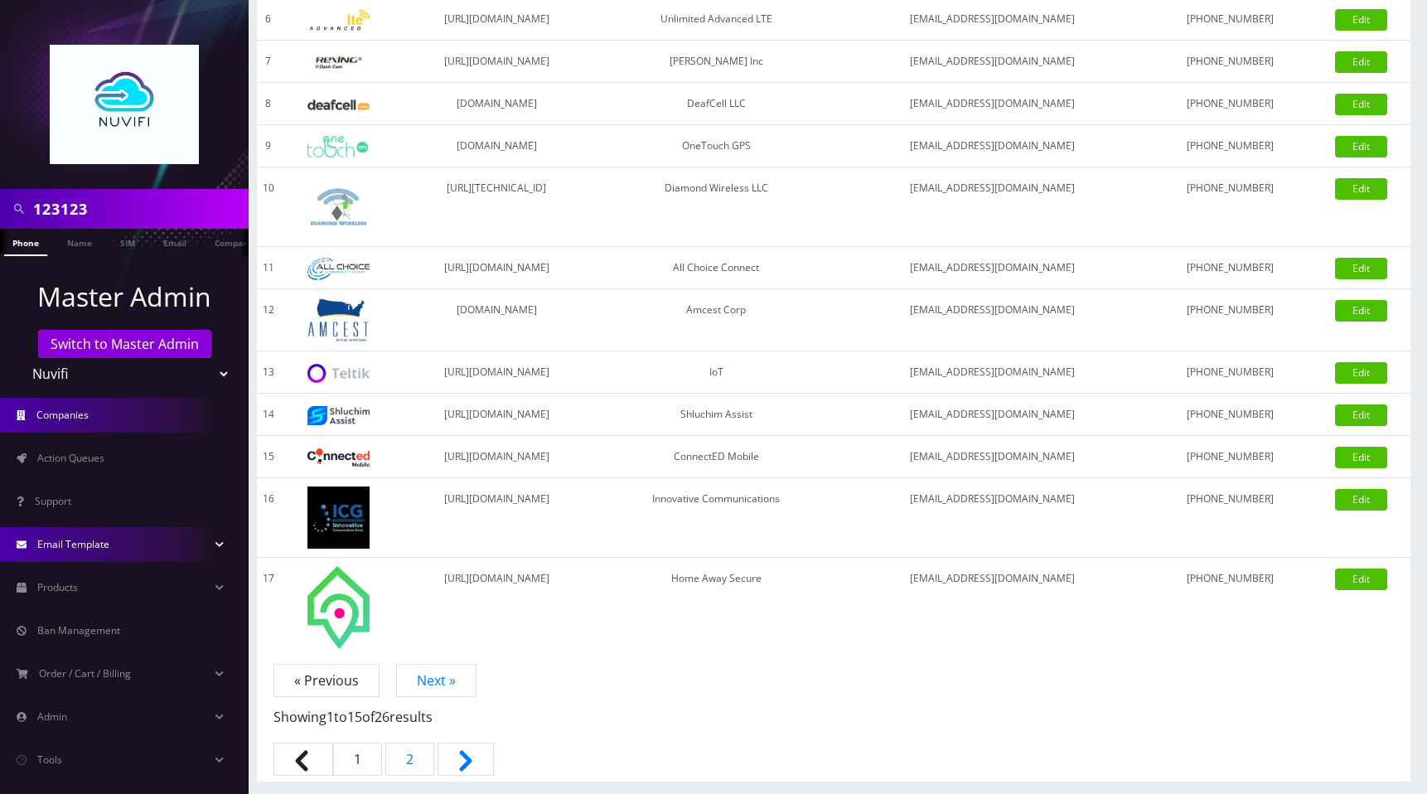
click at [66, 548] on span "Email Template" at bounding box center [73, 544] width 72 height 14
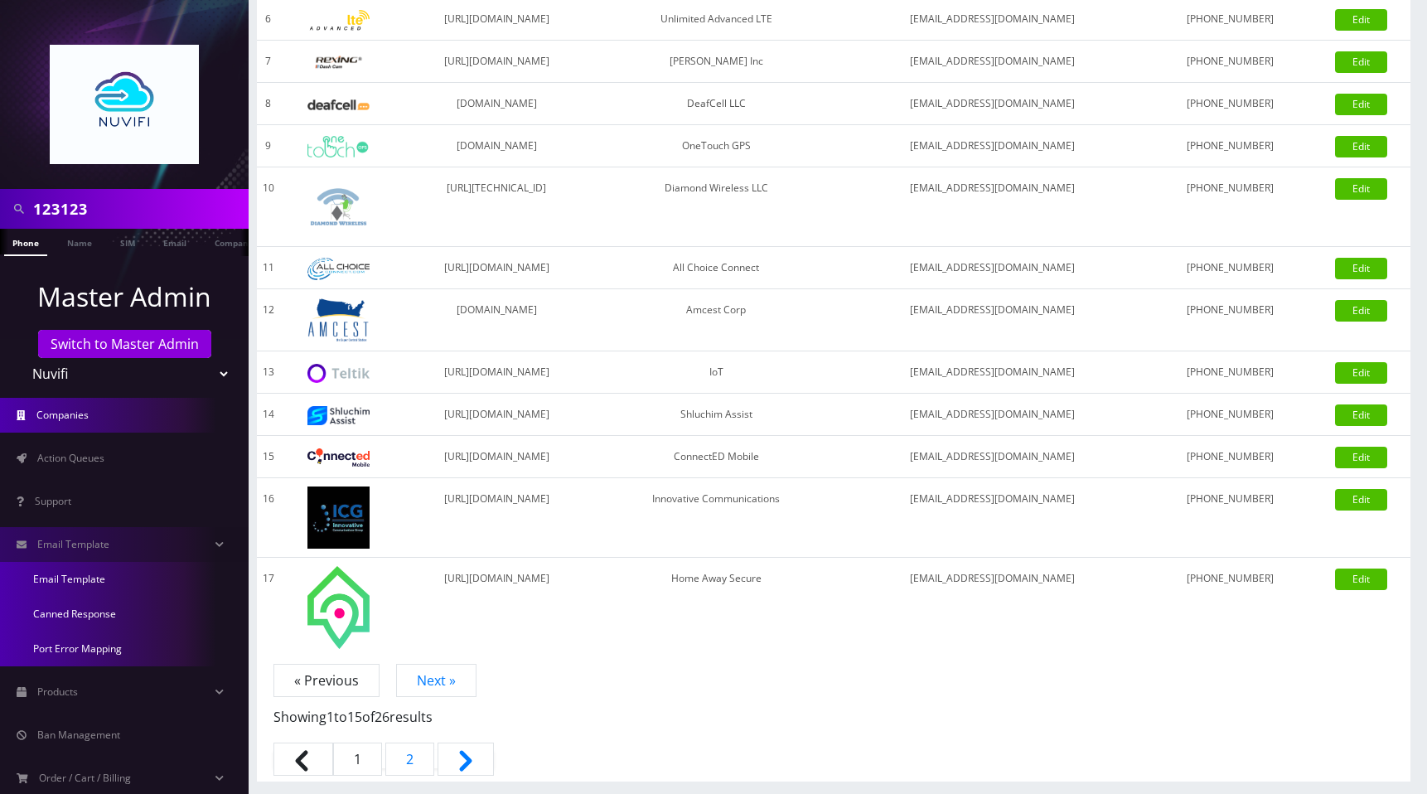
click at [64, 577] on link "Email Template" at bounding box center [124, 579] width 249 height 35
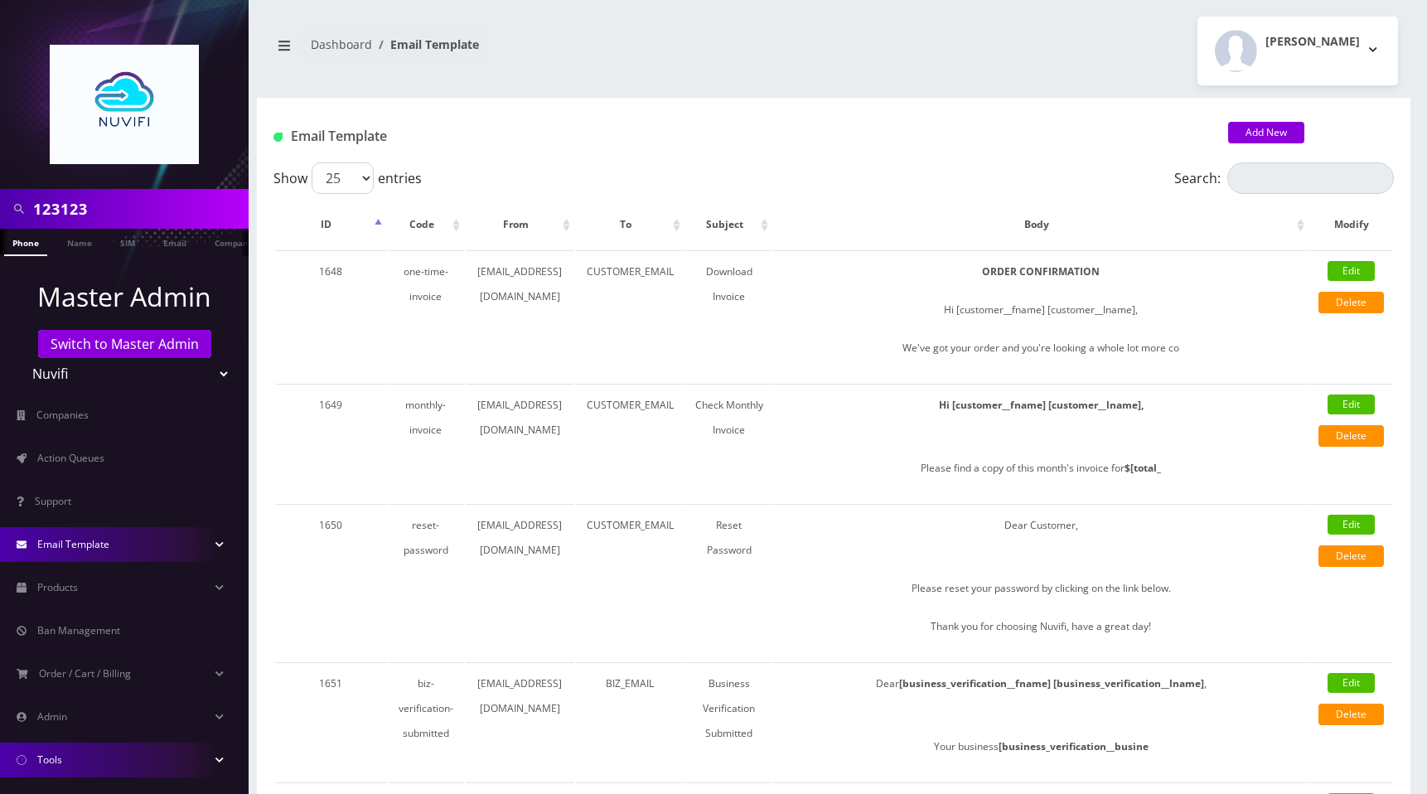
click at [114, 374] on select "Teltik Production My Link Mobile VennMobile Unlimited Advanced LTE [PERSON_NAME…" at bounding box center [124, 373] width 211 height 31
select select "25"
click at [19, 358] on select "Teltik Production My Link Mobile VennMobile Unlimited Advanced LTE [PERSON_NAME…" at bounding box center [124, 373] width 211 height 31
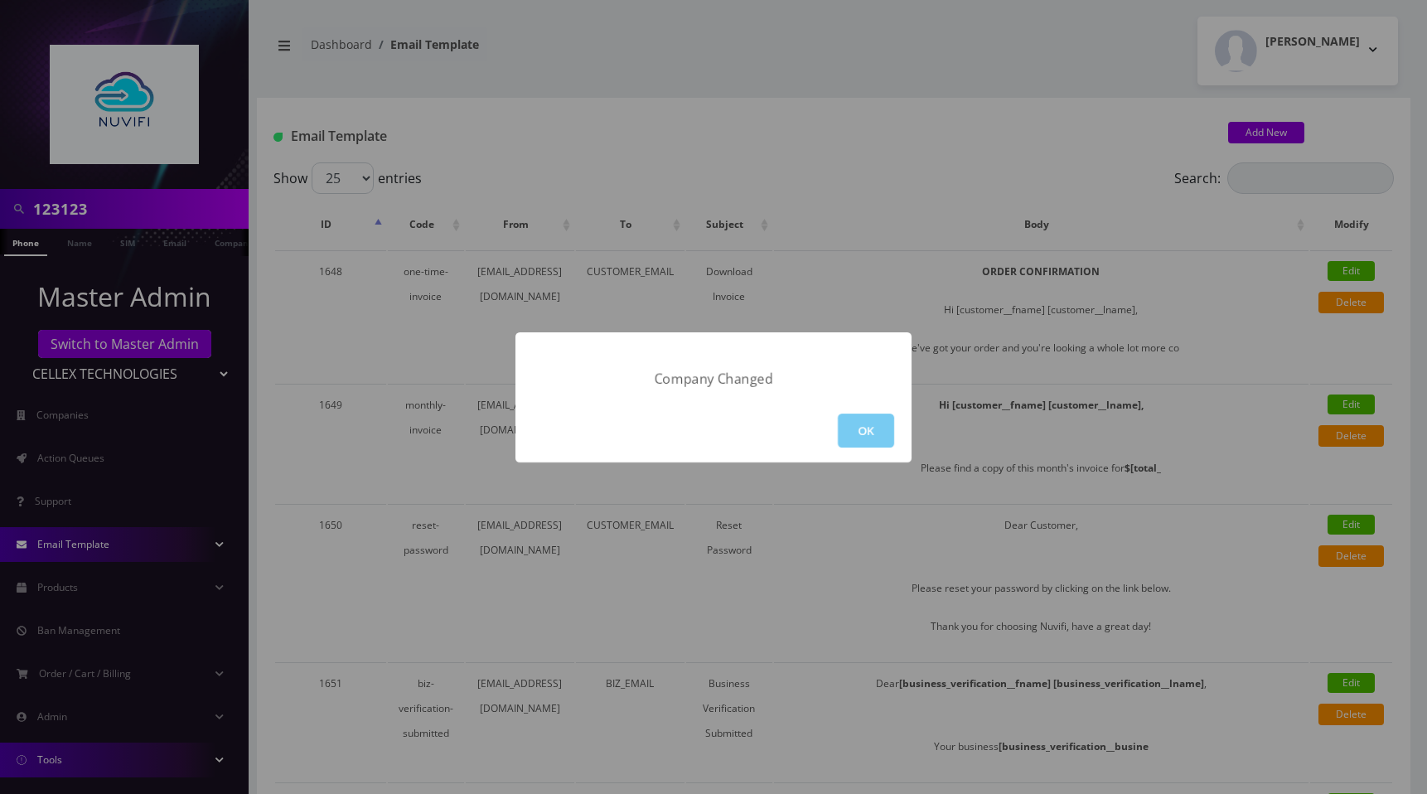
click at [868, 440] on button "OK" at bounding box center [866, 430] width 56 height 34
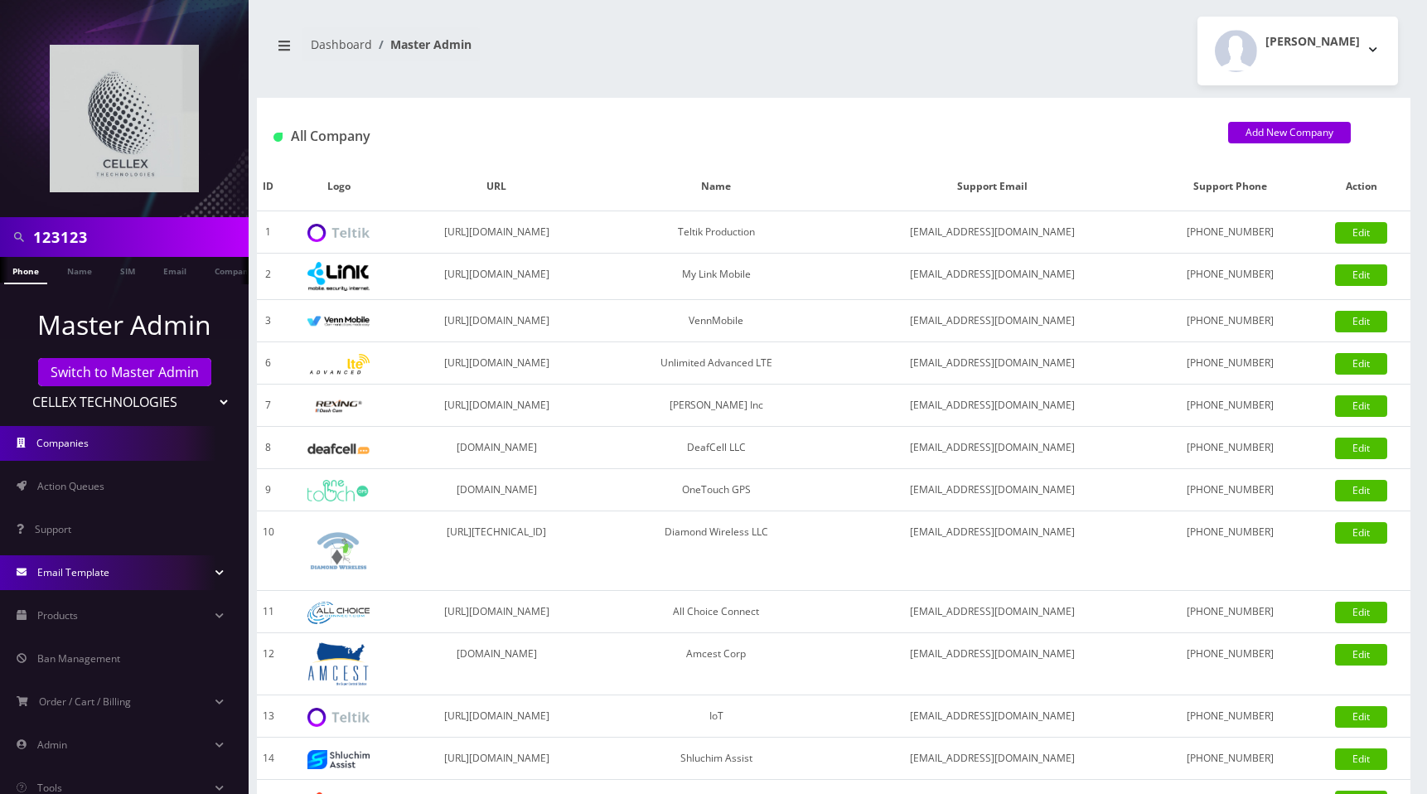
click at [97, 572] on span "Email Template" at bounding box center [73, 572] width 72 height 14
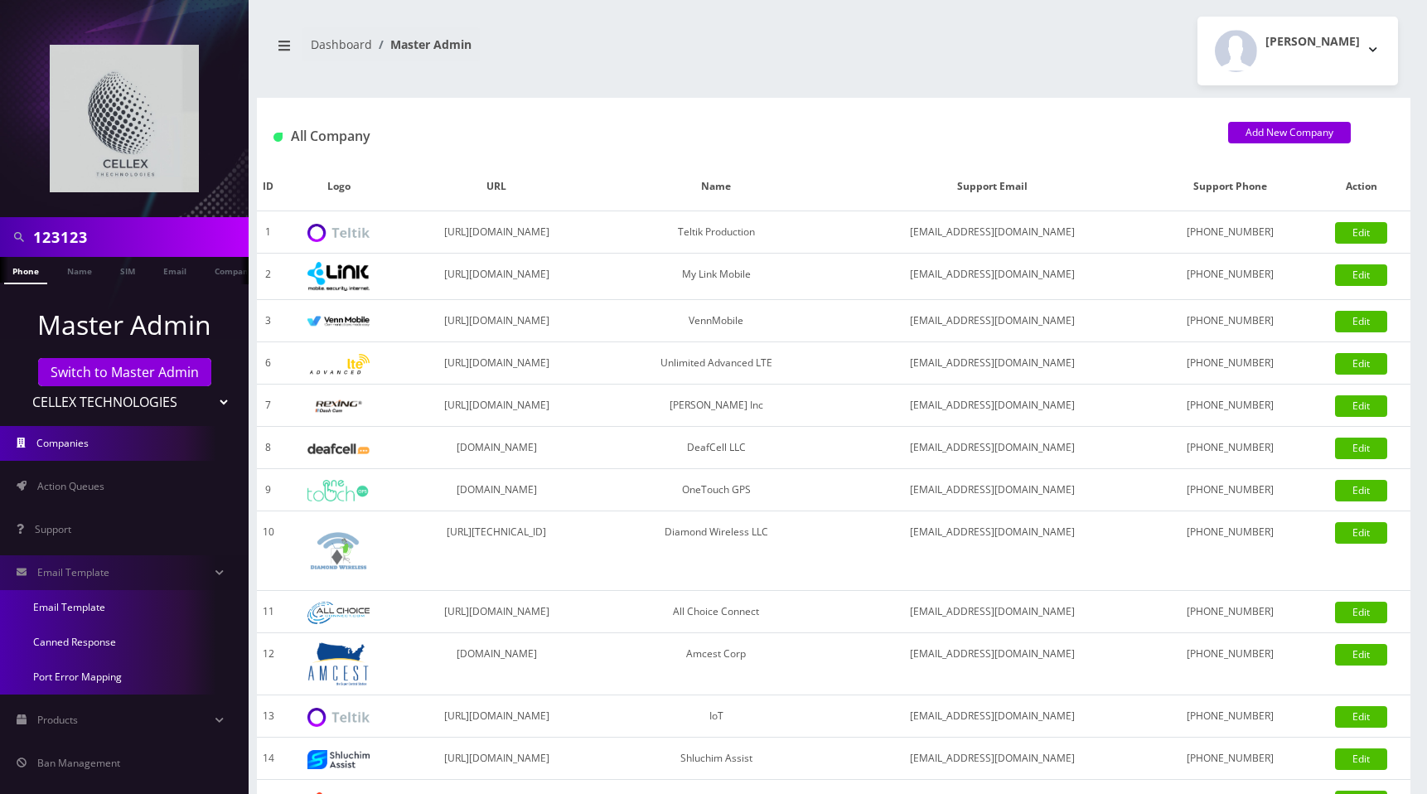
click at [68, 601] on link "Email Template" at bounding box center [124, 607] width 249 height 35
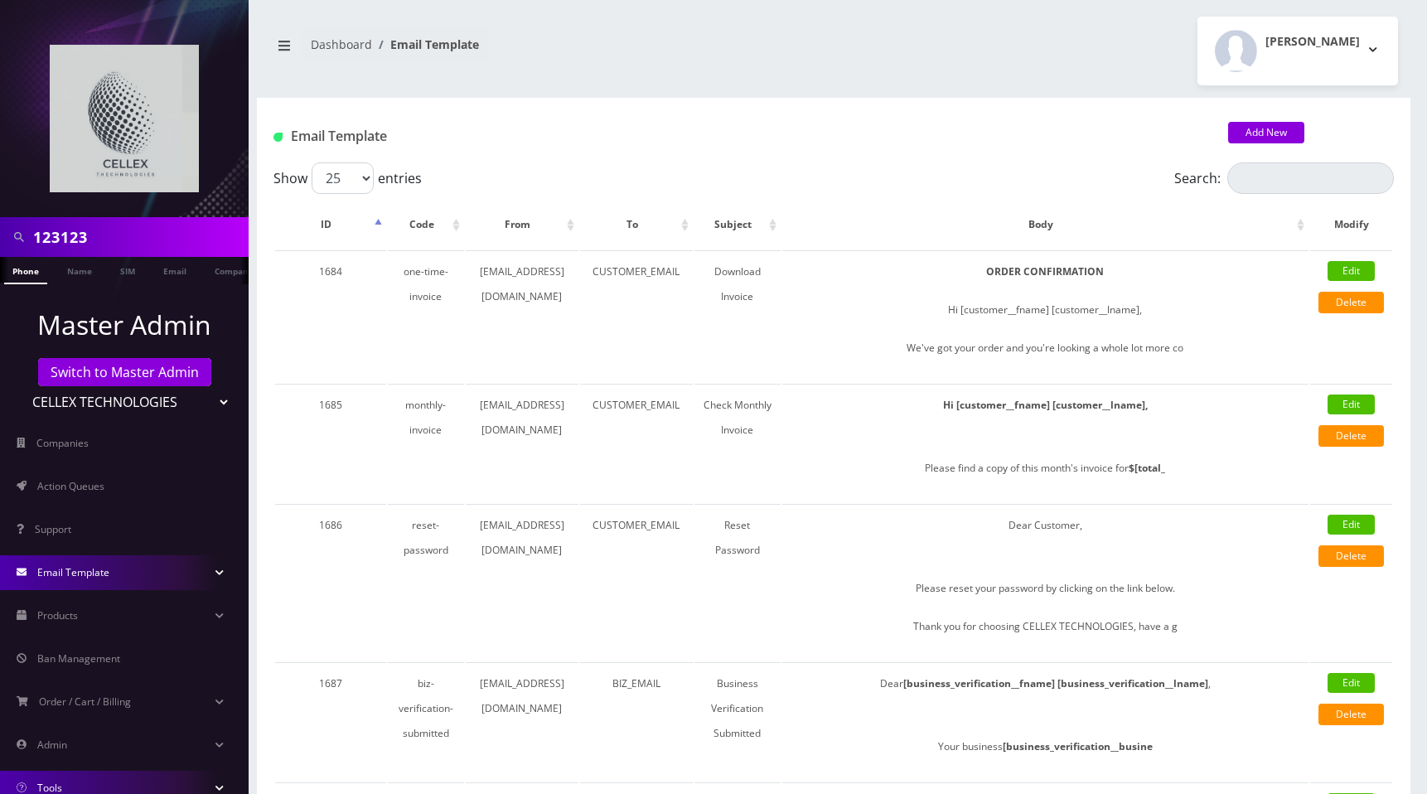
click at [70, 393] on select "Teltik Production My Link Mobile VennMobile Unlimited Advanced LTE Rexing Inc D…" at bounding box center [124, 401] width 211 height 31
select select "26"
click at [19, 386] on select "Teltik Production My Link Mobile VennMobile Unlimited Advanced LTE Rexing Inc D…" at bounding box center [124, 401] width 211 height 31
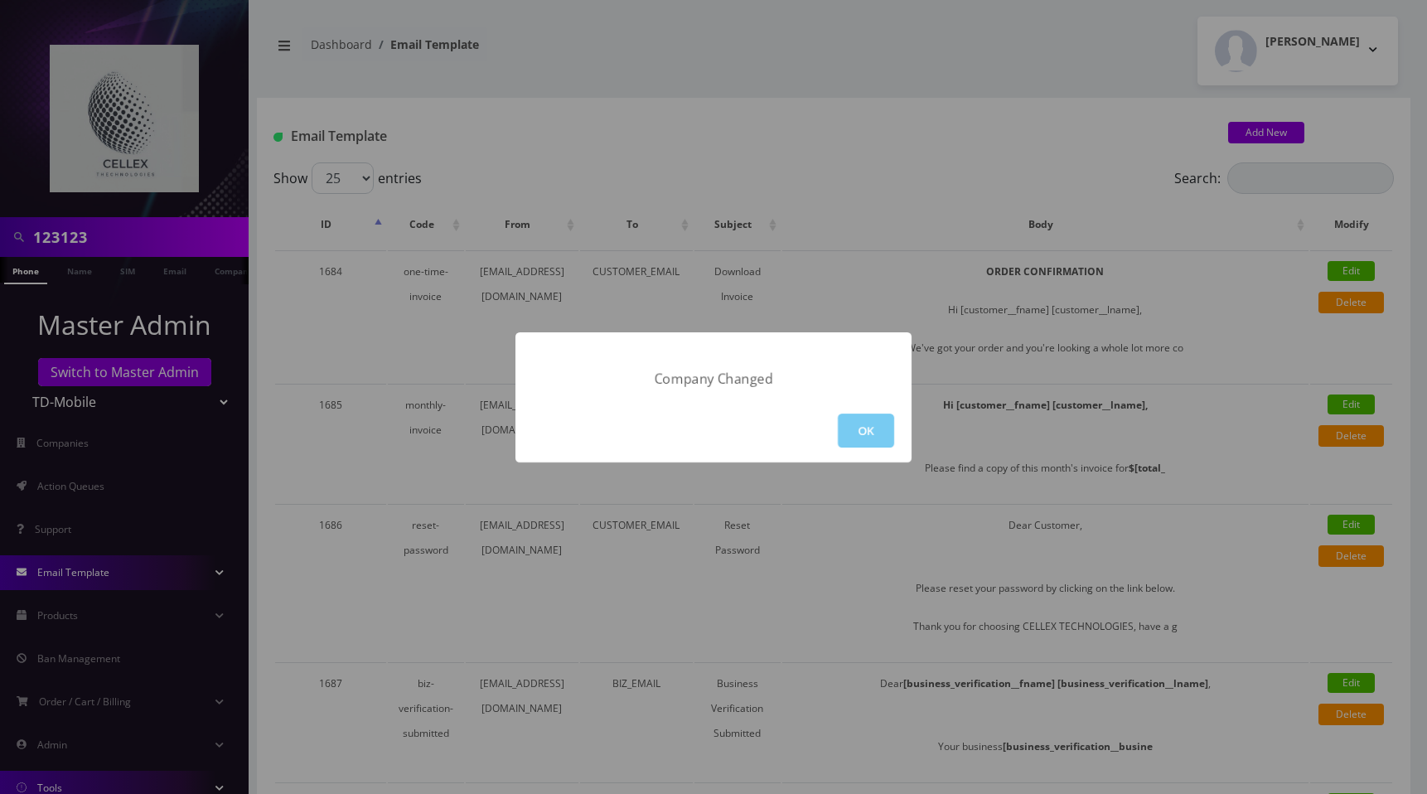
click at [874, 431] on button "OK" at bounding box center [866, 430] width 56 height 34
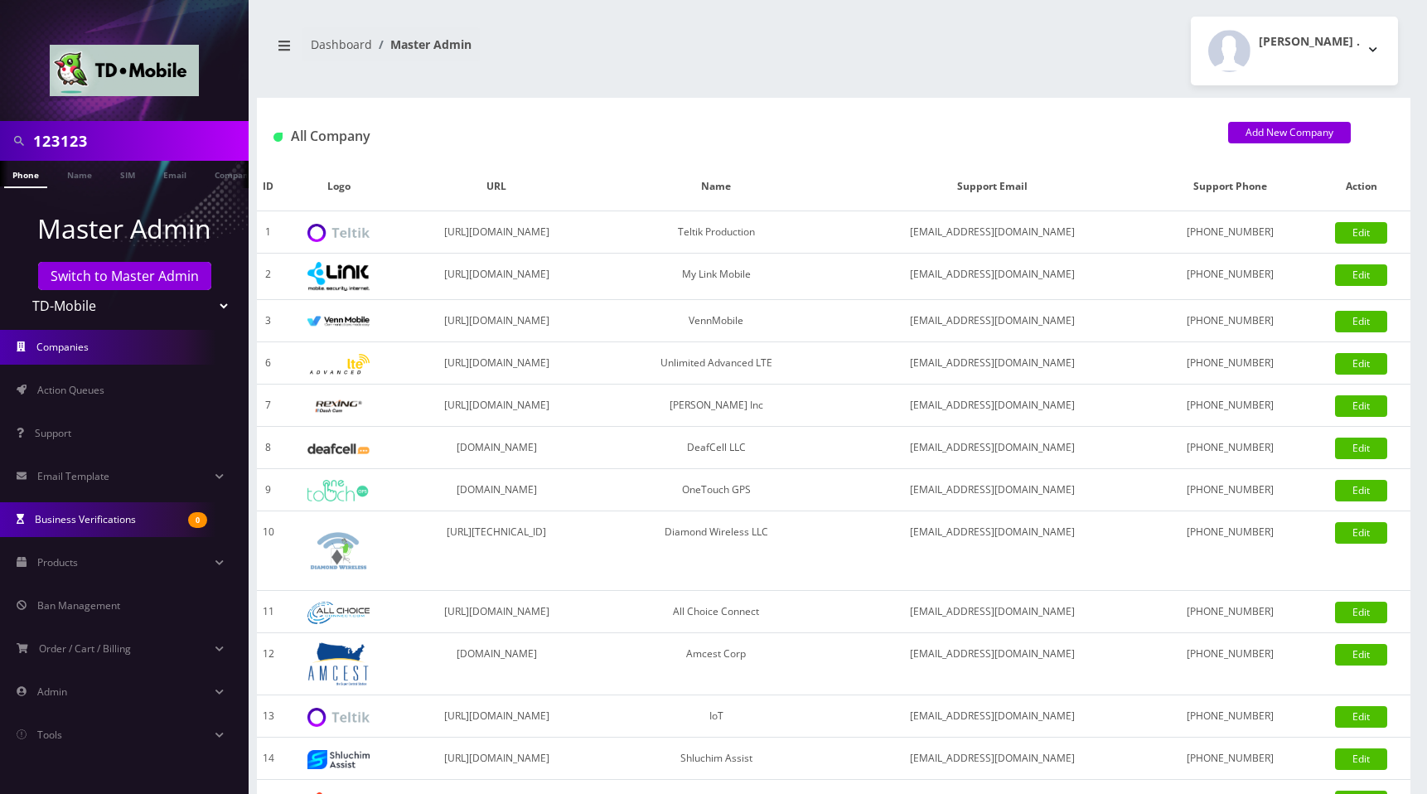
click at [114, 508] on link "Business Verifications 0" at bounding box center [124, 519] width 249 height 35
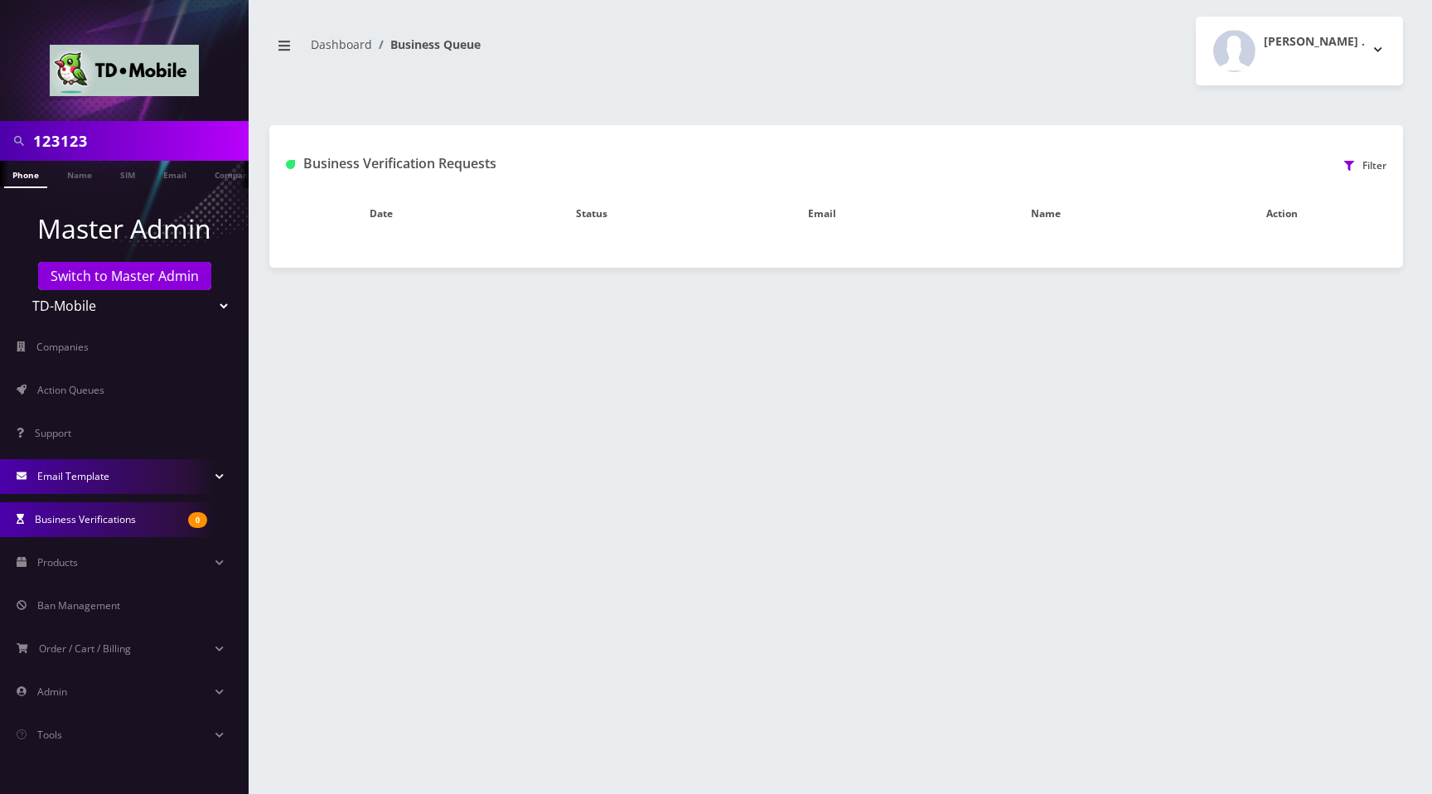
click at [102, 481] on span "Email Template" at bounding box center [73, 476] width 72 height 14
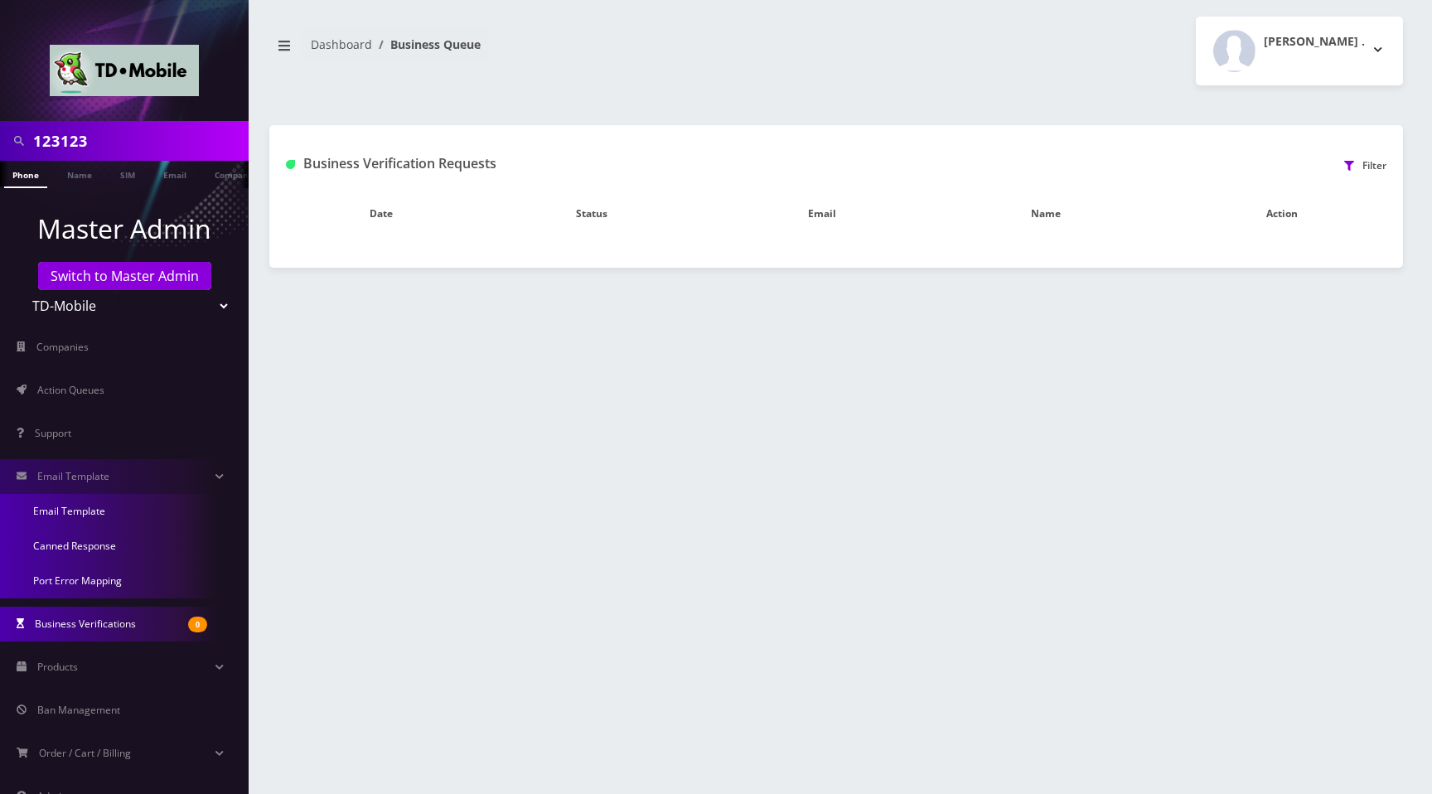
click at [90, 515] on link "Email Template" at bounding box center [124, 511] width 249 height 35
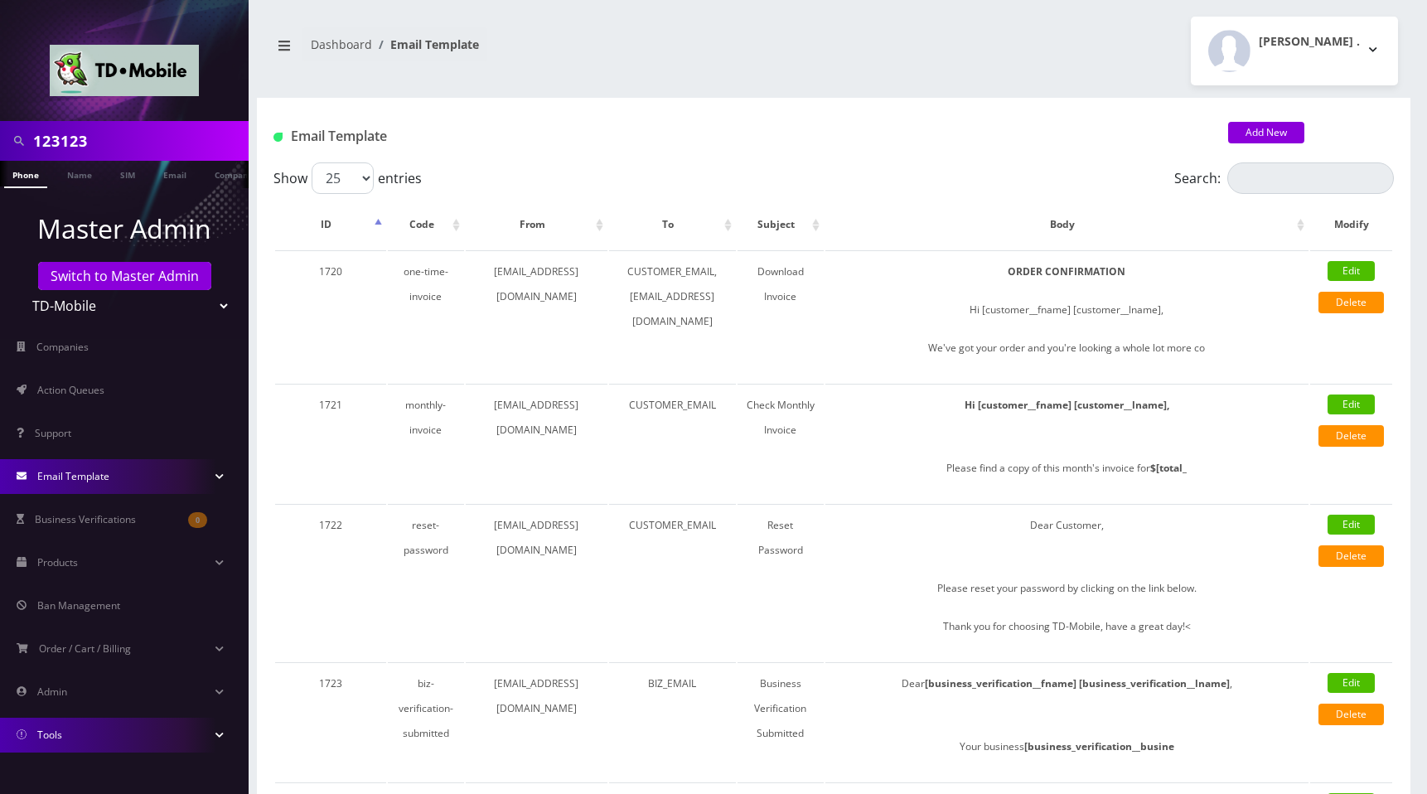
click at [104, 306] on select "Teltik Production My Link Mobile VennMobile Unlimited Advanced LTE Rexing Inc D…" at bounding box center [124, 305] width 211 height 31
select select "27"
click at [19, 290] on select "Teltik Production My Link Mobile VennMobile Unlimited Advanced LTE [PERSON_NAME…" at bounding box center [124, 305] width 211 height 31
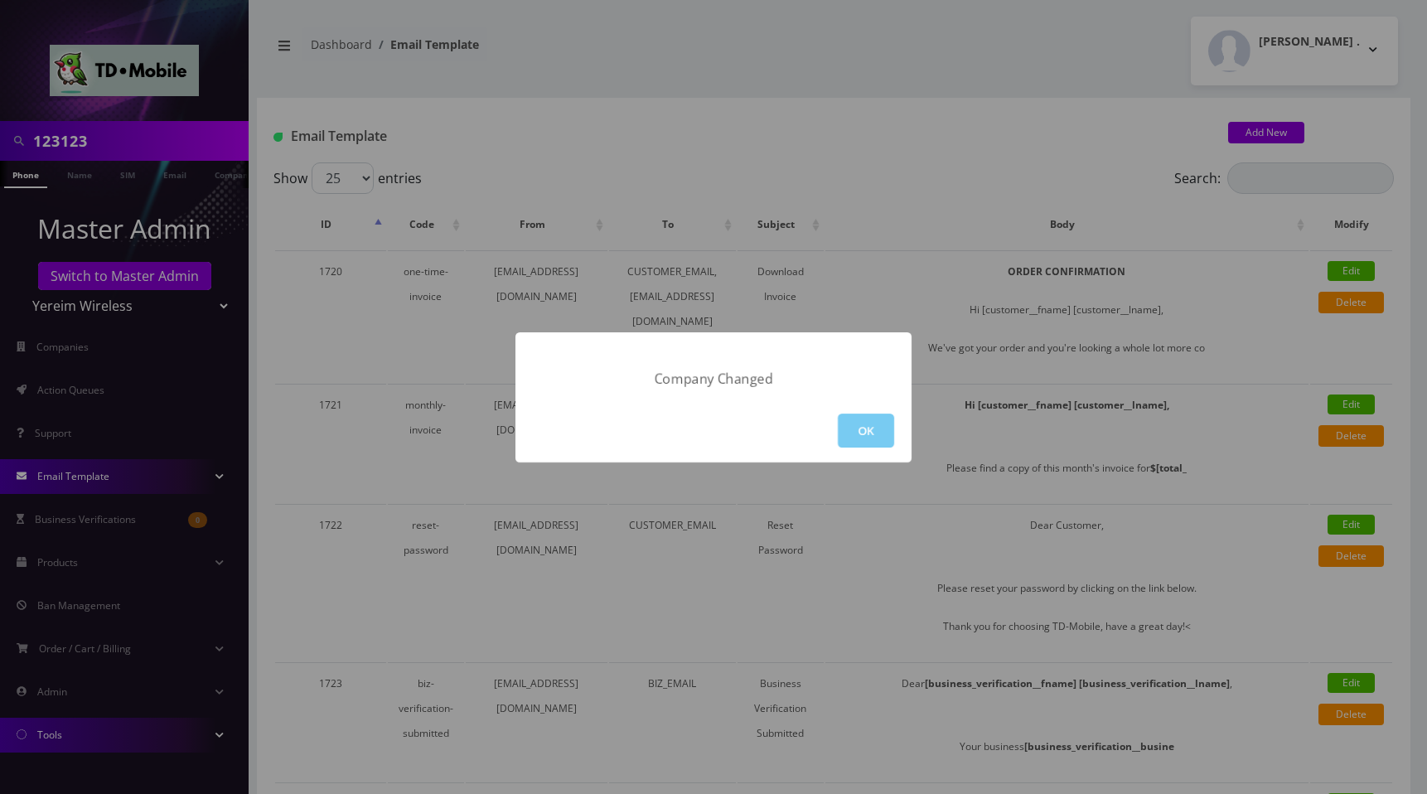
click at [870, 436] on button "OK" at bounding box center [866, 430] width 56 height 34
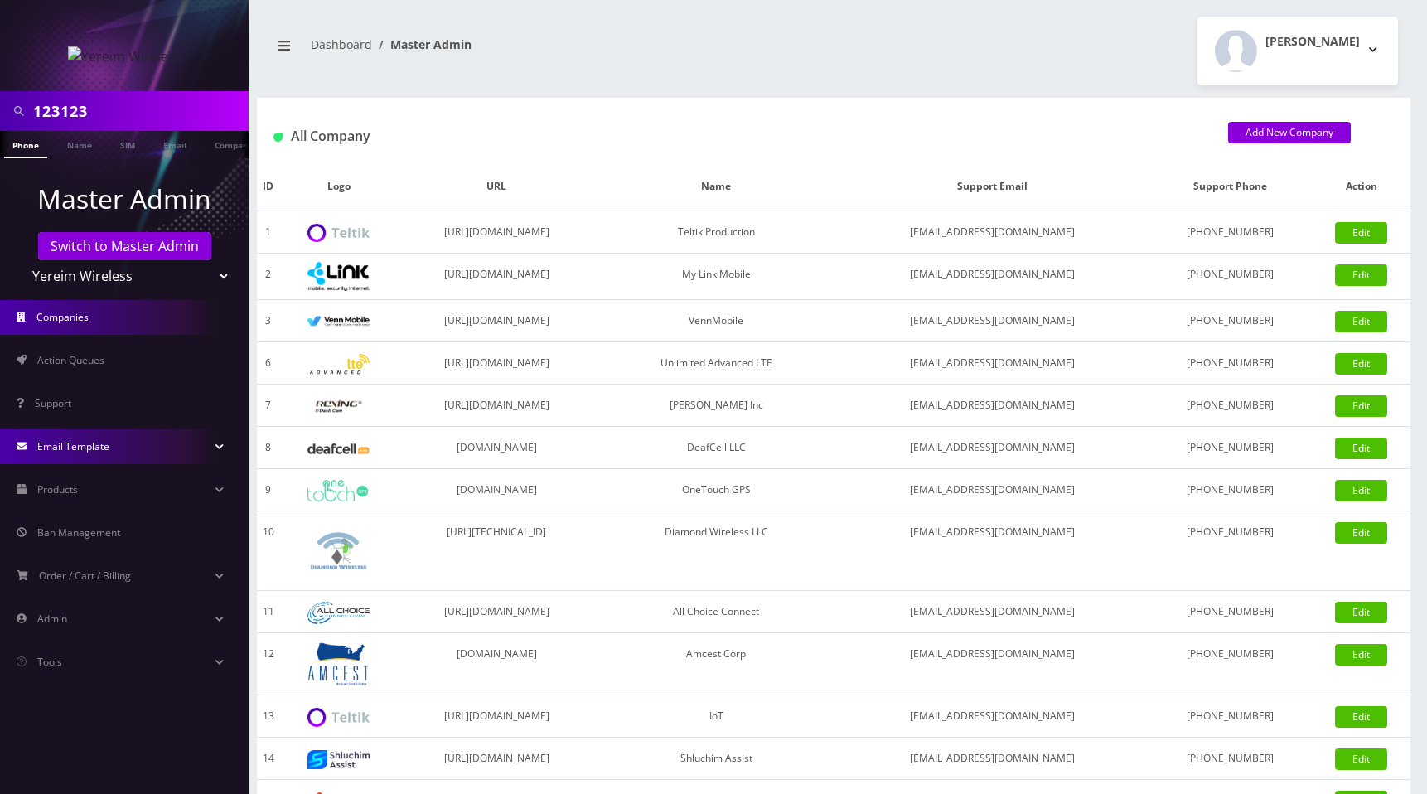
click at [106, 452] on span "Email Template" at bounding box center [73, 446] width 72 height 14
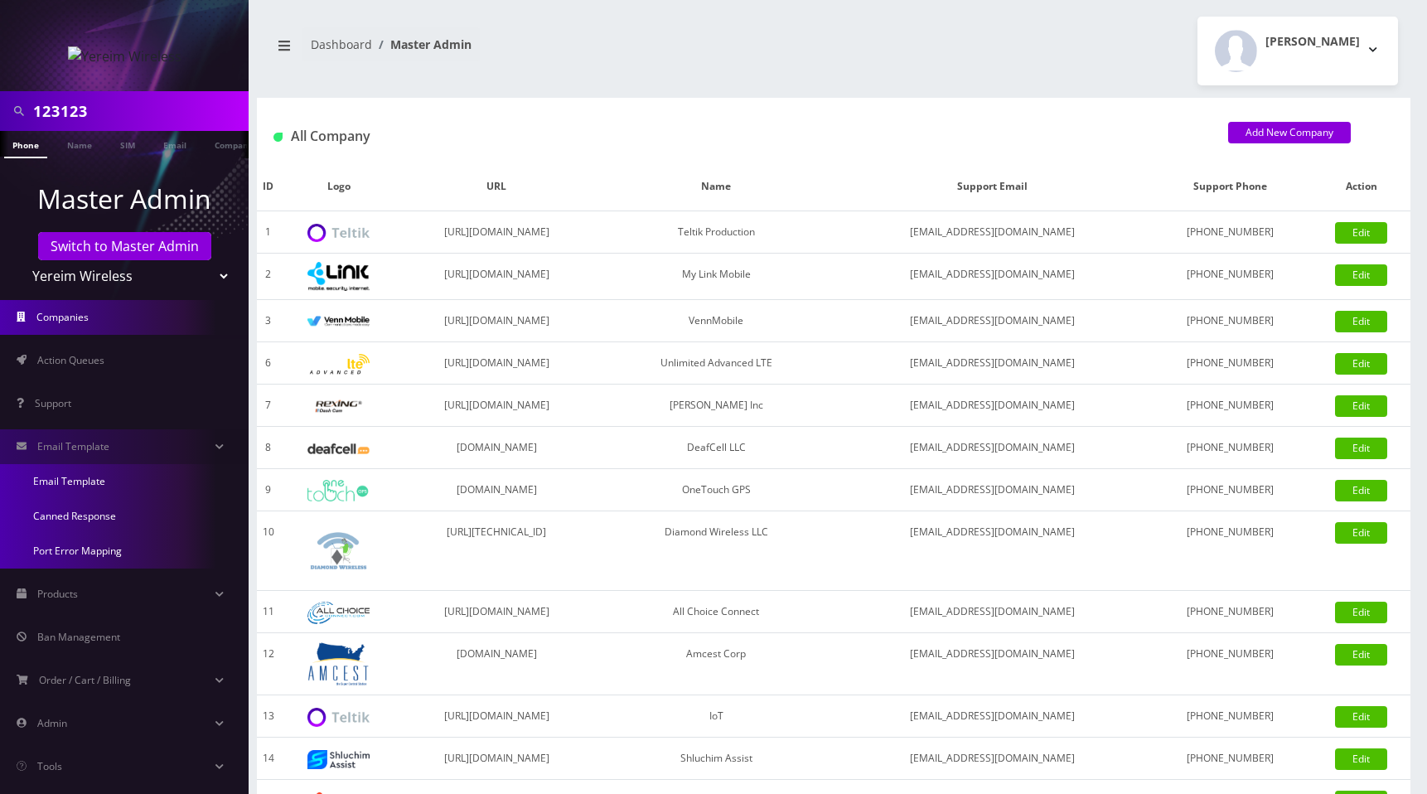
click at [89, 478] on link "Email Template" at bounding box center [124, 481] width 249 height 35
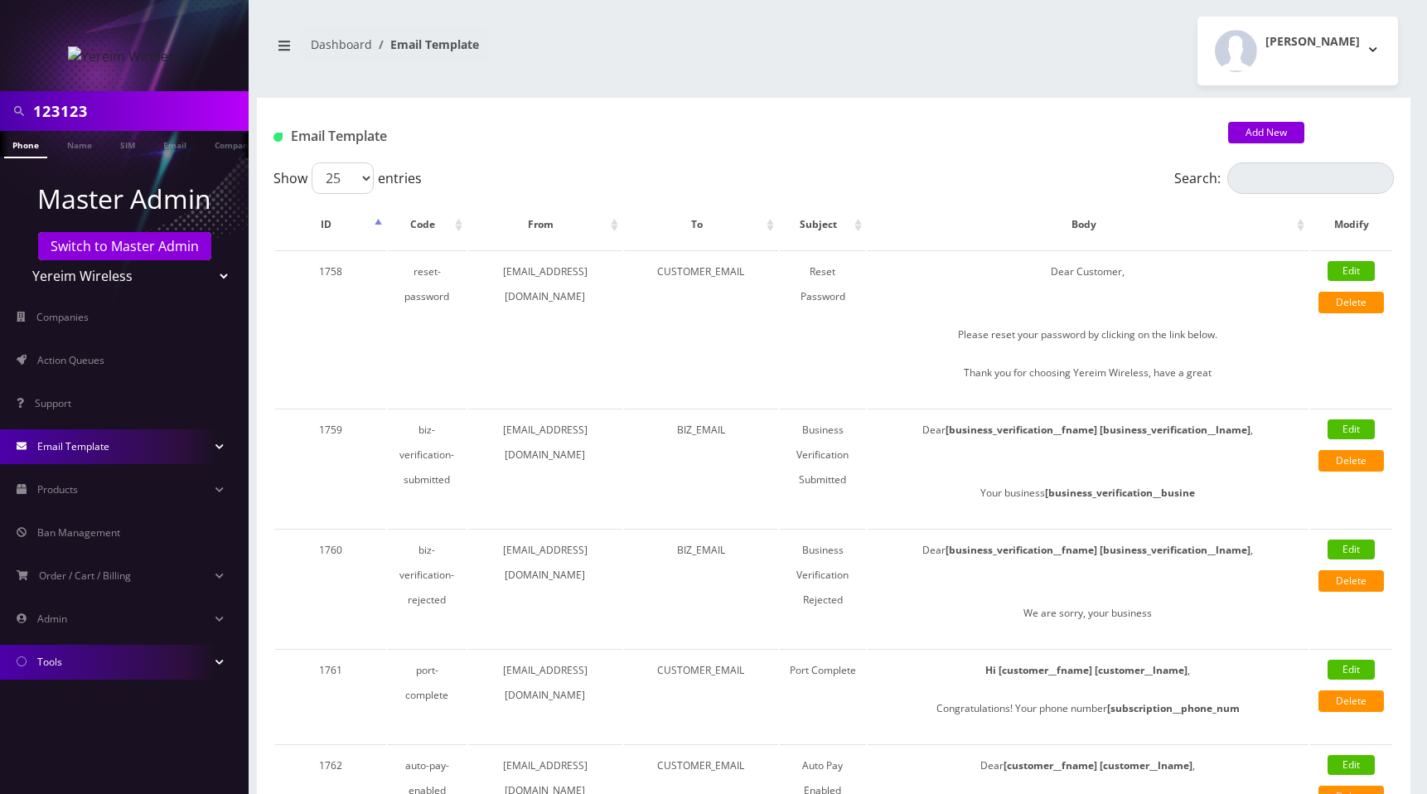
click at [71, 283] on select "Teltik Production My Link Mobile VennMobile Unlimited Advanced LTE Rexing Inc D…" at bounding box center [124, 275] width 211 height 31
select select "28"
click at [19, 260] on select "Teltik Production My Link Mobile VennMobile Unlimited Advanced LTE Rexing Inc D…" at bounding box center [124, 275] width 211 height 31
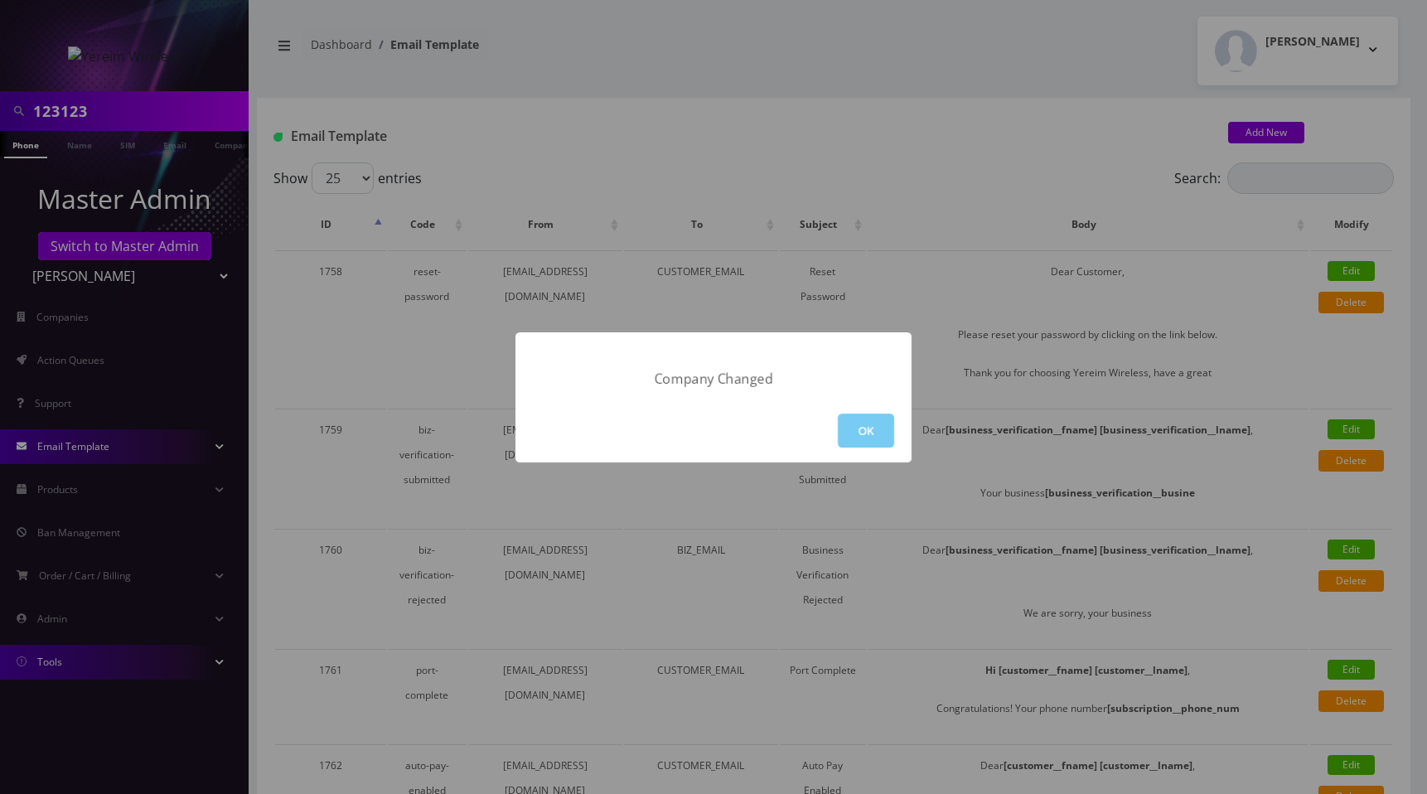
click at [857, 425] on button "OK" at bounding box center [866, 430] width 56 height 34
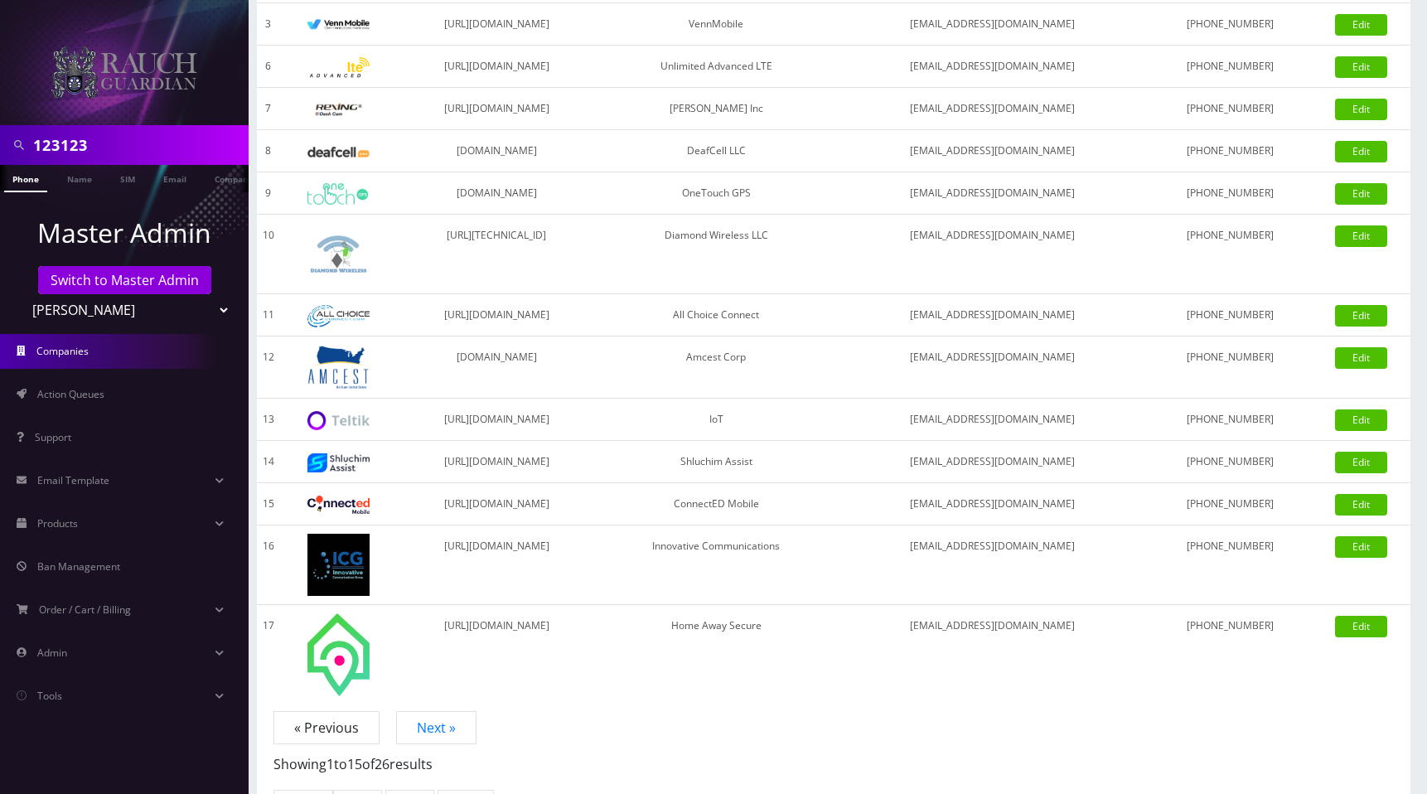
scroll to position [344, 0]
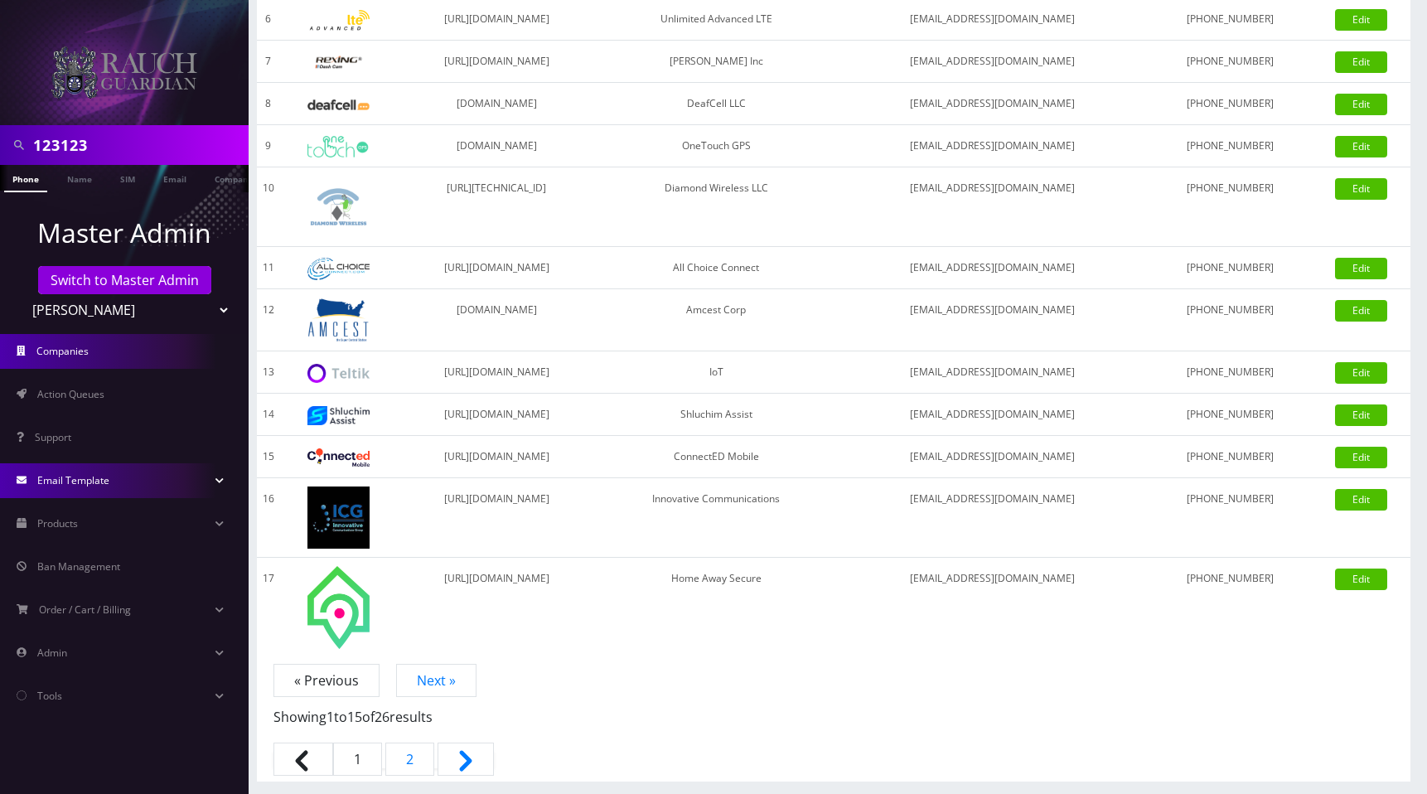
click at [89, 471] on link "Email Template" at bounding box center [124, 480] width 249 height 35
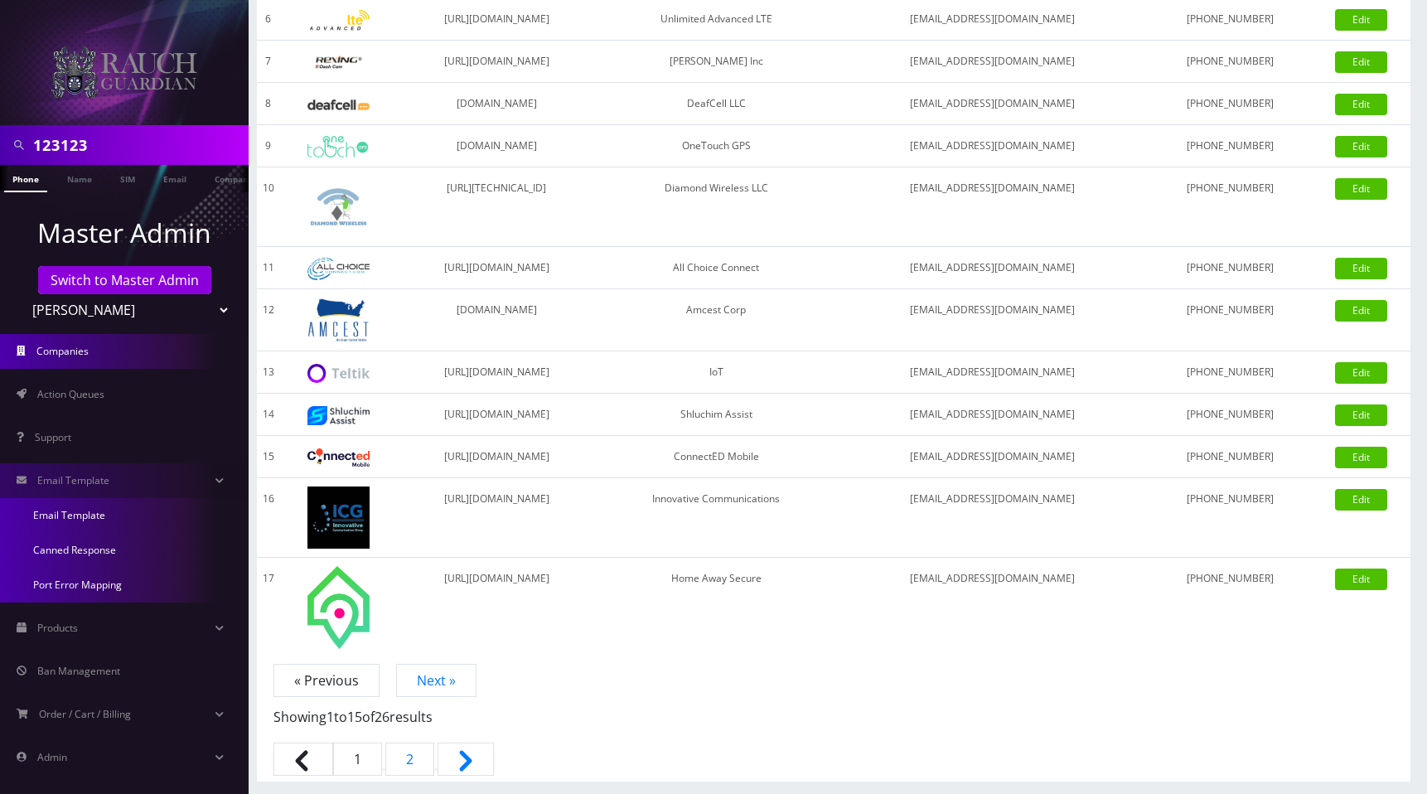
drag, startPoint x: 94, startPoint y: 511, endPoint x: 129, endPoint y: 514, distance: 34.9
click at [94, 511] on link "Email Template" at bounding box center [124, 515] width 249 height 35
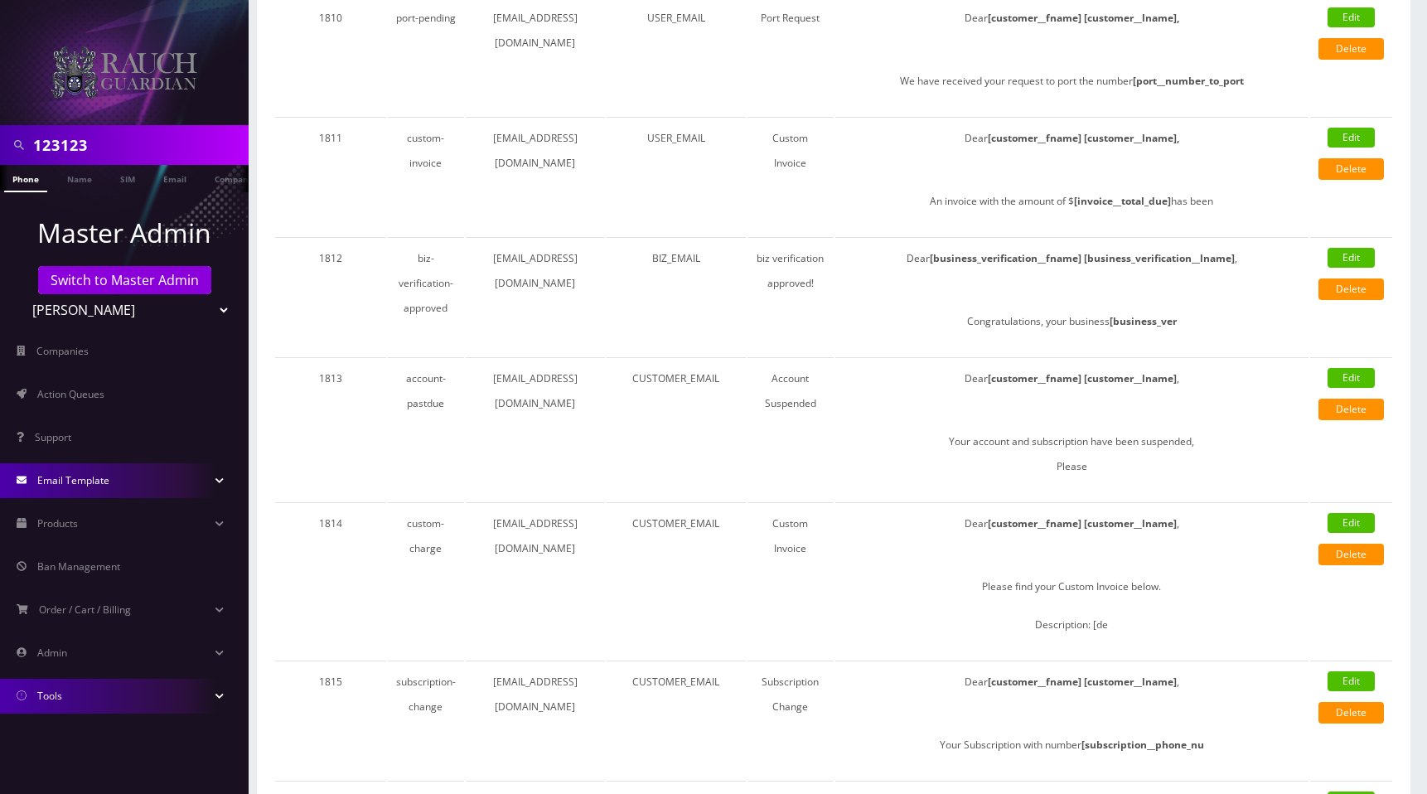
scroll to position [2549, 0]
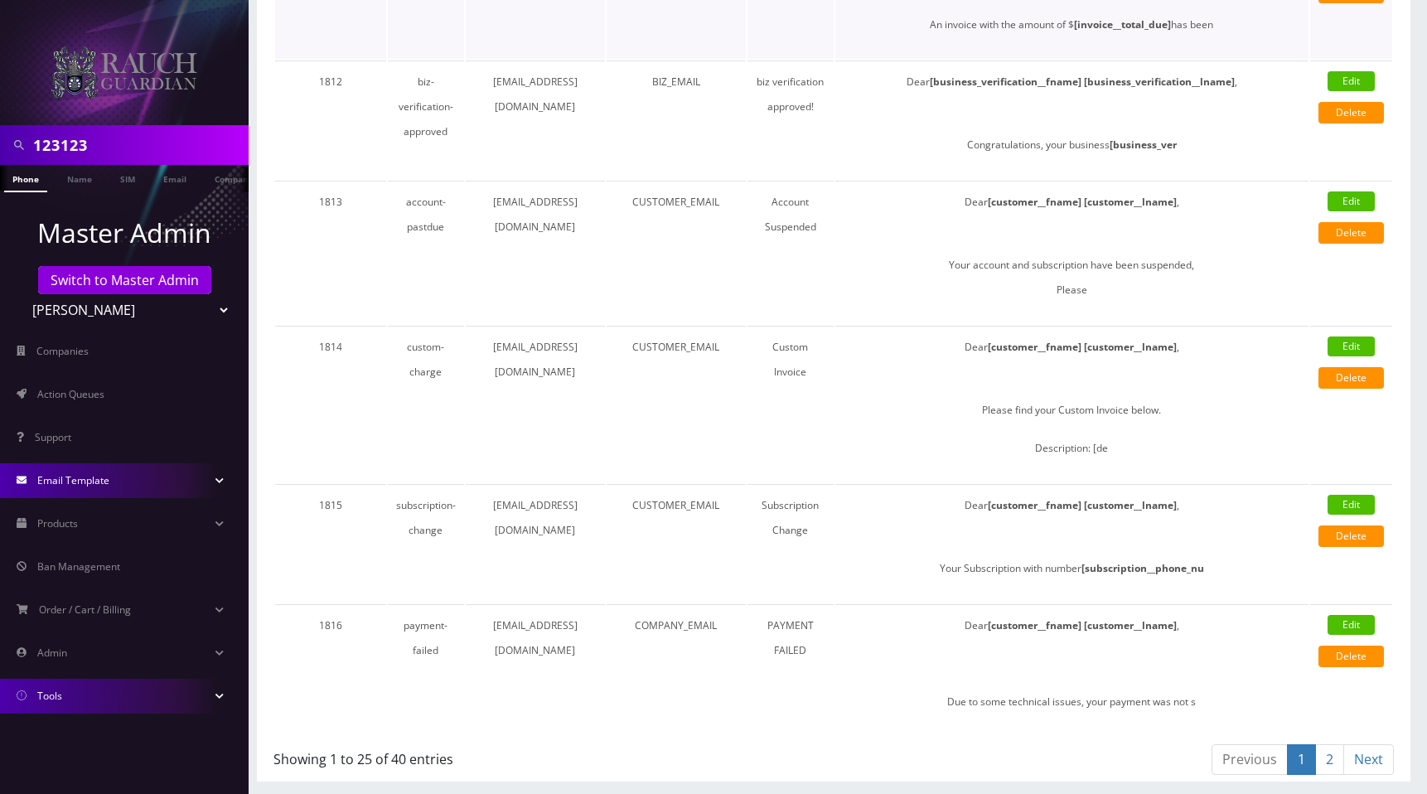
click at [685, 36] on td "USER_EMAIL" at bounding box center [675, -1] width 139 height 118
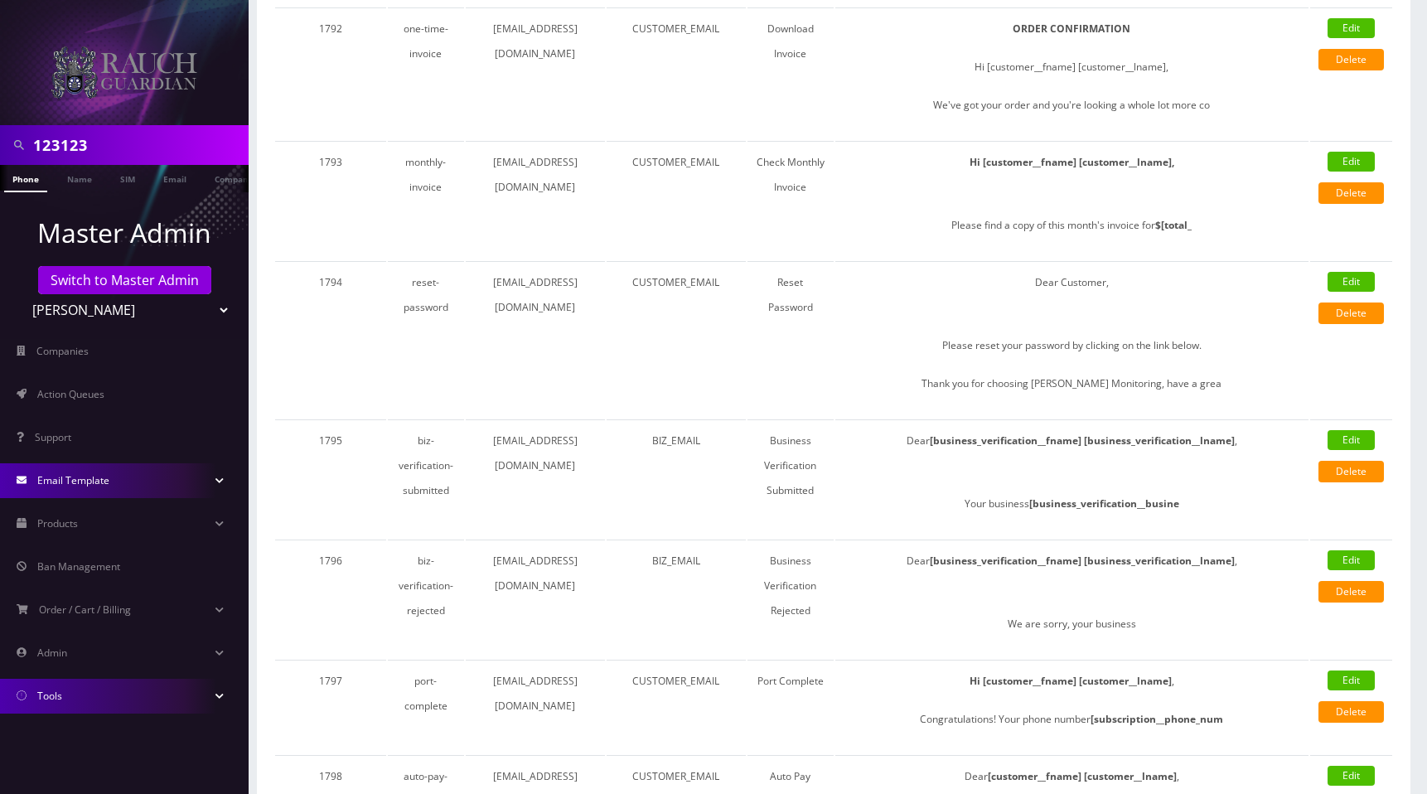
scroll to position [0, 0]
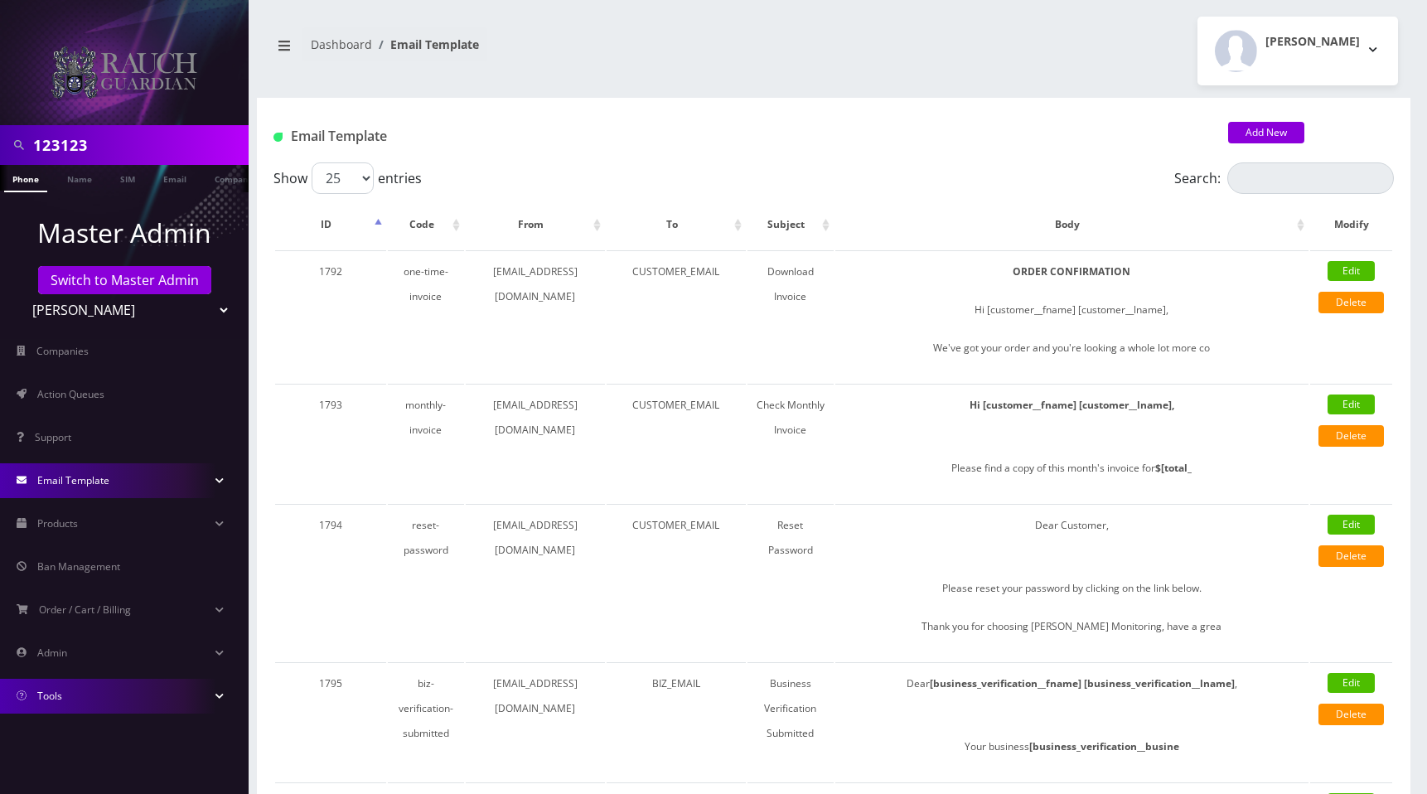
click at [102, 147] on input "123123" at bounding box center [138, 144] width 211 height 31
click at [980, 59] on div "[PERSON_NAME] Logout" at bounding box center [1121, 51] width 577 height 69
